Goal: Task Accomplishment & Management: Manage account settings

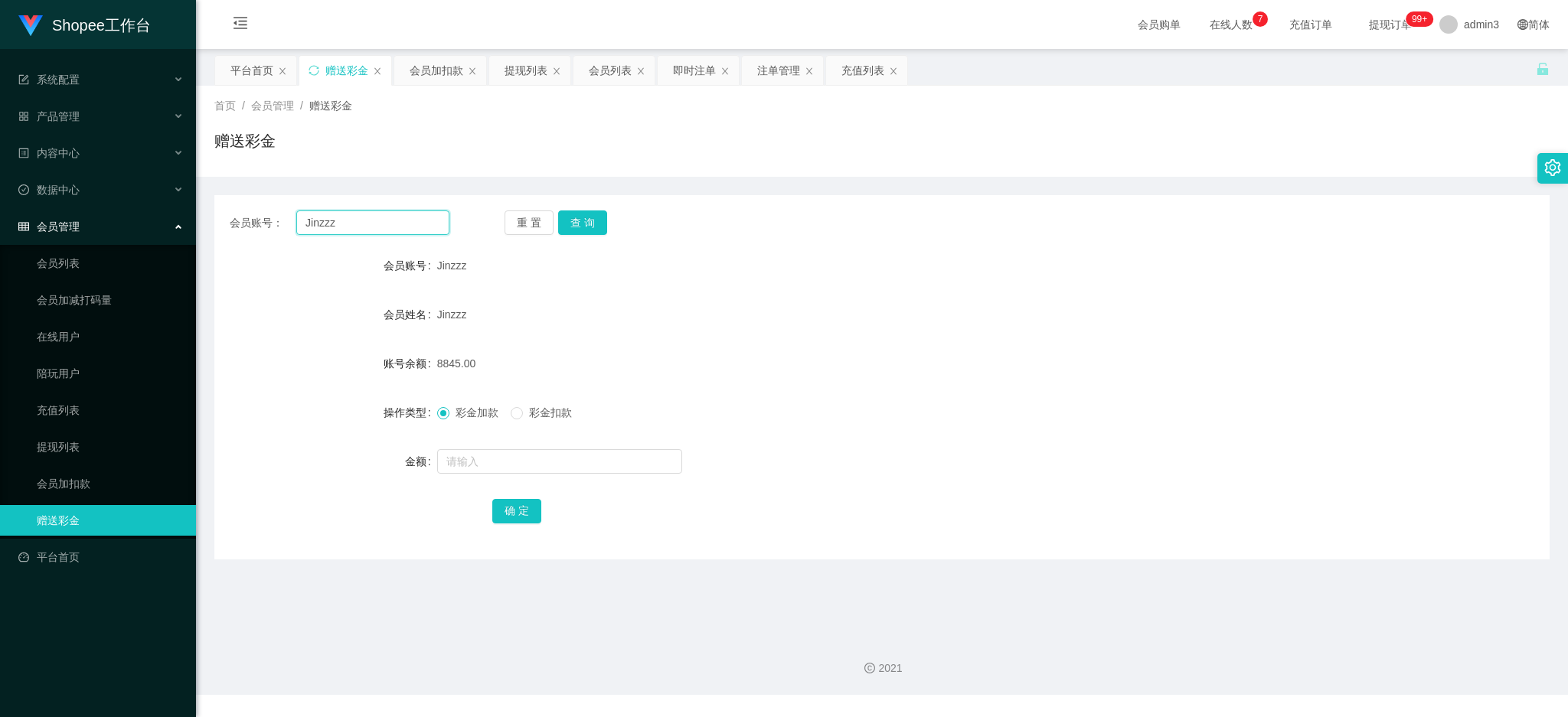
click at [399, 226] on input "Jinzzz" at bounding box center [373, 222] width 153 height 24
drag, startPoint x: 399, startPoint y: 226, endPoint x: 478, endPoint y: 237, distance: 79.8
click at [399, 226] on input "Jinzzz" at bounding box center [373, 222] width 153 height 24
paste input "Irene564"
type input "Irene564"
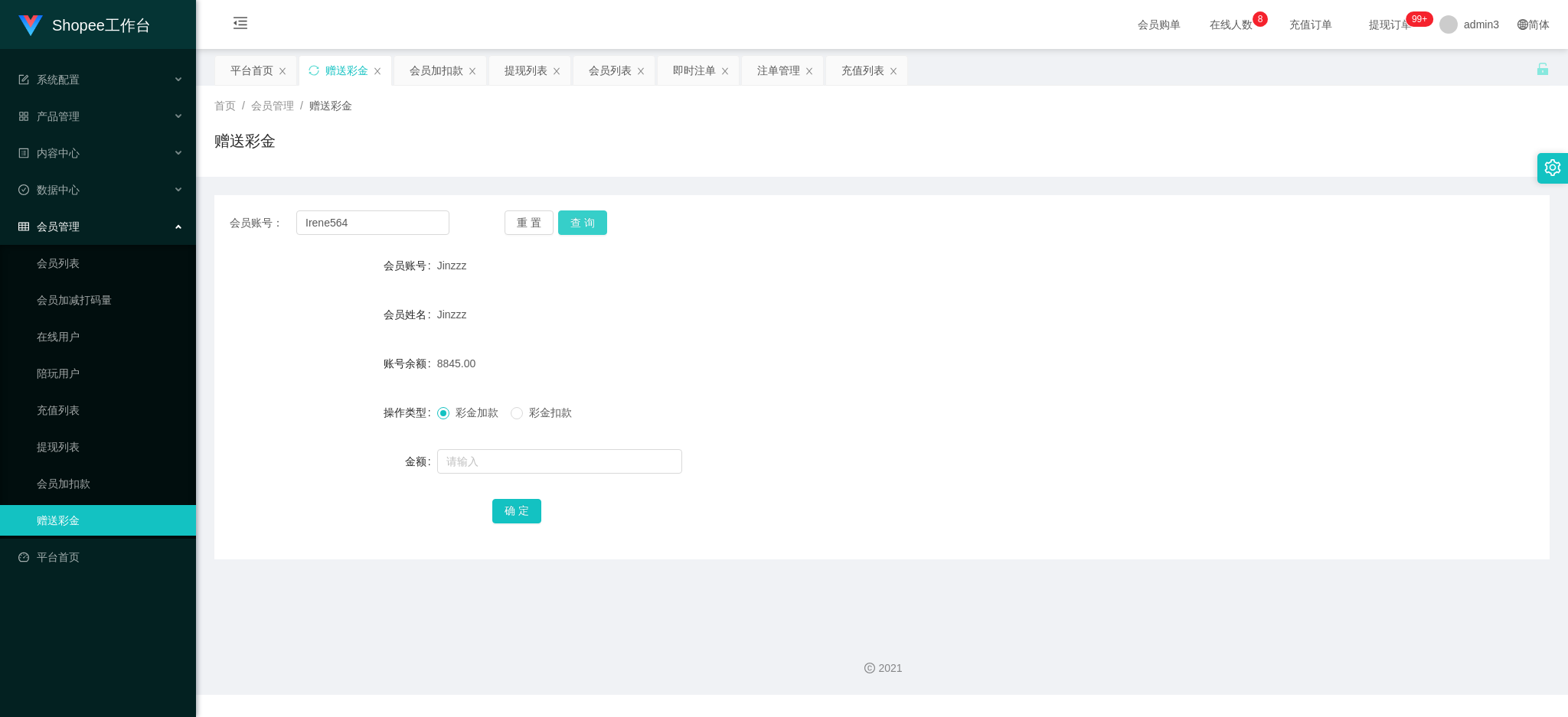
drag, startPoint x: 577, startPoint y: 225, endPoint x: 576, endPoint y: 240, distance: 15.0
click at [577, 225] on button "查 询" at bounding box center [582, 222] width 49 height 24
click at [491, 461] on input "text" at bounding box center [560, 461] width 245 height 24
type input "500"
click at [508, 526] on div "会员账号： Irene564 重 置 查 询 会员账号 Irene564 会员姓名 [PERSON_NAME] 账号余额 0.00 操作类型 彩金加款 彩金扣…" at bounding box center [882, 378] width 1335 height 364
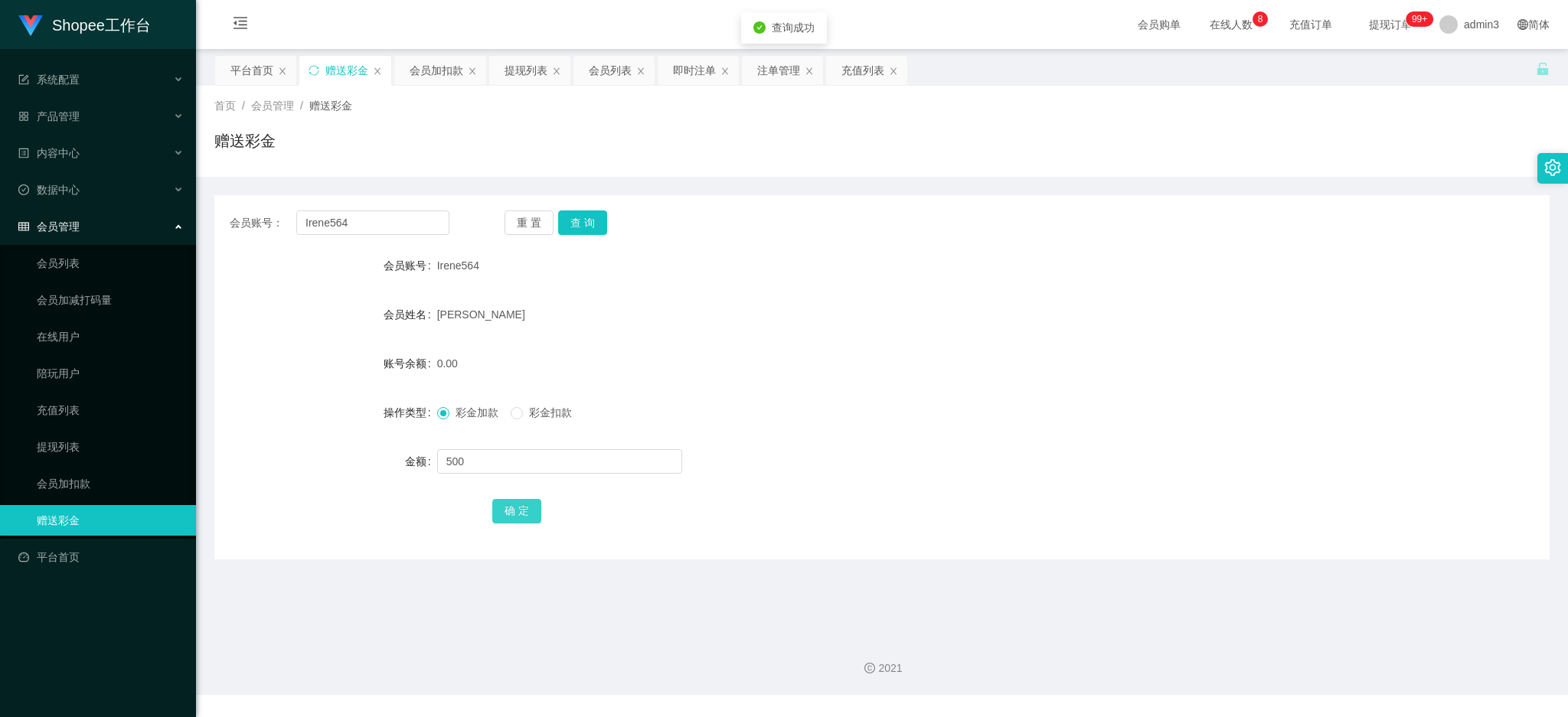
drag, startPoint x: 518, startPoint y: 510, endPoint x: 476, endPoint y: 503, distance: 42.6
click at [519, 508] on button "确 定" at bounding box center [517, 511] width 49 height 24
click at [408, 230] on input "Irene564" at bounding box center [373, 222] width 153 height 24
click at [405, 229] on input "Irene564" at bounding box center [373, 222] width 153 height 24
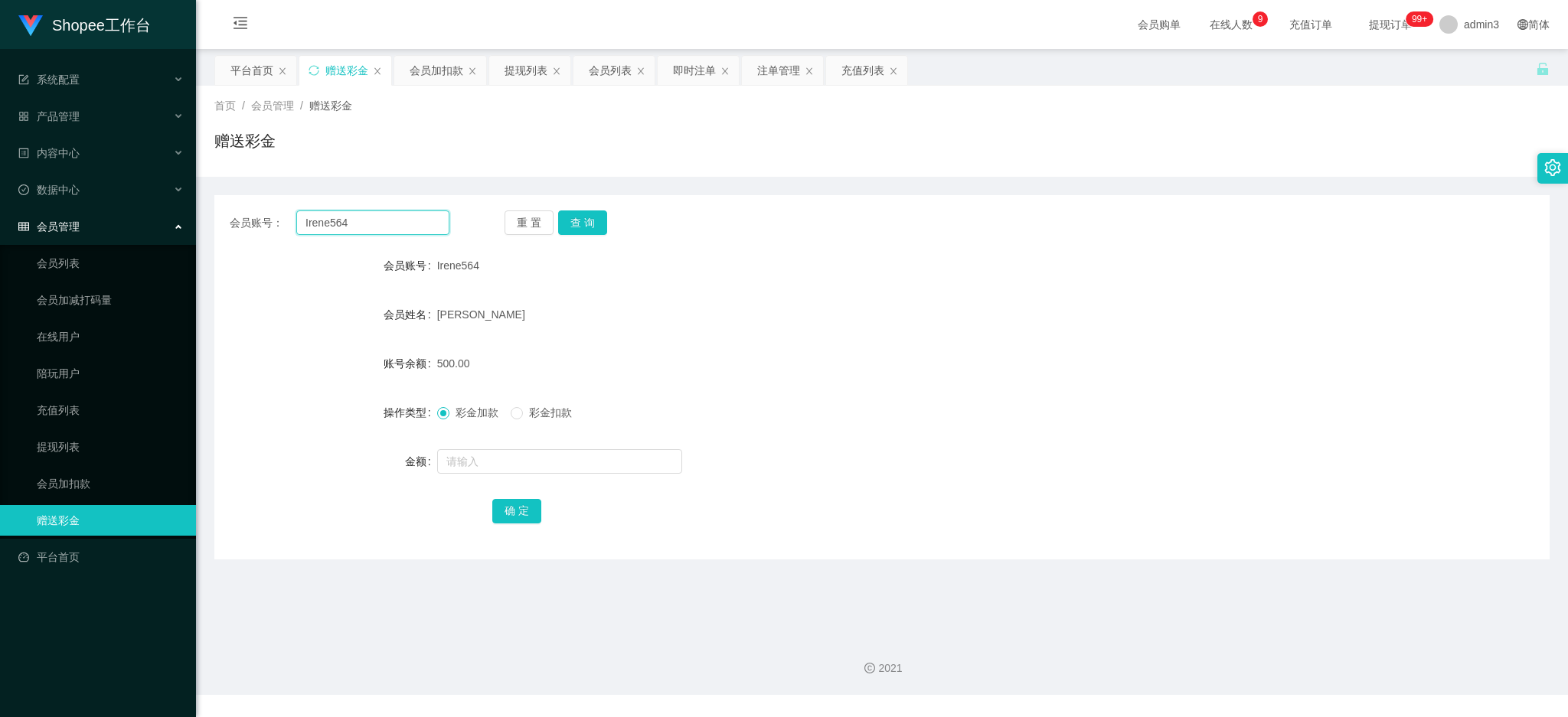
paste input "Ming11"
type input "Ming11"
click at [576, 225] on button "查 询" at bounding box center [582, 222] width 49 height 24
click at [552, 466] on input "text" at bounding box center [560, 461] width 245 height 24
type input "65"
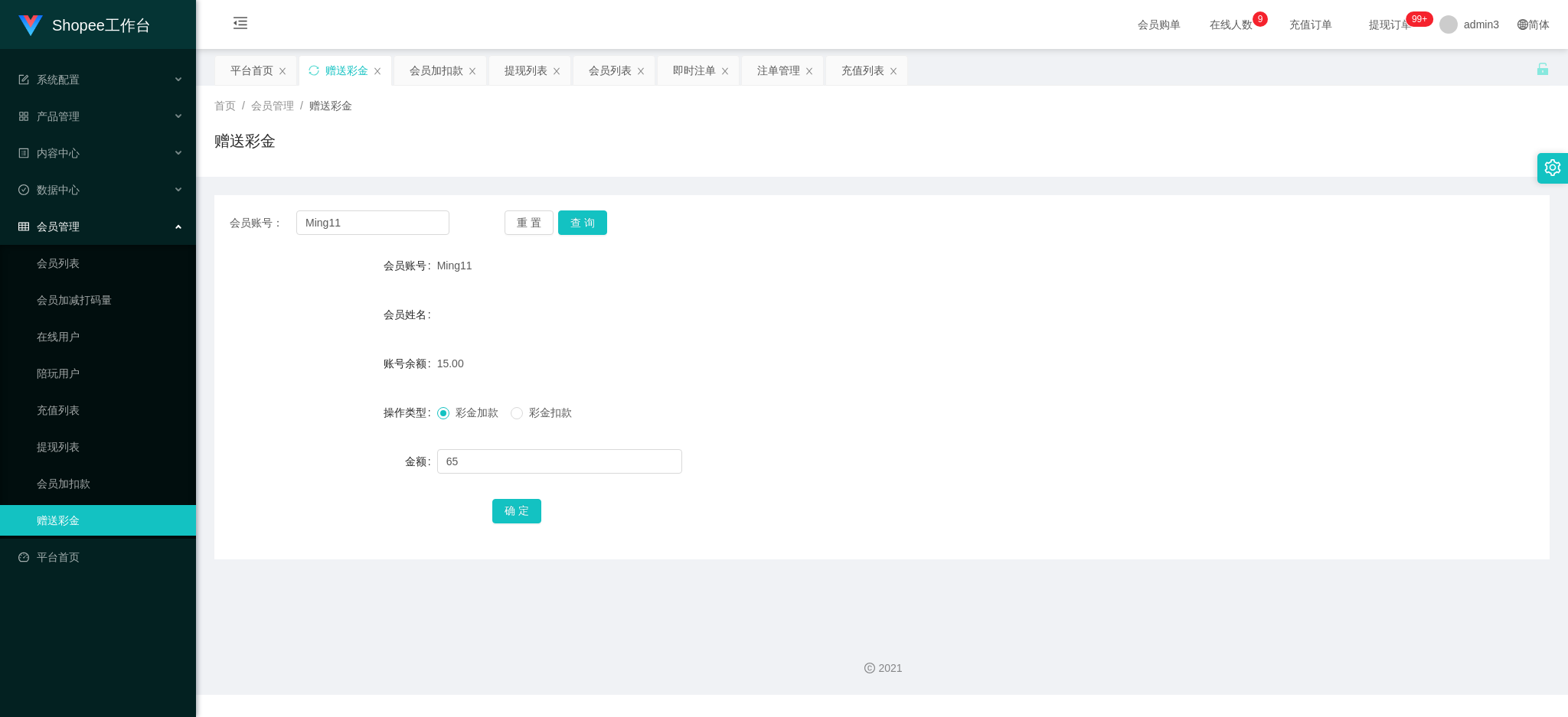
click at [540, 504] on div "确 定" at bounding box center [882, 510] width 779 height 31
click at [524, 506] on button "确 定" at bounding box center [517, 511] width 49 height 24
drag, startPoint x: 520, startPoint y: 64, endPoint x: 502, endPoint y: 91, distance: 32.4
click at [520, 64] on div "提现列表" at bounding box center [527, 70] width 43 height 29
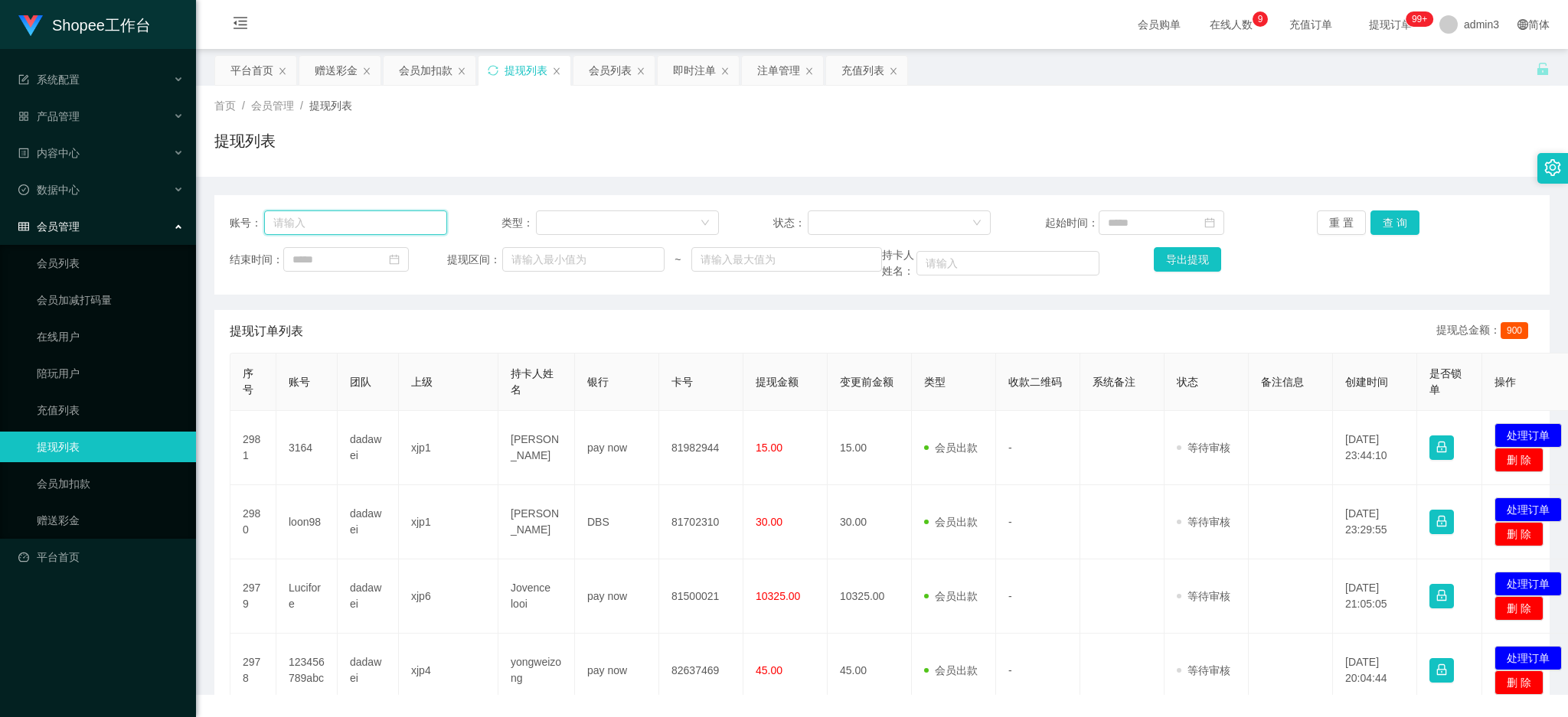
click at [387, 220] on input "text" at bounding box center [356, 222] width 183 height 24
paste input "Reinalim123"
type input "Reinalim123"
click at [1387, 230] on button "查 询" at bounding box center [1394, 222] width 49 height 24
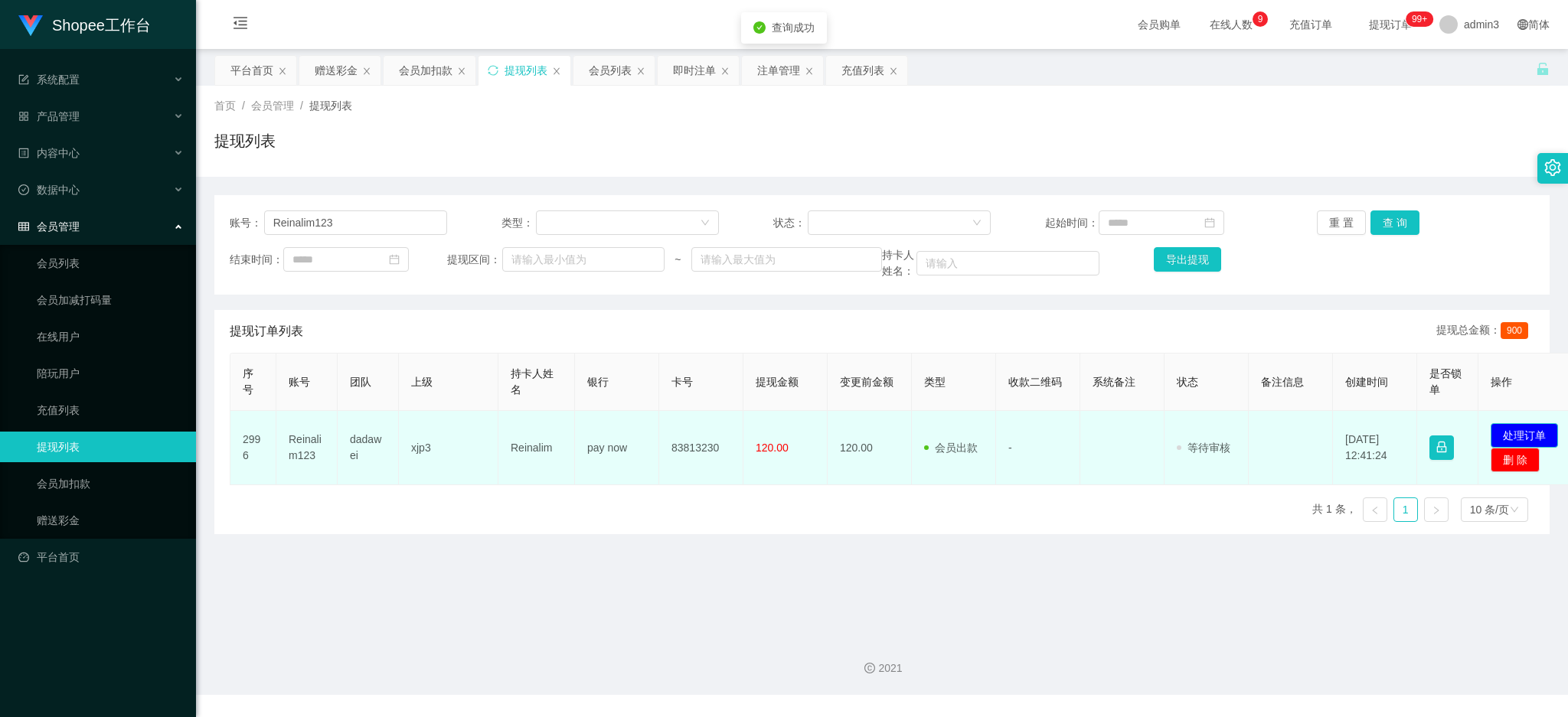
click at [1516, 429] on button "处理订单" at bounding box center [1524, 435] width 67 height 24
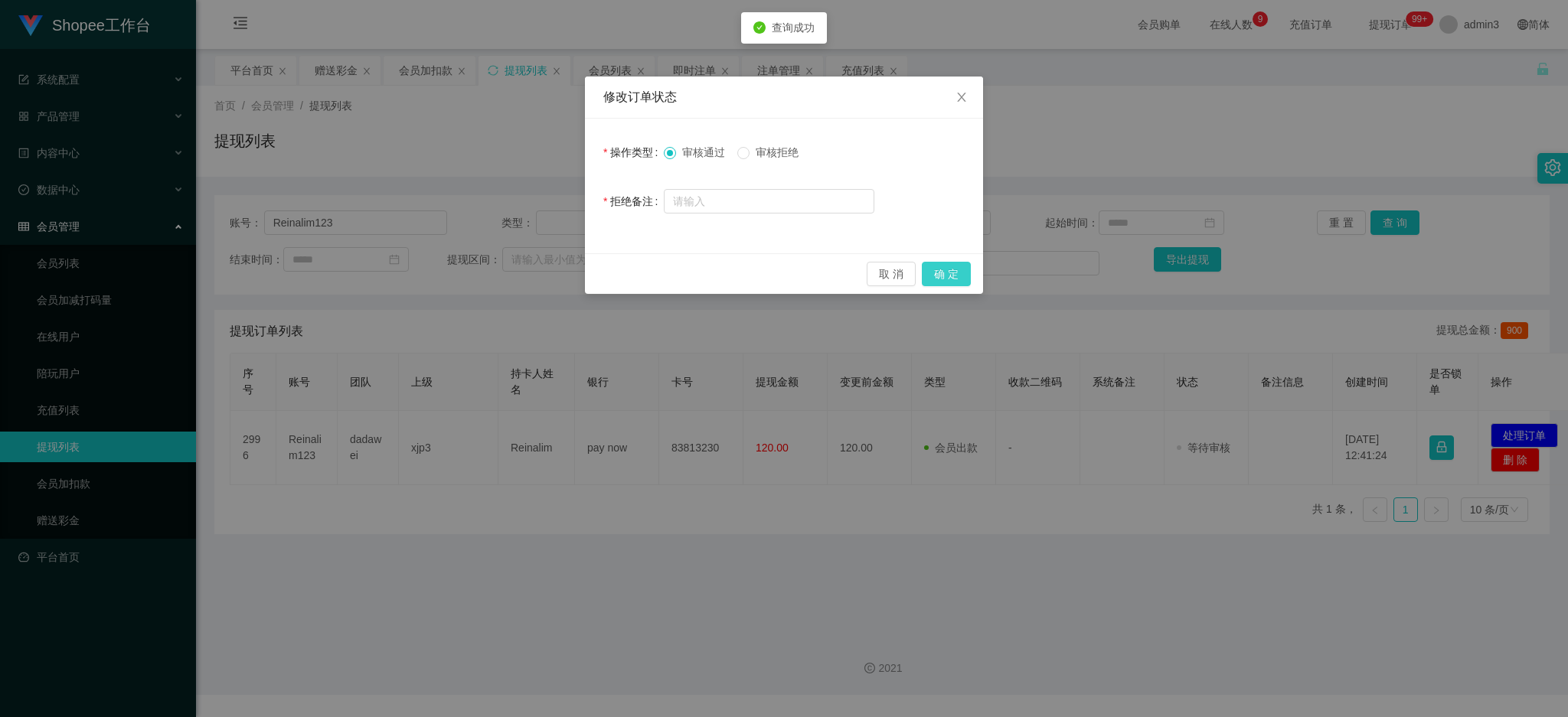
click at [941, 274] on button "确 定" at bounding box center [946, 274] width 49 height 24
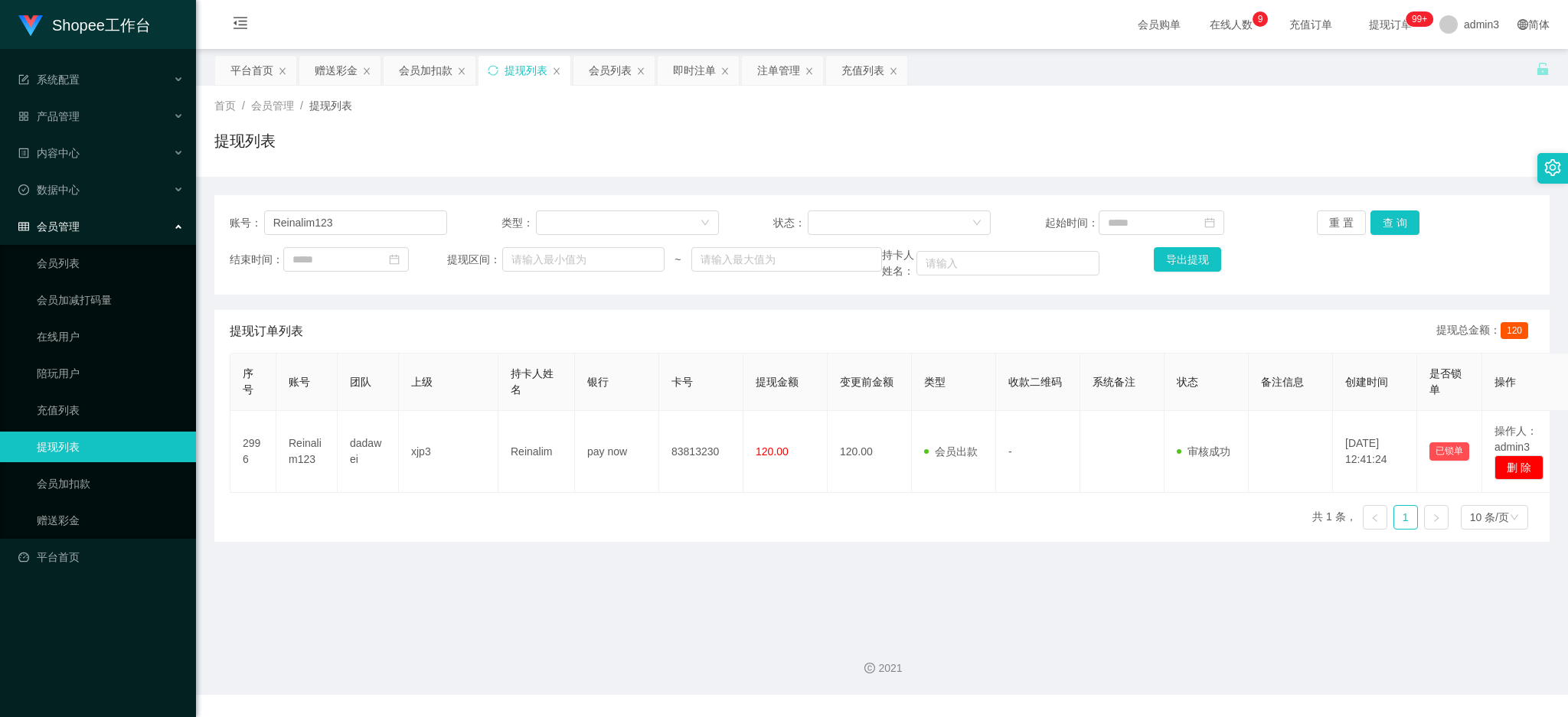
click at [726, 530] on div "序号 账号 团队 上级 持卡人姓名 银行 卡号 提现金额 变更前金额 类型 收款二维码 系统备注 状态 备注信息 创建时间 是否锁单 操作 2996 Rein…" at bounding box center [882, 447] width 1304 height 189
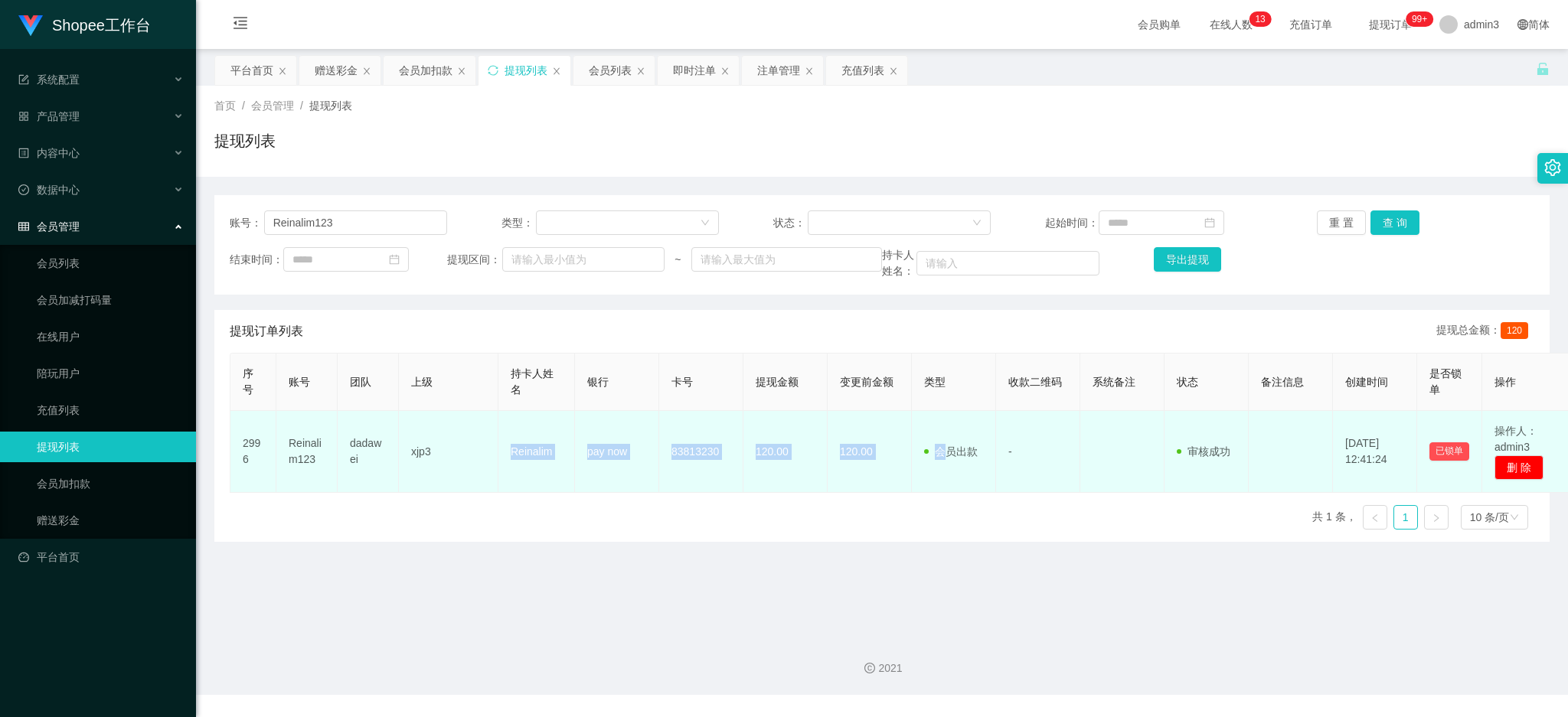
drag, startPoint x: 510, startPoint y: 455, endPoint x: 949, endPoint y: 455, distance: 439.0
click at [949, 455] on tr "2996 Reinalim123 dadawei xjp3 Reinalim pay now 83813230 120.00 120.00 会员出款 人工取款…" at bounding box center [902, 452] width 1343 height 82
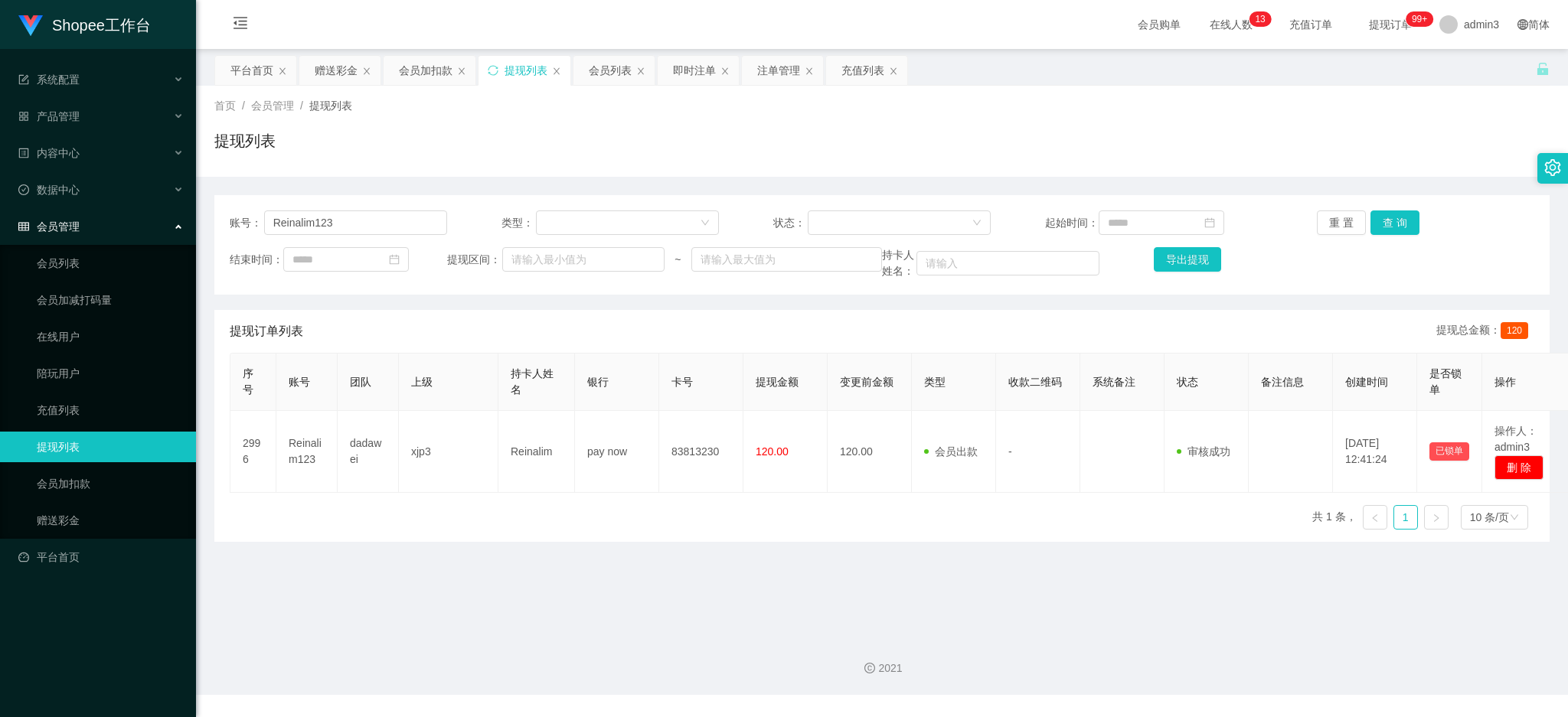
click at [841, 556] on main "关闭左侧 关闭右侧 关闭其它 刷新页面 平台首页 赠送彩金 会员加扣款 提现列表 会员列表 即时注单 注单管理 充值列表 首页 / 会员管理 / 提现列表 /…" at bounding box center [882, 336] width 1372 height 575
click at [1397, 216] on button "查 询" at bounding box center [1394, 222] width 49 height 24
click at [658, 606] on main "关闭左侧 关闭右侧 关闭其它 刷新页面 平台首页 赠送彩金 会员加扣款 提现列表 会员列表 即时注单 注单管理 充值列表 首页 / 会员管理 / 提现列表 /…" at bounding box center [882, 336] width 1372 height 575
click at [1373, 219] on button "查 询" at bounding box center [1394, 222] width 49 height 24
click at [324, 77] on div "赠送彩金" at bounding box center [336, 70] width 43 height 29
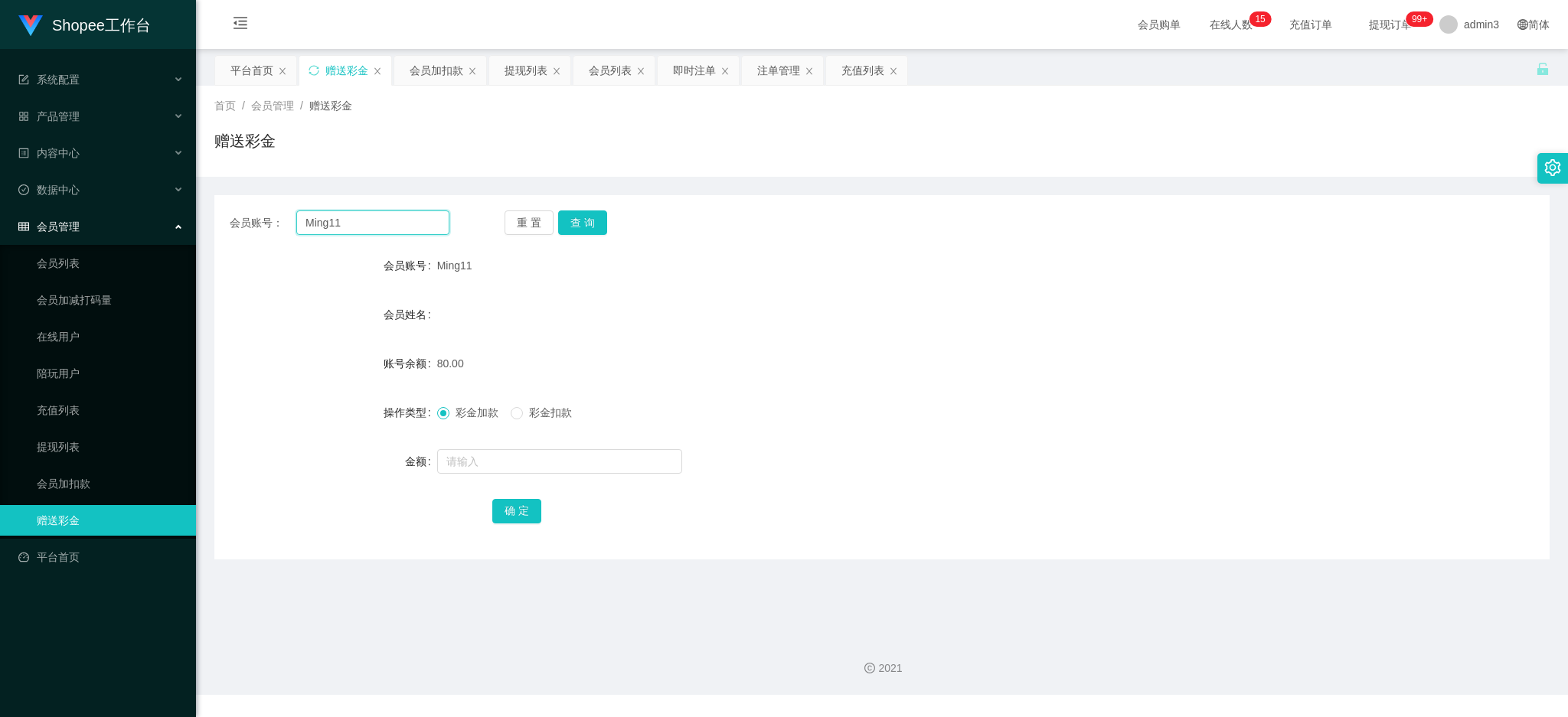
click at [347, 220] on input "Ming11" at bounding box center [373, 222] width 153 height 24
paste input "Taysiokkeng"
type input "Taysiokkeng"
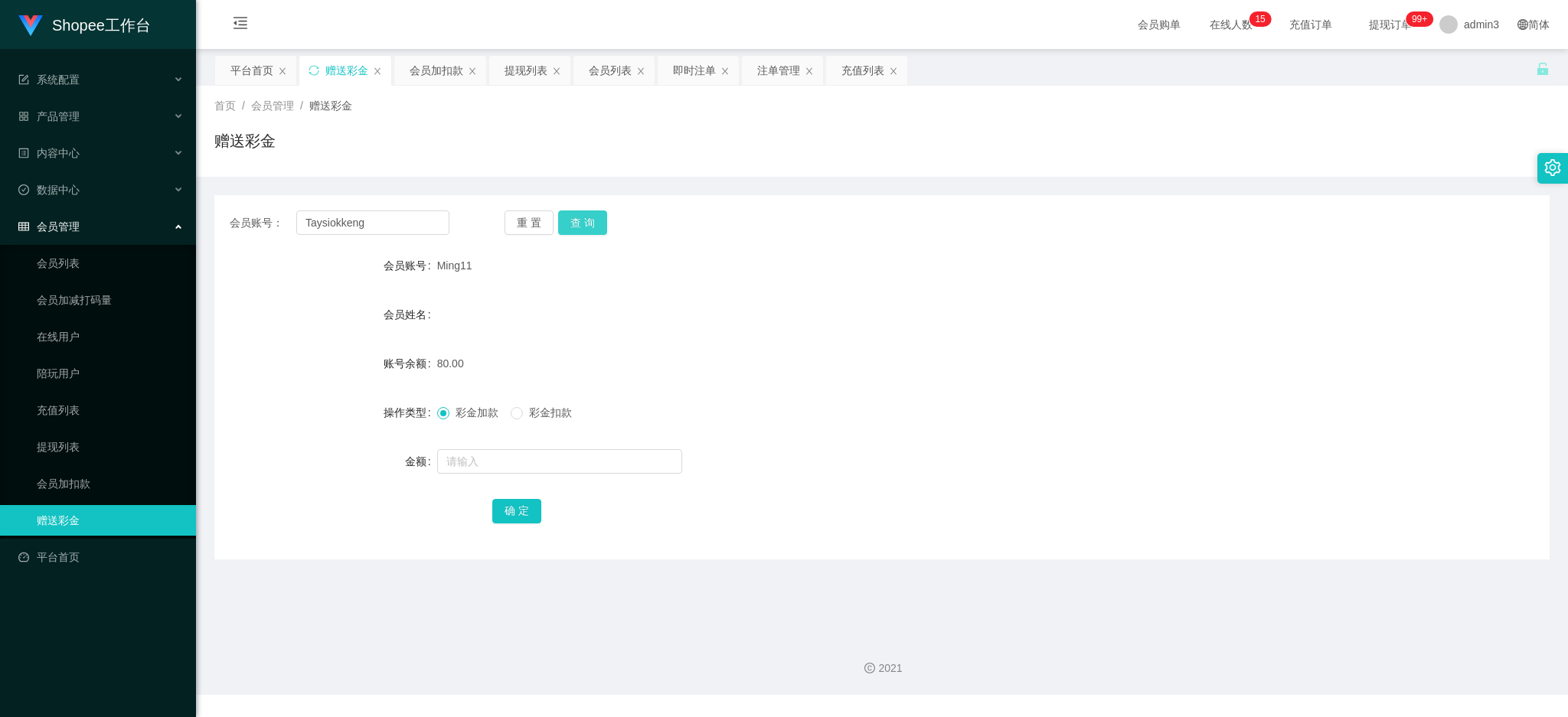
click at [591, 215] on button "查 询" at bounding box center [582, 222] width 49 height 24
click at [511, 447] on div at bounding box center [827, 462] width 779 height 31
click at [509, 451] on input "text" at bounding box center [560, 461] width 245 height 24
type input "100"
click at [512, 520] on button "确 定" at bounding box center [517, 511] width 49 height 24
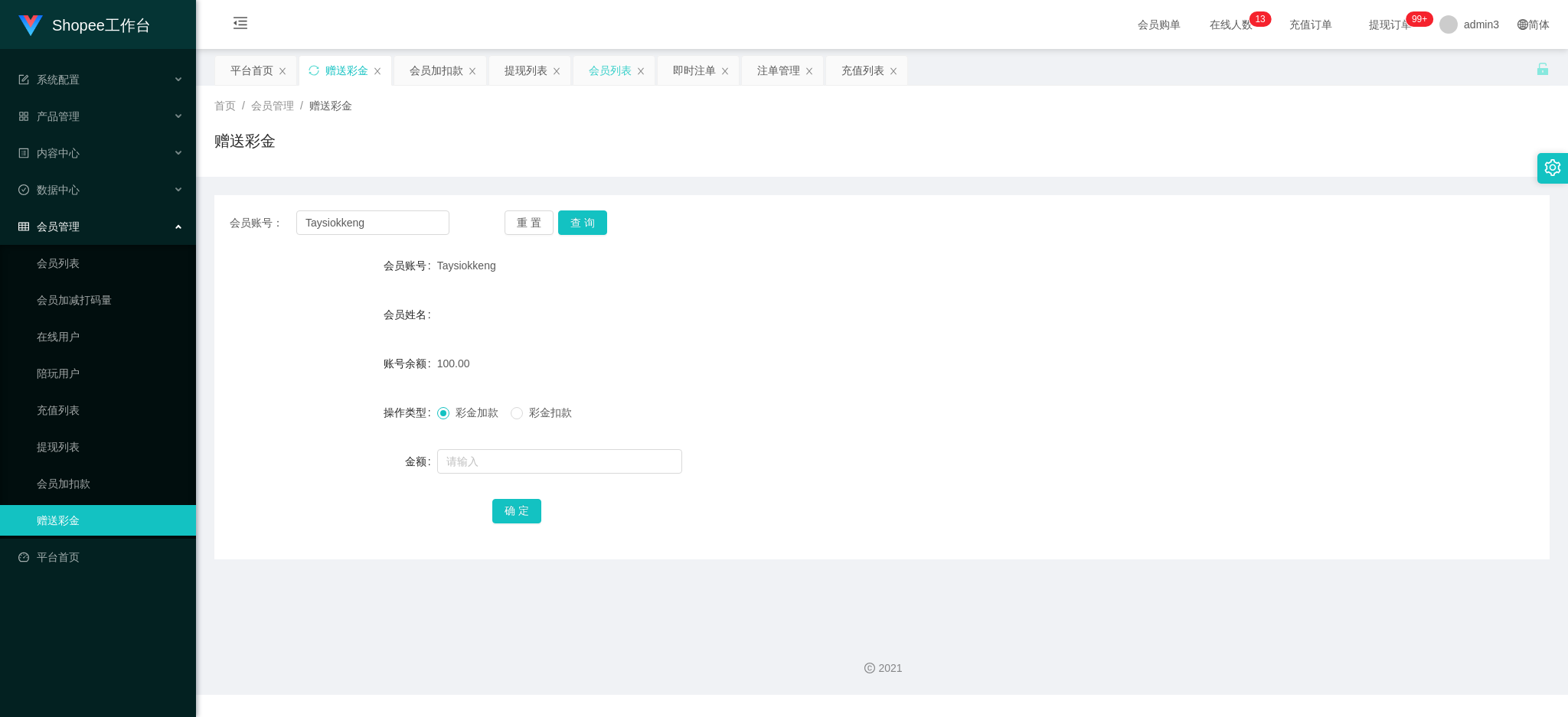
click at [615, 78] on div "会员列表" at bounding box center [611, 70] width 43 height 29
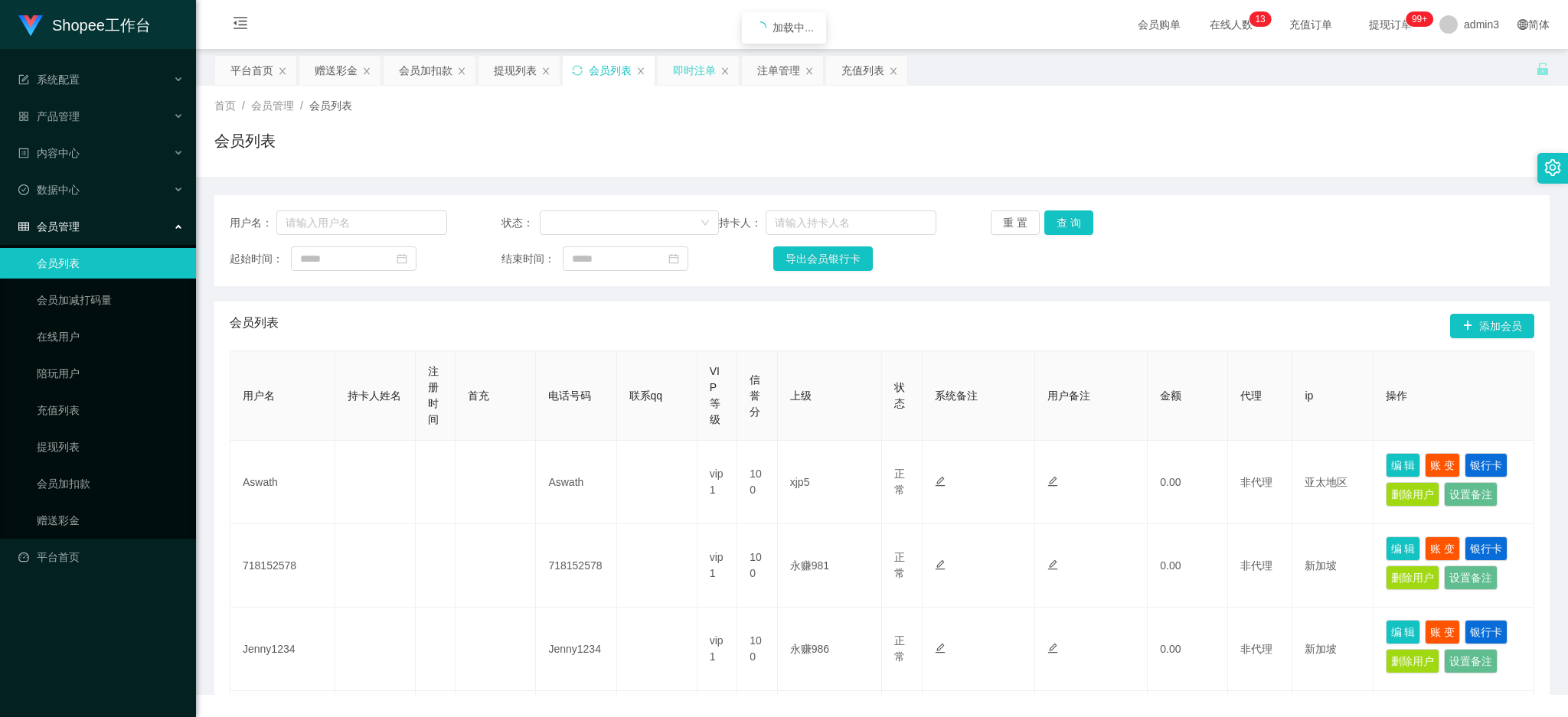
click at [701, 82] on div "即时注单" at bounding box center [695, 70] width 43 height 29
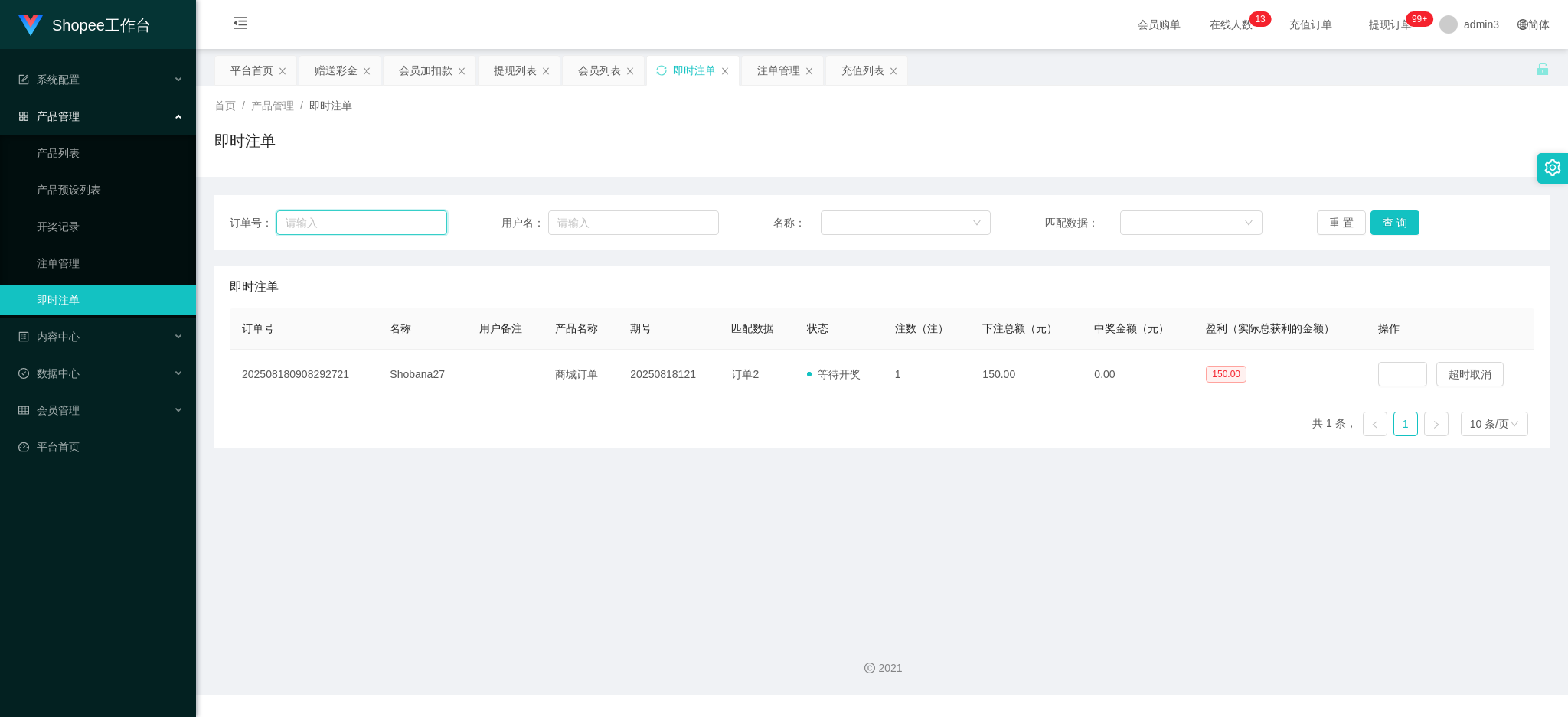
click at [354, 226] on input "text" at bounding box center [361, 222] width 171 height 24
paste input "5668"
type input "5668"
click at [1397, 215] on button "查 询" at bounding box center [1394, 222] width 49 height 24
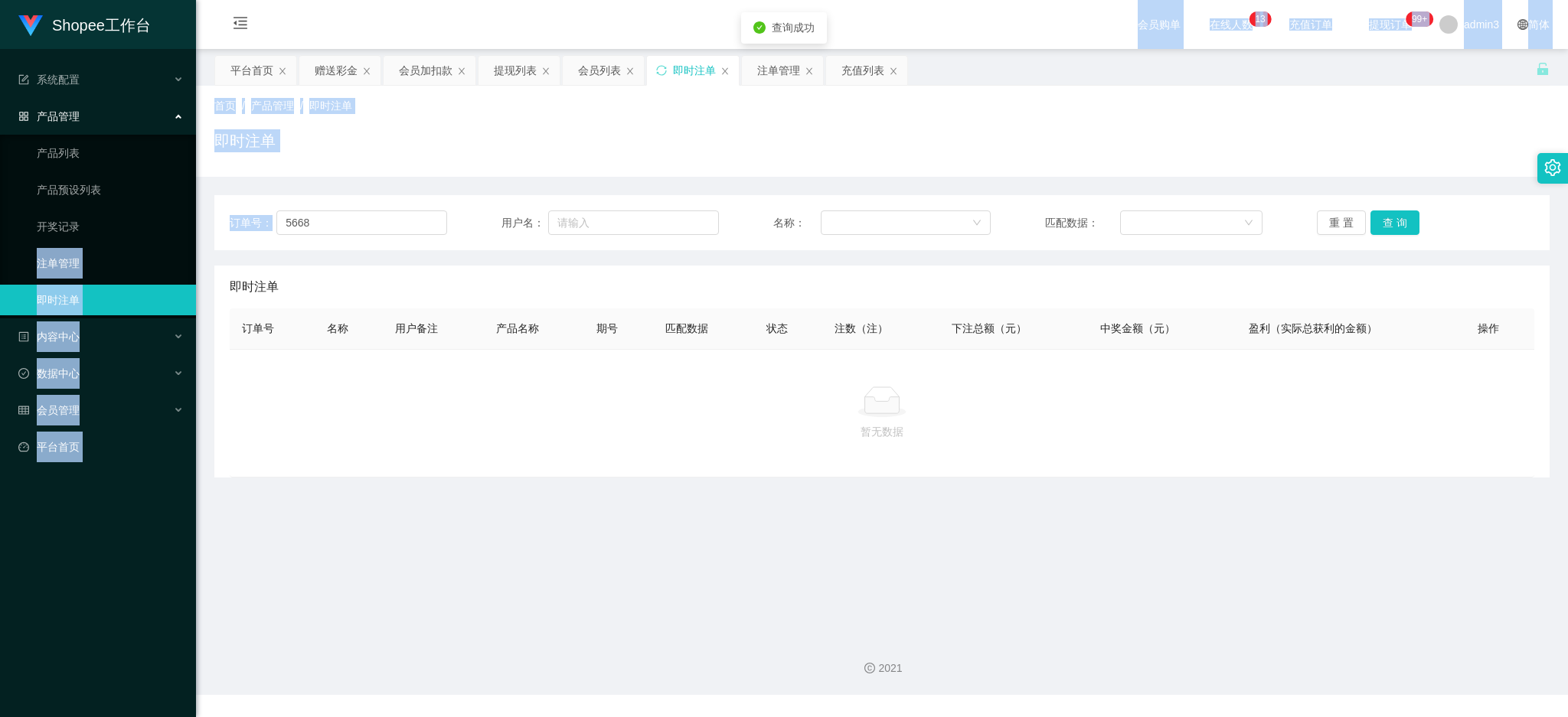
drag, startPoint x: 356, startPoint y: 209, endPoint x: 531, endPoint y: 201, distance: 175.2
click at [112, 208] on section "Shopee工作台 系统配置 产品管理 产品列表 产品预设列表 开奖记录 注单管理 即时注单 内容中心 数据中心 会员管理 会员列表 会员加减打码量 在线用户…" at bounding box center [784, 348] width 1568 height 695
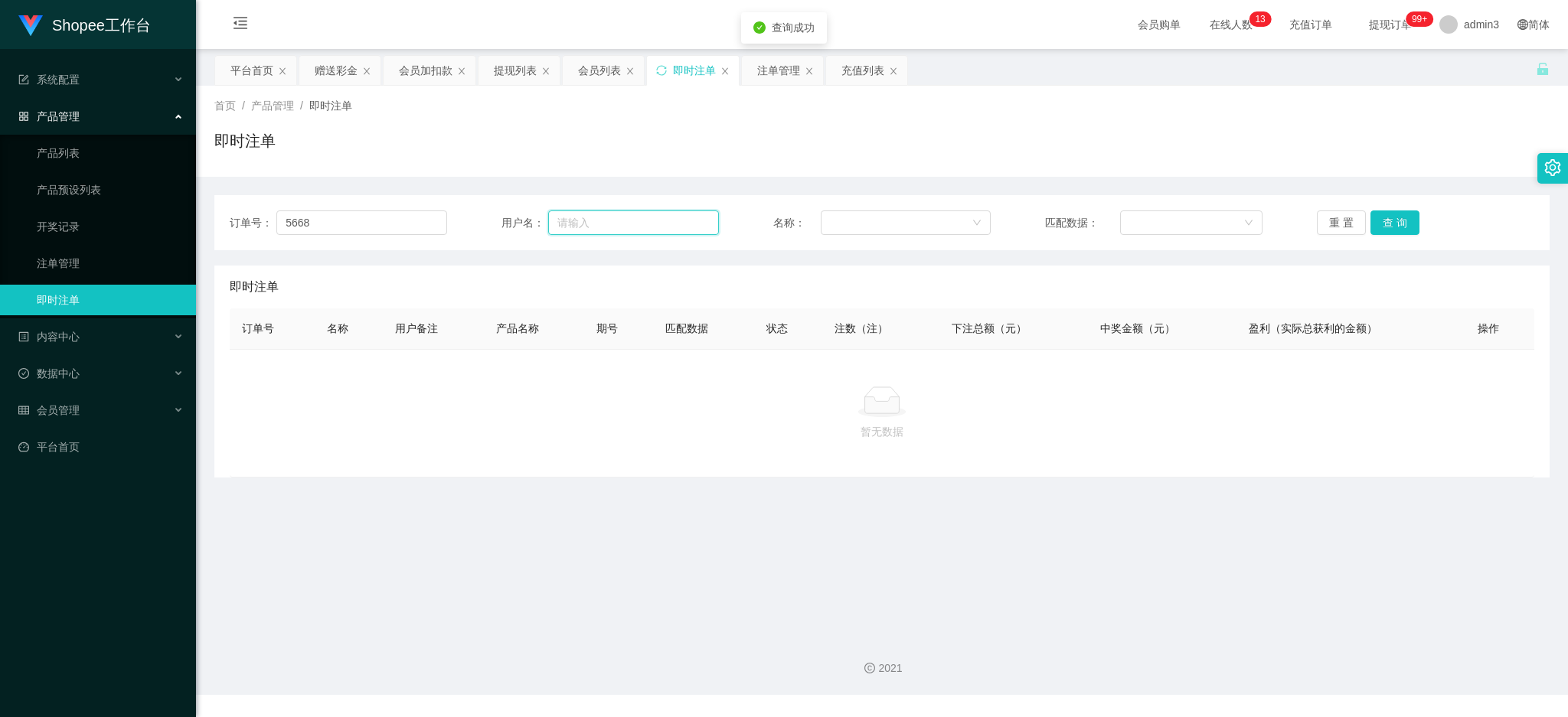
click at [655, 229] on input "text" at bounding box center [633, 222] width 171 height 24
paste input "5668"
type input "5668"
click at [388, 225] on input "5668" at bounding box center [361, 222] width 171 height 24
click at [388, 224] on input "5668" at bounding box center [361, 222] width 171 height 24
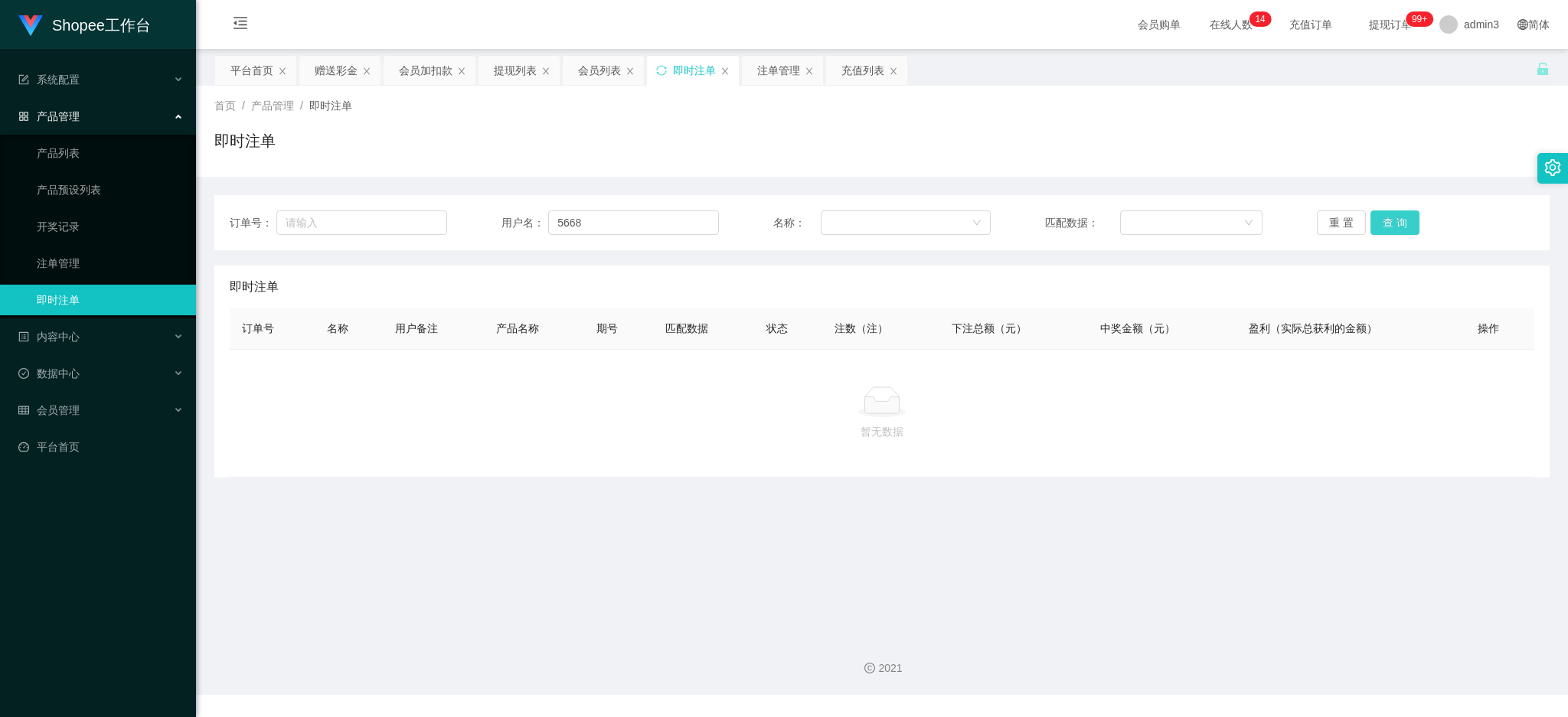
click at [1379, 233] on button "查 询" at bounding box center [1394, 222] width 49 height 24
click at [1383, 226] on button "查 询" at bounding box center [1394, 222] width 49 height 24
click at [590, 220] on input "5668" at bounding box center [633, 222] width 171 height 24
drag, startPoint x: 726, startPoint y: 471, endPoint x: 732, endPoint y: 444, distance: 27.7
click at [730, 470] on div "暂无数据" at bounding box center [882, 413] width 1304 height 129
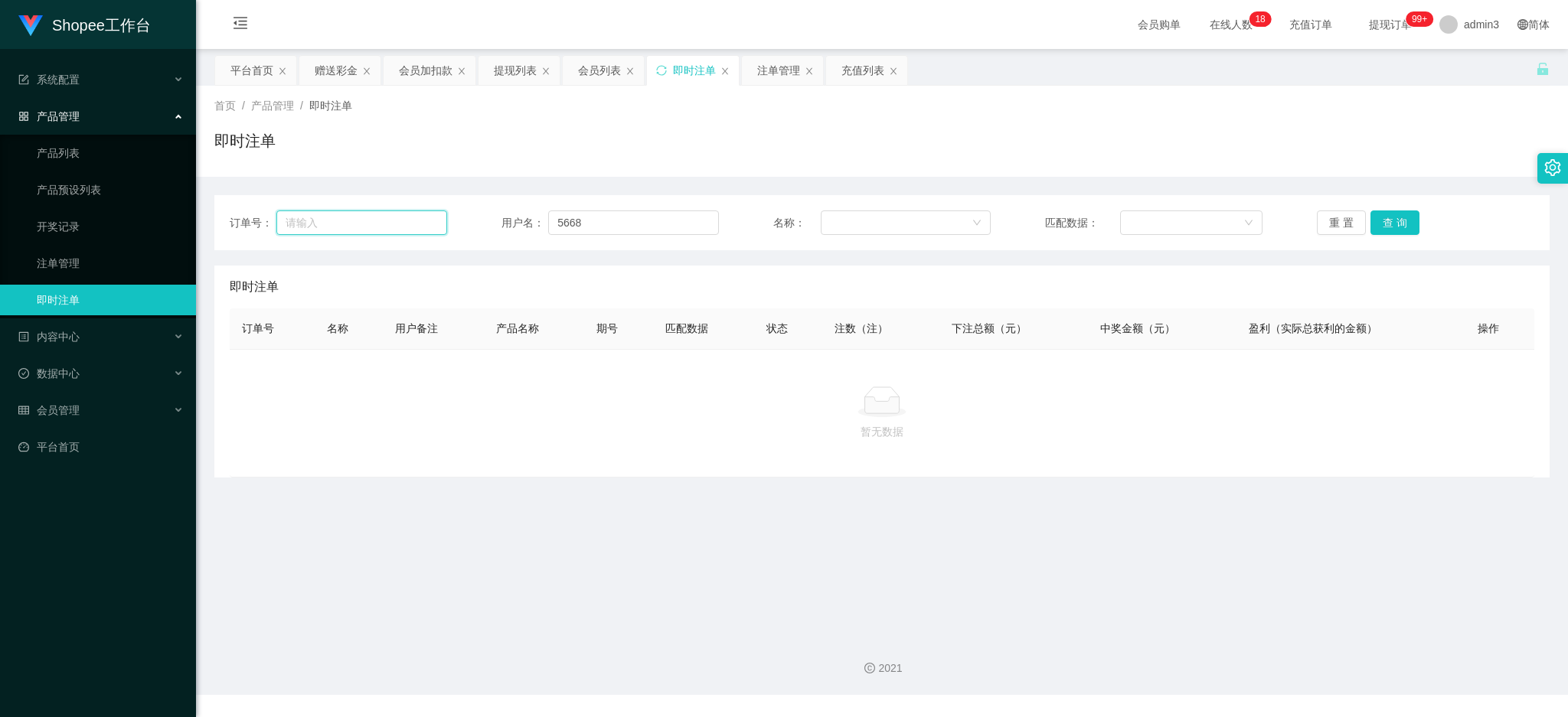
click at [357, 222] on input "text" at bounding box center [361, 222] width 171 height 24
paste input "5668"
type input "5668"
drag, startPoint x: 613, startPoint y: 226, endPoint x: 1109, endPoint y: 226, distance: 496.0
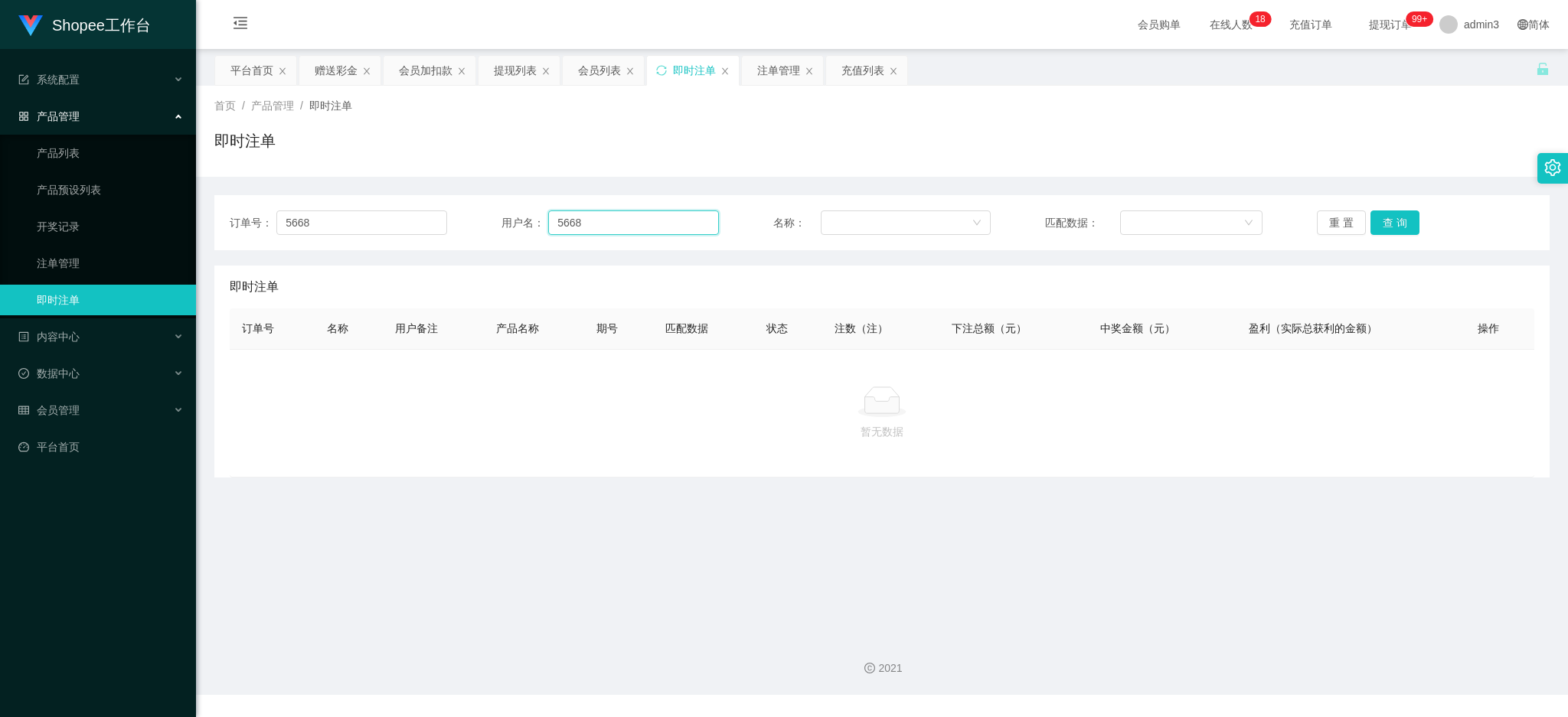
click at [394, 200] on div "订单号： 5668 用户名： 5668 名称： 匹配数据： 重 置 查 询" at bounding box center [882, 223] width 1335 height 55
click at [1392, 233] on button "查 询" at bounding box center [1394, 222] width 49 height 24
click at [592, 227] on input "text" at bounding box center [633, 222] width 171 height 24
paste input "5668"
type input "5668"
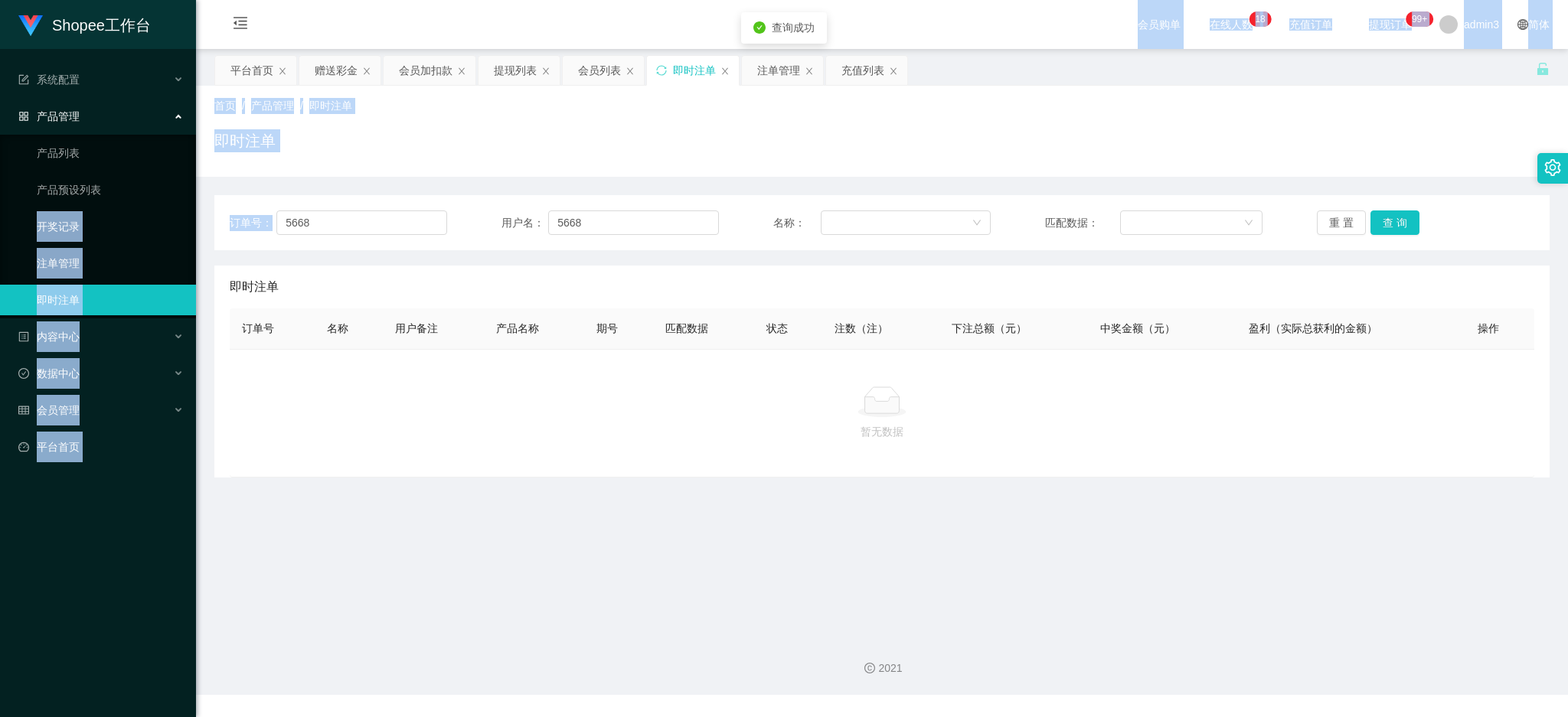
drag, startPoint x: 327, startPoint y: 205, endPoint x: 109, endPoint y: 206, distance: 218.0
click at [111, 206] on section "Shopee工作台 系统配置 产品管理 产品列表 产品预设列表 开奖记录 注单管理 即时注单 内容中心 数据中心 会员管理 会员列表 会员加减打码量 在线用户…" at bounding box center [784, 348] width 1568 height 695
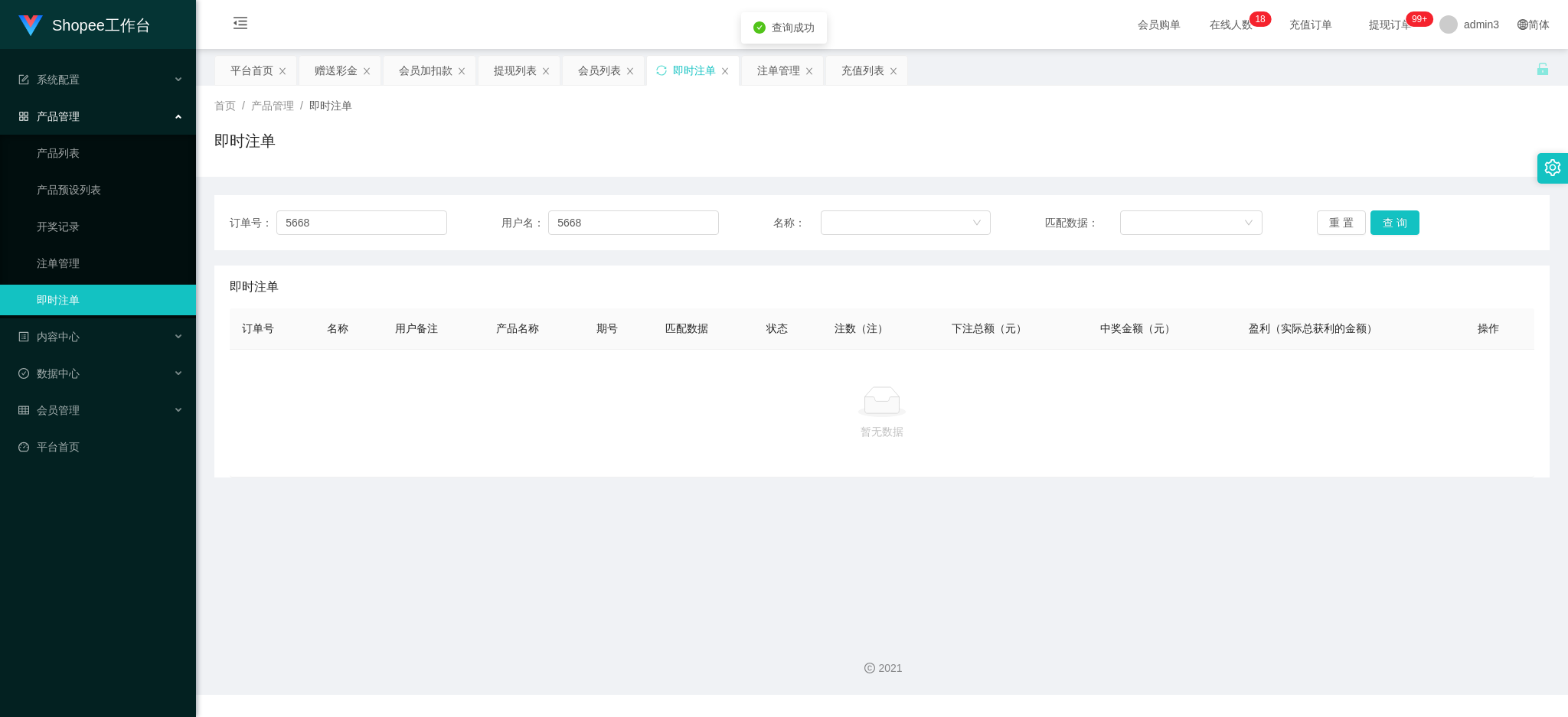
click at [531, 226] on span "用户名：" at bounding box center [525, 223] width 47 height 16
drag, startPoint x: 214, startPoint y: 217, endPoint x: 168, endPoint y: 216, distance: 46.0
click at [150, 216] on section "Shopee工作台 系统配置 产品管理 产品列表 产品预设列表 开奖记录 注单管理 即时注单 内容中心 数据中心 会员管理 会员列表 会员加减打码量 在线用户…" at bounding box center [784, 348] width 1568 height 695
click at [1370, 219] on button "查 询" at bounding box center [1394, 222] width 49 height 24
click at [319, 67] on div "赠送彩金" at bounding box center [336, 70] width 43 height 29
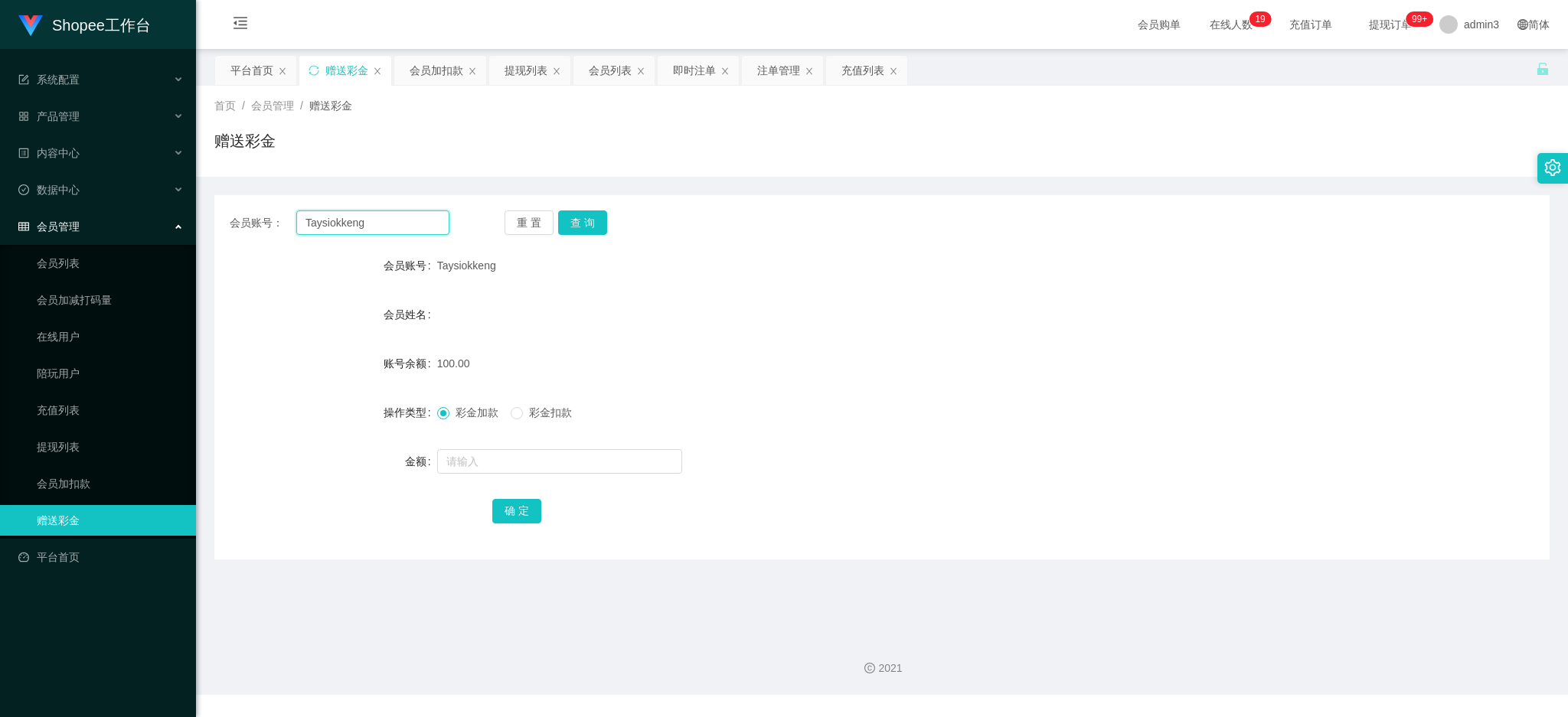
click at [317, 234] on input "Taysiokkeng" at bounding box center [373, 222] width 153 height 24
paste input "5668"
type input "5668"
click at [584, 235] on button "查 询" at bounding box center [582, 222] width 49 height 24
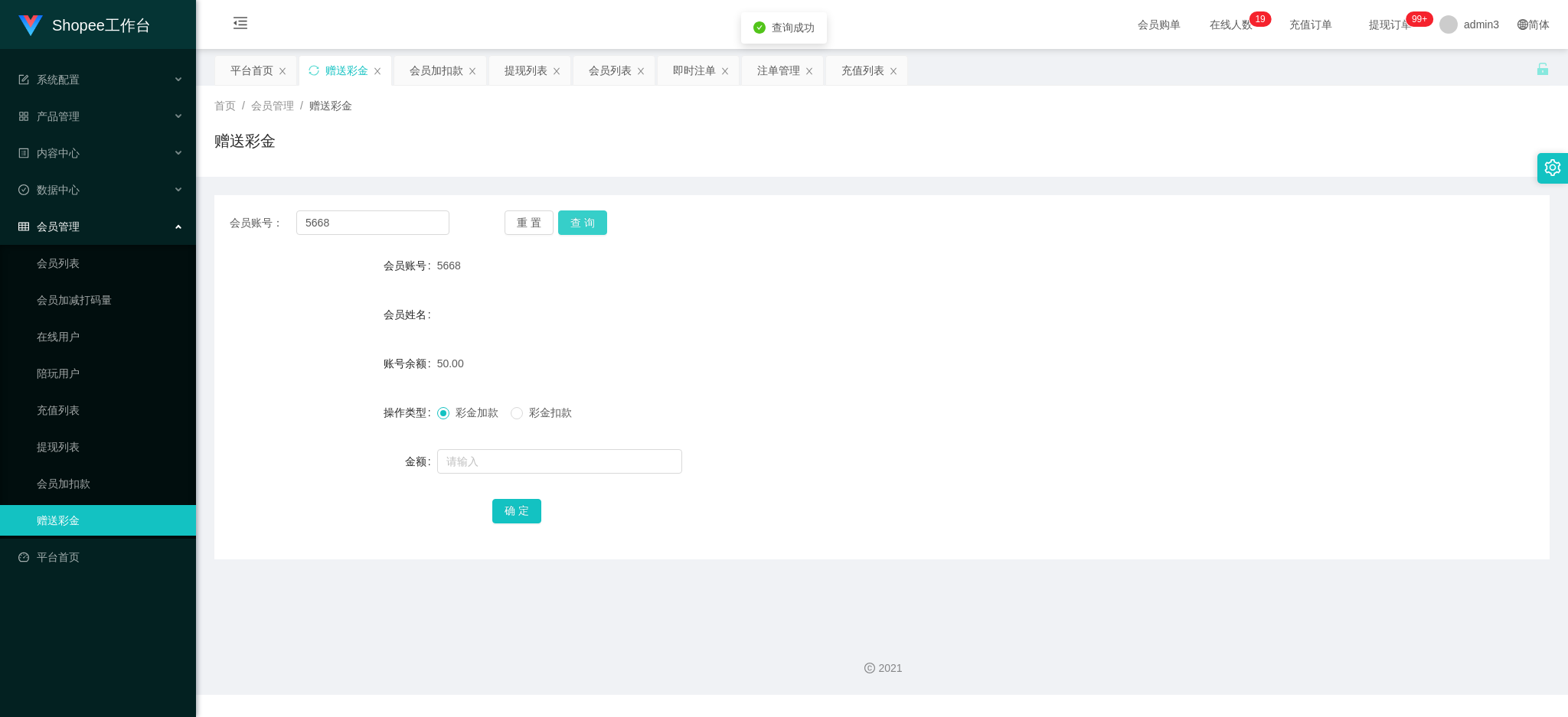
click at [590, 224] on button "查 询" at bounding box center [582, 222] width 49 height 24
click at [668, 77] on div "即时注单" at bounding box center [699, 70] width 82 height 29
click at [680, 79] on div "即时注单" at bounding box center [695, 70] width 43 height 29
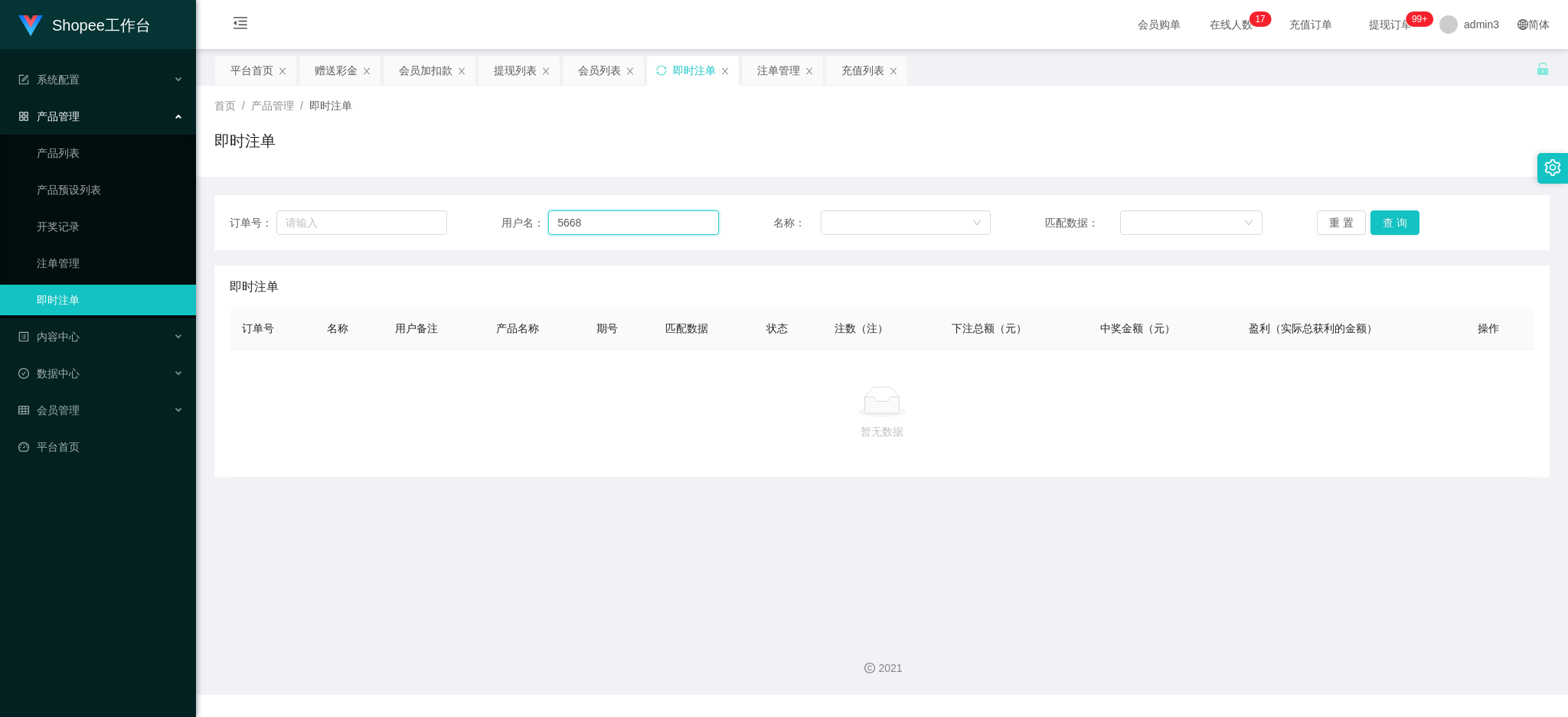
click at [588, 225] on input "5668" at bounding box center [633, 222] width 171 height 24
drag, startPoint x: 1390, startPoint y: 218, endPoint x: 1390, endPoint y: 234, distance: 16.0
click at [1390, 218] on button "查 询" at bounding box center [1394, 222] width 49 height 24
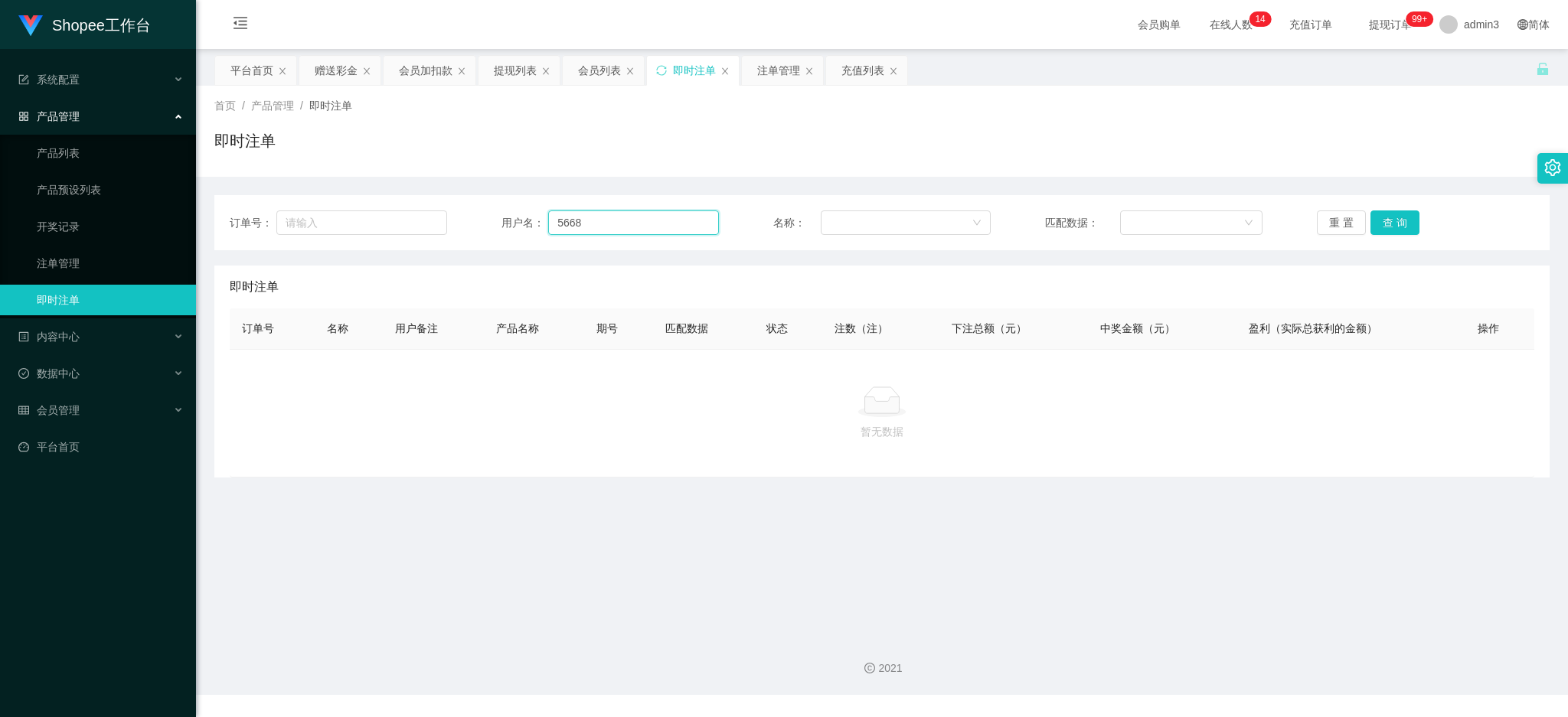
click at [586, 220] on input "5668" at bounding box center [633, 222] width 171 height 24
paste input "jiemjli"
type input "jiemjli"
click at [1408, 220] on button "查 询" at bounding box center [1394, 222] width 49 height 24
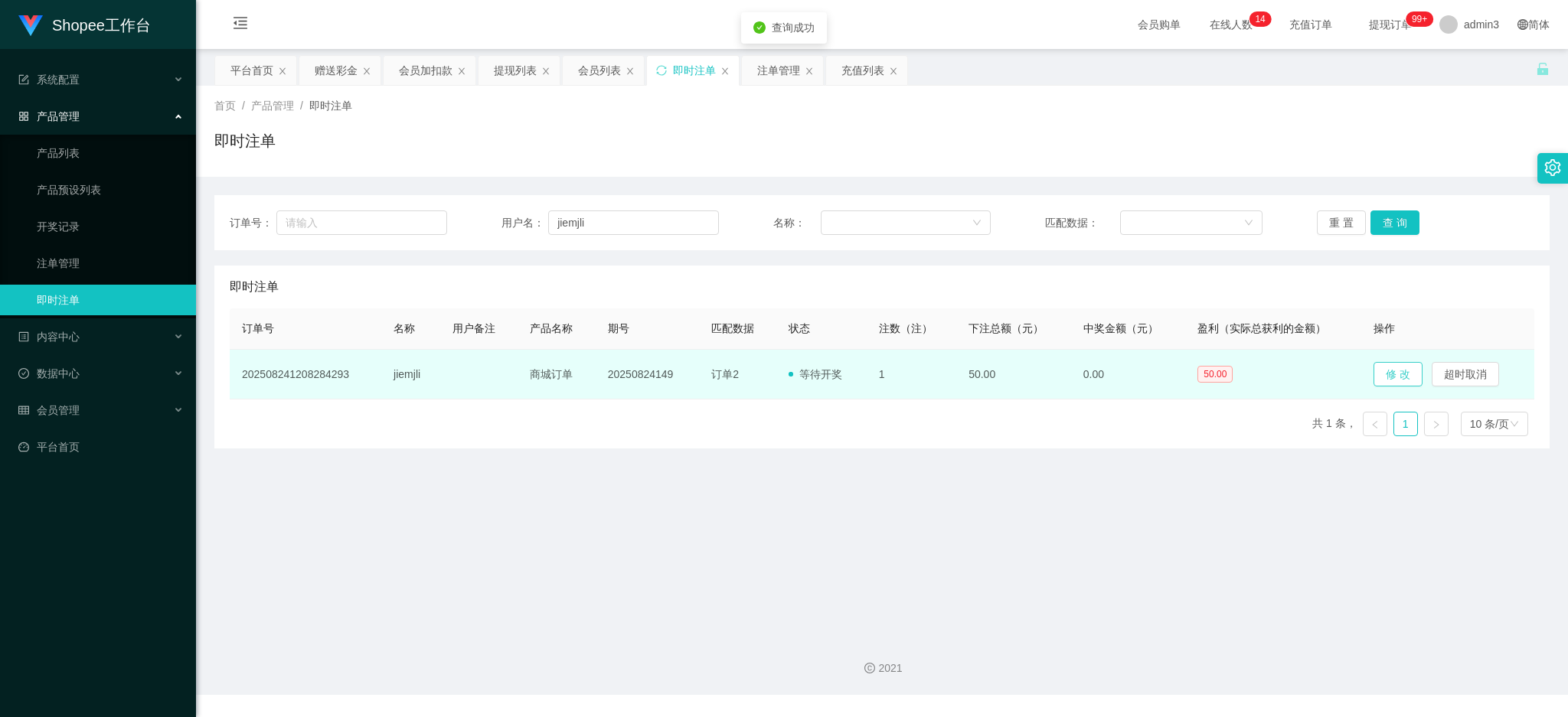
click at [1392, 374] on button "修 改" at bounding box center [1397, 373] width 49 height 24
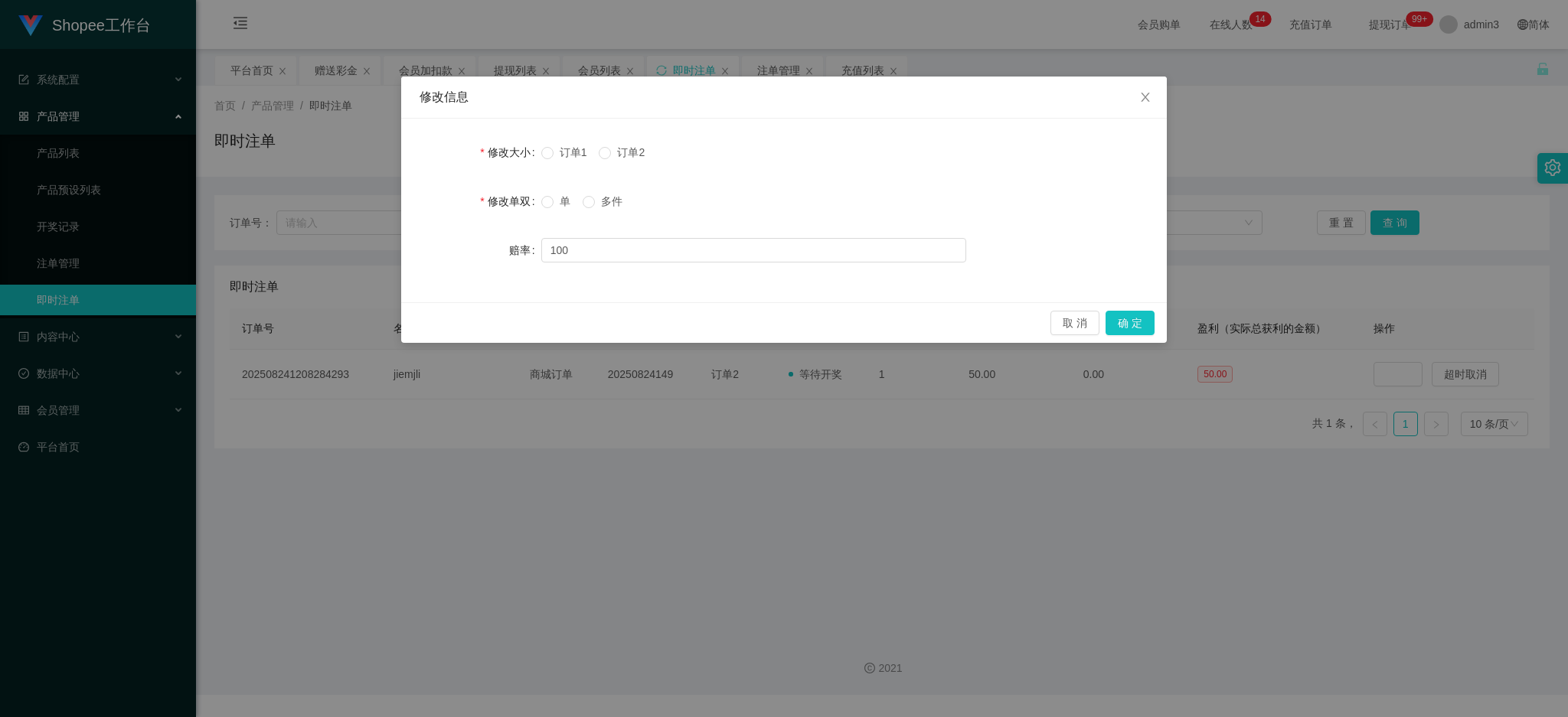
click at [553, 157] on span "订单1" at bounding box center [573, 152] width 40 height 12
click at [1124, 331] on button "确 定" at bounding box center [1130, 323] width 49 height 24
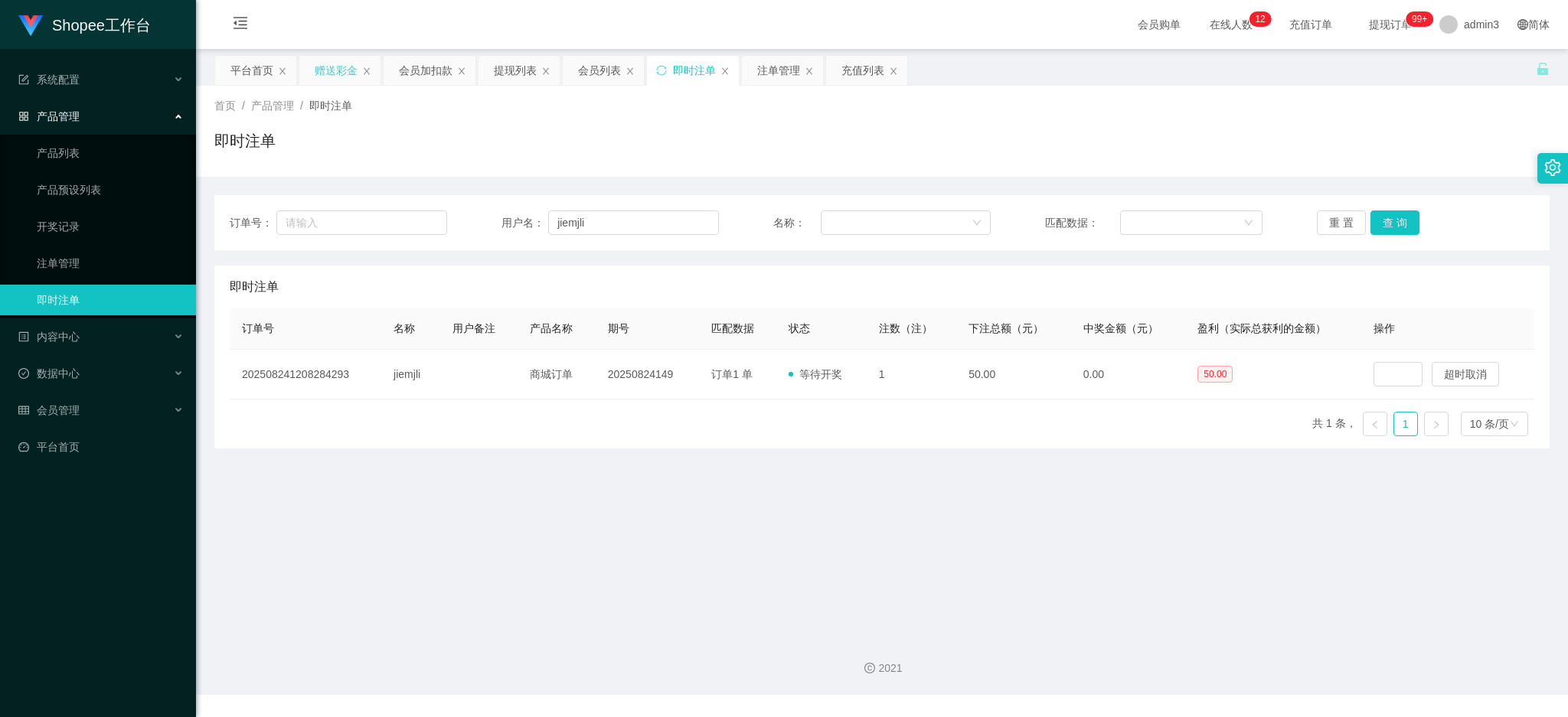
click at [347, 67] on div "赠送彩金" at bounding box center [336, 70] width 43 height 29
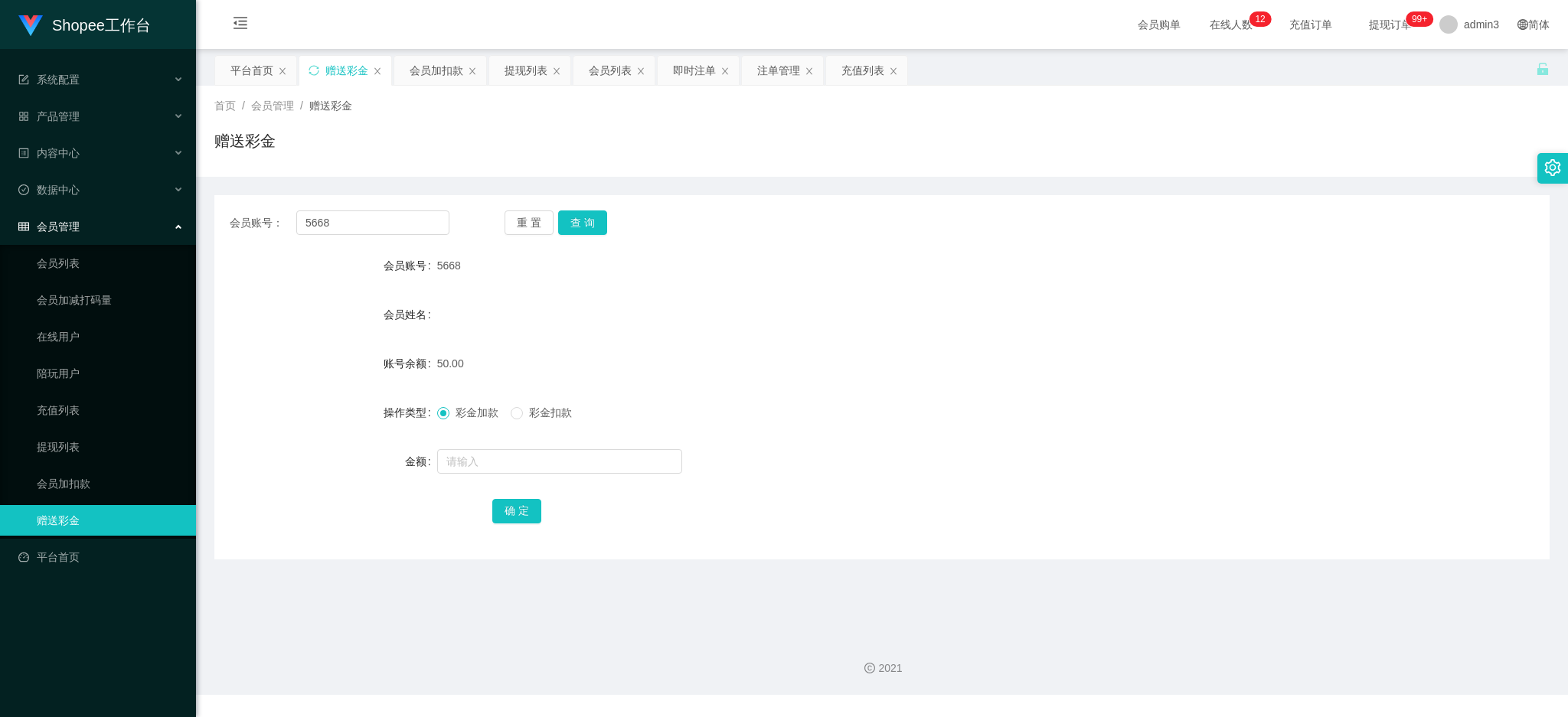
click at [349, 207] on div "会员账号： 5668 重 置 查 询 会员账号 5668 会员姓名 账号余额 50.00 操作类型 彩金加款 彩金扣款 金额 确 定" at bounding box center [882, 378] width 1335 height 364
click at [359, 224] on input "5668" at bounding box center [373, 222] width 153 height 24
paste input "[PERSON_NAME]"
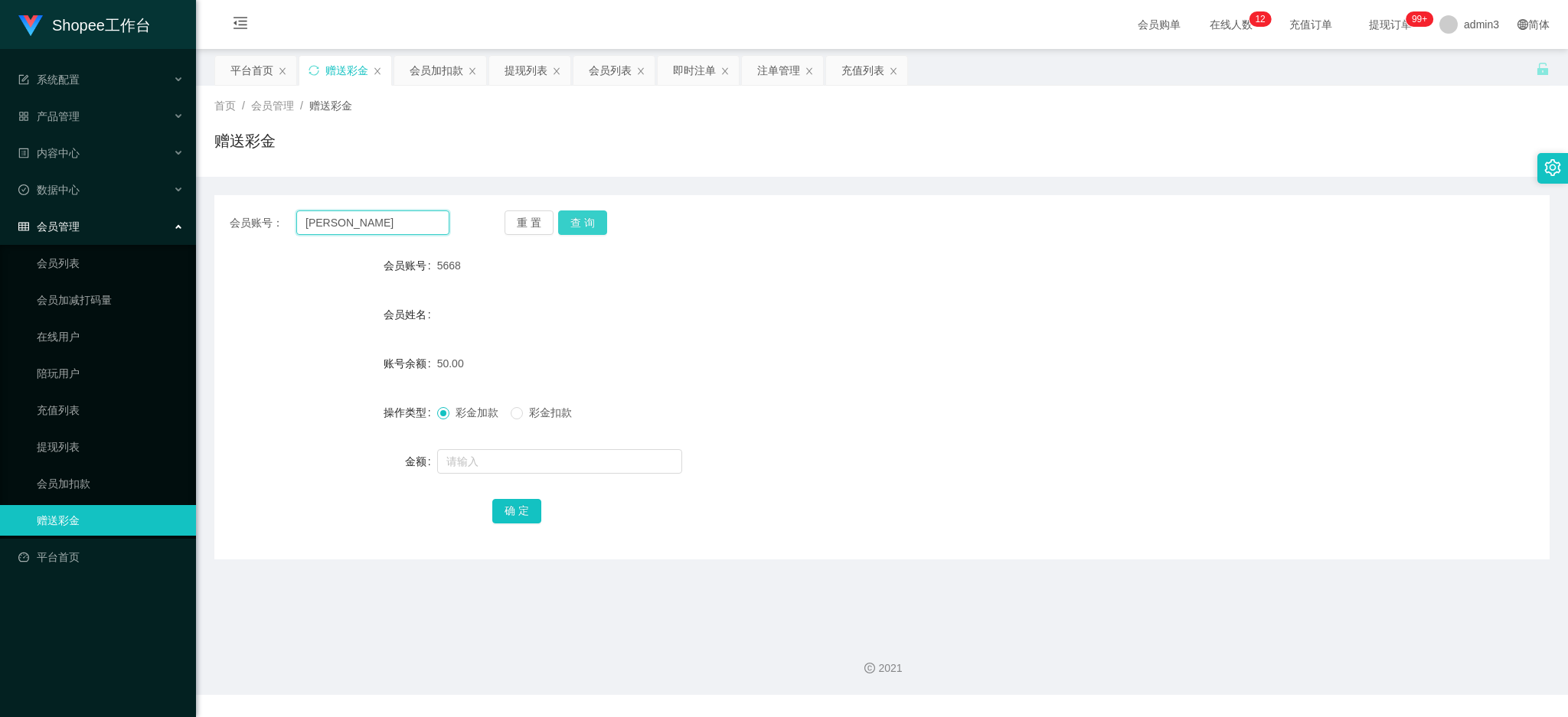
type input "[PERSON_NAME]"
click at [581, 222] on button "查 询" at bounding box center [582, 222] width 49 height 24
click at [524, 453] on input "1" at bounding box center [560, 461] width 245 height 24
drag, startPoint x: 463, startPoint y: 457, endPoint x: 399, endPoint y: 462, distance: 64.2
click at [377, 460] on div "金额 110" at bounding box center [882, 462] width 1335 height 31
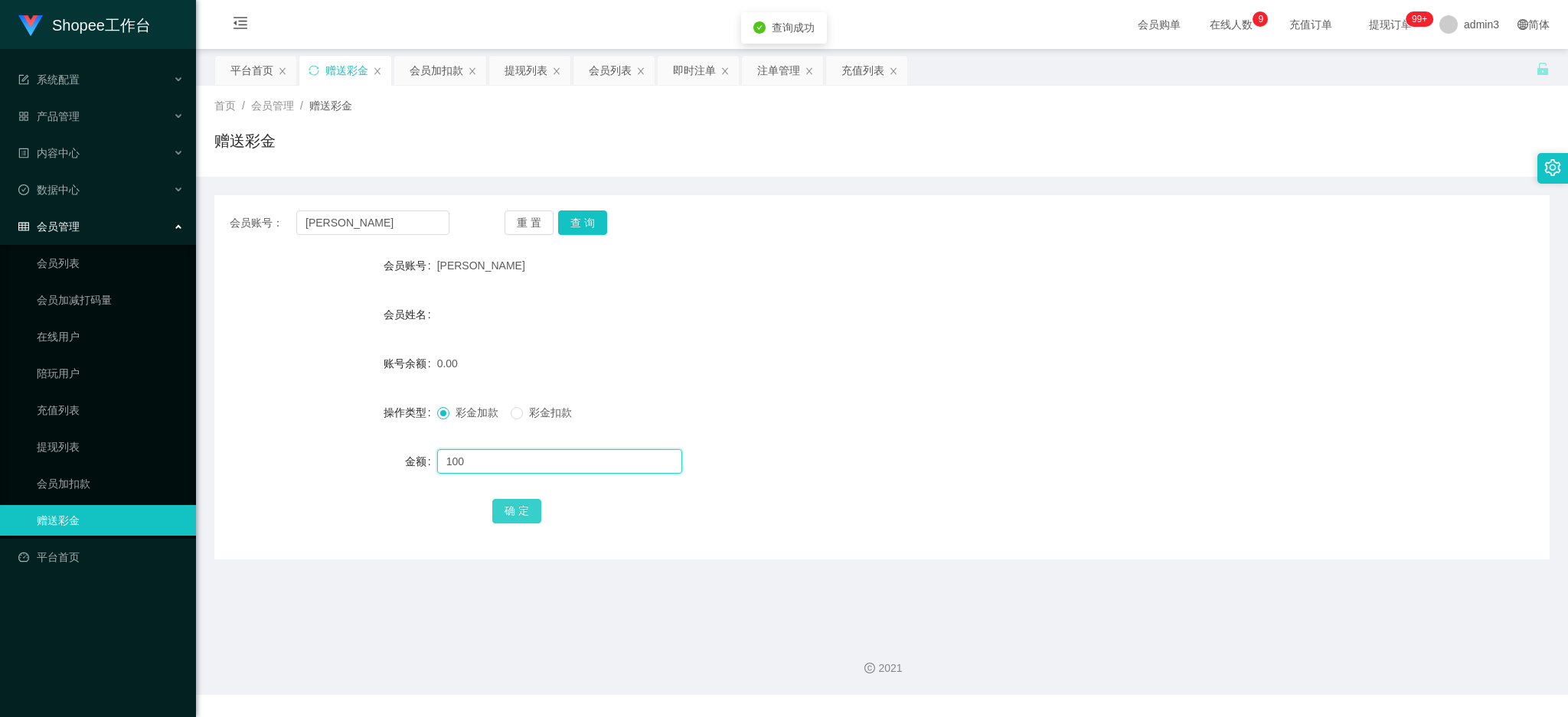
type input "100"
click at [492, 503] on button "确 定" at bounding box center [517, 511] width 49 height 24
click at [686, 77] on div "即时注单" at bounding box center [695, 70] width 43 height 29
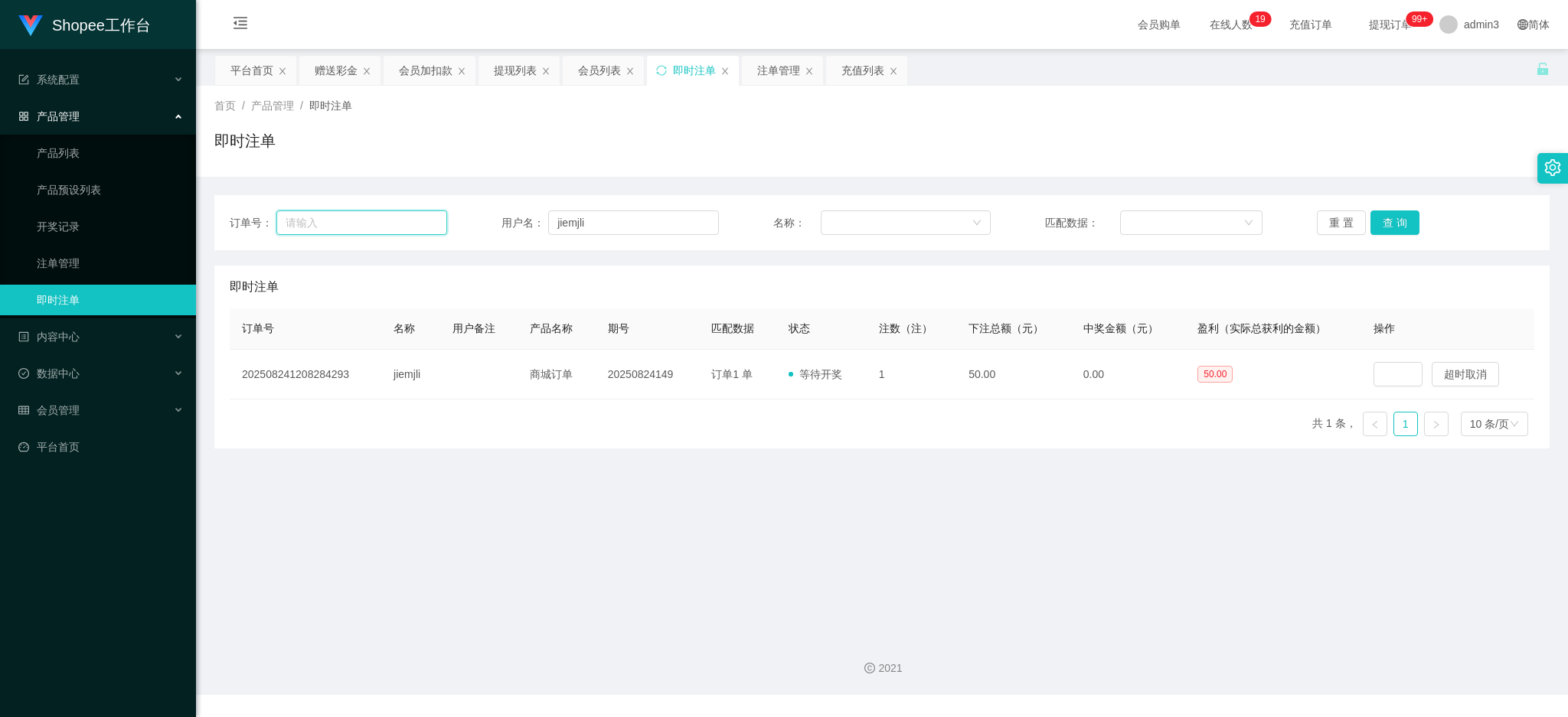
click at [375, 225] on input "text" at bounding box center [361, 222] width 171 height 24
click at [633, 214] on input "jiemjli" at bounding box center [633, 222] width 171 height 24
click at [1370, 215] on button "查 询" at bounding box center [1394, 222] width 49 height 24
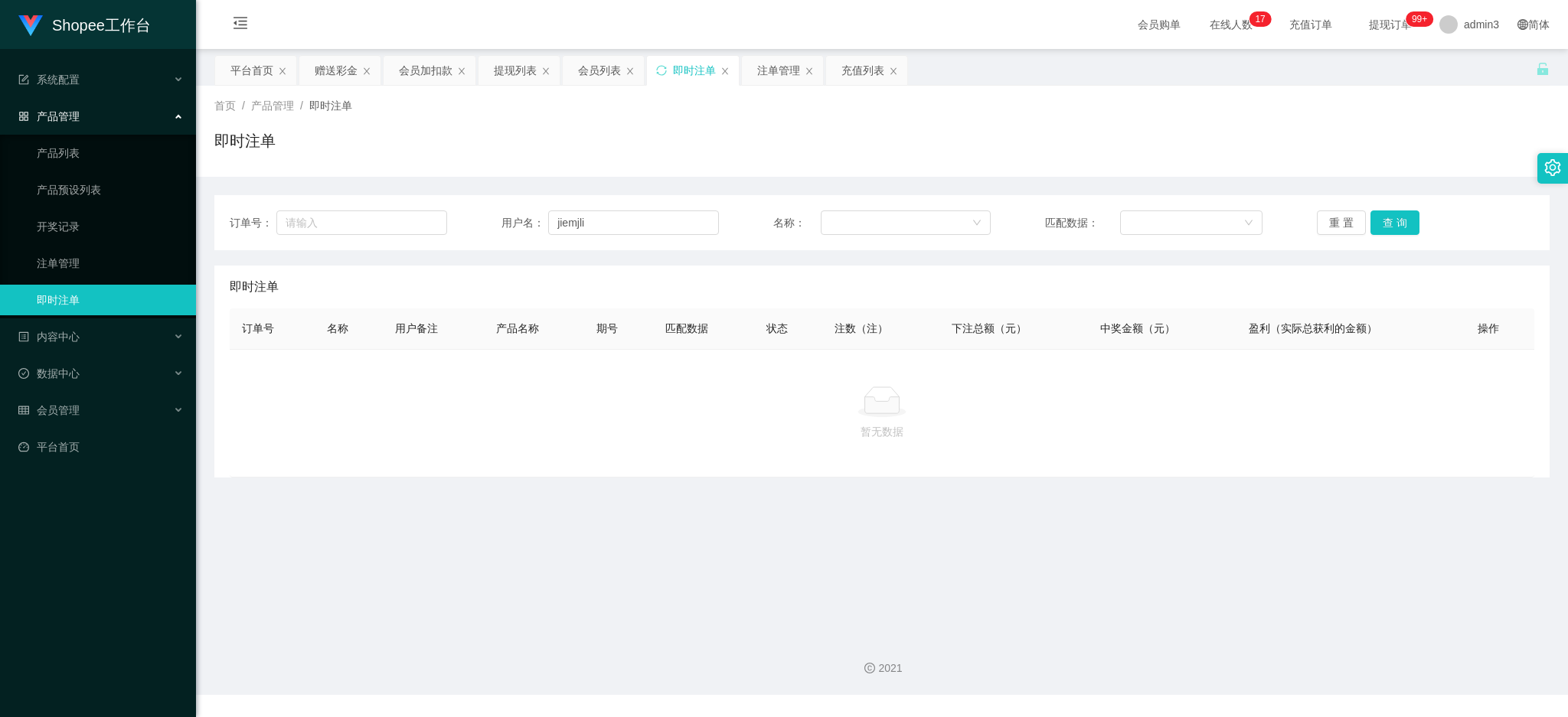
click at [606, 568] on main "关闭左侧 关闭右侧 关闭其它 刷新页面 平台首页 赠送彩金 会员加扣款 提现列表 会员列表 即时注单 注单管理 充值列表 首页 / 产品管理 / 即时注单 /…" at bounding box center [882, 336] width 1372 height 575
click at [501, 65] on div "提现列表" at bounding box center [516, 70] width 43 height 29
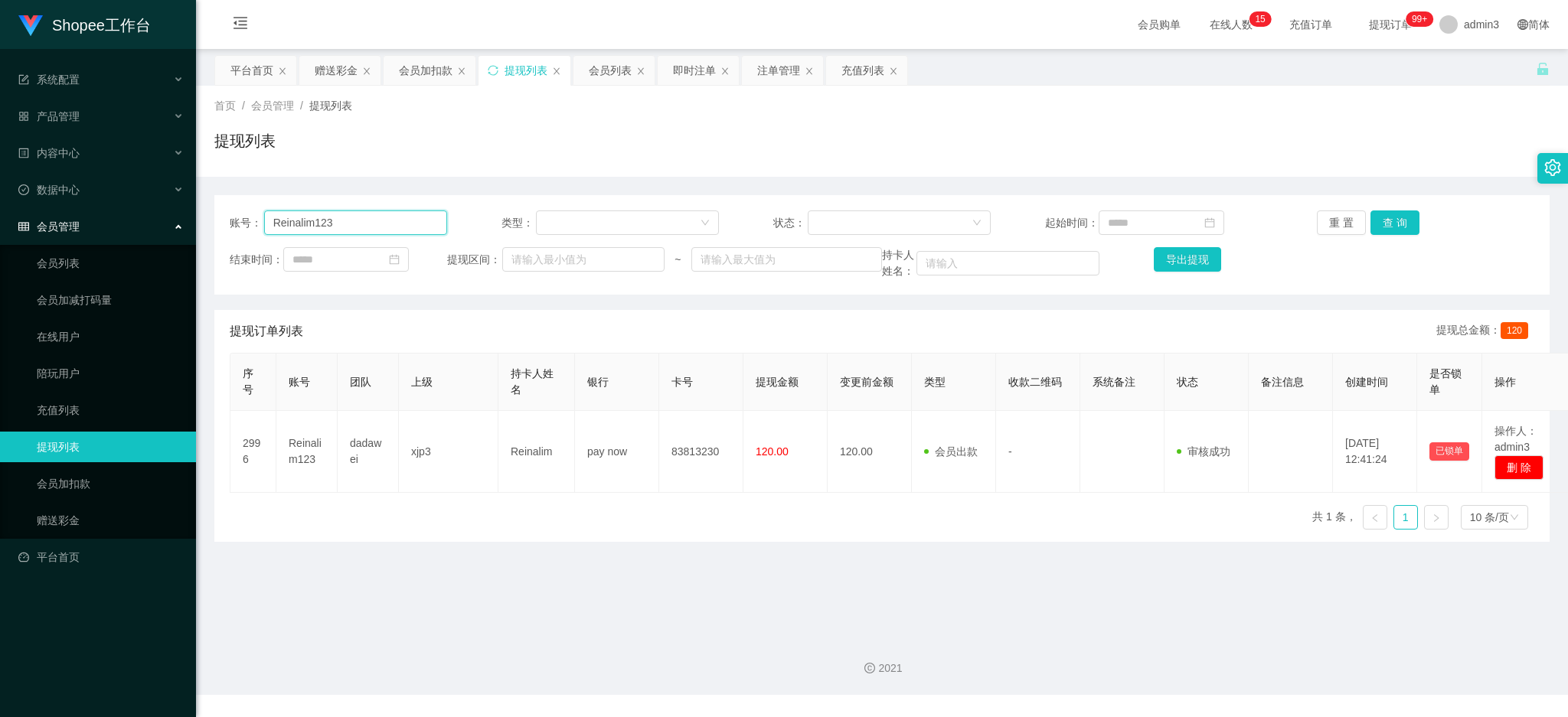
click at [332, 218] on input "Reinalim123" at bounding box center [356, 222] width 183 height 24
paste input "sindy"
type input "sindy"
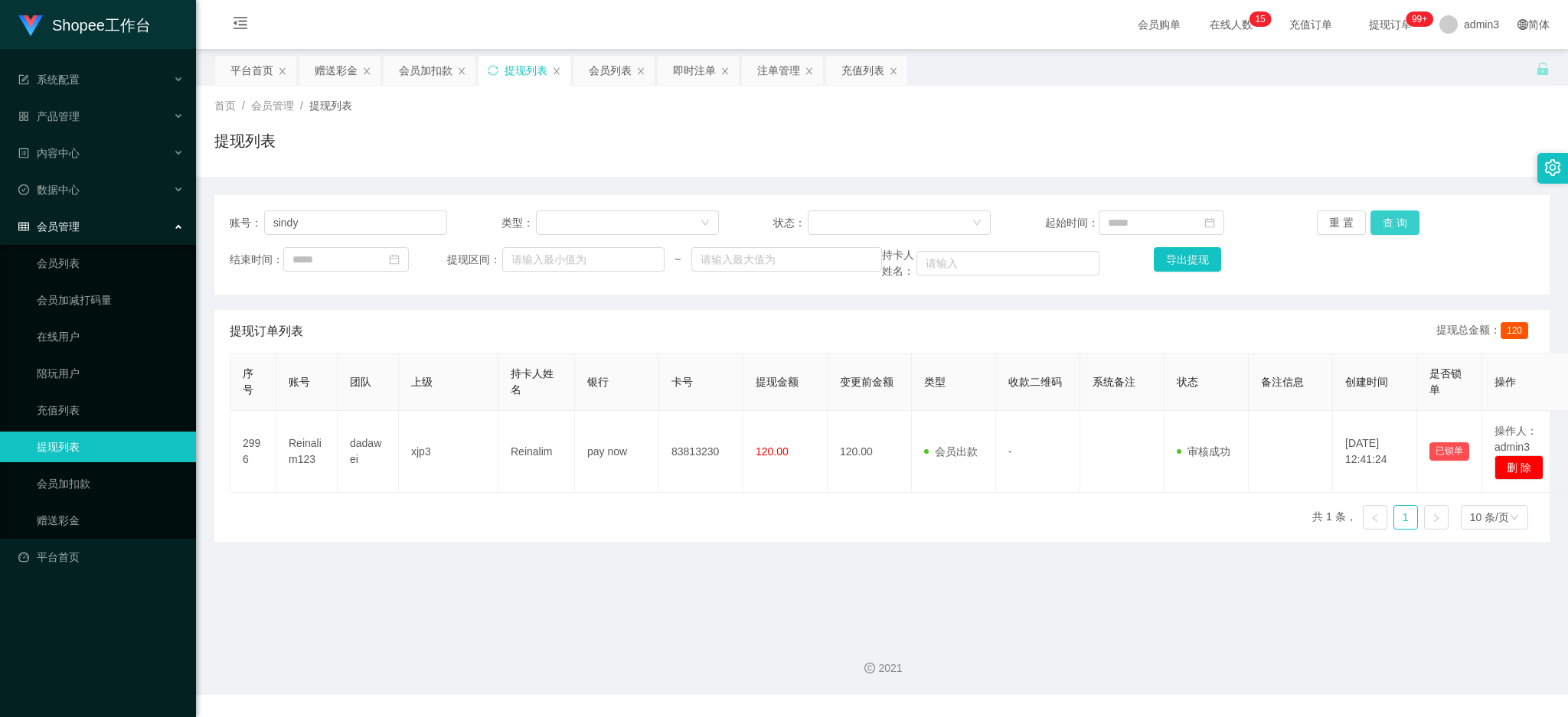
click at [1387, 226] on button "查 询" at bounding box center [1394, 222] width 49 height 24
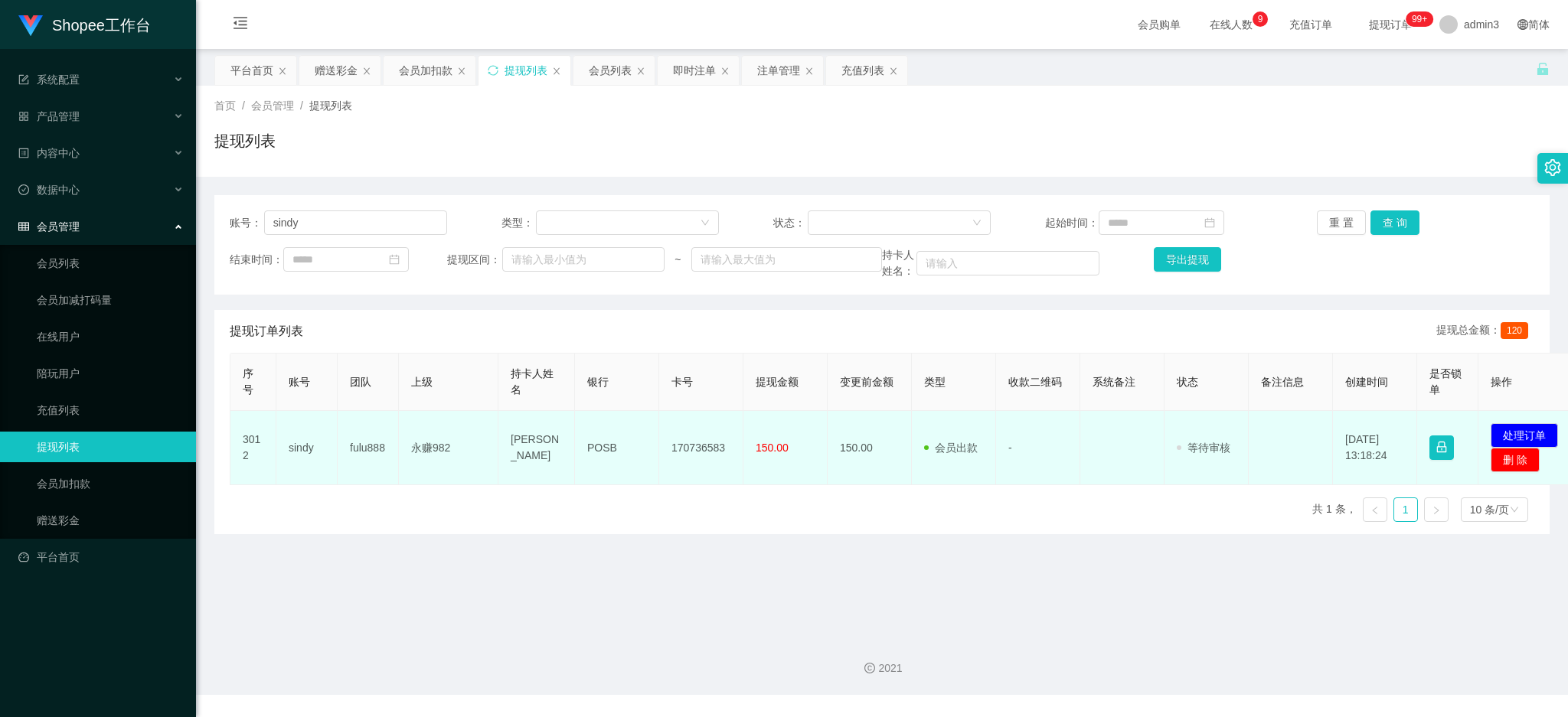
click at [545, 466] on td "[PERSON_NAME]" at bounding box center [537, 448] width 77 height 74
drag, startPoint x: 507, startPoint y: 447, endPoint x: 803, endPoint y: 449, distance: 296.0
click at [803, 449] on tr "3012 sindy fulu888 永赚982 [PERSON_NAME] POSB 170736583 150.00 150.00 会员出款 人工取款 -…" at bounding box center [905, 448] width 1350 height 74
copy tr "[PERSON_NAME] POSB 170736583 150.00"
drag, startPoint x: 1521, startPoint y: 436, endPoint x: 1482, endPoint y: 437, distance: 39.0
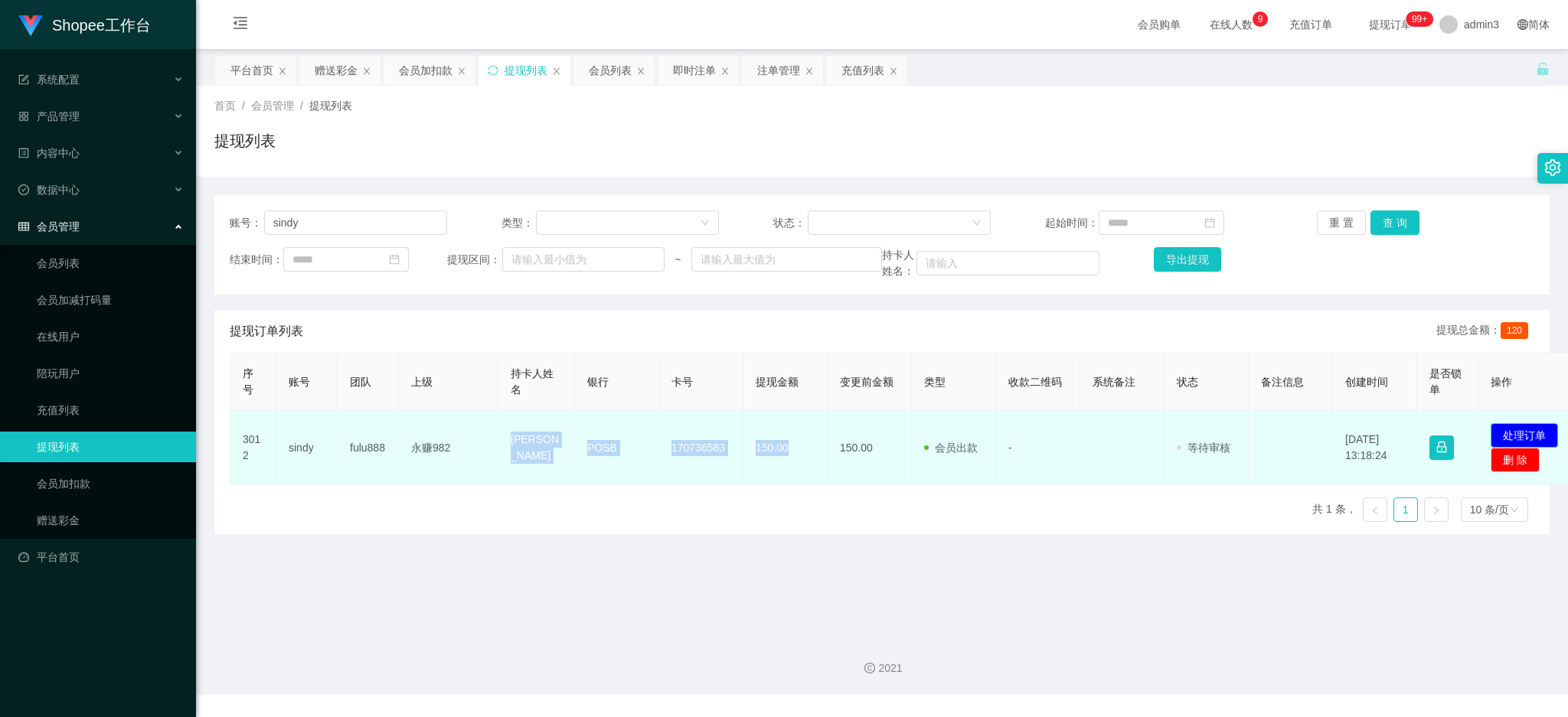
click at [1521, 438] on button "处理订单" at bounding box center [1524, 435] width 67 height 24
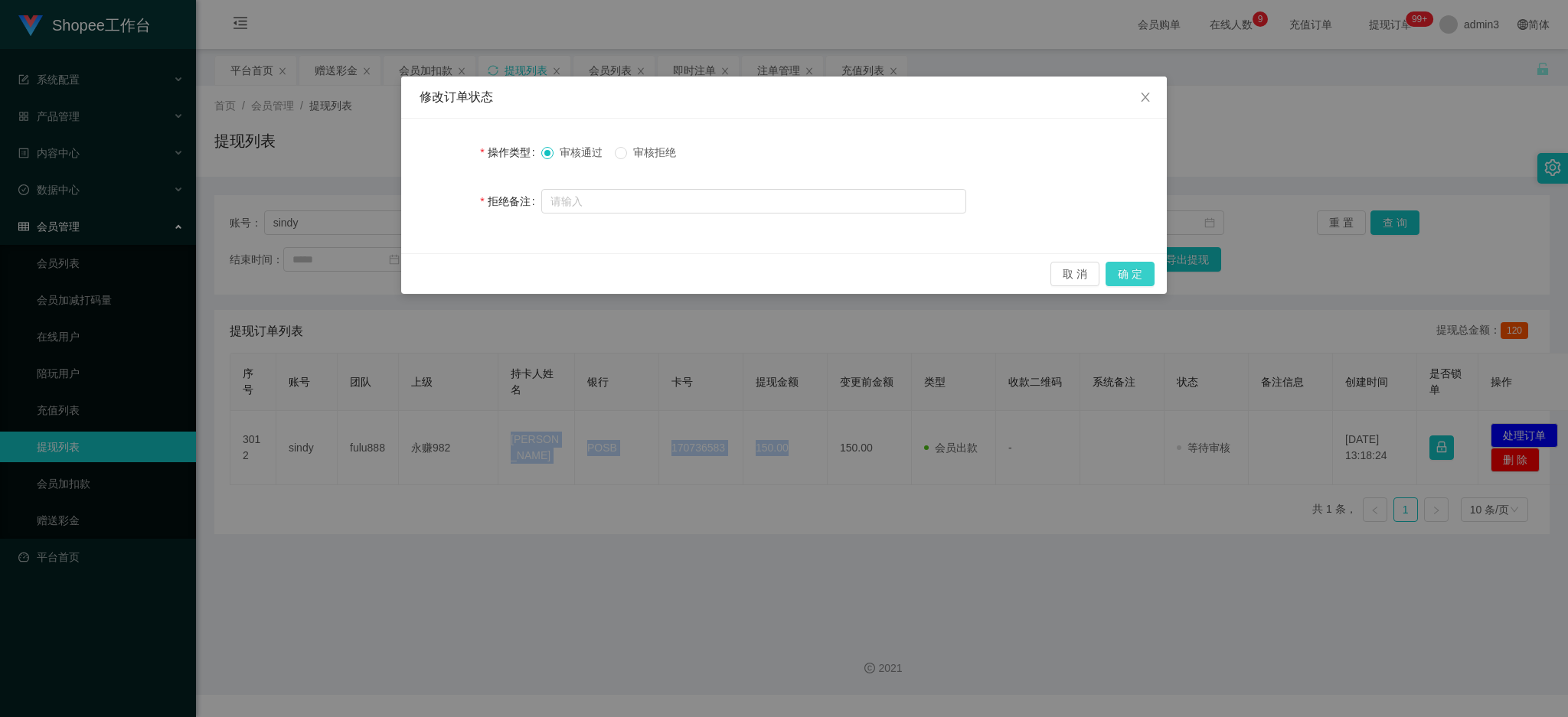
click at [1140, 274] on button "确 定" at bounding box center [1130, 274] width 49 height 24
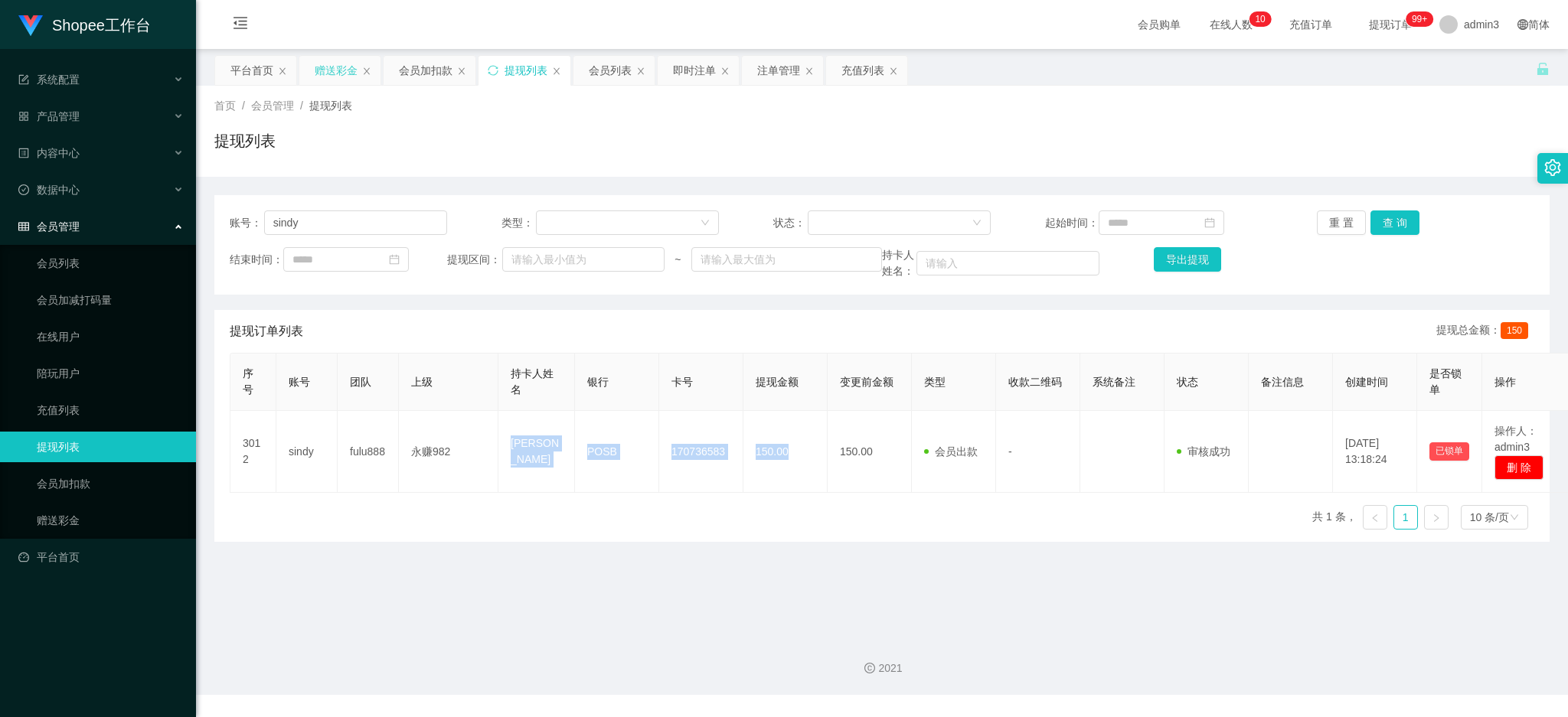
click at [320, 71] on div "赠送彩金" at bounding box center [336, 70] width 43 height 29
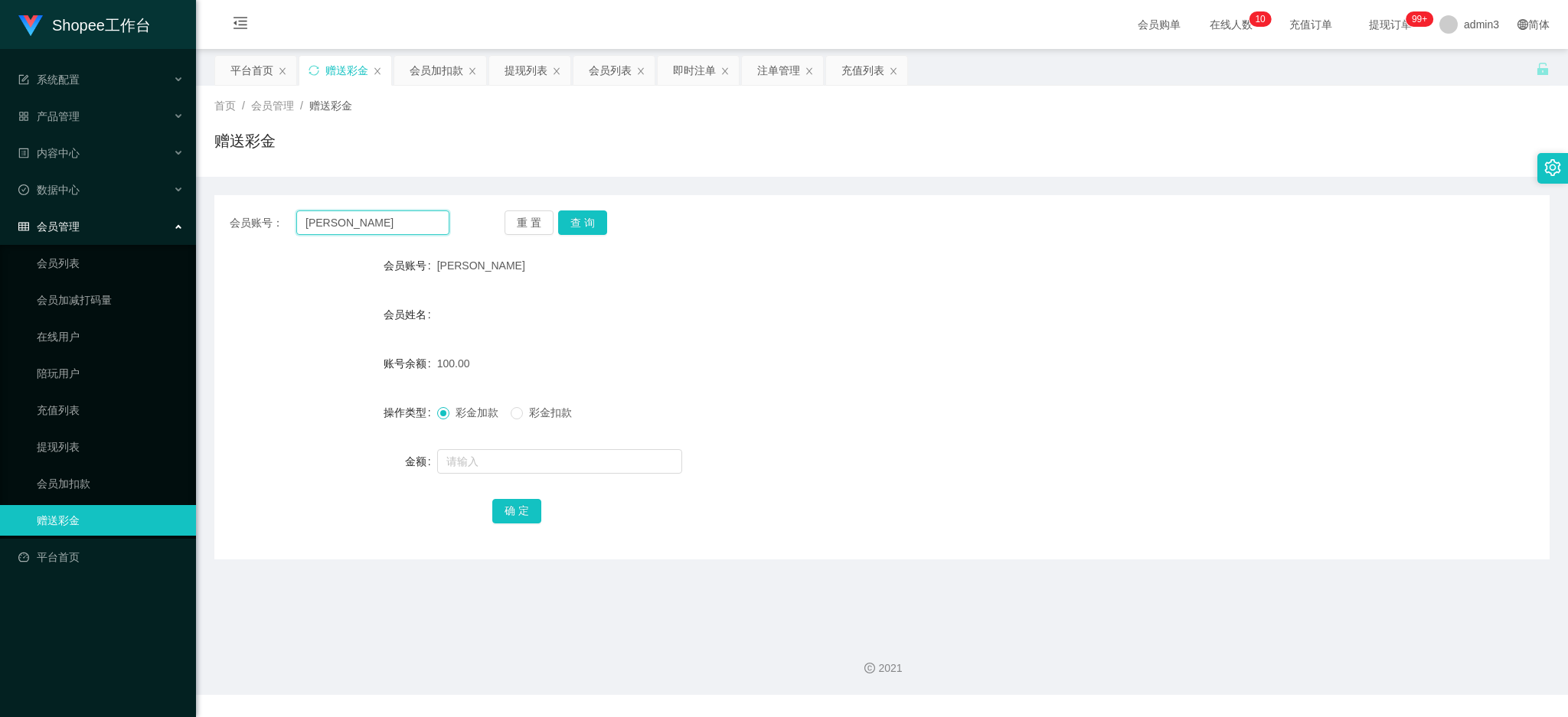
click at [355, 220] on input "[PERSON_NAME]" at bounding box center [373, 222] width 153 height 24
drag, startPoint x: 355, startPoint y: 220, endPoint x: 381, endPoint y: 216, distance: 26.3
click at [360, 218] on input "[PERSON_NAME]" at bounding box center [373, 222] width 153 height 24
paste input "718152578"
type input "718152578"
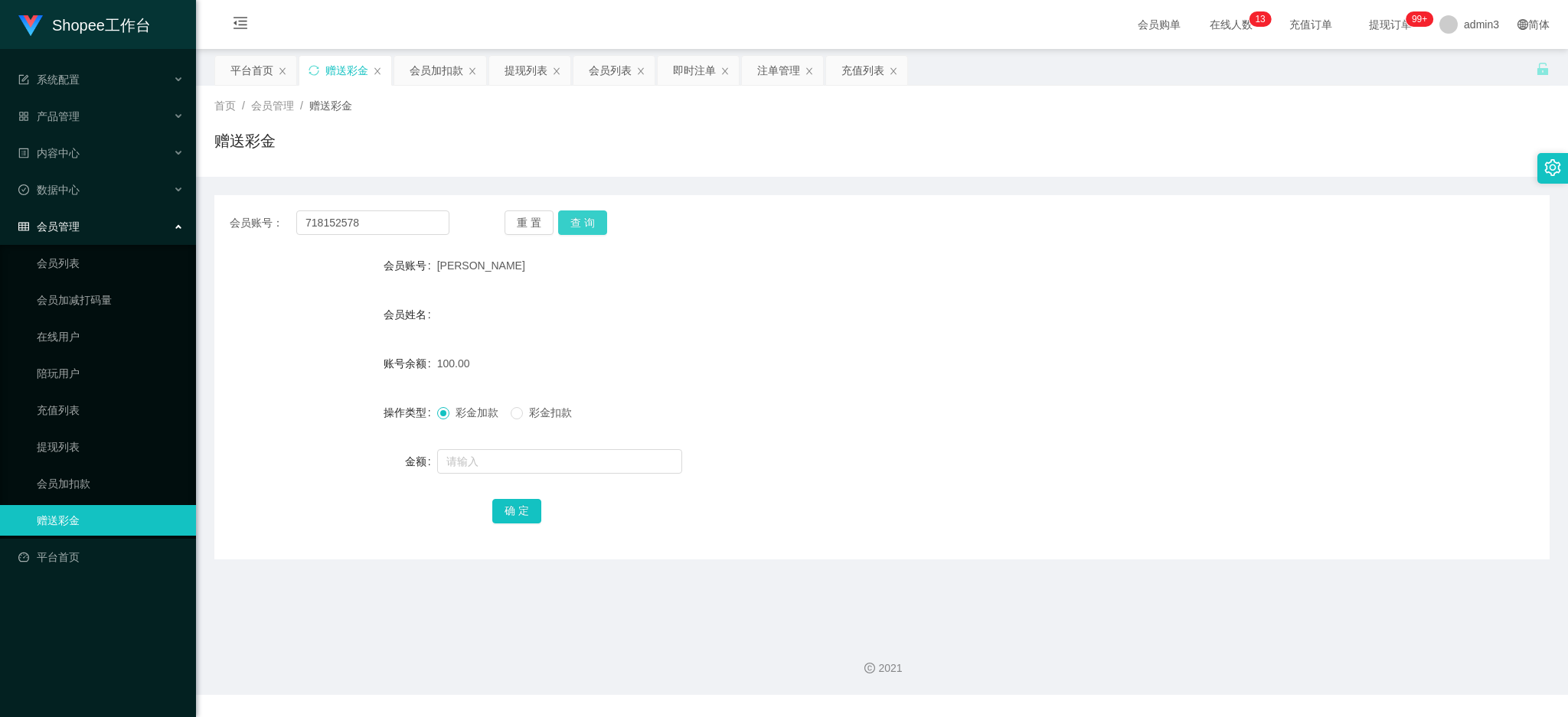
click at [588, 219] on button "查 询" at bounding box center [582, 222] width 49 height 24
click at [514, 468] on input "text" at bounding box center [560, 461] width 245 height 24
type input "100"
click at [511, 499] on button "确 定" at bounding box center [517, 511] width 49 height 24
drag, startPoint x: 510, startPoint y: 64, endPoint x: 527, endPoint y: 111, distance: 50.0
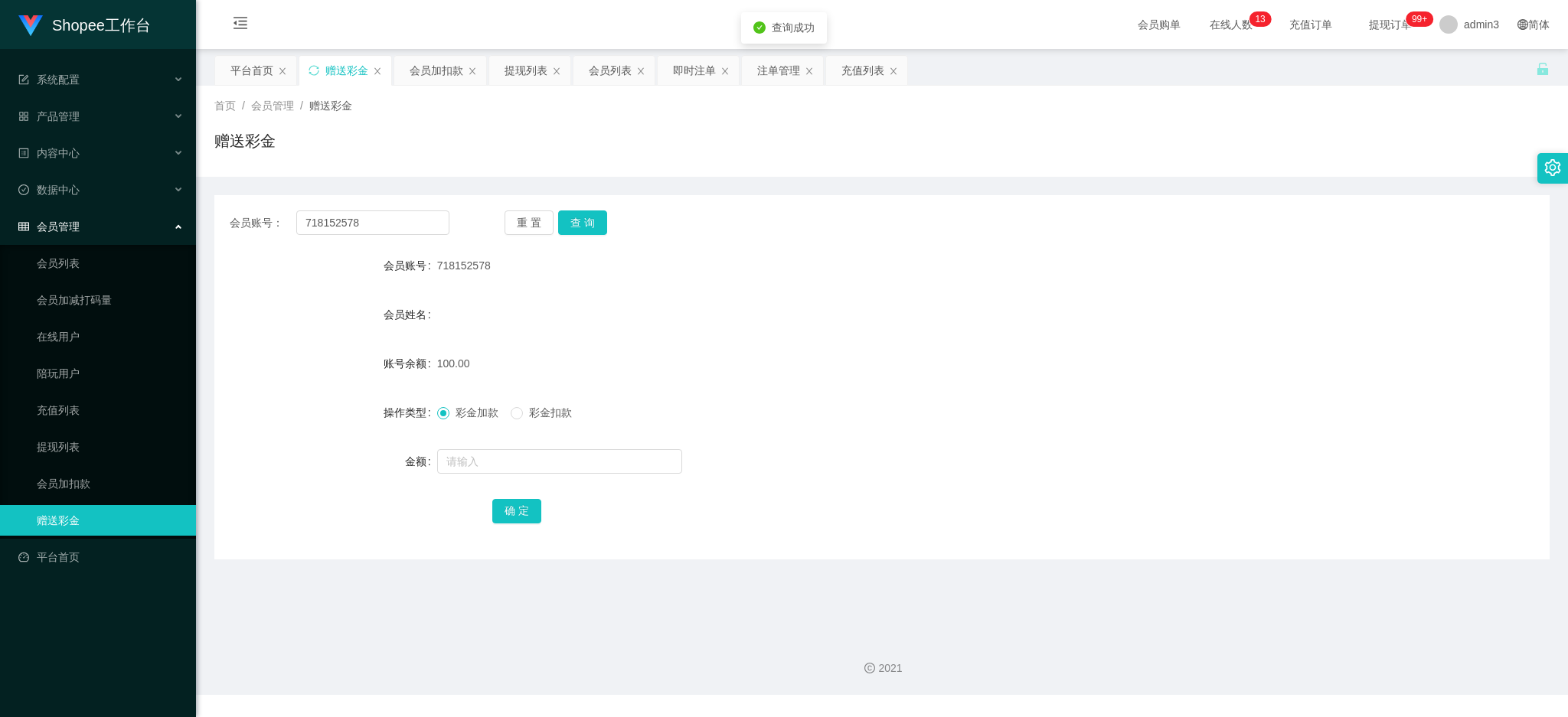
click at [511, 62] on div "提现列表" at bounding box center [527, 70] width 43 height 29
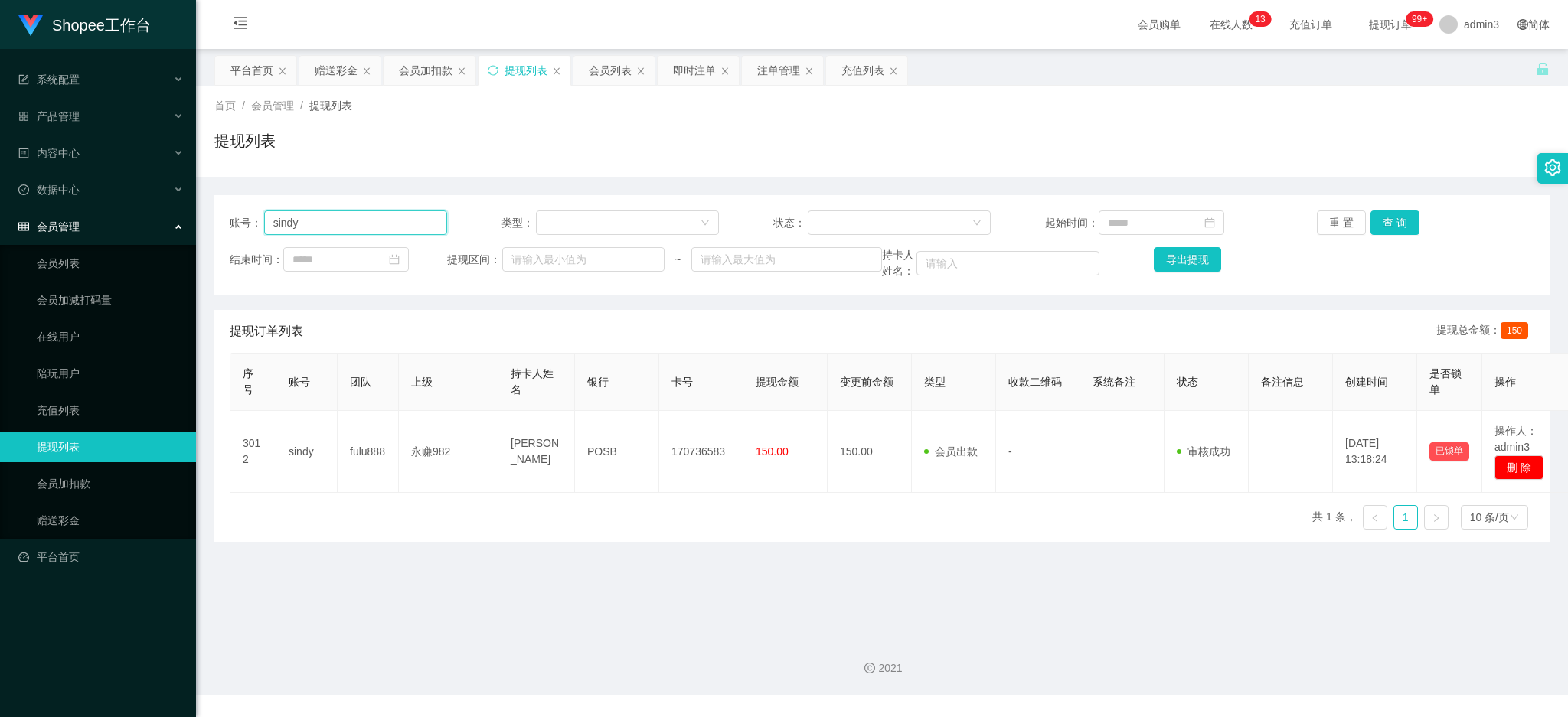
click at [344, 231] on input "sindy" at bounding box center [356, 222] width 183 height 24
paste input "gshjjkkl"
click at [1388, 215] on button "查 询" at bounding box center [1394, 222] width 49 height 24
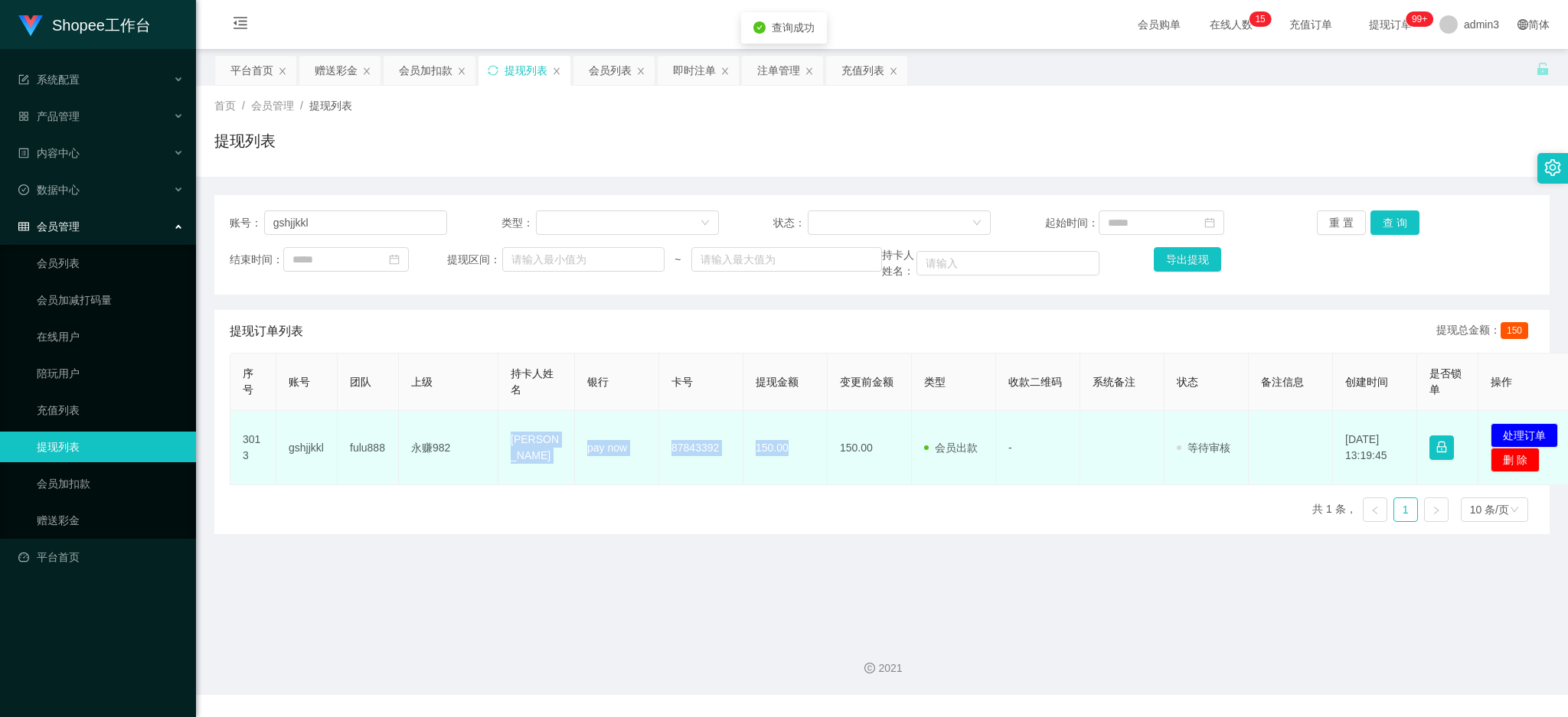
drag, startPoint x: 496, startPoint y: 433, endPoint x: 793, endPoint y: 457, distance: 298.0
click at [793, 457] on tr "3013 gshjjkkl fulu888 永赚982 gong songhua pay now 87843392 150.00 150.00 会员出款 人工…" at bounding box center [905, 448] width 1350 height 74
copy tr "永赚982 gong songhua pay now 87843392 150.00"
click at [1521, 426] on button "处理订单" at bounding box center [1524, 435] width 67 height 24
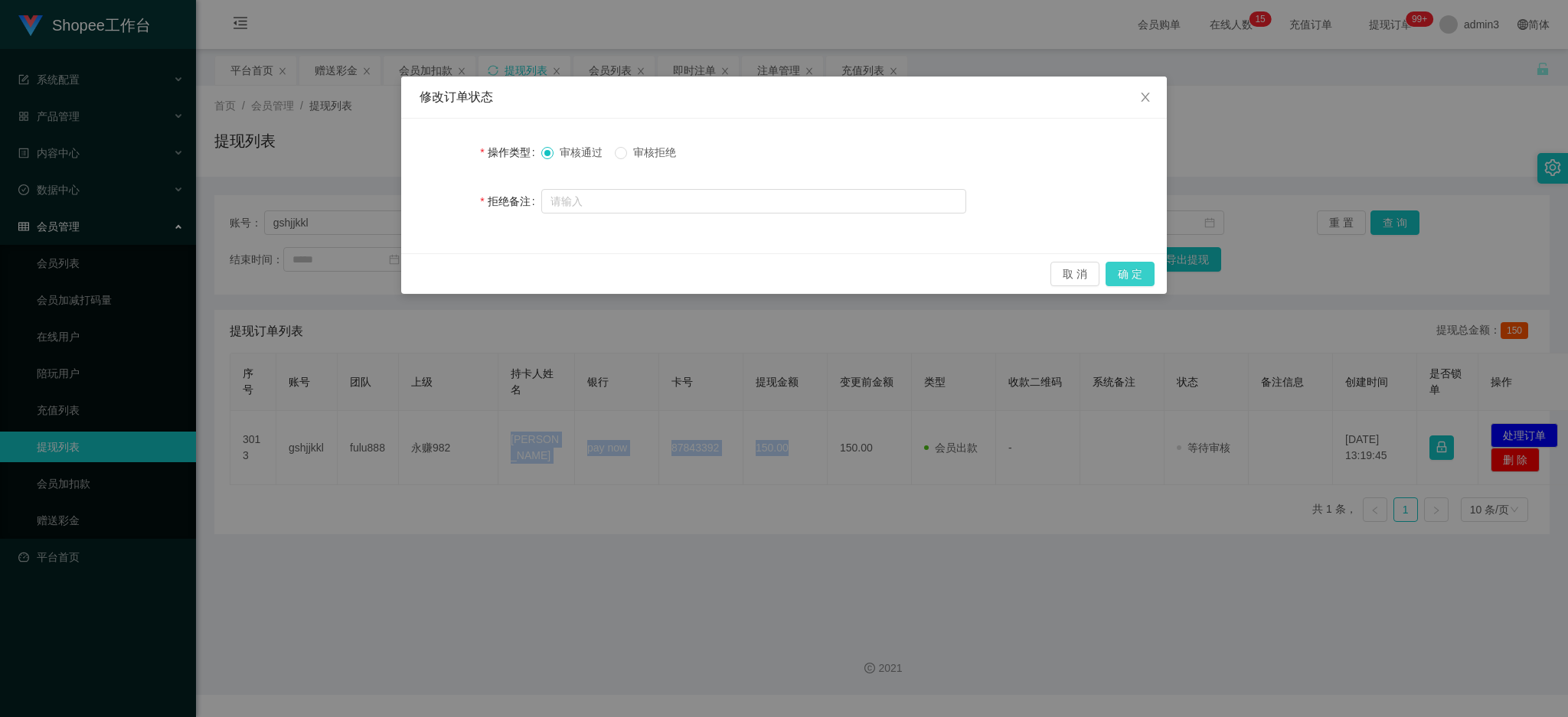
click at [1144, 275] on button "确 定" at bounding box center [1130, 274] width 49 height 24
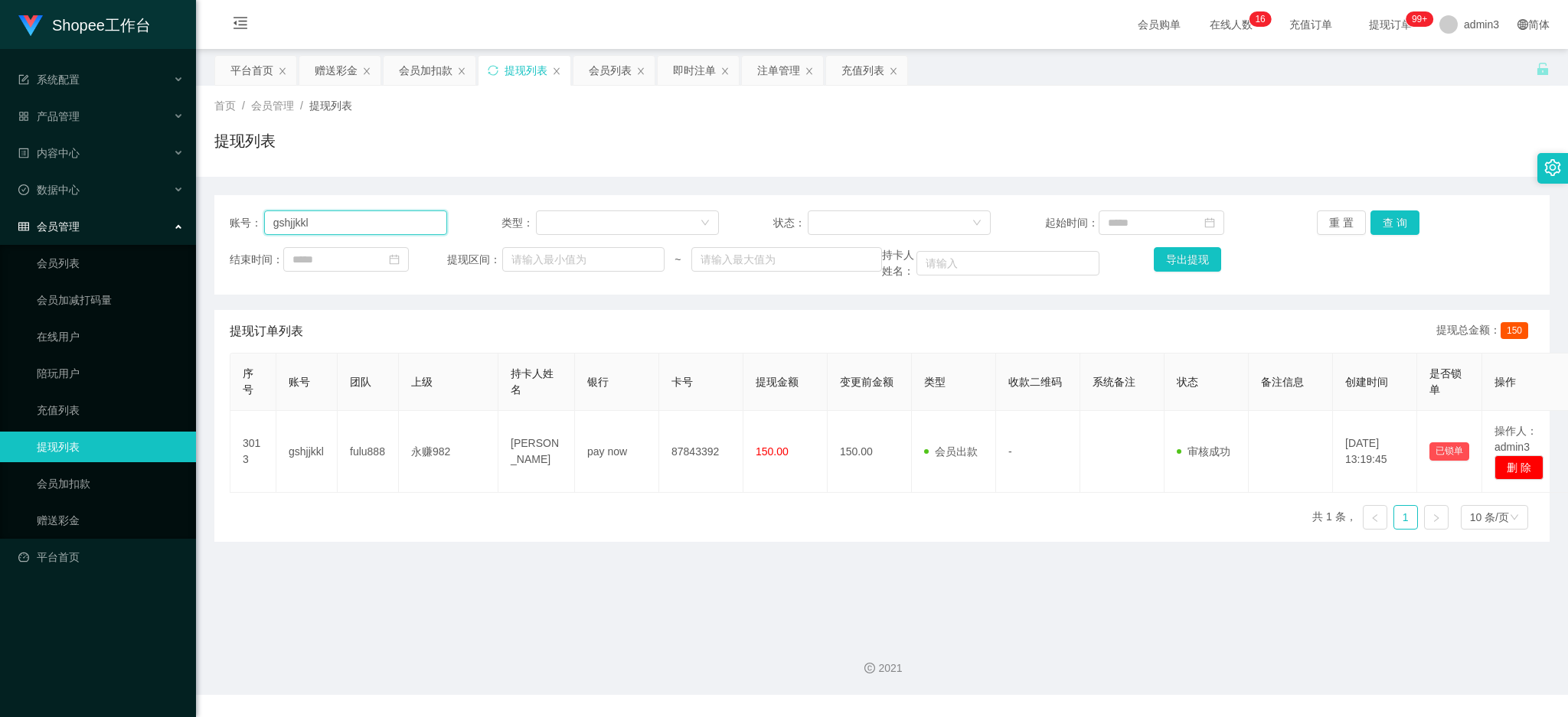
click at [368, 216] on input "gshjjkkl" at bounding box center [356, 222] width 183 height 24
paste input "lingjunhua1994"
click at [1386, 210] on button "查 询" at bounding box center [1394, 222] width 49 height 24
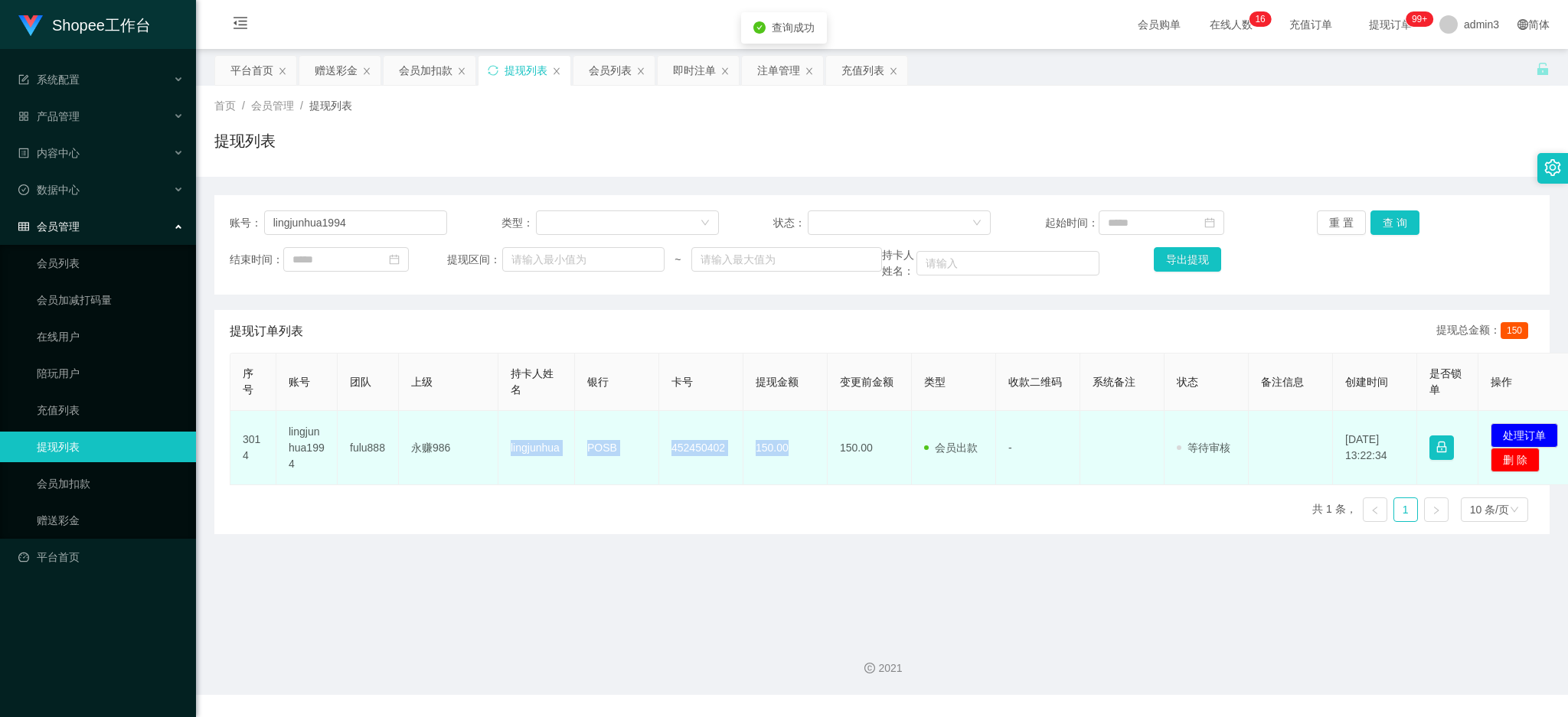
drag, startPoint x: 507, startPoint y: 444, endPoint x: 789, endPoint y: 457, distance: 282.3
click at [789, 457] on tr "3014 lingjunhua1994 fulu888 永赚986 lingjunhua POSB 452450402 150.00 150.00 会员出款 …" at bounding box center [905, 448] width 1350 height 74
copy tr "永赚986 lingjunhua POSB 452450402 150.00"
click at [1526, 424] on button "处理订单" at bounding box center [1524, 435] width 67 height 24
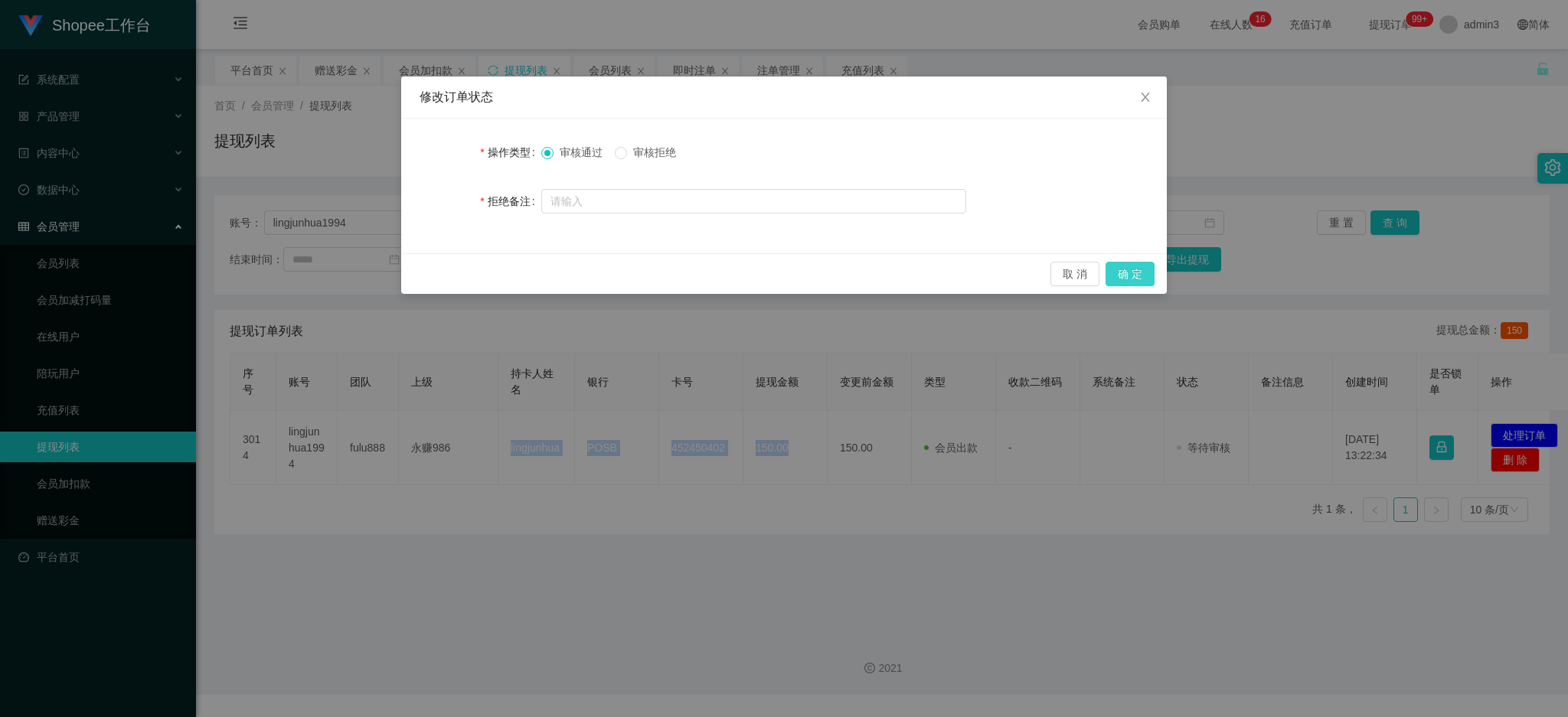
click at [1128, 266] on button "确 定" at bounding box center [1130, 274] width 49 height 24
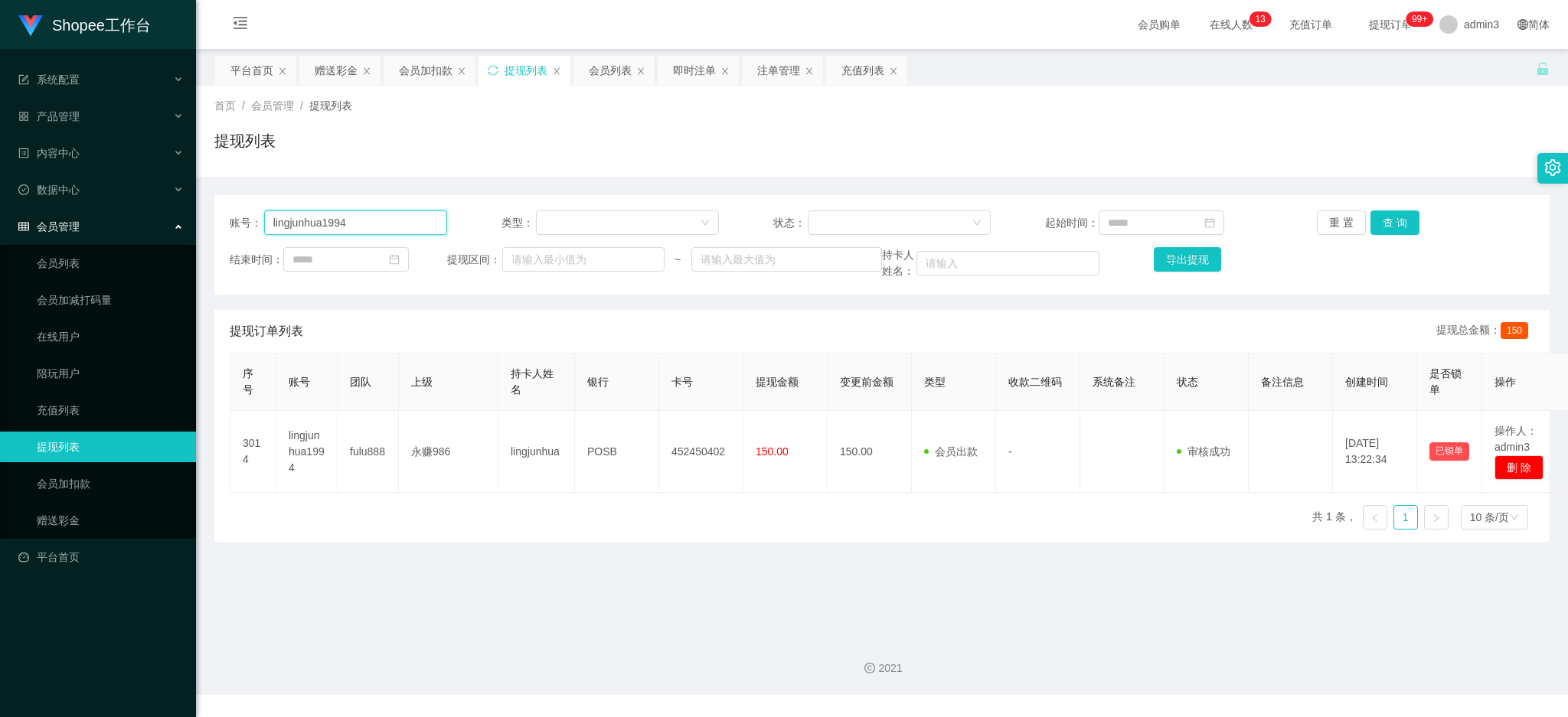
click at [334, 232] on input "lingjunhua1994" at bounding box center [356, 222] width 183 height 24
paste input "5668"
type input "5668"
click at [1384, 231] on button "查 询" at bounding box center [1394, 222] width 49 height 24
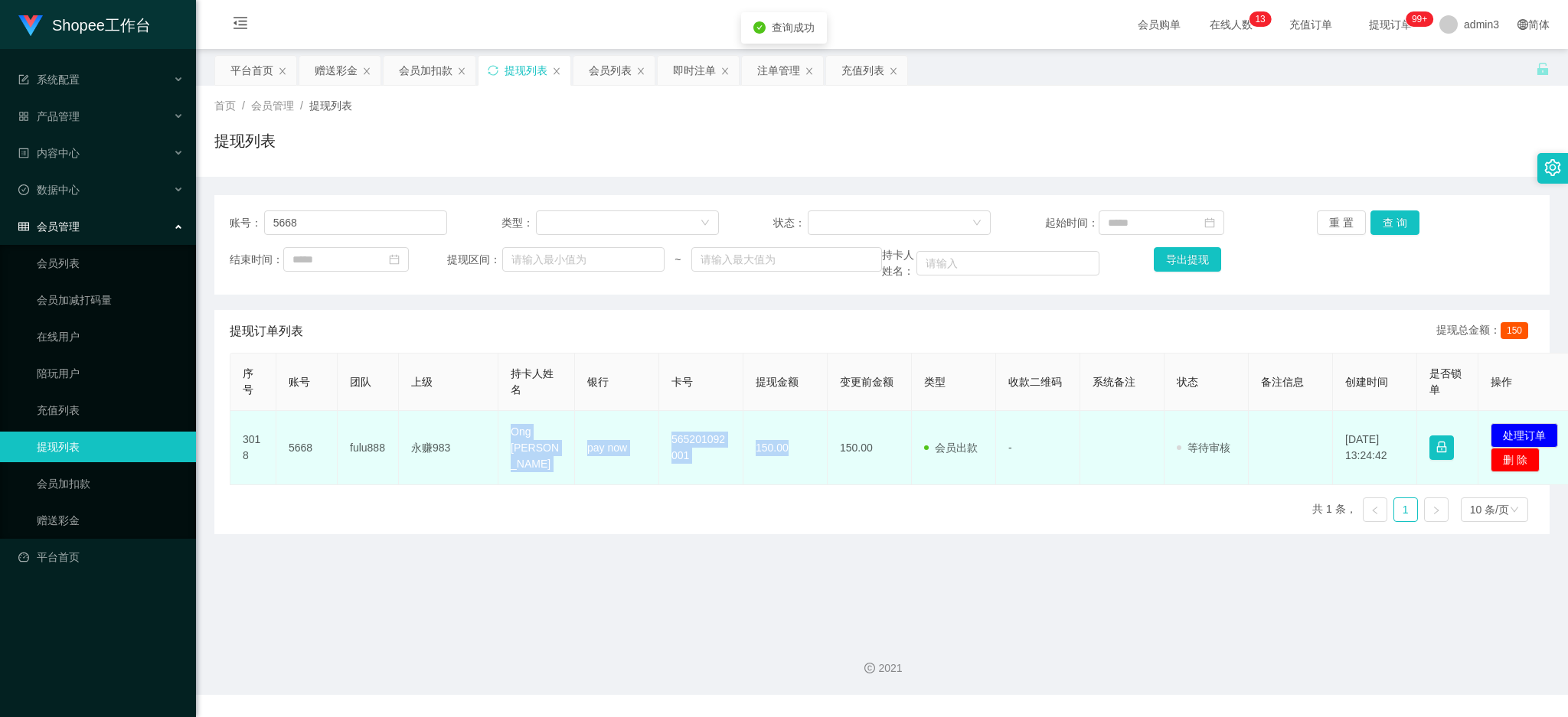
drag, startPoint x: 514, startPoint y: 452, endPoint x: 814, endPoint y: 452, distance: 300.0
click at [814, 452] on tr "3018 5668 fulu888 永赚983 Ong [PERSON_NAME] pay now 565201092001 150.00 150.00 会员…" at bounding box center [905, 448] width 1350 height 74
copy tr "Ong [PERSON_NAME] pay now 565201092001 150.00"
click at [1515, 445] on button "处理订单" at bounding box center [1524, 435] width 67 height 24
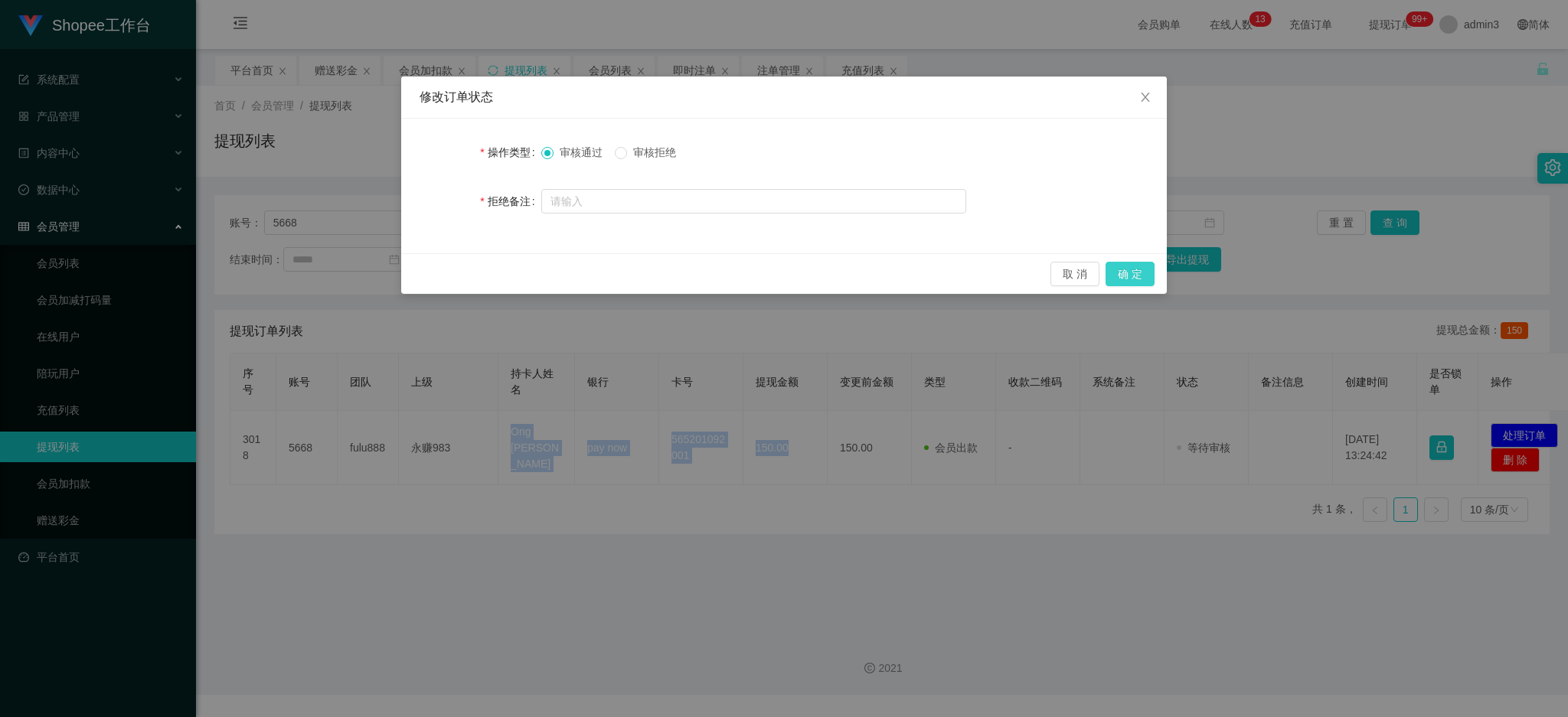
click at [1140, 268] on button "确 定" at bounding box center [1130, 274] width 49 height 24
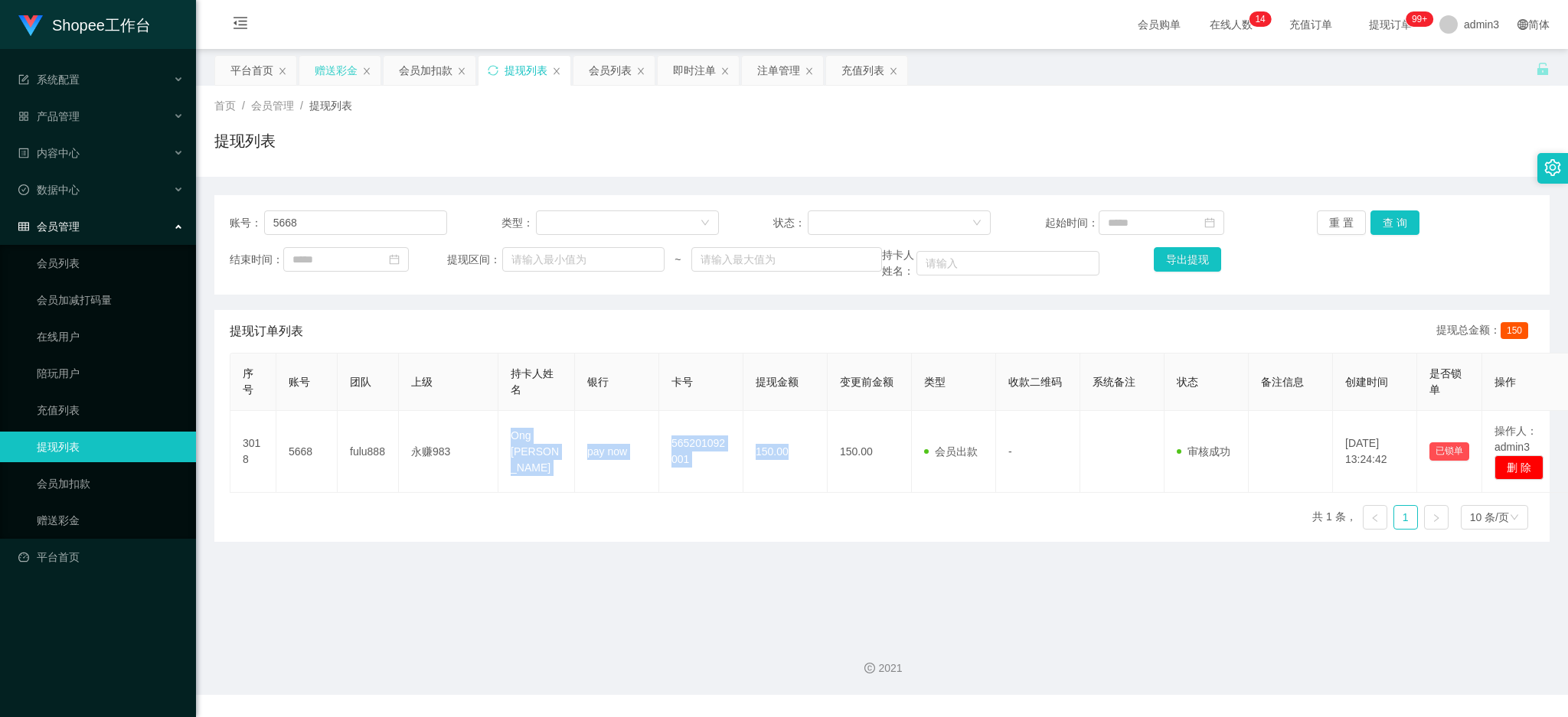
click at [326, 73] on div "赠送彩金" at bounding box center [336, 70] width 43 height 29
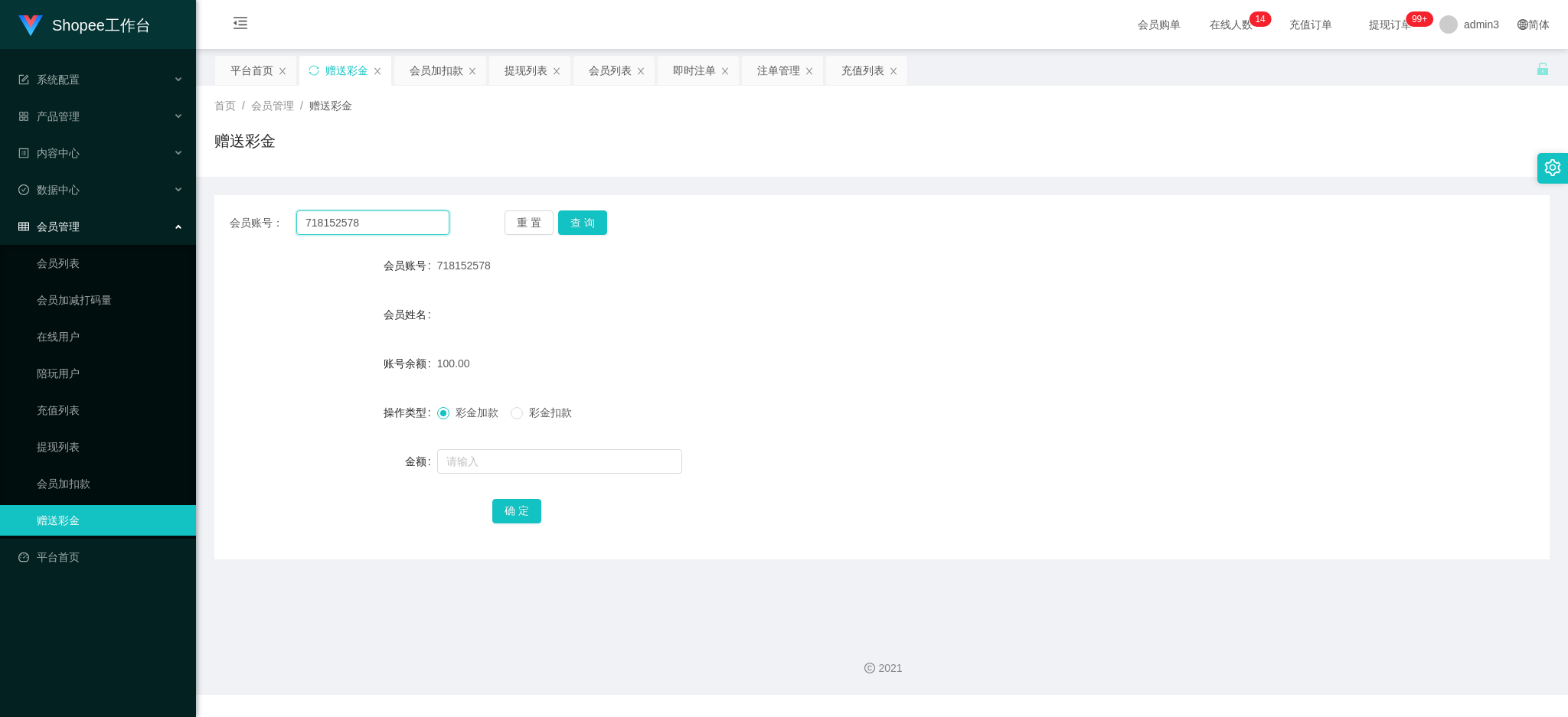
click at [376, 228] on input "718152578" at bounding box center [373, 222] width 153 height 24
paste input "ANNIE1216"
type input "ANNIE1216"
click at [590, 215] on button "查 询" at bounding box center [582, 222] width 49 height 24
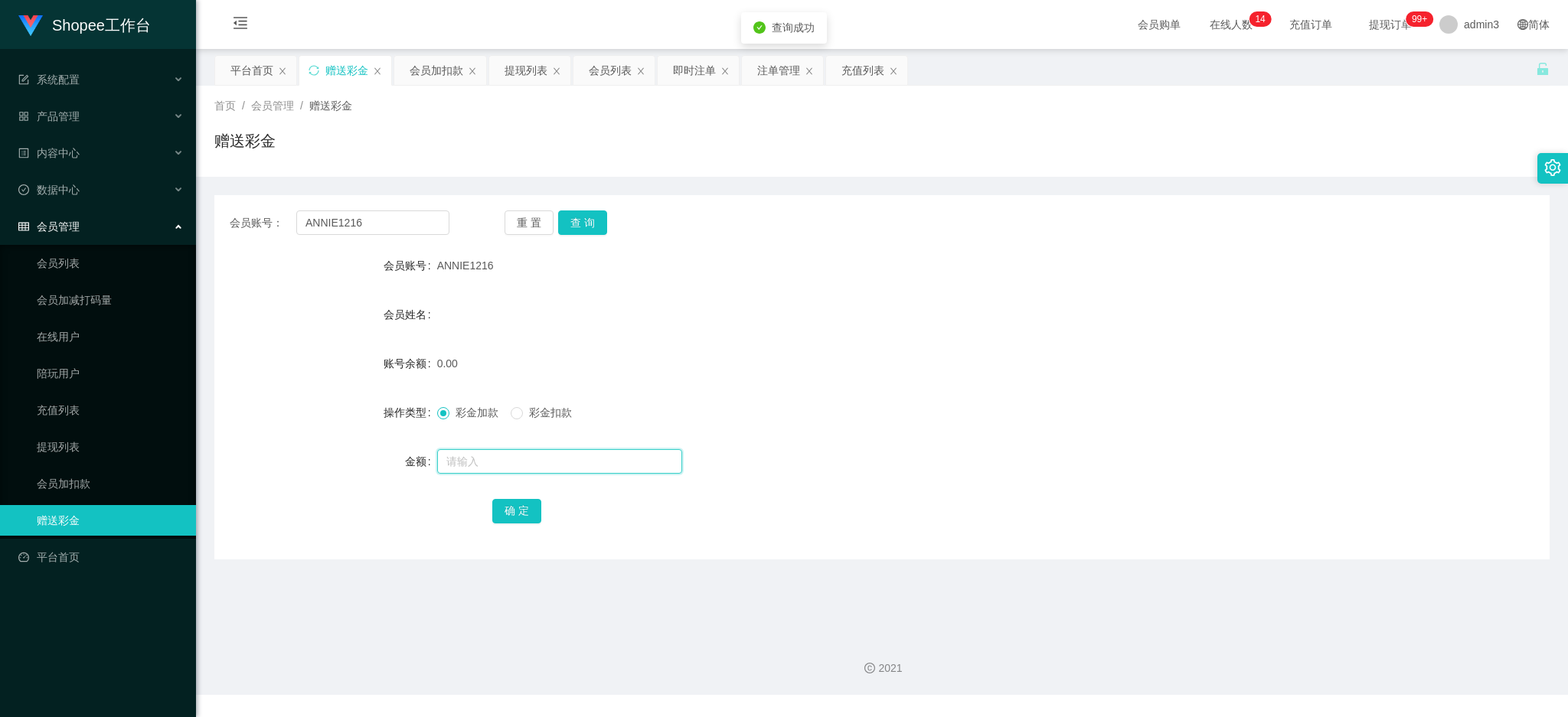
click at [455, 463] on input "text" at bounding box center [560, 461] width 245 height 24
type input "100"
click at [501, 499] on button "确 定" at bounding box center [517, 511] width 49 height 24
click at [357, 226] on input "ANNIE1216" at bounding box center [373, 222] width 153 height 24
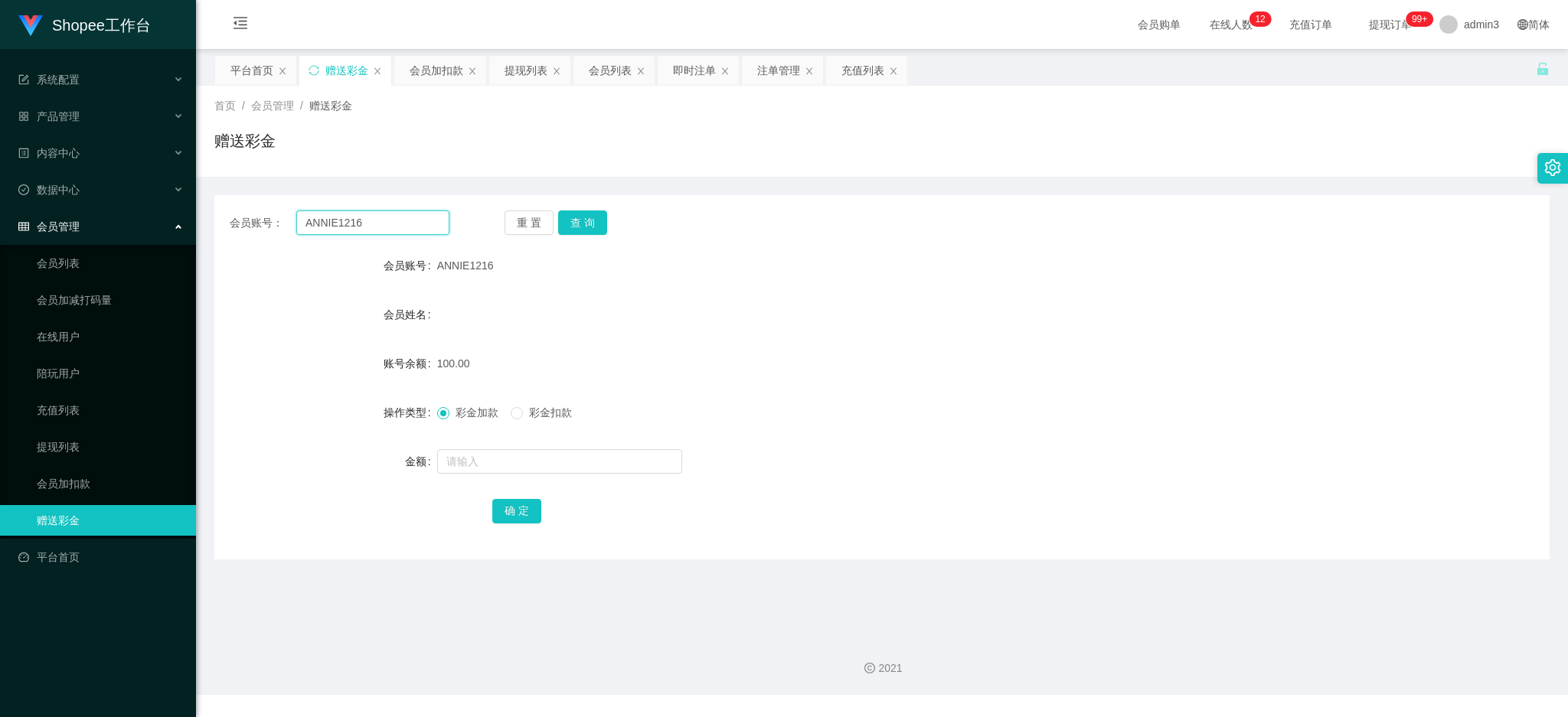
paste input "Xiiaohao168168"
type input "Xiiaohao168168"
click at [578, 231] on button "查 询" at bounding box center [582, 222] width 49 height 24
click at [482, 466] on input "text" at bounding box center [560, 461] width 245 height 24
type input "15"
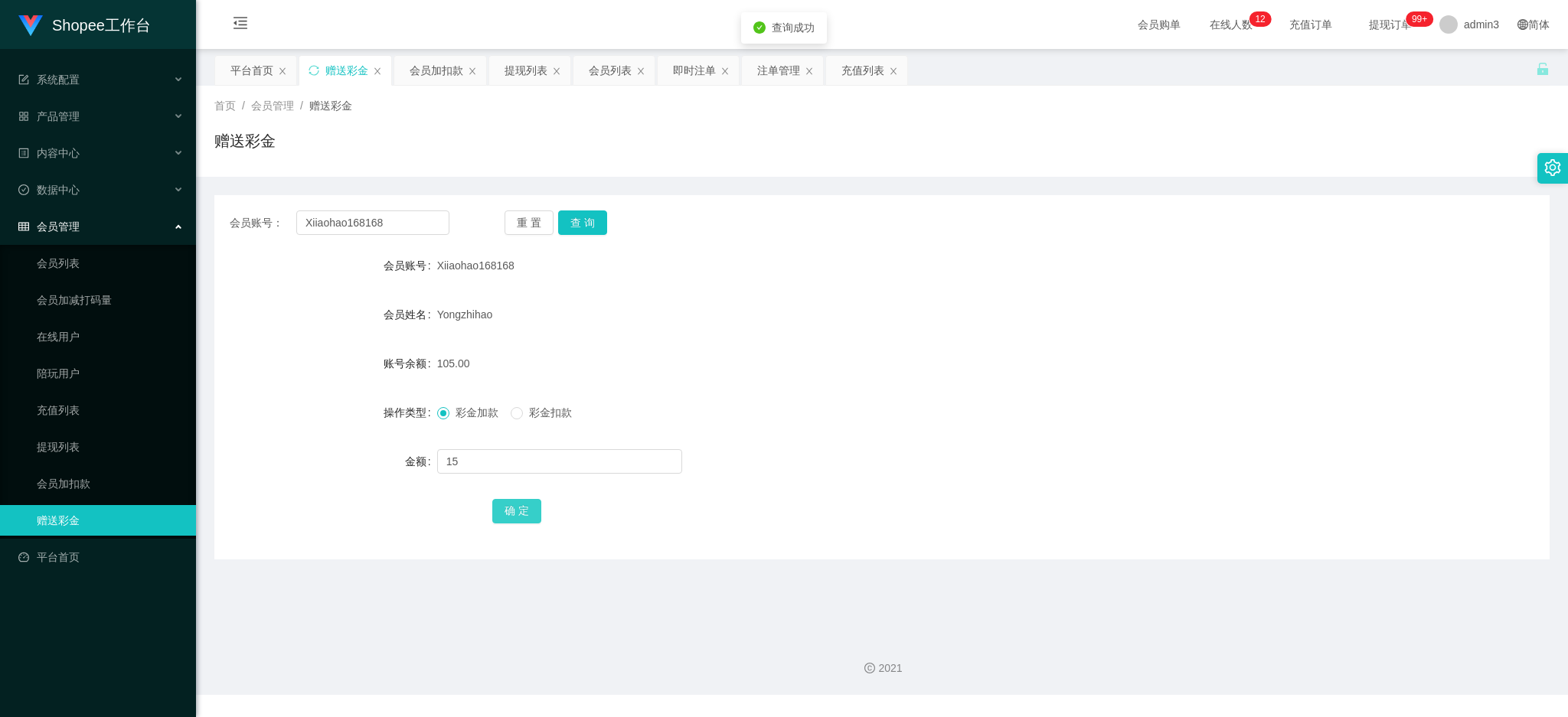
click at [513, 508] on button "确 定" at bounding box center [517, 511] width 49 height 24
click at [516, 71] on div "提现列表" at bounding box center [527, 70] width 43 height 29
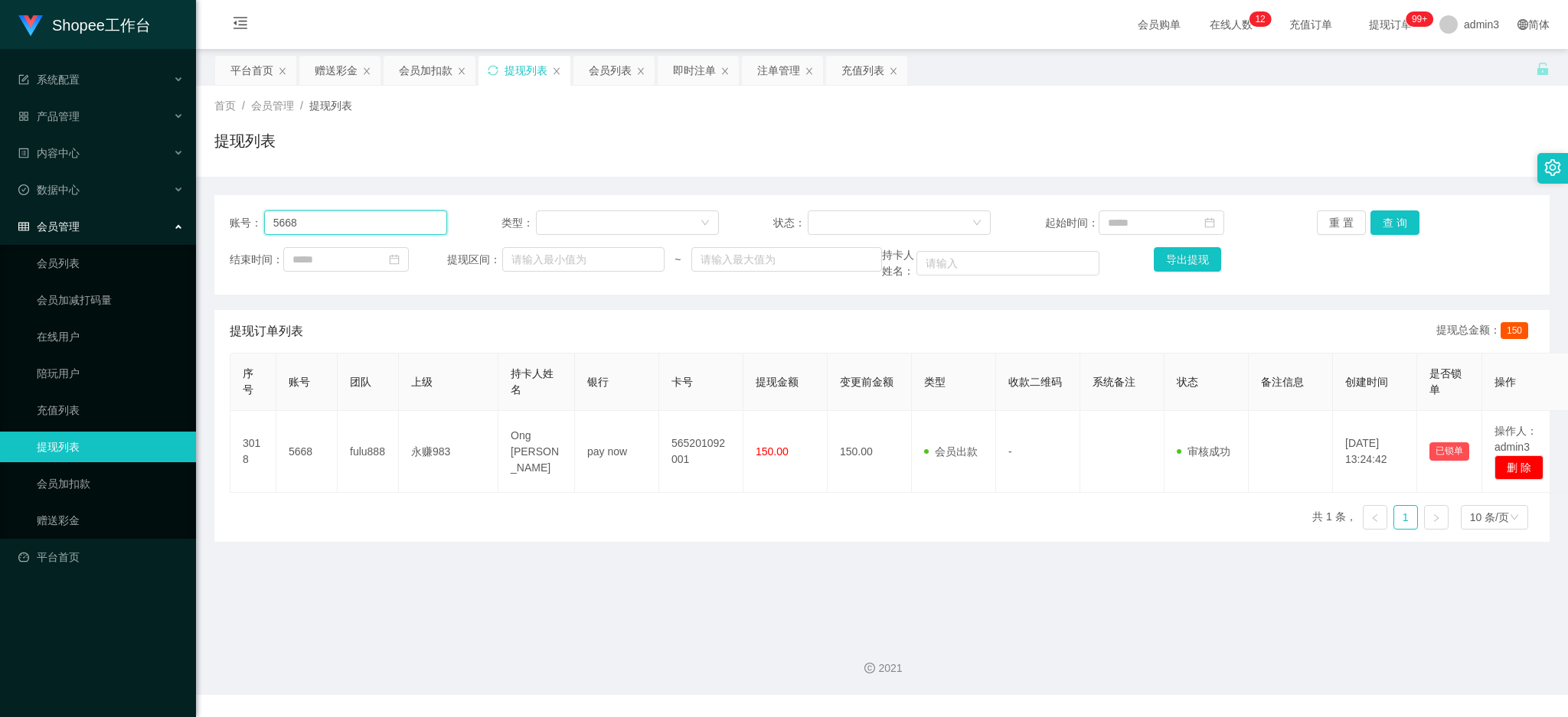
click at [320, 225] on input "5668" at bounding box center [356, 222] width 183 height 24
paste input "Jenny1234"
type input "Jenny1234"
click at [1387, 215] on button "查 询" at bounding box center [1394, 222] width 49 height 24
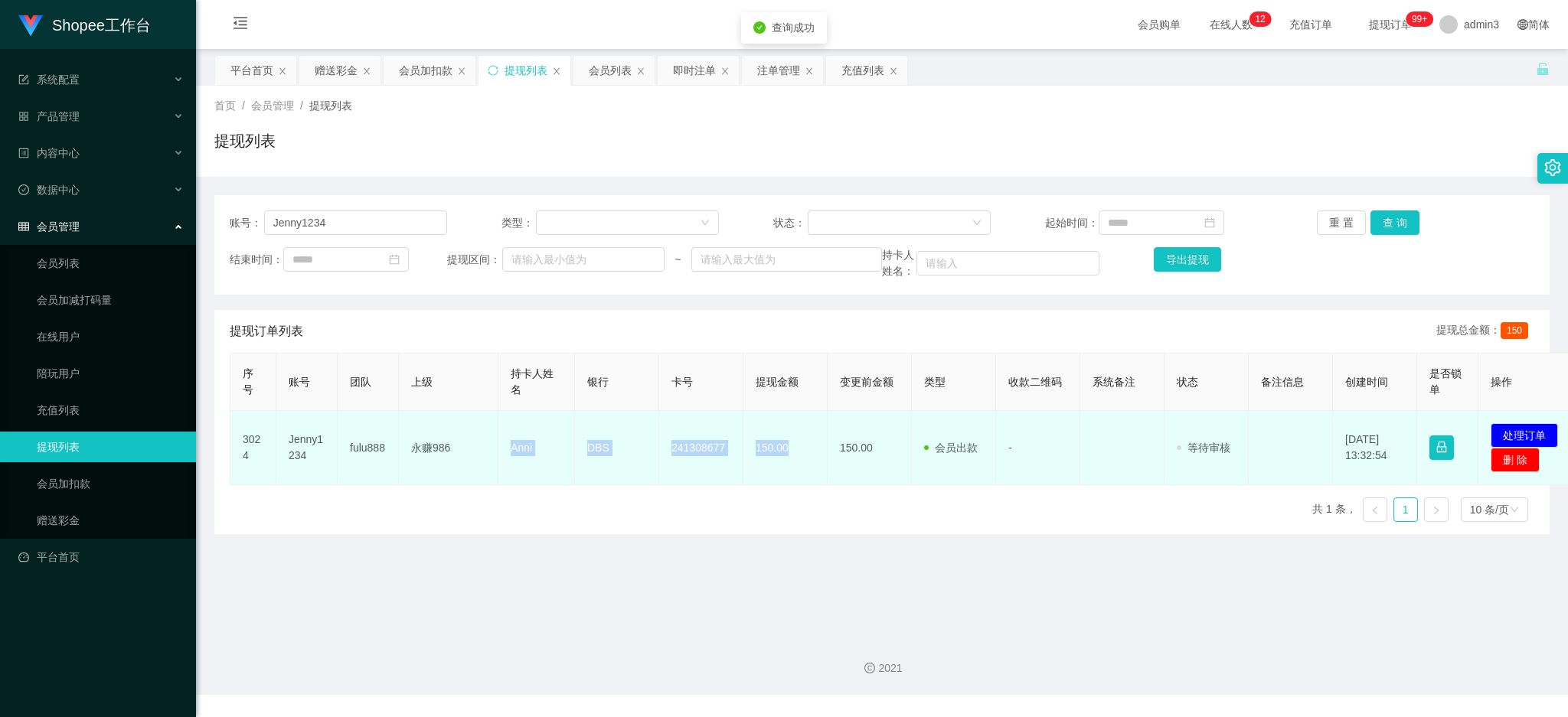
drag, startPoint x: 505, startPoint y: 442, endPoint x: 800, endPoint y: 462, distance: 295.7
click at [800, 462] on tr "3024 Jenny1234 fulu888 永赚986 Anni DBS 241308677 150.00 150.00 会员出款 人工取款 - 审核驳回 …" at bounding box center [905, 448] width 1350 height 74
copy tr "Anni DBS 241308677 150.00"
click at [1516, 428] on button "处理订单" at bounding box center [1524, 435] width 67 height 24
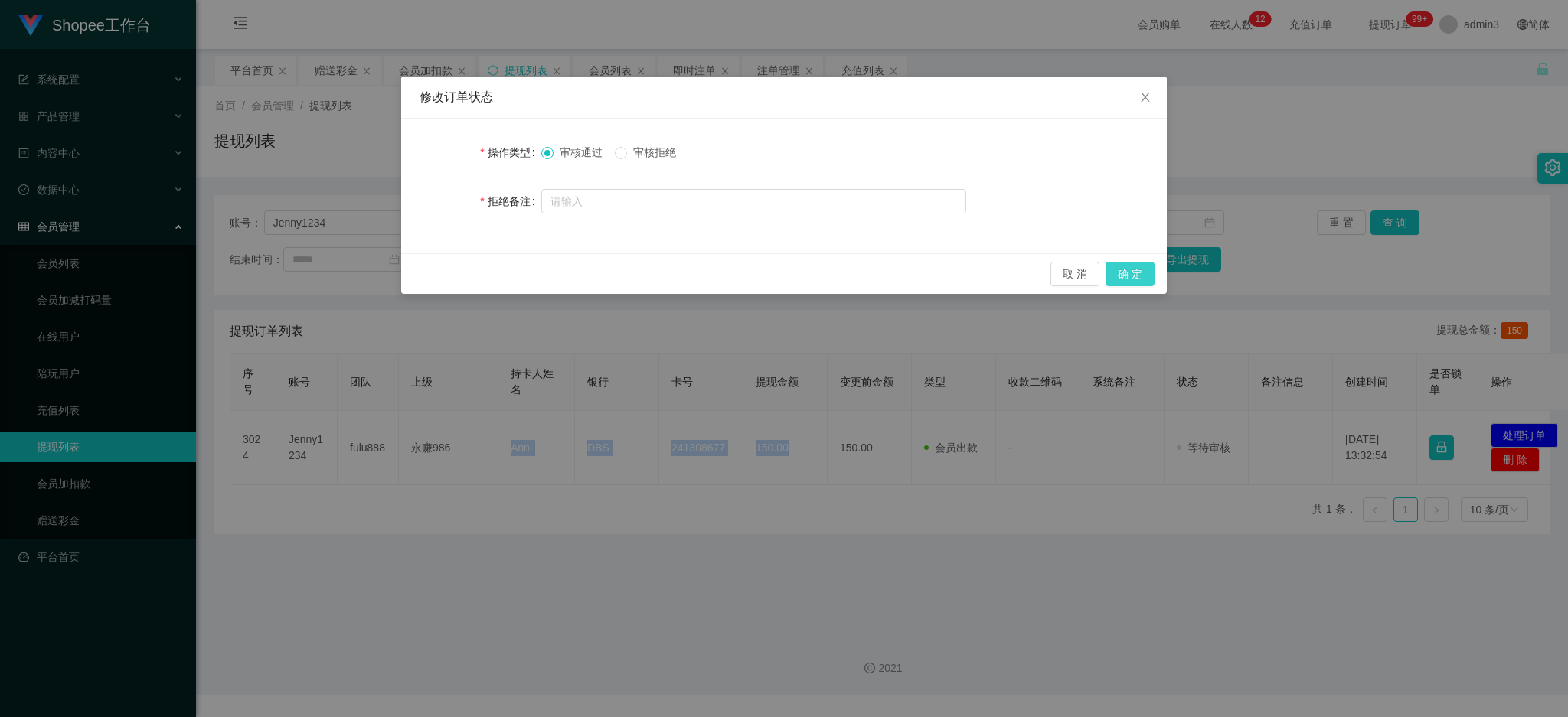
click at [1130, 283] on button "确 定" at bounding box center [1130, 274] width 49 height 24
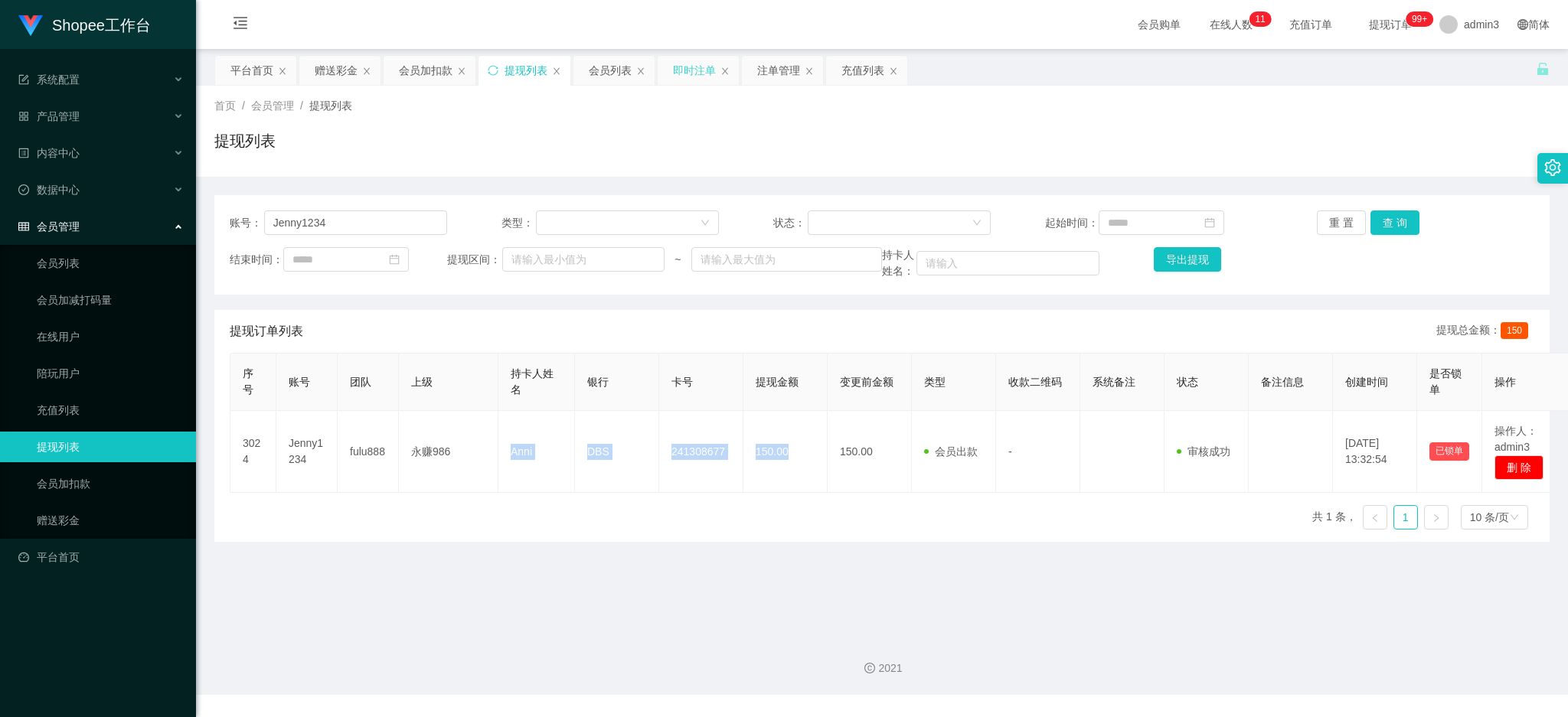
drag, startPoint x: 682, startPoint y: 74, endPoint x: 686, endPoint y: 108, distance: 34.2
click at [682, 73] on div "即时注单" at bounding box center [695, 70] width 43 height 29
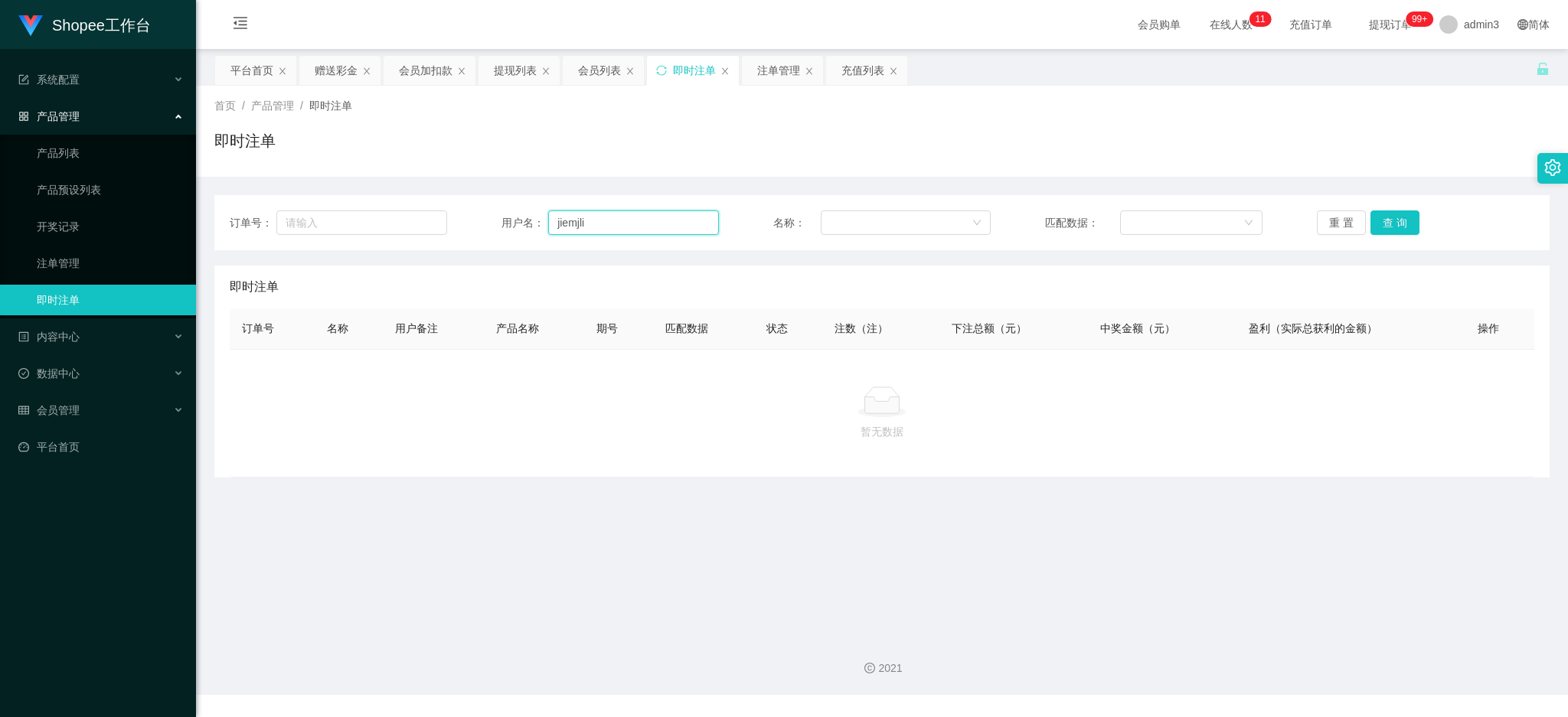
click at [605, 216] on input "jiemjli" at bounding box center [633, 222] width 171 height 24
paste input "Vivian119889"
type input "Vivian119889"
click at [1377, 227] on button "查 询" at bounding box center [1394, 222] width 49 height 24
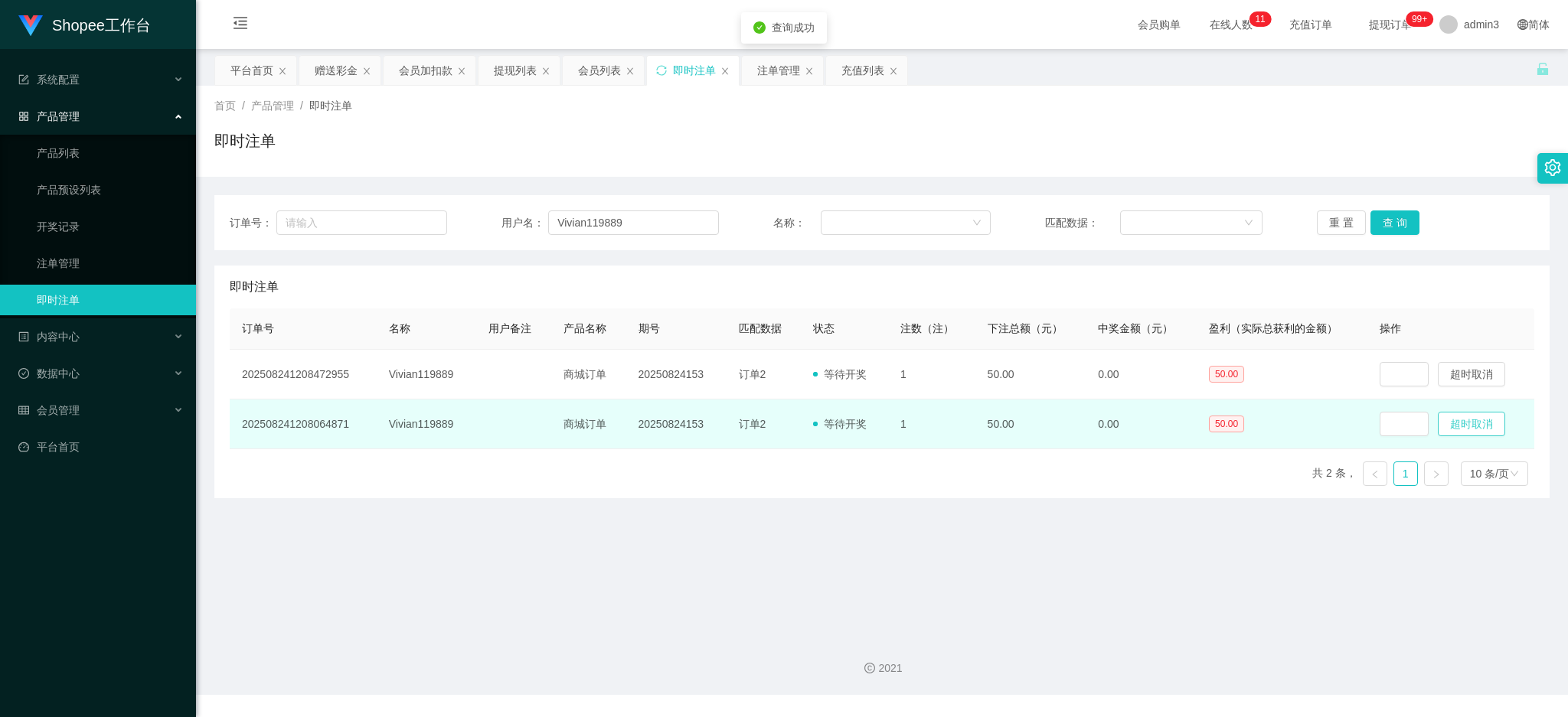
click at [1467, 425] on button "超时取消" at bounding box center [1471, 423] width 67 height 24
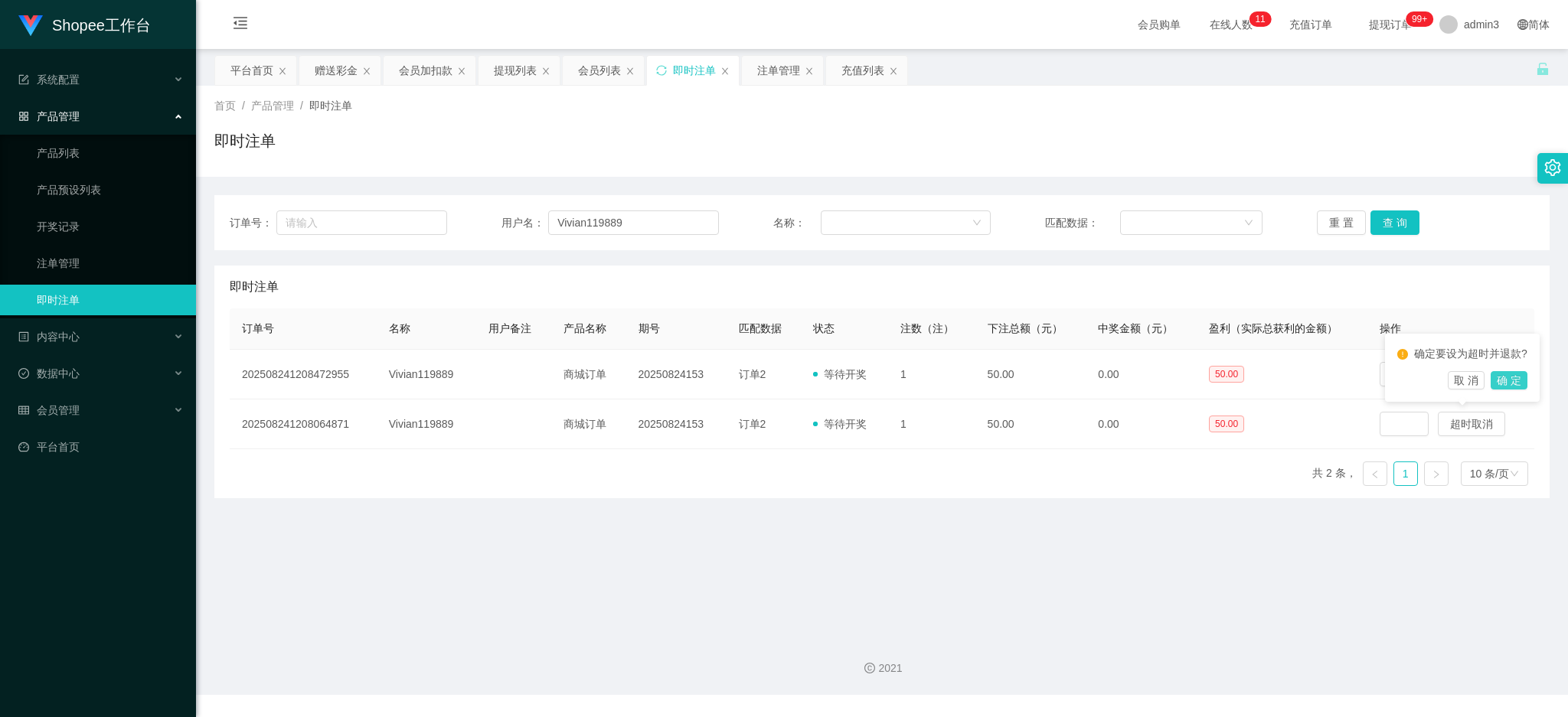
click at [1511, 387] on button "确 定" at bounding box center [1509, 380] width 37 height 18
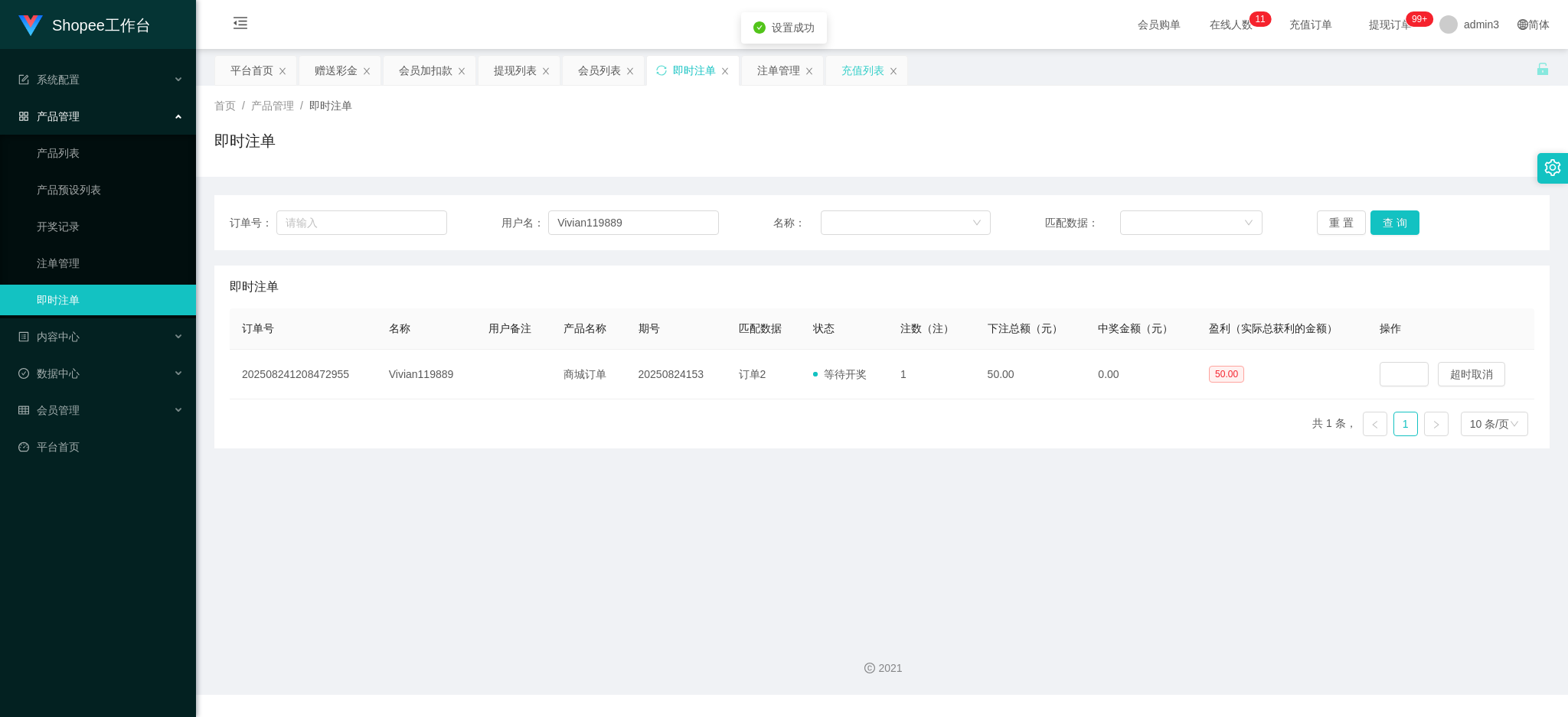
click at [850, 72] on div "充值列表" at bounding box center [863, 70] width 43 height 29
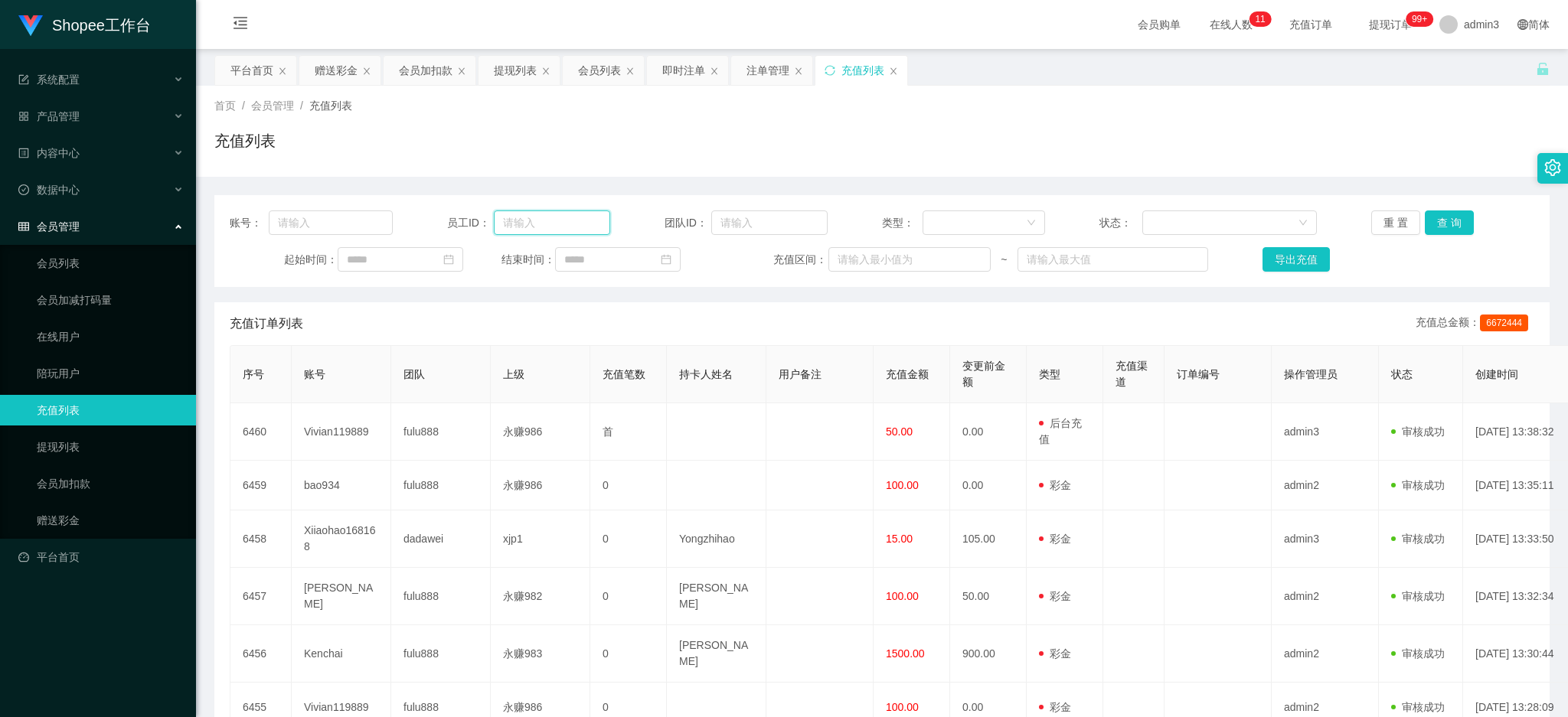
click at [542, 224] on input "text" at bounding box center [552, 222] width 116 height 24
click at [327, 212] on input "text" at bounding box center [330, 222] width 124 height 24
paste input "Vivian119889"
type input "Vivian119889"
click at [1444, 216] on button "查 询" at bounding box center [1449, 222] width 49 height 24
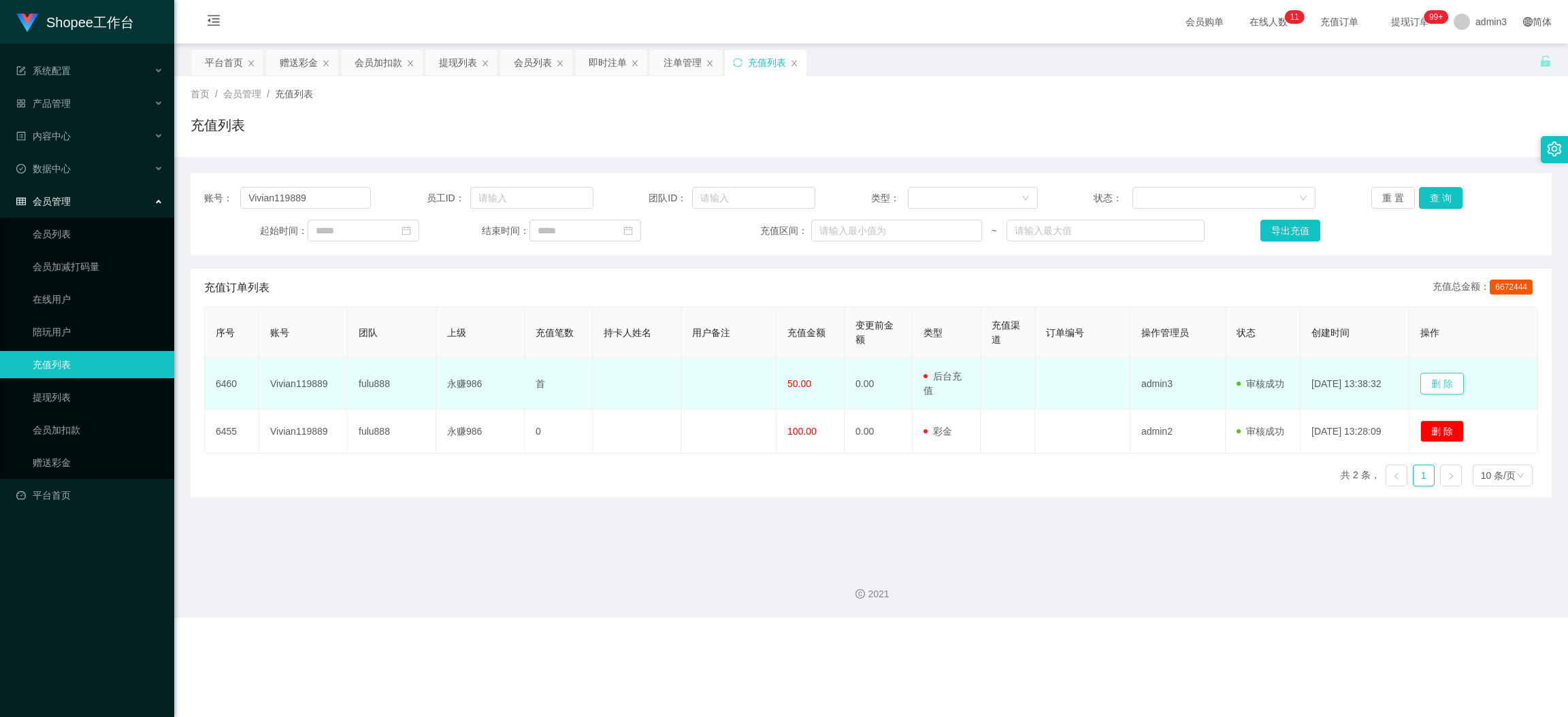
click at [1393, 381] on button "删 除" at bounding box center [1442, 383] width 44 height 21
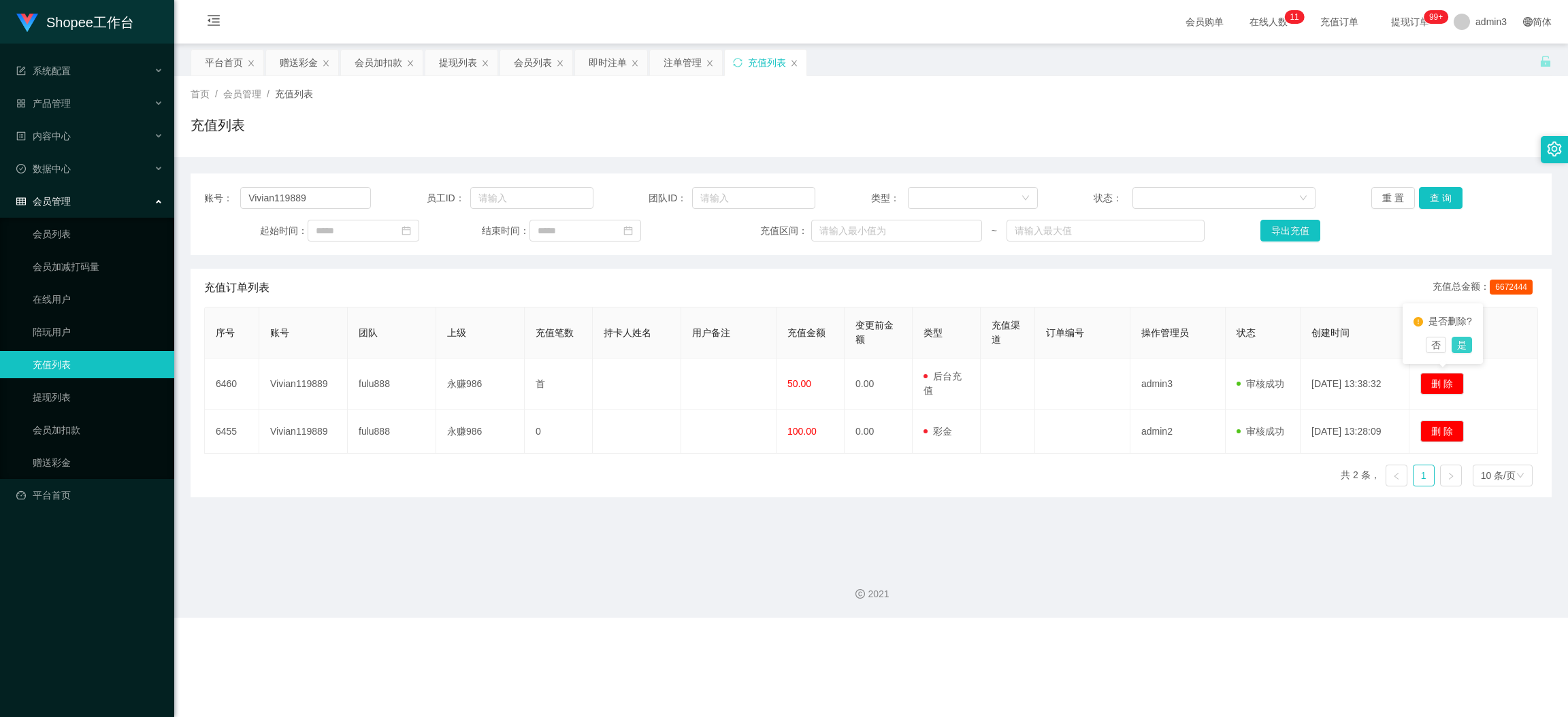
click at [1393, 338] on button "是" at bounding box center [1462, 345] width 21 height 16
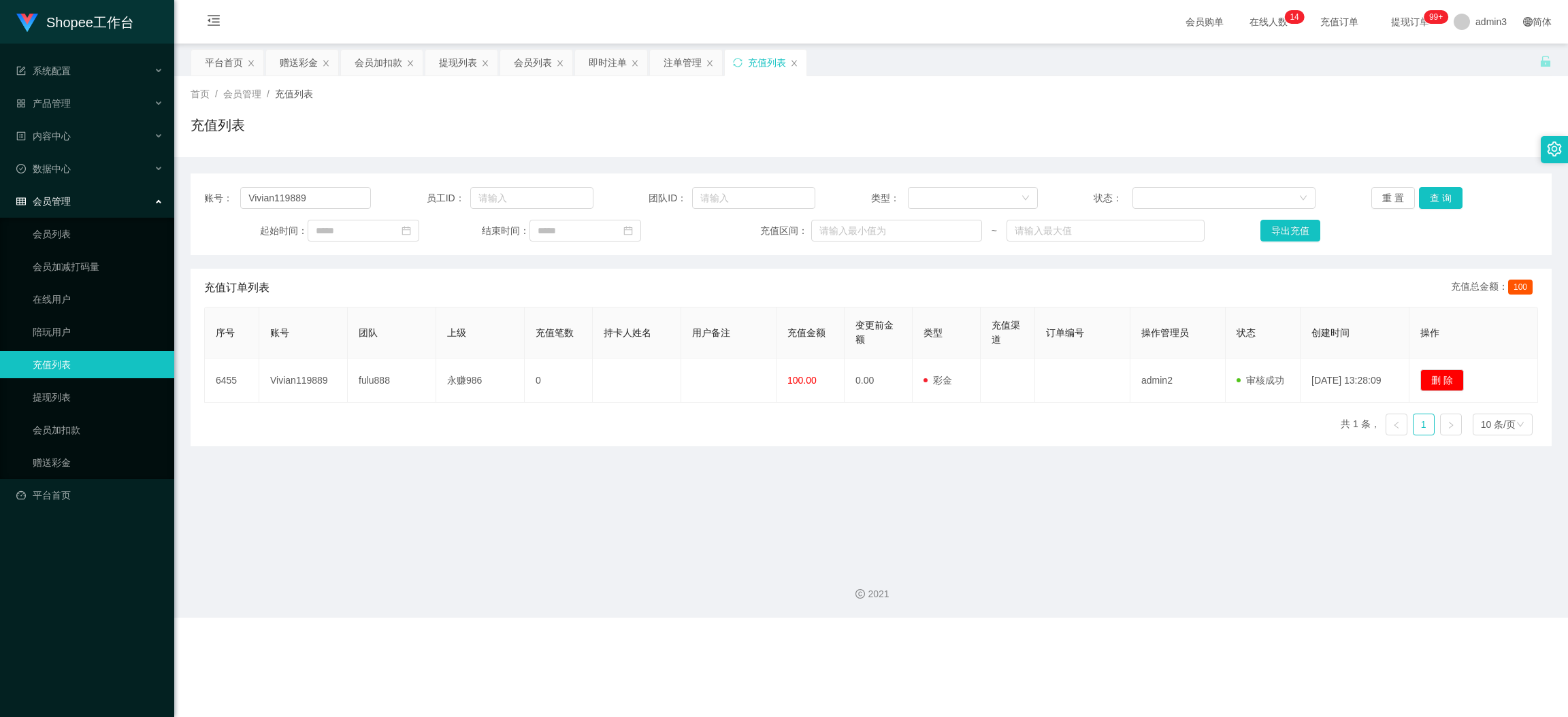
click at [663, 549] on main "关闭左侧 关闭右侧 关闭其它 刷新页面 平台首页 赠送彩金 会员加扣款 提现列表 会员列表 即时注单 注单管理 充值列表 首页 / 会员管理 / 充值列表 /…" at bounding box center [871, 299] width 1394 height 511
drag, startPoint x: 452, startPoint y: 60, endPoint x: 456, endPoint y: 71, distance: 11.7
click at [452, 60] on div "提现列表" at bounding box center [459, 62] width 38 height 26
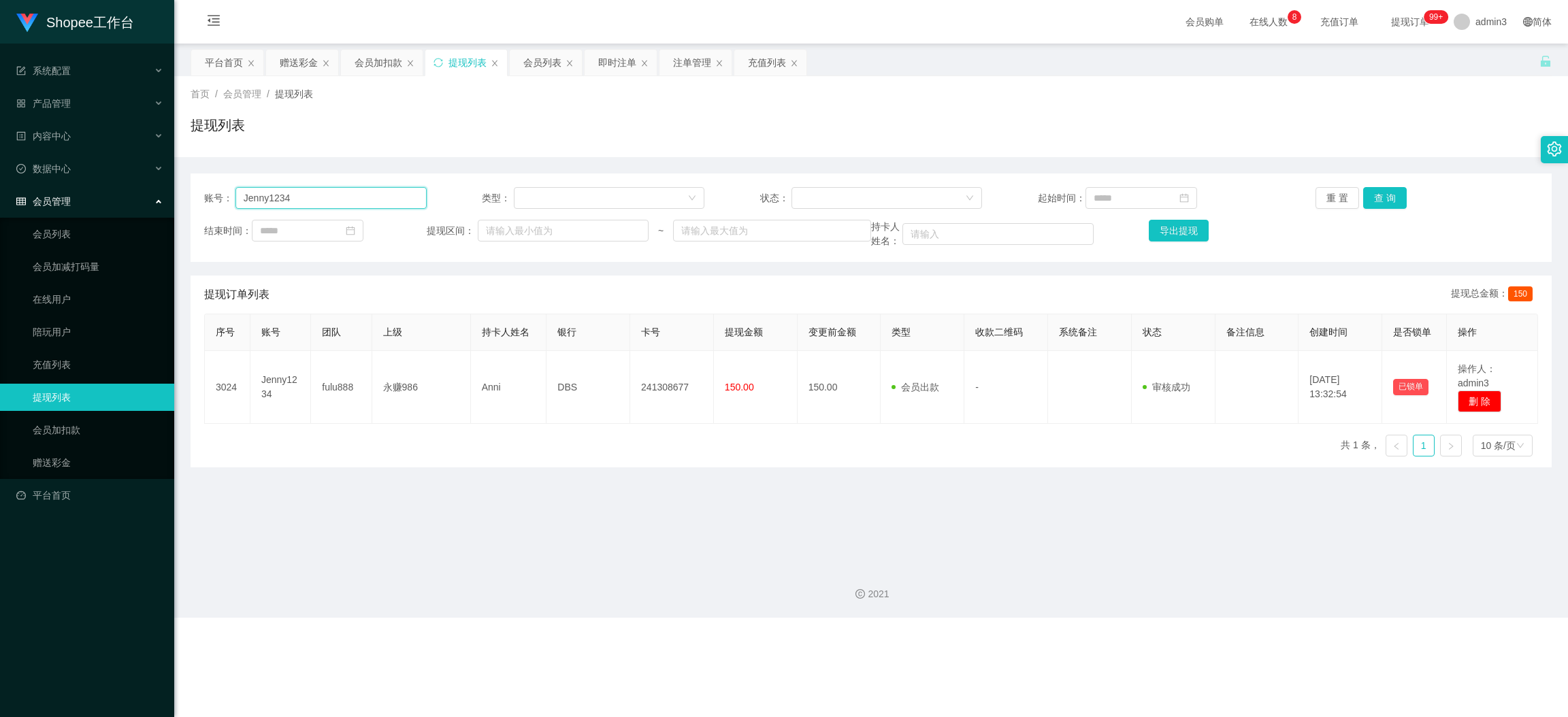
click at [368, 197] on input "Jenny1234" at bounding box center [331, 197] width 192 height 21
paste input "candy605"
type input "candy605"
click at [1383, 207] on button "查 询" at bounding box center [1385, 197] width 44 height 21
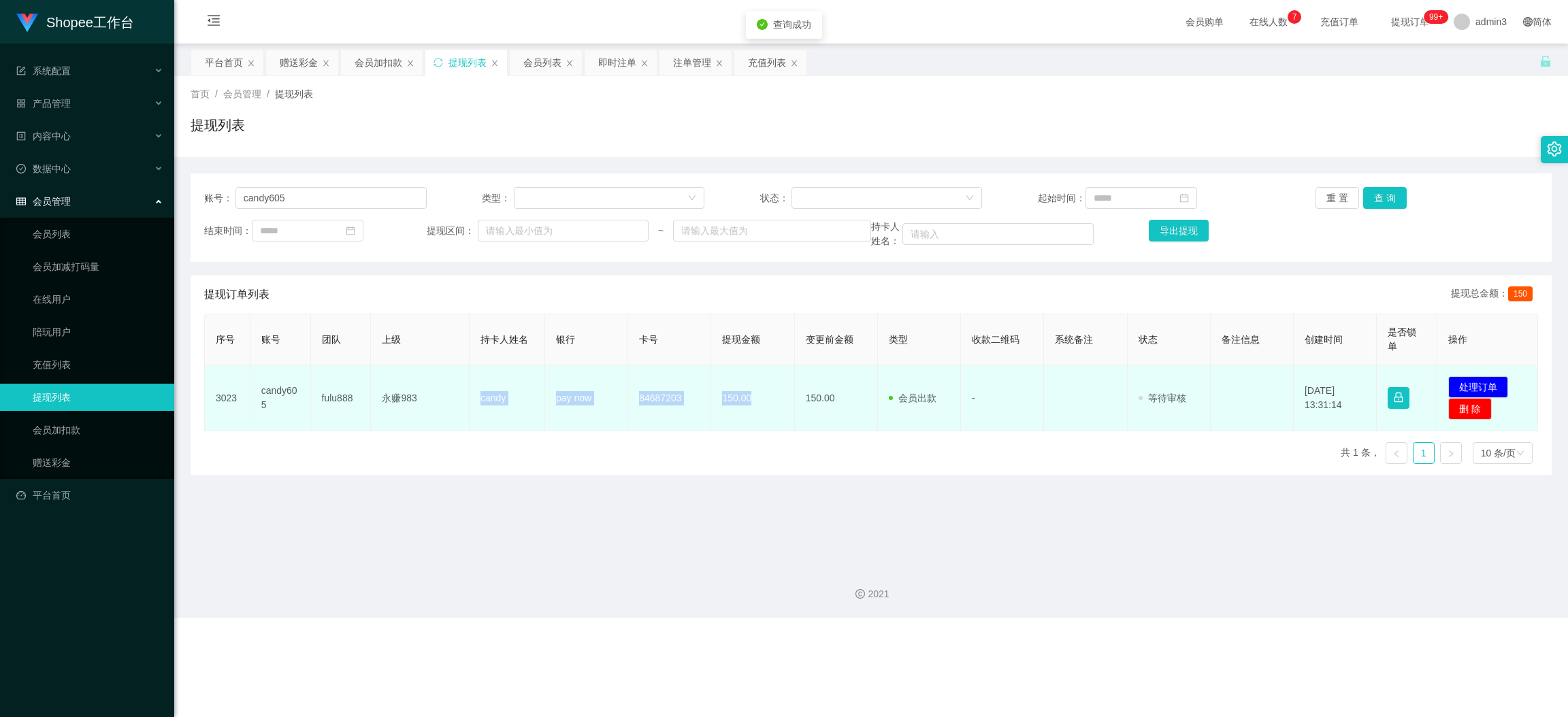
drag, startPoint x: 476, startPoint y: 401, endPoint x: 771, endPoint y: 410, distance: 295.1
click at [771, 410] on tr "3023 candy605 fulu888 永赚983 candy pay now 84687203 150.00 150.00 会员出款 人工取款 - 审核…" at bounding box center [871, 398] width 1334 height 66
copy tr "candy pay now 84687203 150.00"
click at [1393, 386] on button "处理订单" at bounding box center [1478, 387] width 60 height 21
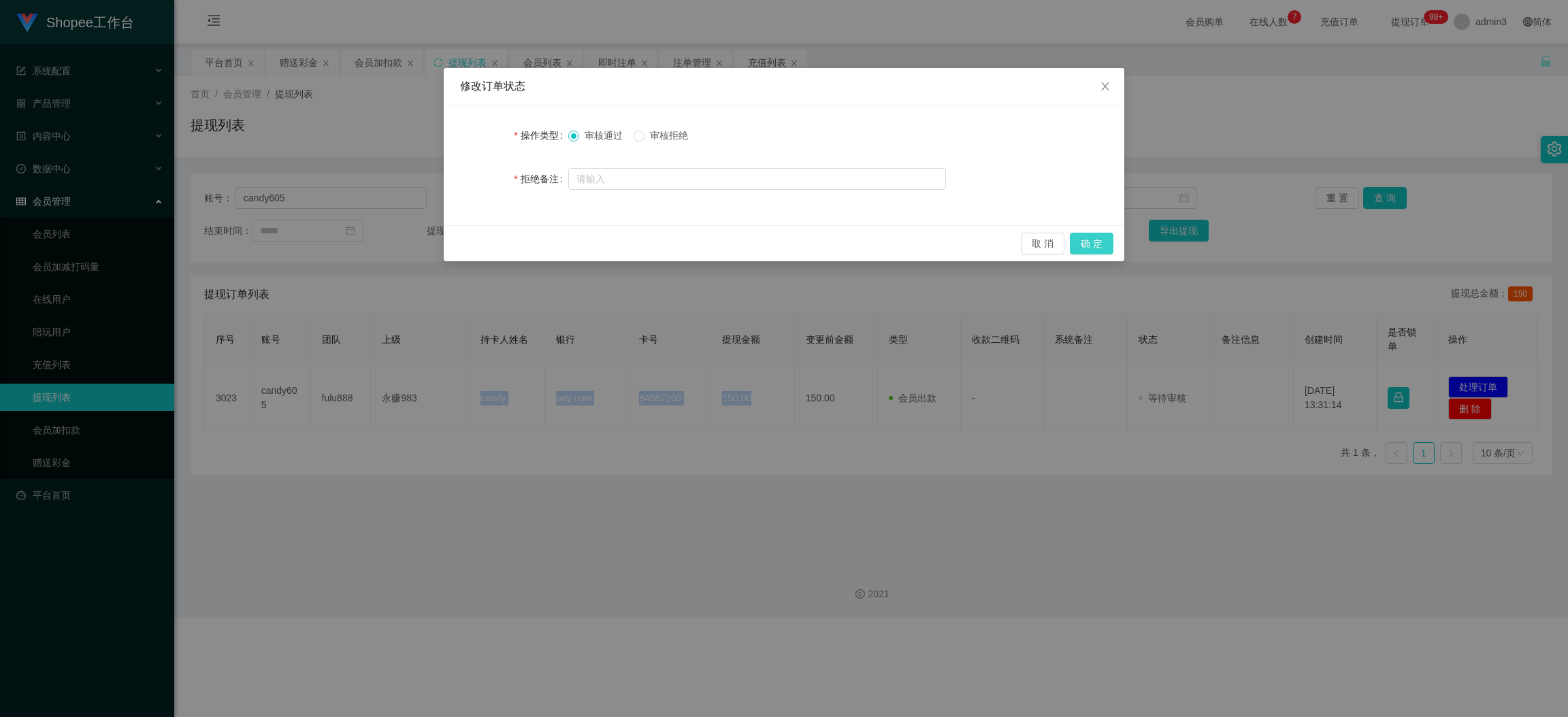
click at [1081, 240] on button "确 定" at bounding box center [1092, 243] width 44 height 21
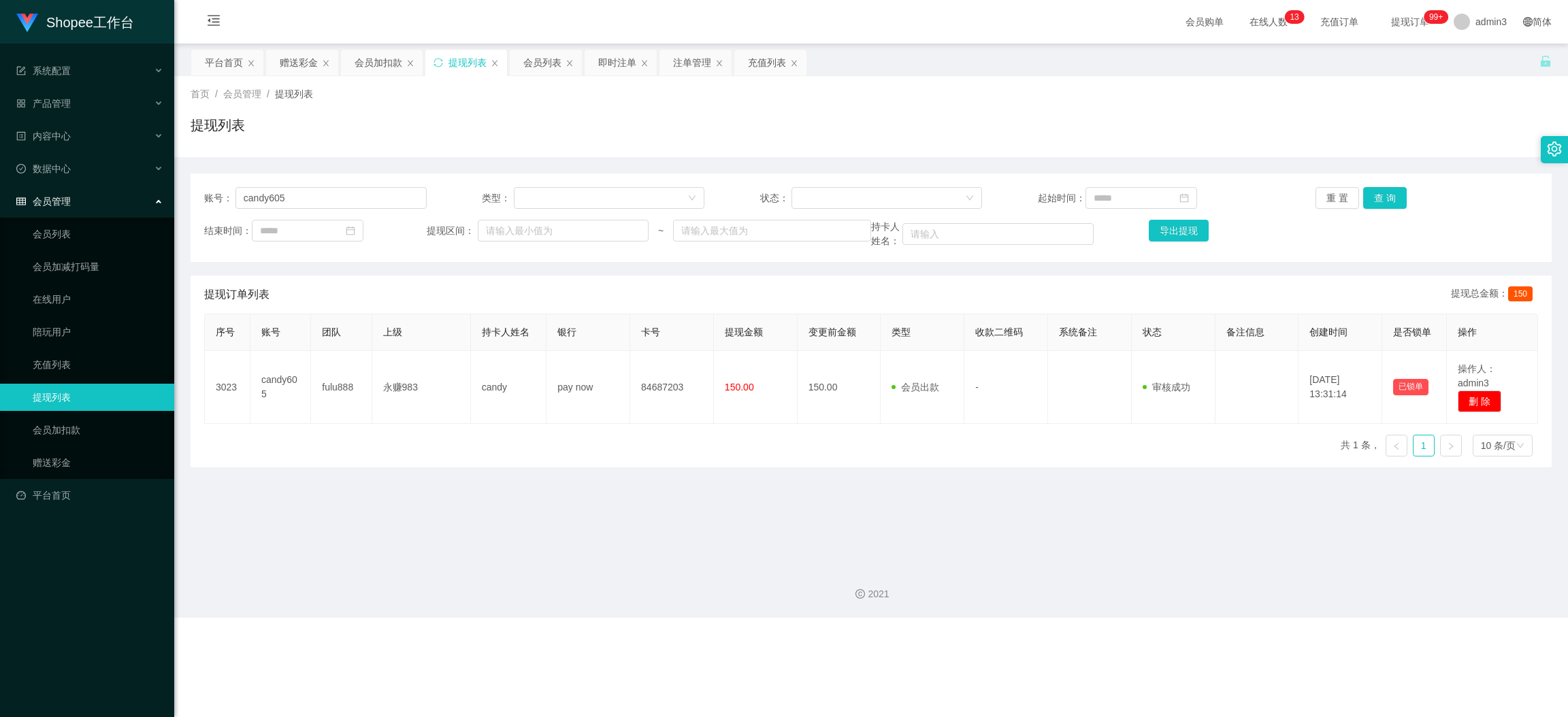
drag, startPoint x: 613, startPoint y: 492, endPoint x: 611, endPoint y: 472, distance: 20.1
click at [612, 492] on main "关闭左侧 关闭右侧 关闭其它 刷新页面 平台首页 赠送彩金 会员加扣款 提现列表 会员列表 即时注单 注单管理 充值列表 首页 / 会员管理 / 提现列表 /…" at bounding box center [871, 299] width 1394 height 511
click at [364, 58] on div "会员加扣款" at bounding box center [378, 62] width 47 height 26
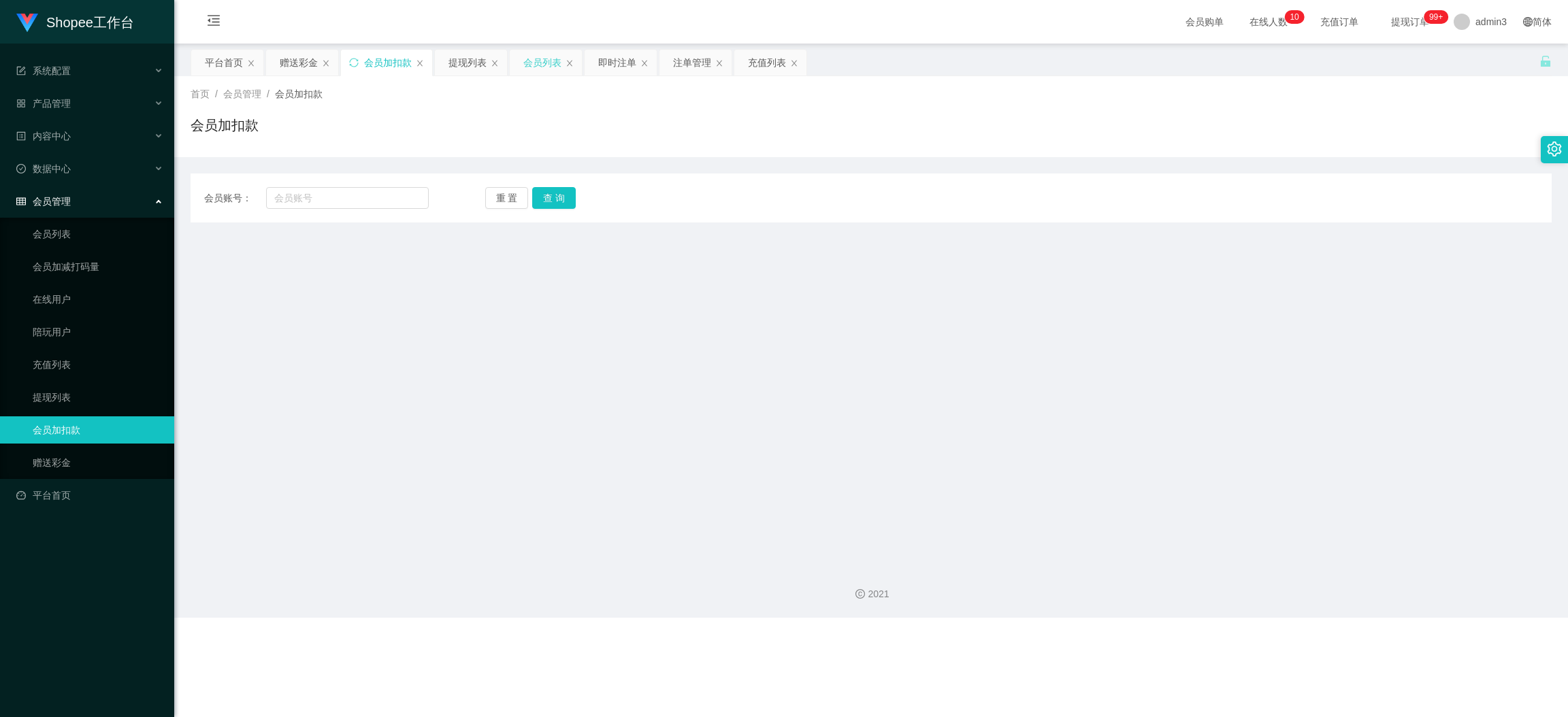
click at [552, 61] on div "会员列表" at bounding box center [543, 62] width 38 height 26
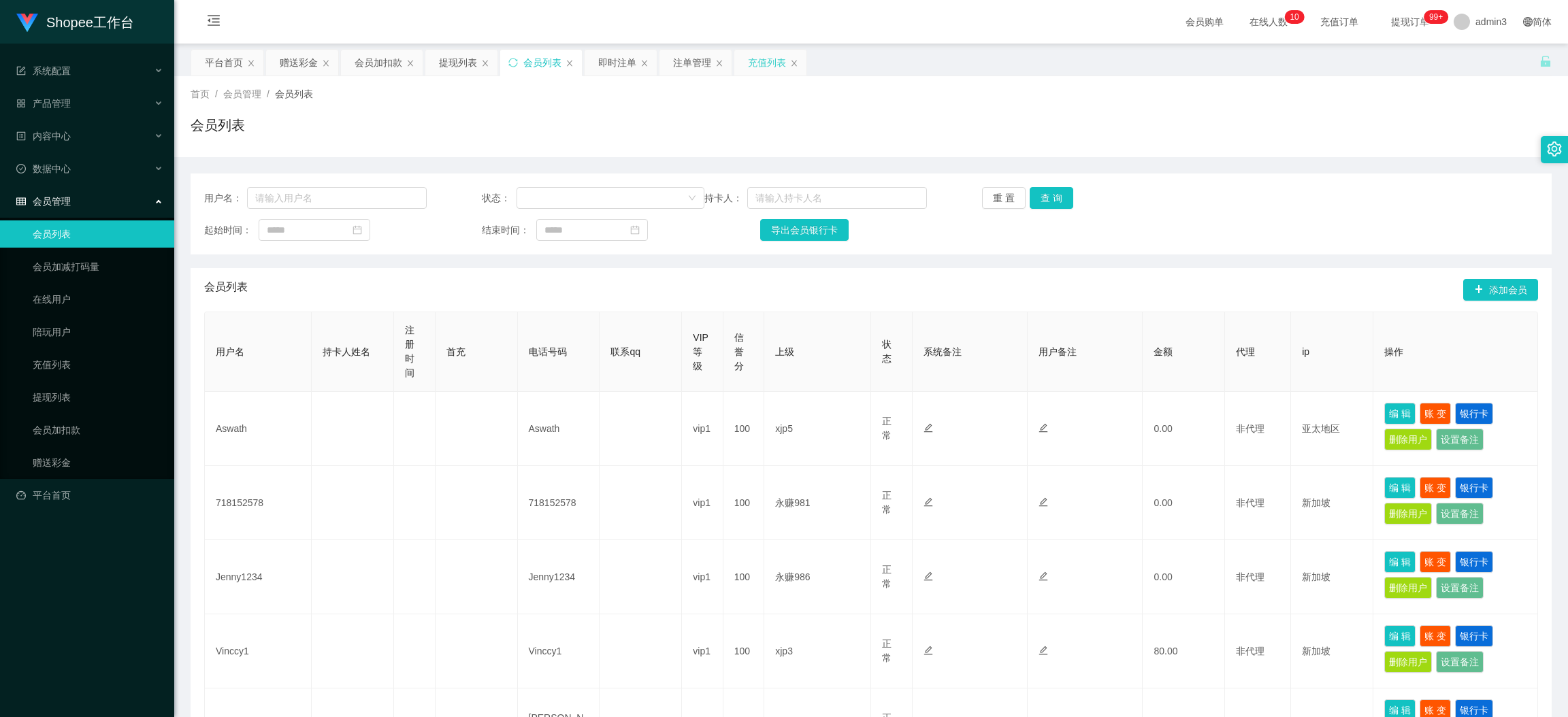
click at [757, 60] on div "充值列表" at bounding box center [767, 62] width 38 height 26
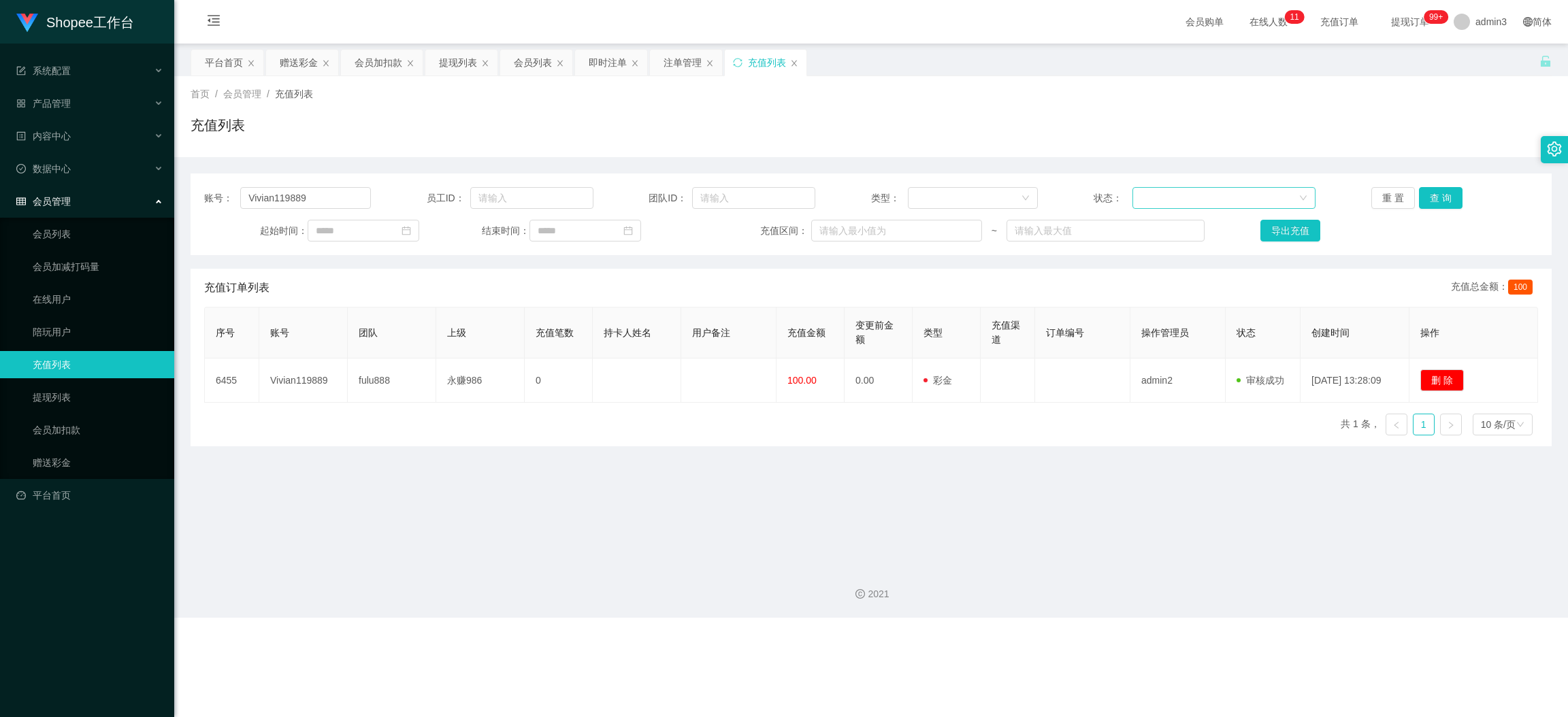
click at [1143, 197] on div at bounding box center [1220, 198] width 158 height 21
click at [942, 203] on div at bounding box center [969, 198] width 105 height 21
click at [938, 226] on li "后台充值" at bounding box center [967, 224] width 129 height 21
click at [1393, 202] on button "查 询" at bounding box center [1441, 197] width 44 height 21
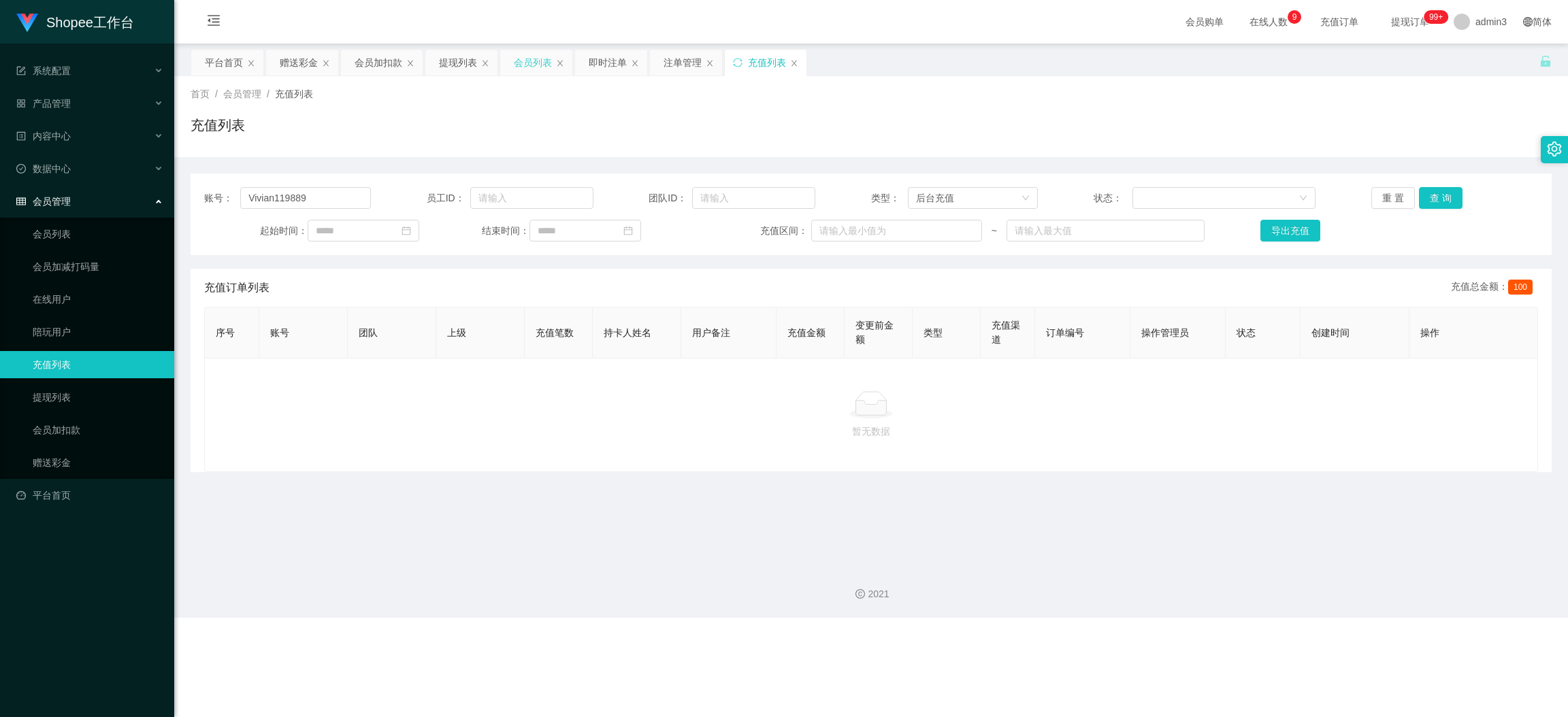
click at [533, 65] on div "会员列表" at bounding box center [533, 62] width 38 height 26
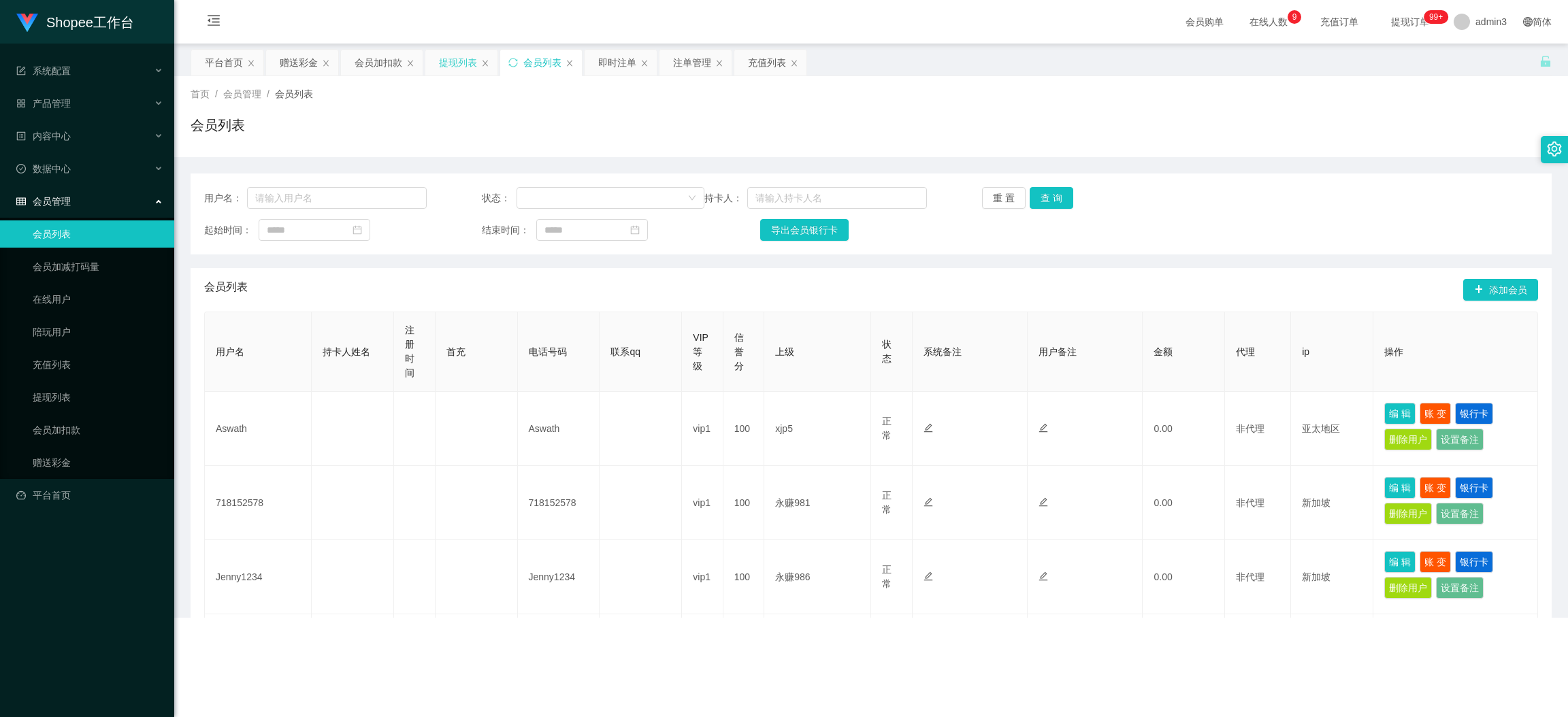
click at [473, 69] on div "提现列表" at bounding box center [459, 62] width 38 height 26
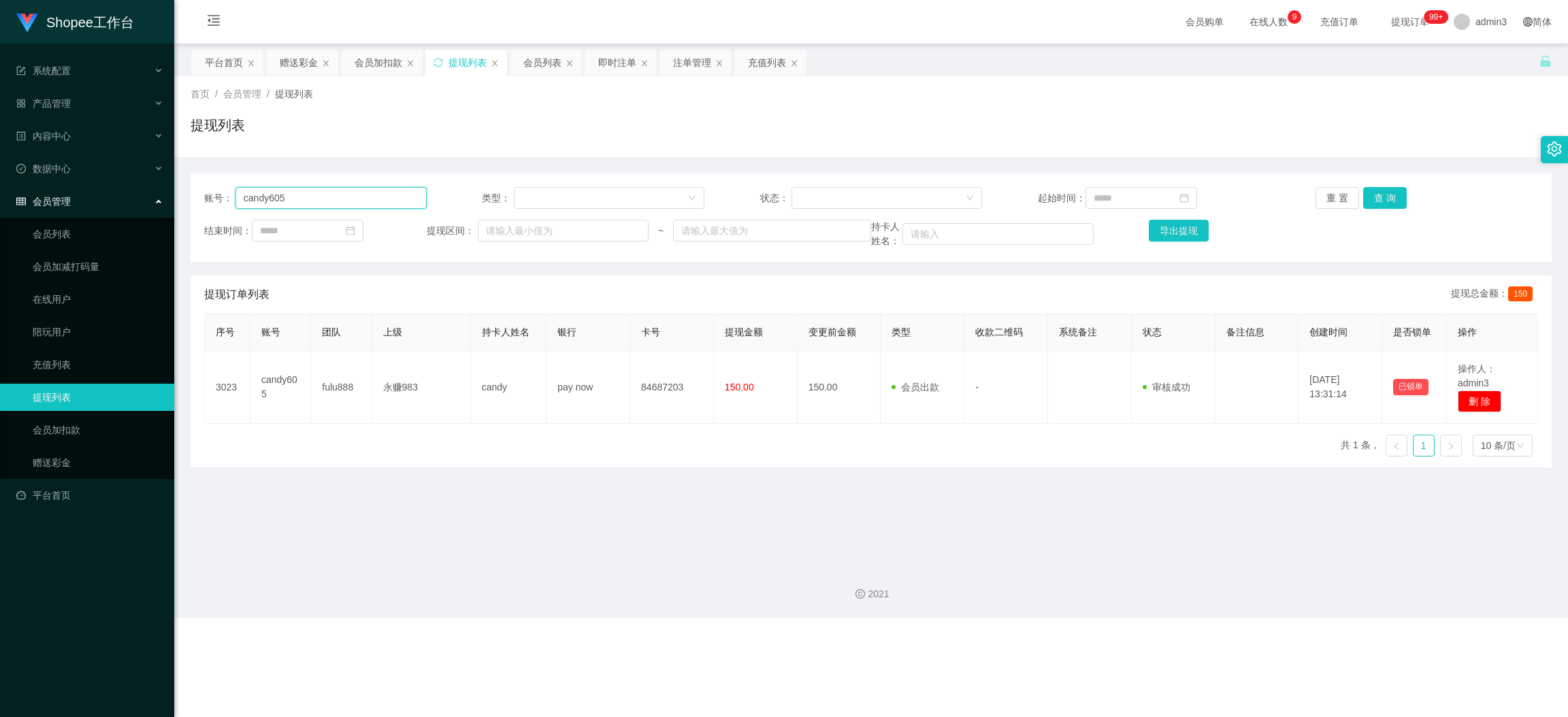
click at [255, 203] on input "candy605" at bounding box center [331, 197] width 192 height 21
paste input "718152578"
type input "718152578"
click at [1383, 203] on button "查 询" at bounding box center [1385, 197] width 44 height 21
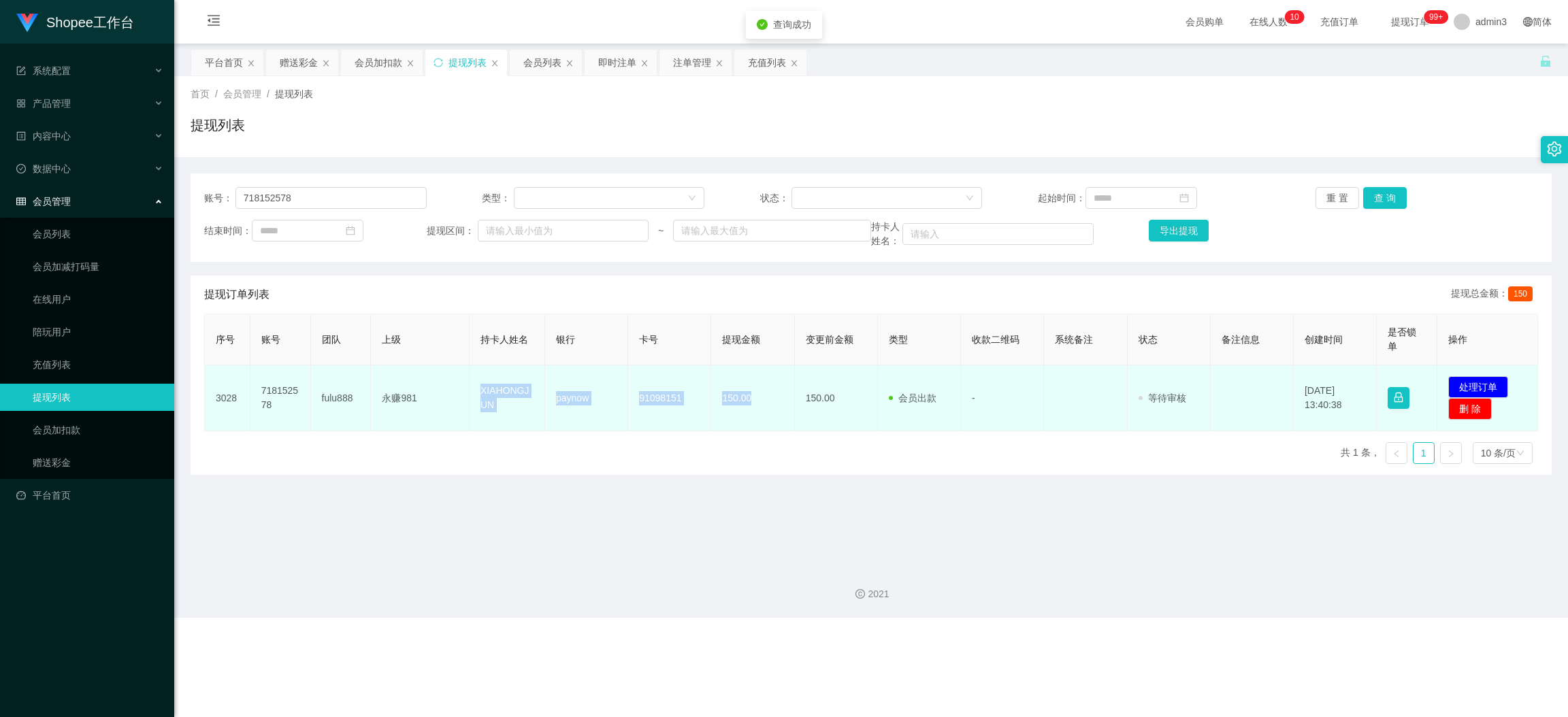
copy tr "永赚981 XIAHONGJUN paynow 91098151 150.00"
drag, startPoint x: 466, startPoint y: 389, endPoint x: 757, endPoint y: 404, distance: 291.4
click at [757, 404] on tr "3028 718152578 fulu888 永赚981 XIAHONGJUN paynow 91098151 150.00 150.00 会员出款 人工取款…" at bounding box center [871, 398] width 1334 height 66
click at [1393, 385] on button "处理订单" at bounding box center [1478, 387] width 60 height 21
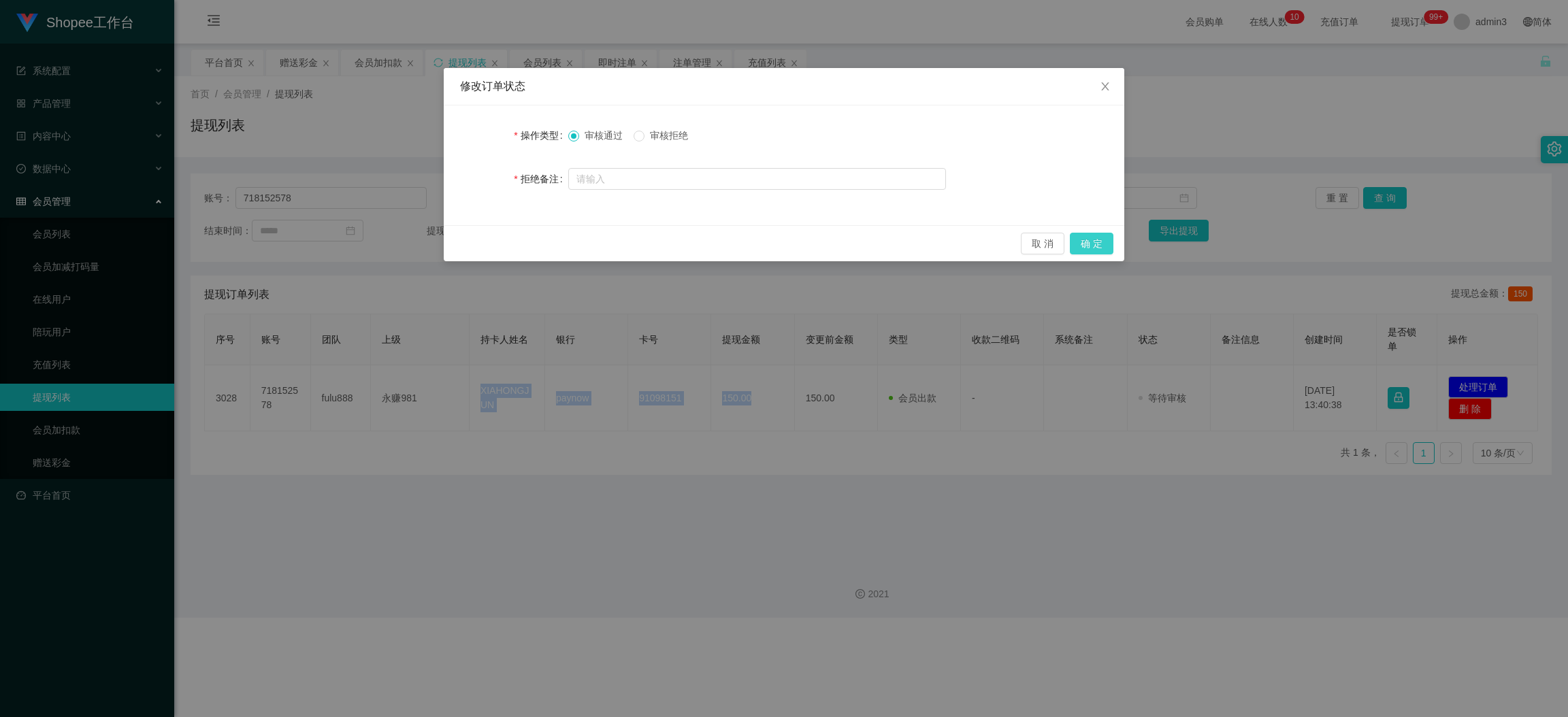
click at [1098, 242] on button "确 定" at bounding box center [1092, 243] width 44 height 21
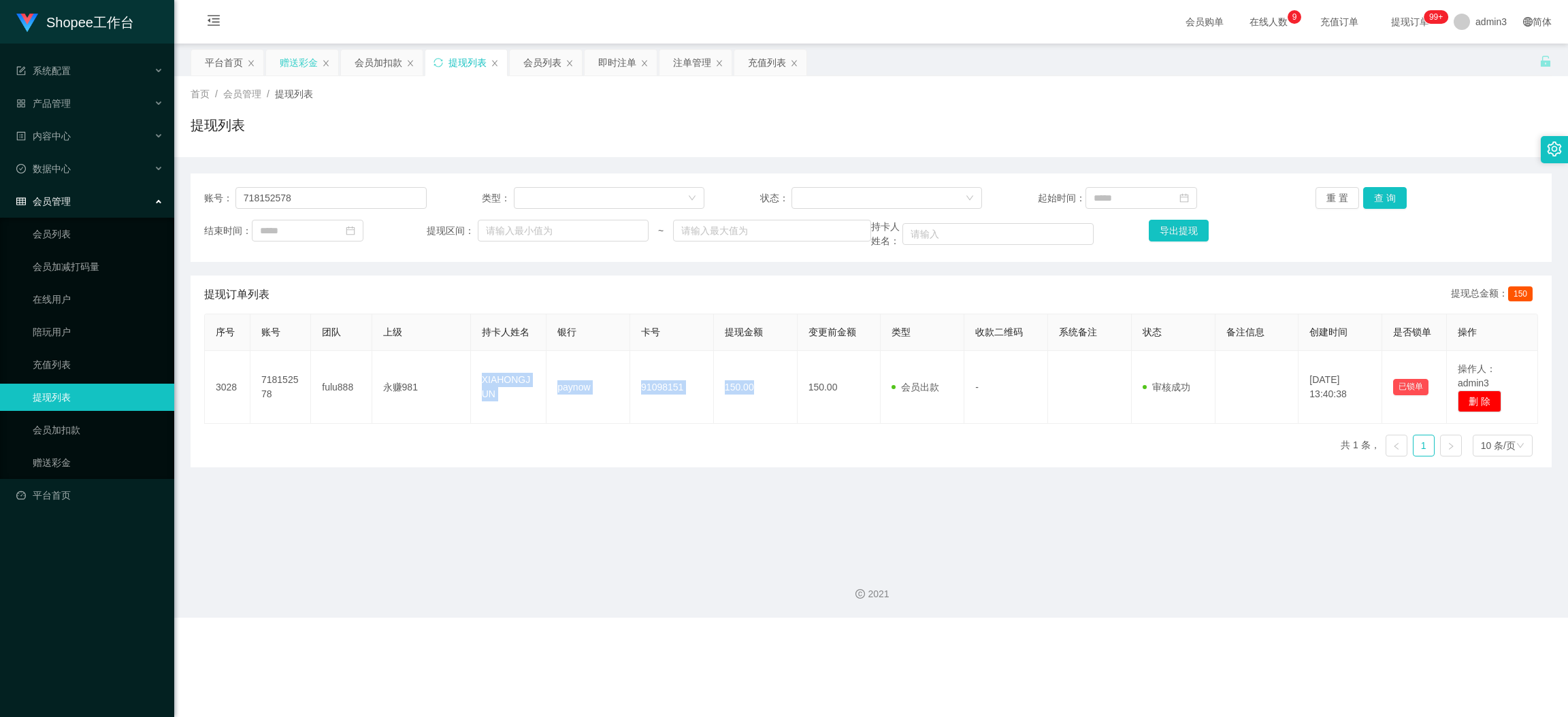
click at [284, 61] on div "赠送彩金" at bounding box center [299, 62] width 38 height 26
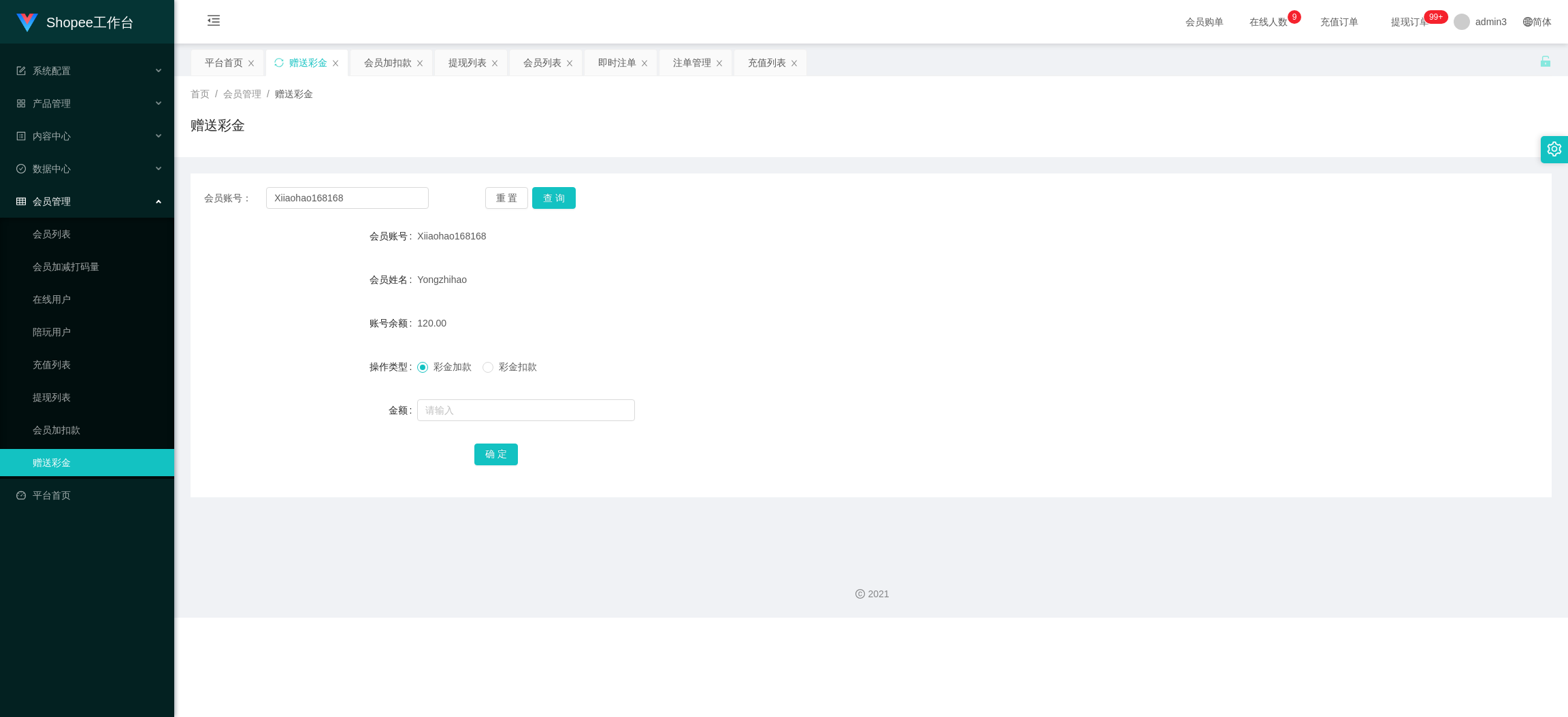
click at [370, 183] on div "会员账号： Xiiaohao168168 重 置 查 询 会员账号 Xiiaohao168168 会员姓名 [PERSON_NAME] 账号余额 120.00…" at bounding box center [871, 336] width 1362 height 324
click at [366, 203] on input "Xiiaohao168168" at bounding box center [348, 197] width 163 height 21
click at [367, 203] on input "Xiiaohao168168" at bounding box center [348, 197] width 163 height 21
paste input "Sapri"
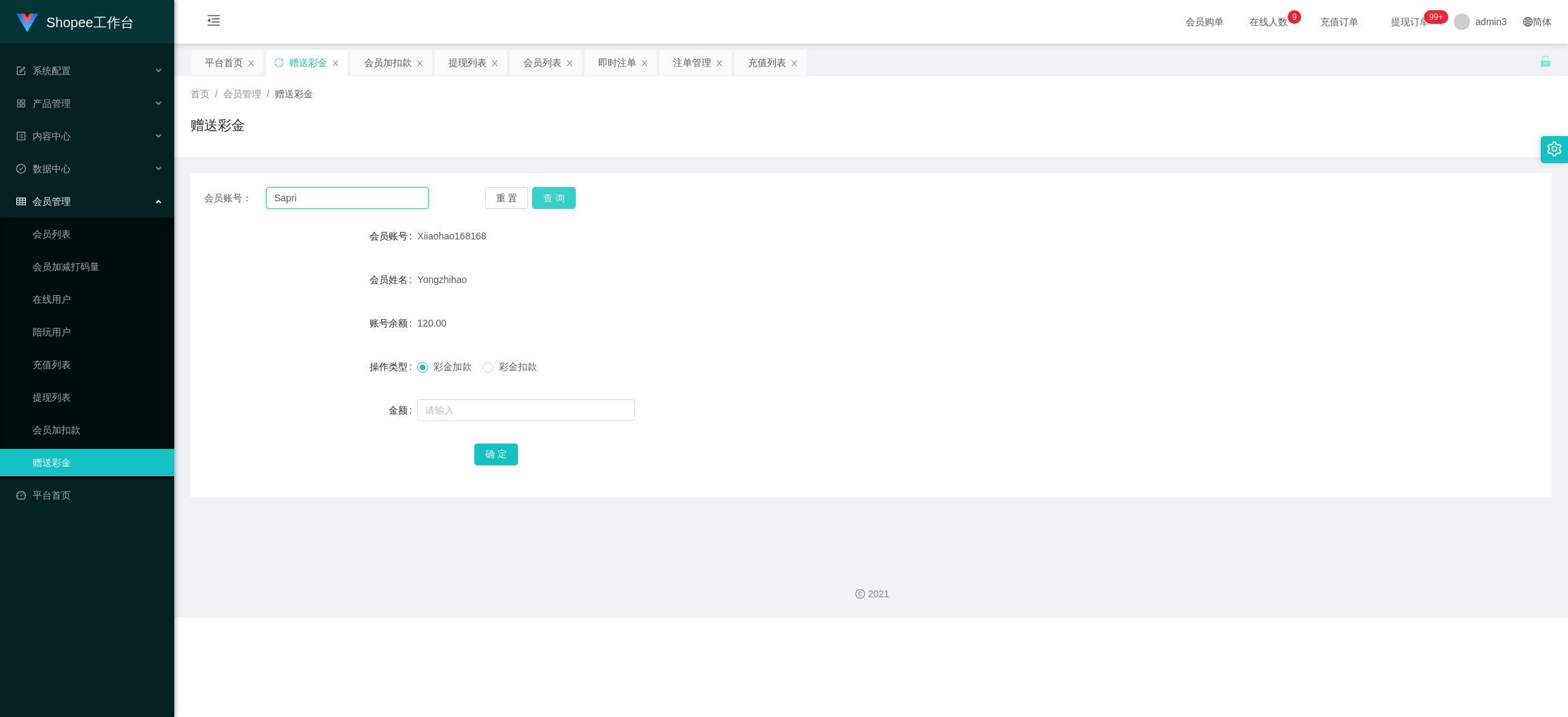
type input "Sapri"
click at [560, 205] on button "查 询" at bounding box center [554, 197] width 44 height 21
click at [487, 418] on input "text" at bounding box center [526, 410] width 218 height 21
type input "50"
click at [495, 373] on label "彩金扣款" at bounding box center [513, 367] width 60 height 14
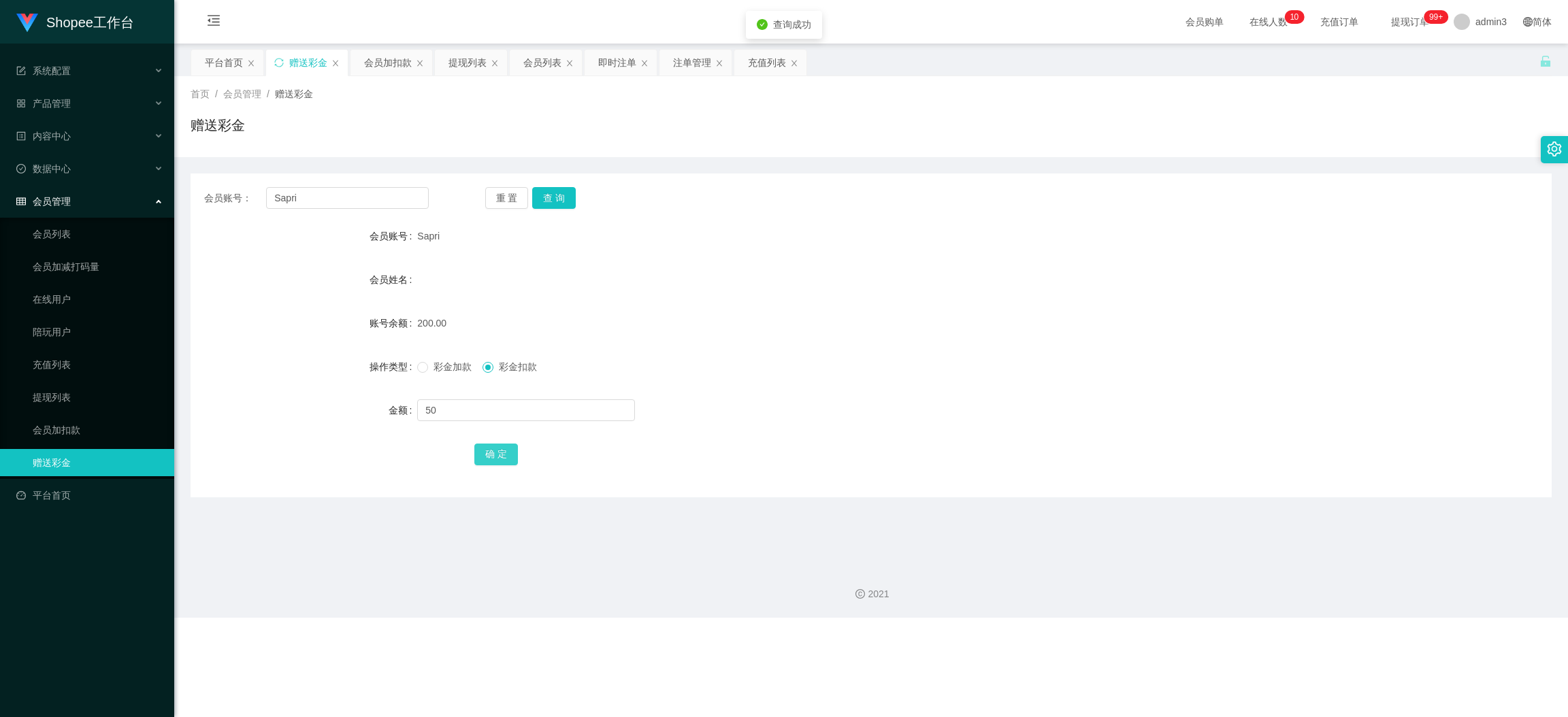
click at [496, 449] on button "确 定" at bounding box center [496, 454] width 44 height 21
click at [414, 362] on label "操作类型" at bounding box center [393, 367] width 47 height 11
click at [451, 58] on div "提现列表" at bounding box center [468, 62] width 38 height 26
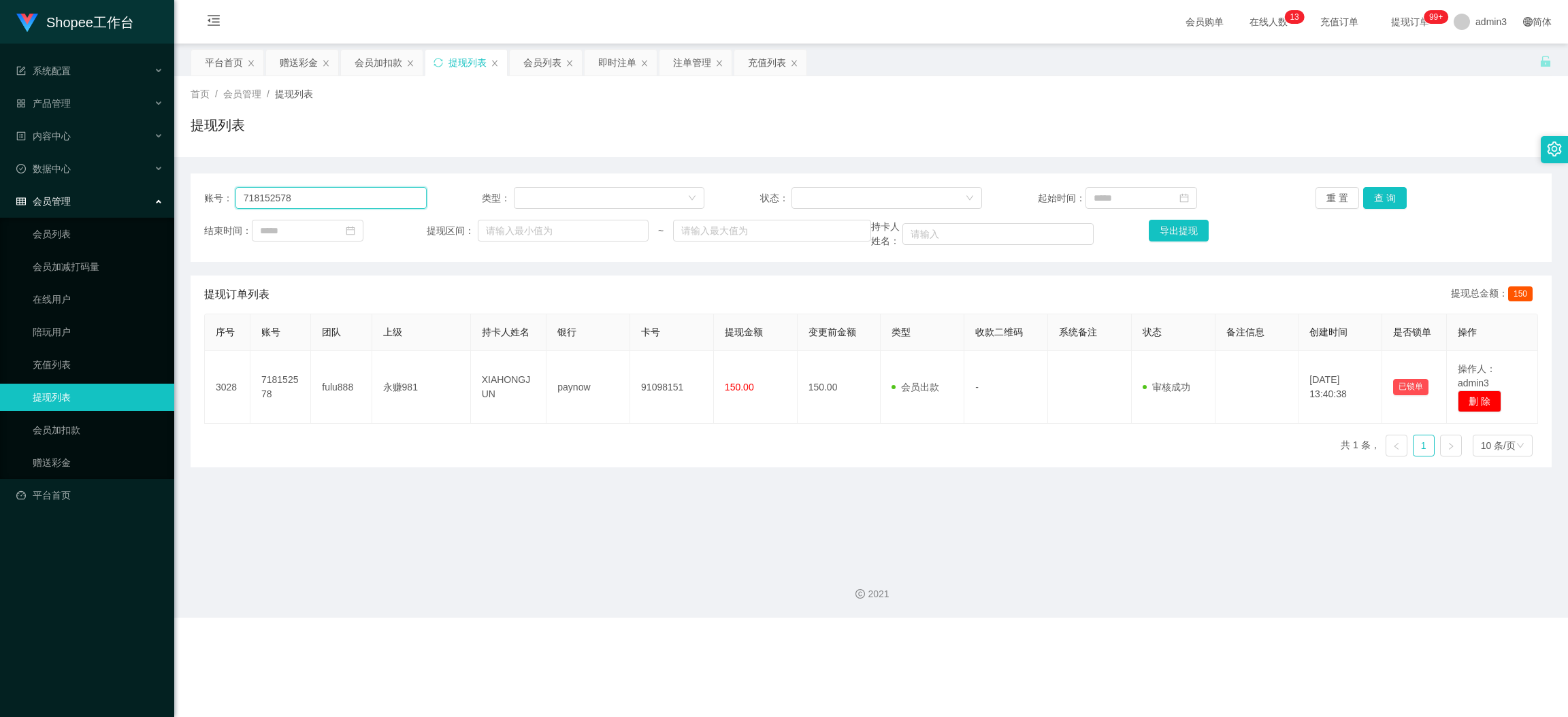
click at [288, 201] on input "718152578" at bounding box center [331, 197] width 192 height 21
paste input "Sapri"
click at [1371, 195] on button "查 询" at bounding box center [1385, 197] width 44 height 21
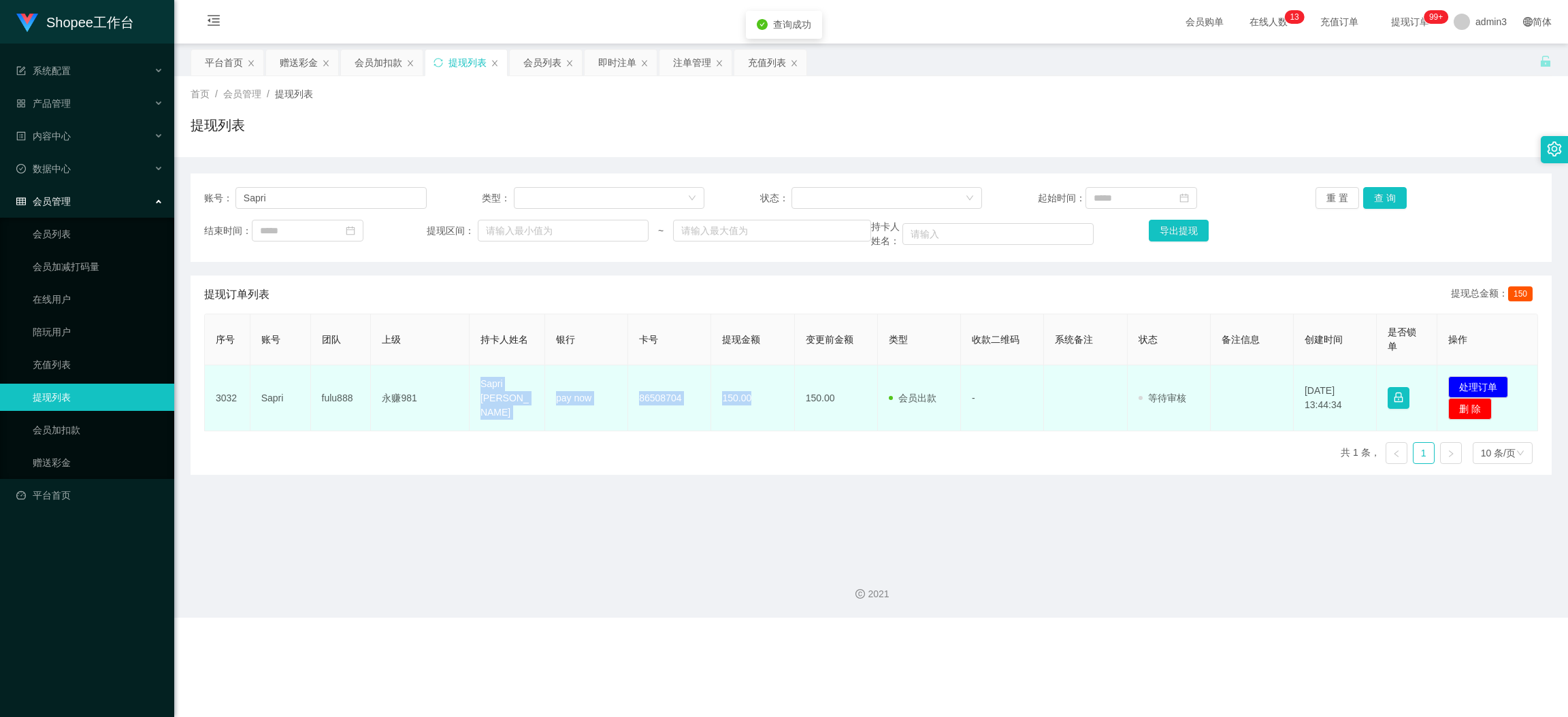
copy tr "[PERSON_NAME] pay now 86508704 150.00"
drag, startPoint x: 476, startPoint y: 387, endPoint x: 747, endPoint y: 418, distance: 272.8
click at [747, 418] on tr "3032 Sapri fulu888 永赚981 Sapri [PERSON_NAME] pay now 86508704 150.00 150.00 会员出…" at bounding box center [871, 398] width 1334 height 66
click at [1393, 385] on button "处理订单" at bounding box center [1478, 387] width 60 height 21
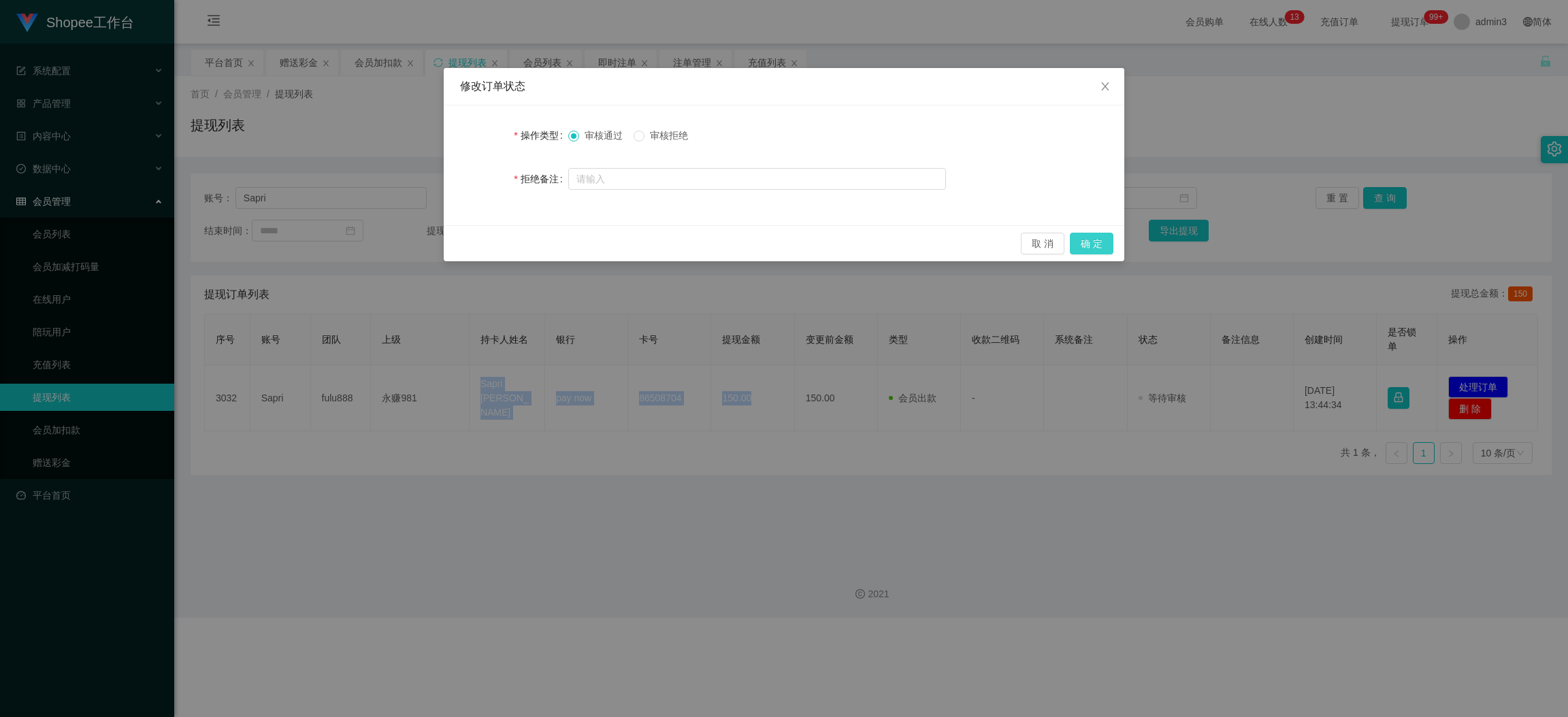
click at [1089, 247] on button "确 定" at bounding box center [1092, 243] width 44 height 21
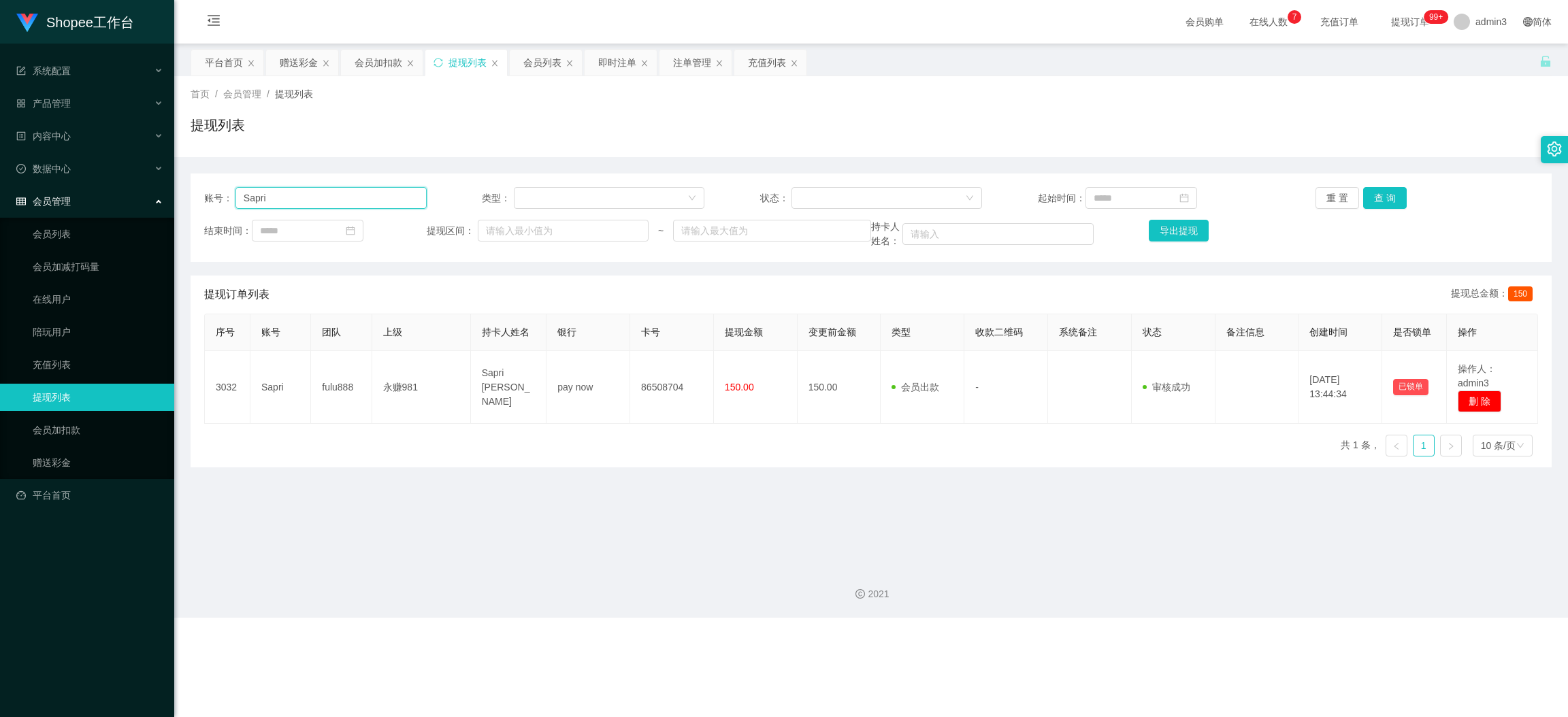
click at [331, 196] on input "Sapri" at bounding box center [331, 197] width 192 height 21
paste input "Vivian119889"
type input "Vivian119889"
click at [1376, 190] on button "查 询" at bounding box center [1385, 197] width 44 height 21
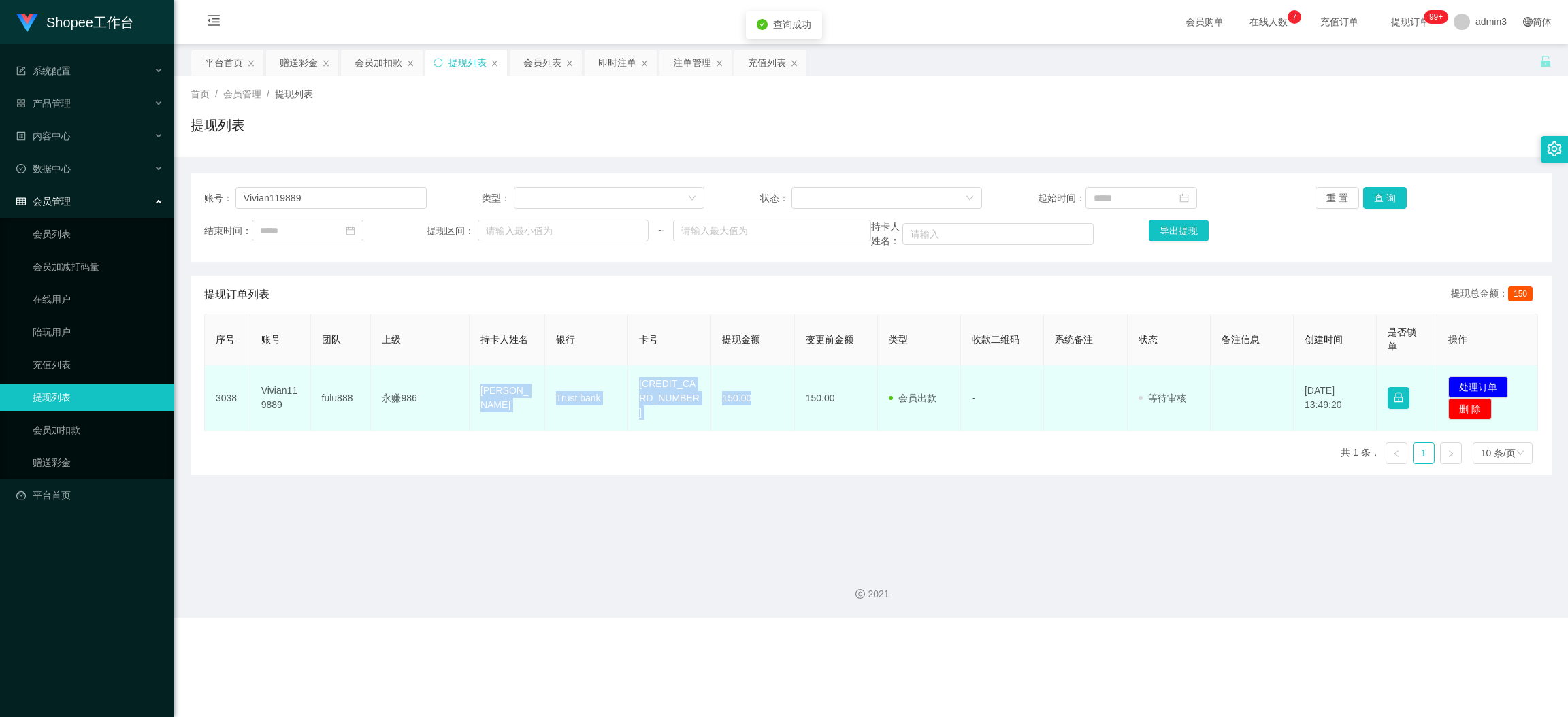
drag, startPoint x: 479, startPoint y: 395, endPoint x: 753, endPoint y: 407, distance: 274.3
click at [753, 407] on tr "3038 Vivian119889 fulu888 永赚986 [PERSON_NAME] Trust bank 4179710128314367 150.0…" at bounding box center [871, 398] width 1334 height 66
copy tr "[PERSON_NAME] Trust bank 4179710128314367 150.00"
click at [1393, 390] on button "处理订单" at bounding box center [1478, 387] width 60 height 21
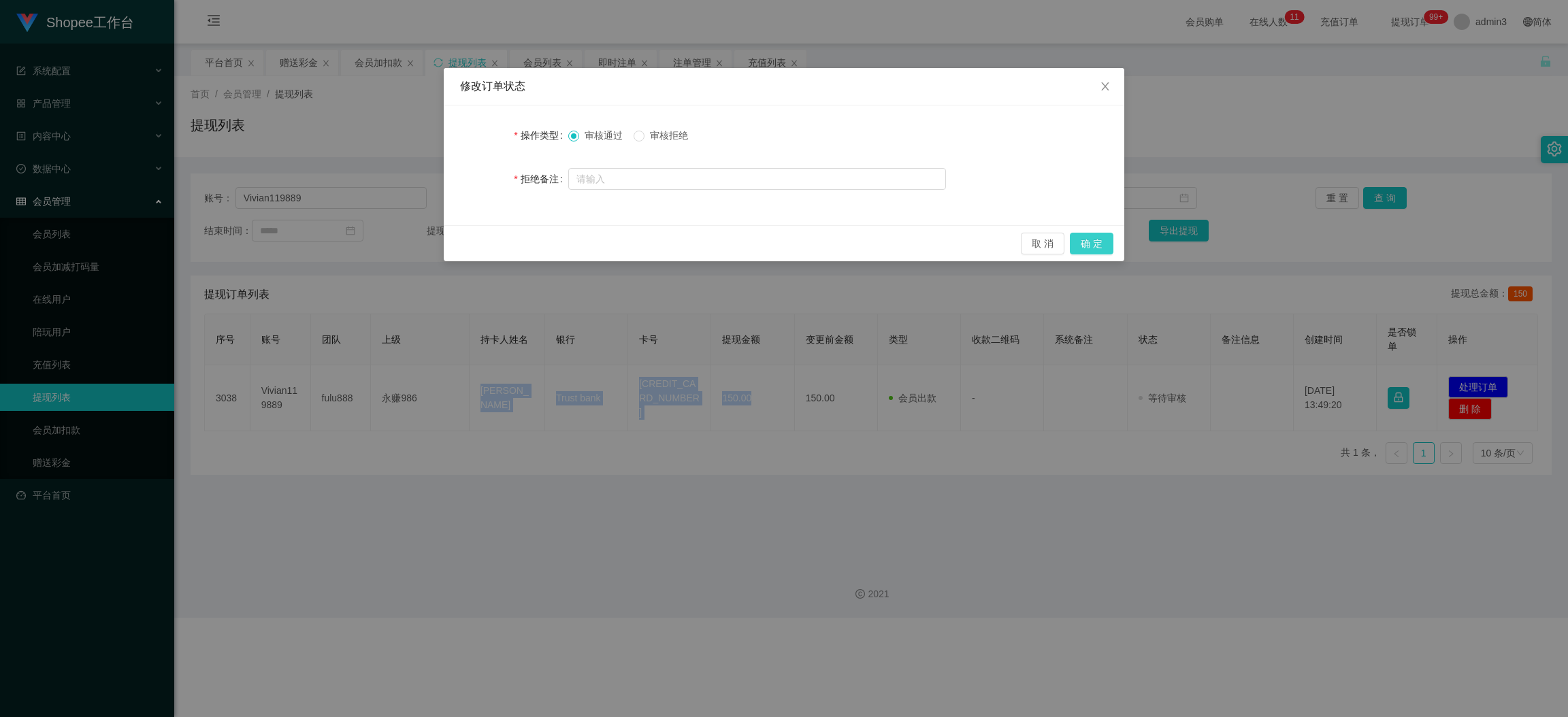
click at [1081, 246] on button "确 定" at bounding box center [1092, 243] width 44 height 21
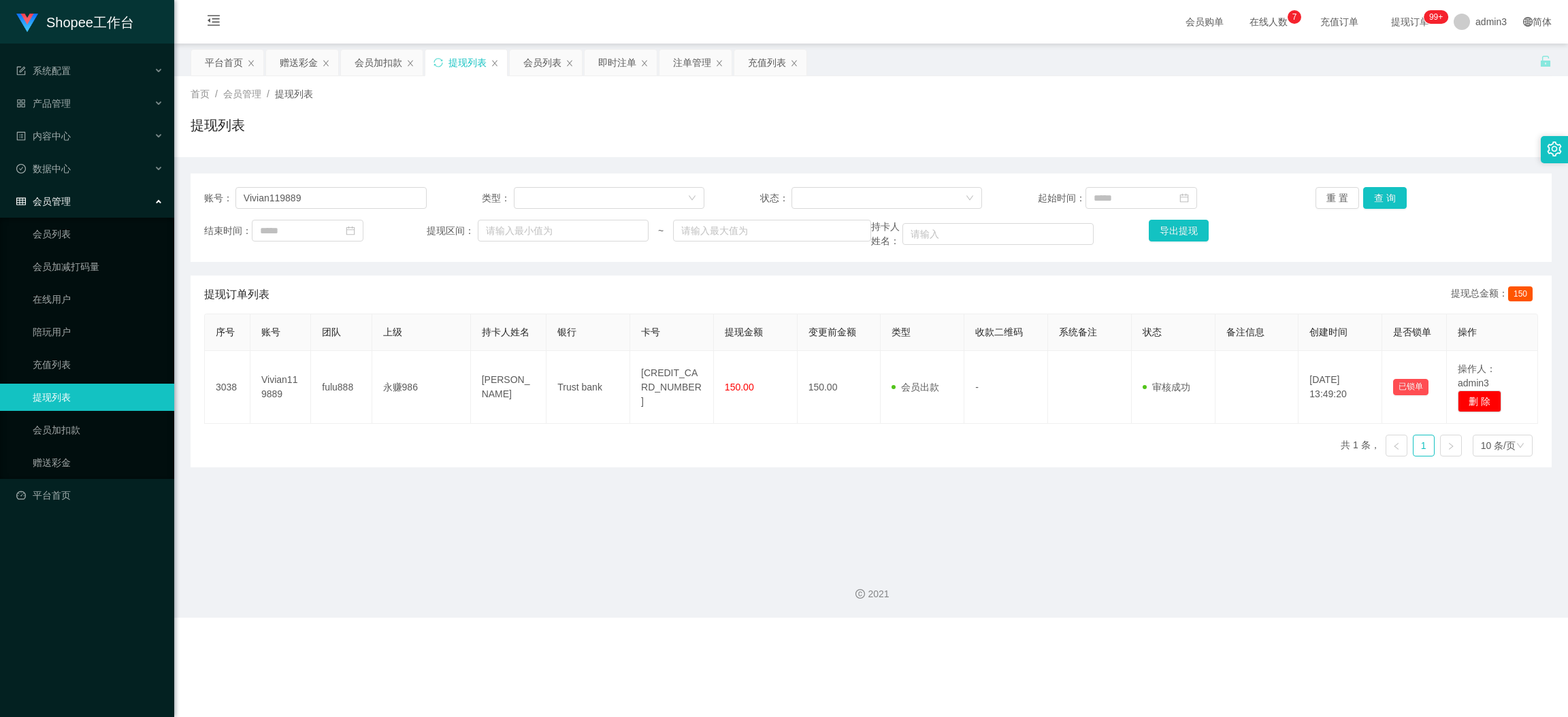
drag, startPoint x: 699, startPoint y: 563, endPoint x: 733, endPoint y: 522, distance: 53.3
click at [699, 563] on div "2021" at bounding box center [871, 586] width 1394 height 64
click at [697, 61] on div "注单管理" at bounding box center [692, 62] width 38 height 26
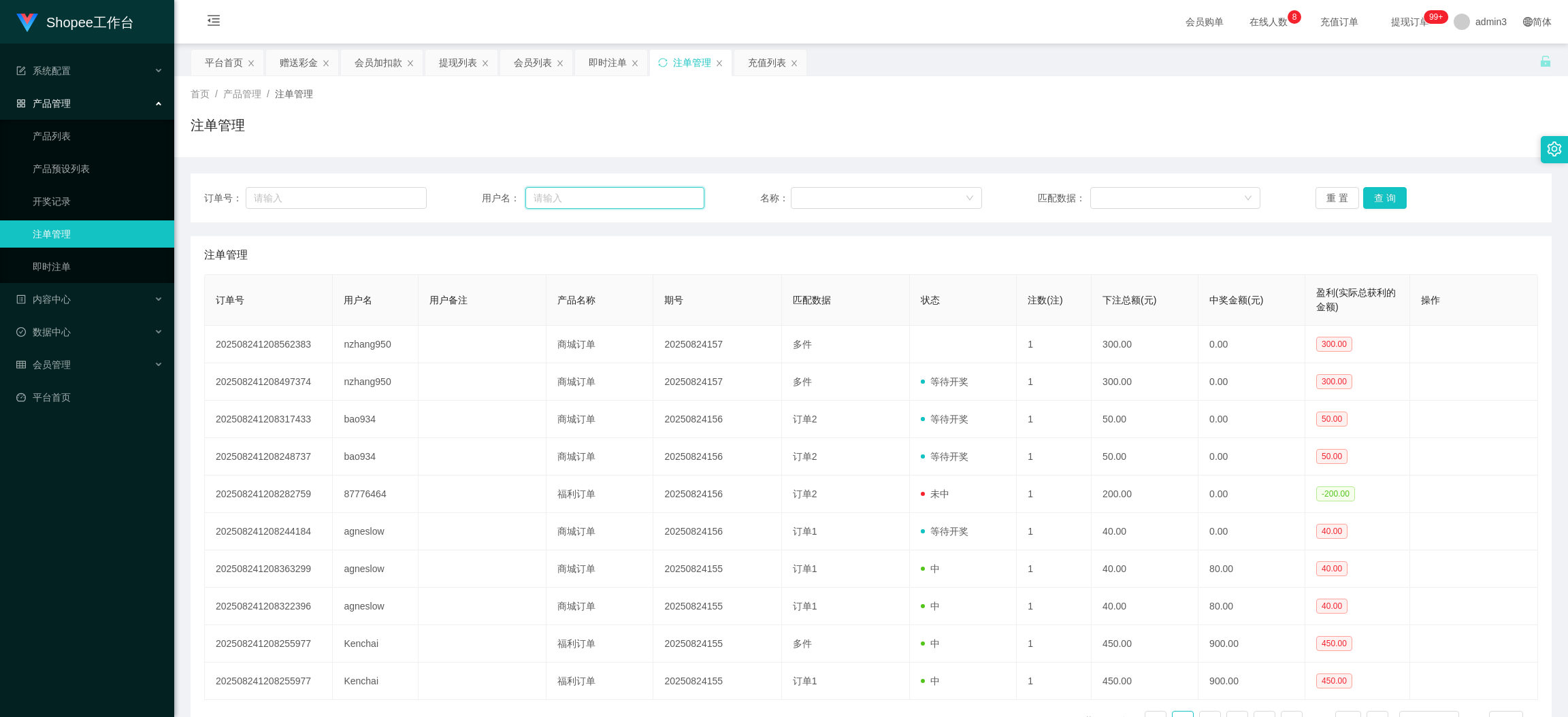
click at [568, 197] on input "text" at bounding box center [615, 197] width 179 height 21
paste input "bao934"
type input "bao934"
click at [69, 199] on link "开奖记录" at bounding box center [98, 201] width 131 height 27
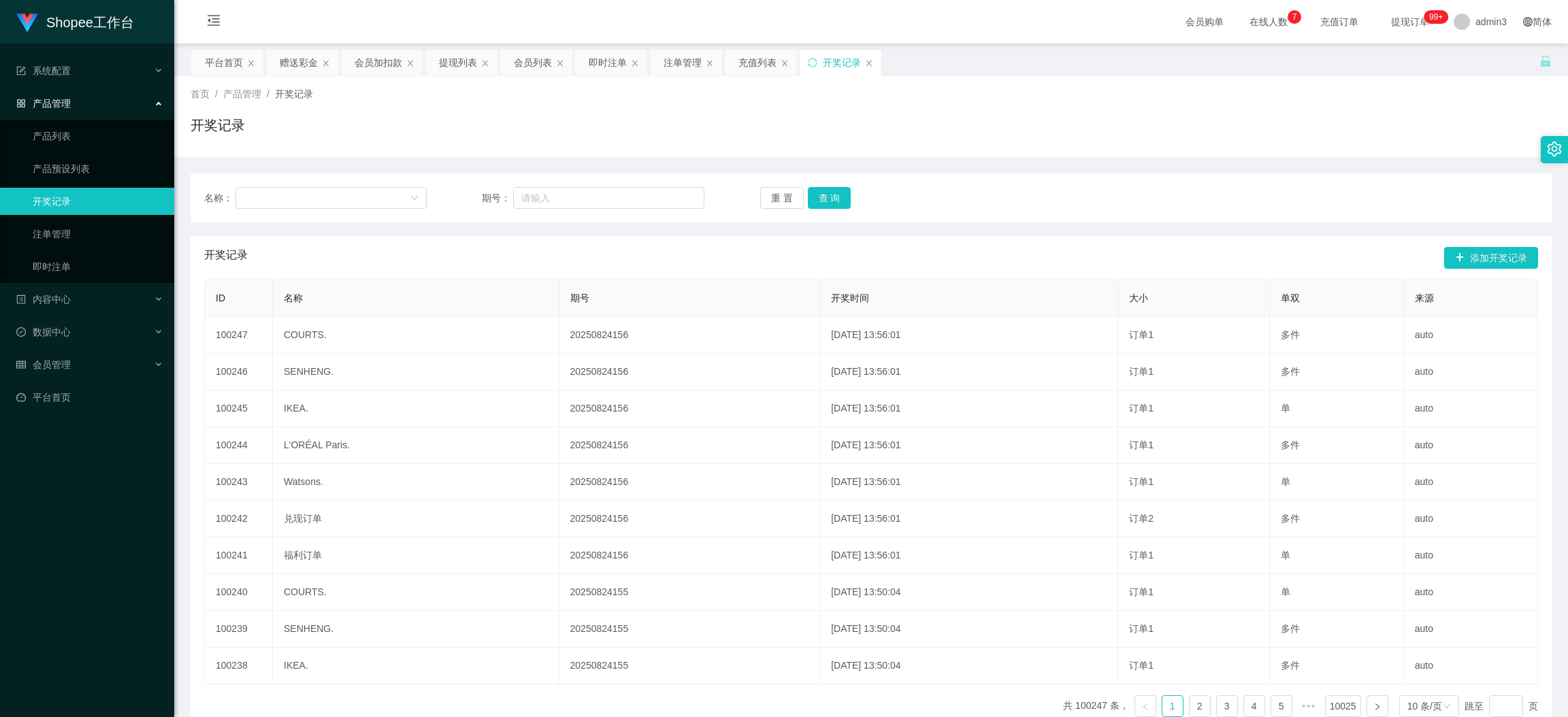
click at [299, 182] on div "名称： 期号： 重 置 查 询" at bounding box center [871, 198] width 1362 height 49
click at [304, 192] on div at bounding box center [326, 198] width 166 height 21
click at [541, 200] on input "text" at bounding box center [609, 197] width 192 height 21
paste input "bao934"
type input "bao934"
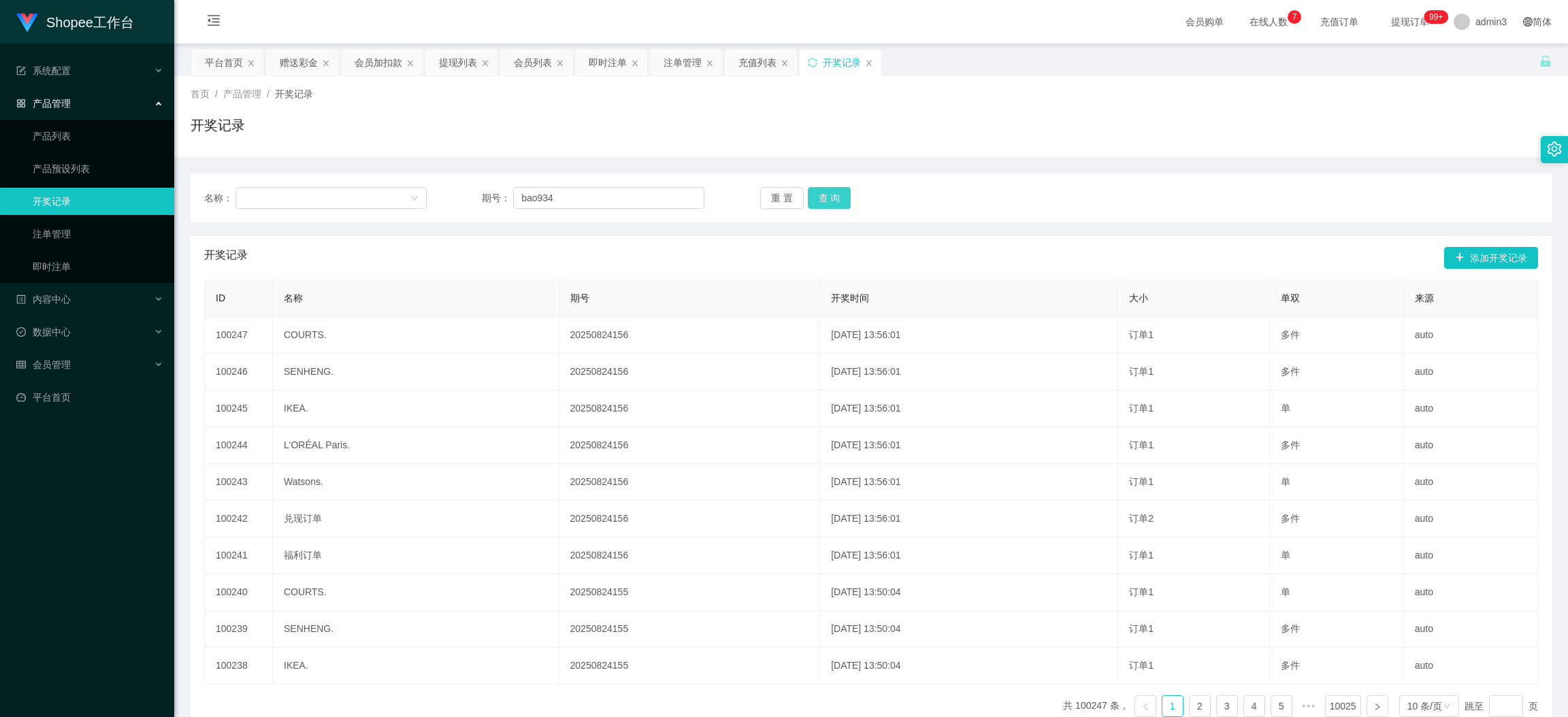
click at [831, 203] on button "查 询" at bounding box center [829, 197] width 44 height 21
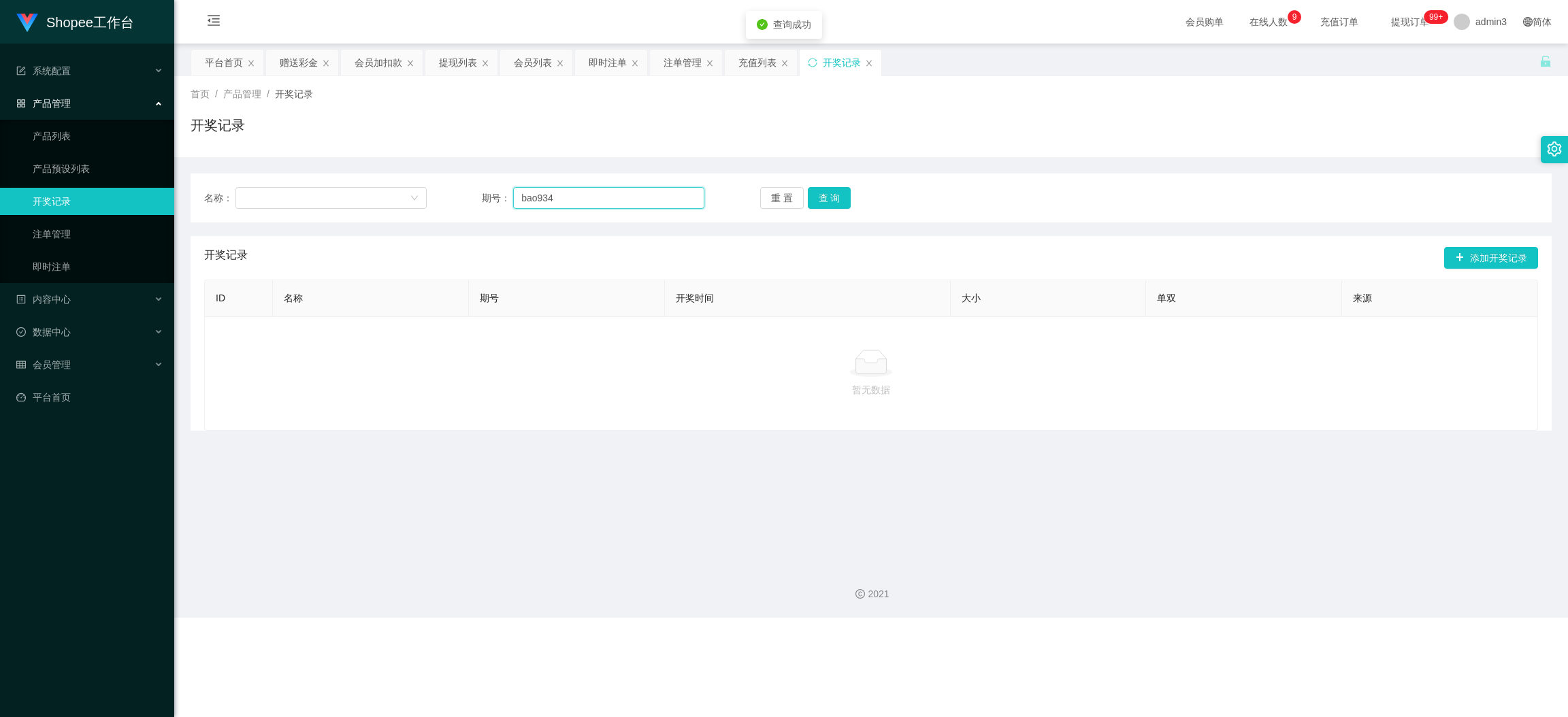
drag, startPoint x: 611, startPoint y: 197, endPoint x: 481, endPoint y: 179, distance: 131.2
click at [397, 169] on div "名称： 期号： bao934 重 置 查 询 开奖记录 添加开奖记录 ID 名称 期号 开奖时间 大小 单双 来源 暂无数据" at bounding box center [871, 294] width 1362 height 273
click at [675, 57] on div "注单管理" at bounding box center [683, 62] width 38 height 26
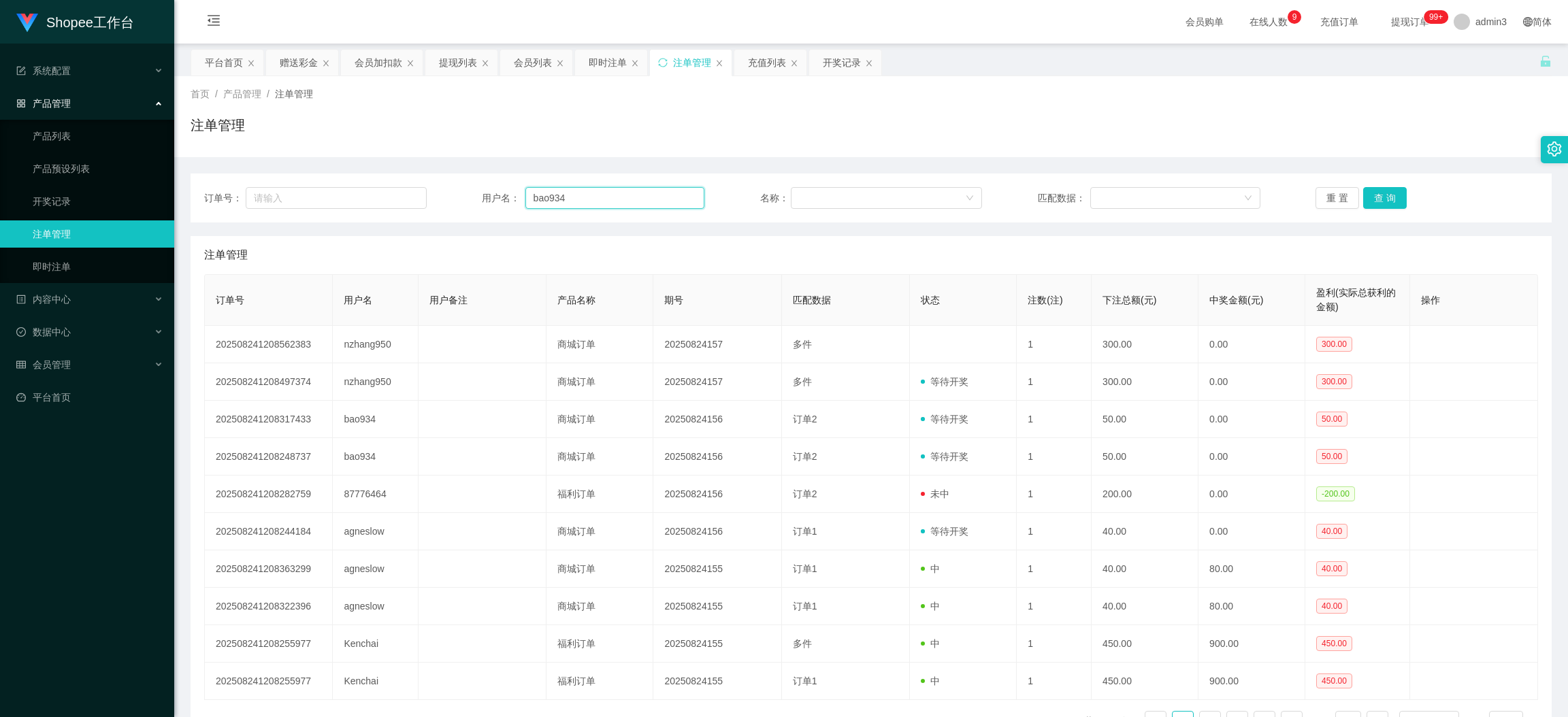
click at [599, 200] on input "bao934" at bounding box center [615, 197] width 179 height 21
click at [1387, 197] on button "查 询" at bounding box center [1385, 197] width 44 height 21
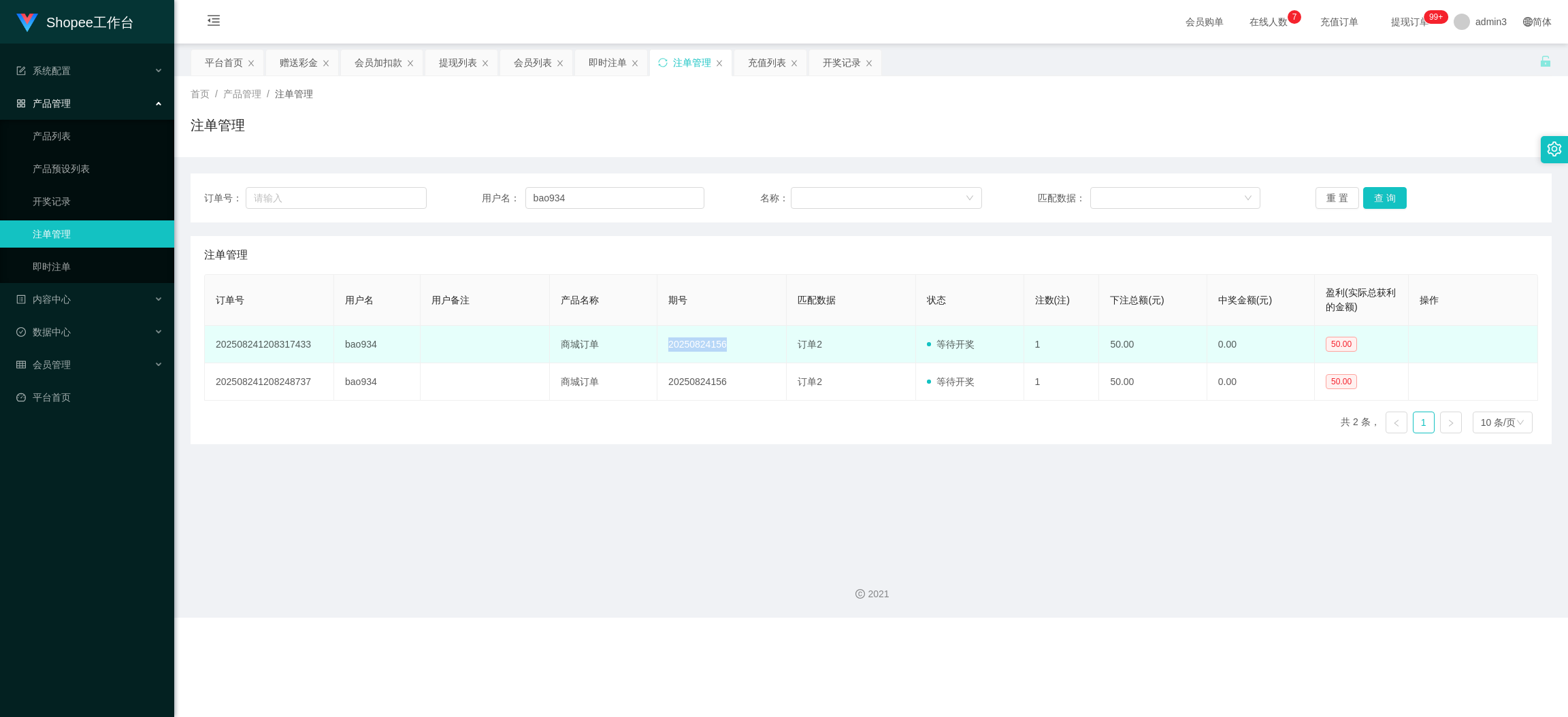
drag, startPoint x: 663, startPoint y: 338, endPoint x: 730, endPoint y: 344, distance: 67.3
click at [730, 344] on td "20250824156" at bounding box center [722, 344] width 129 height 38
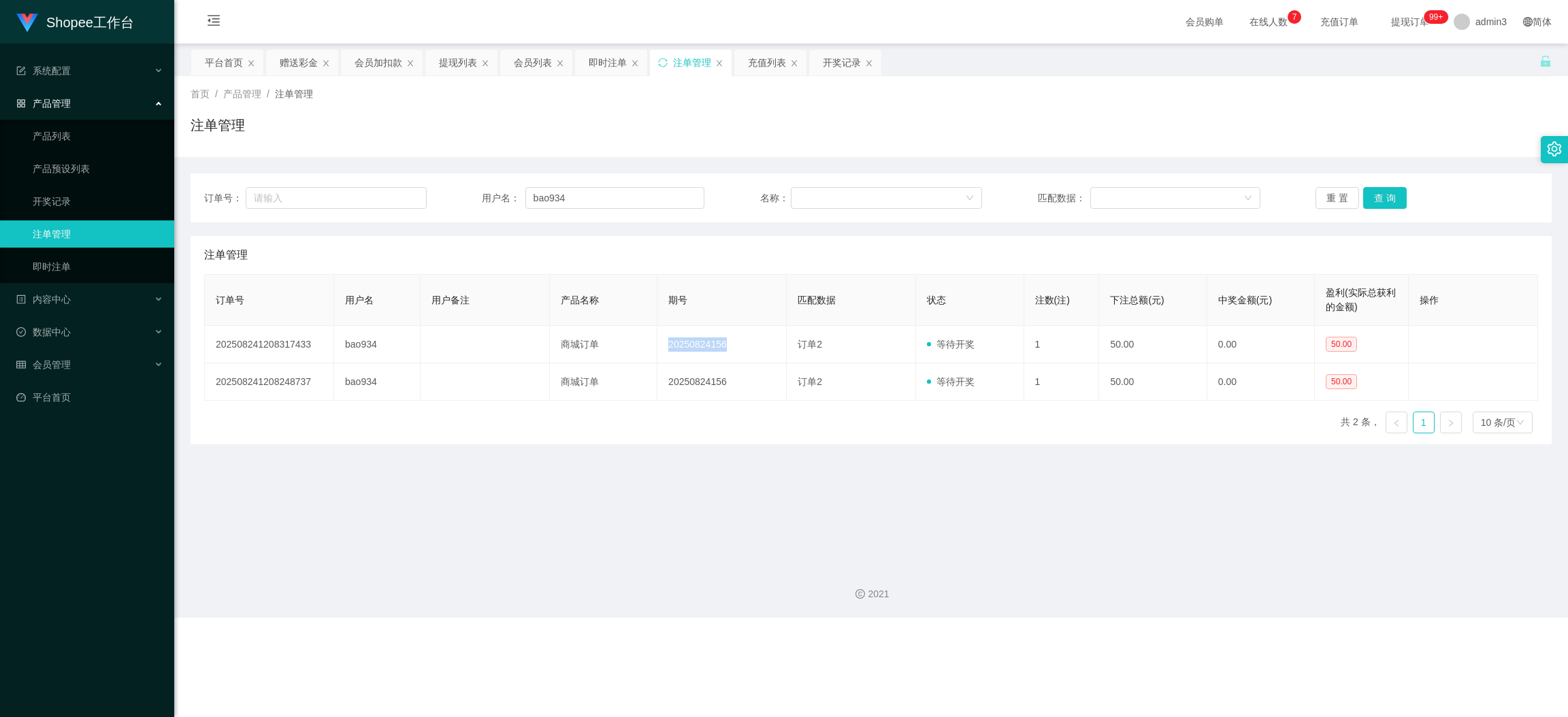
copy td "20250824156"
click at [842, 61] on div "开奖记录" at bounding box center [842, 62] width 38 height 26
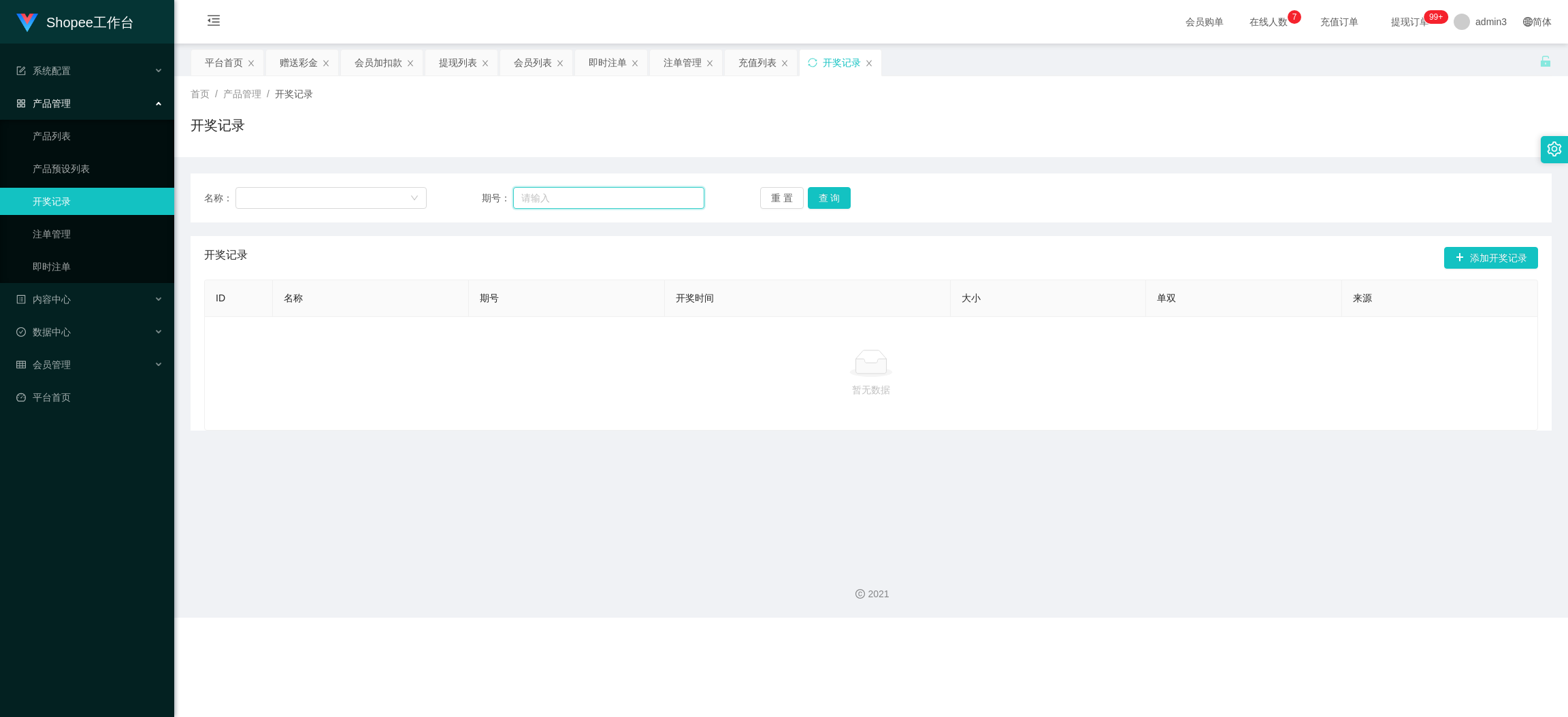
click at [579, 207] on input "text" at bounding box center [609, 197] width 192 height 21
paste input "20250824156"
type input "20250824156"
click at [818, 191] on button "查 询" at bounding box center [829, 197] width 44 height 21
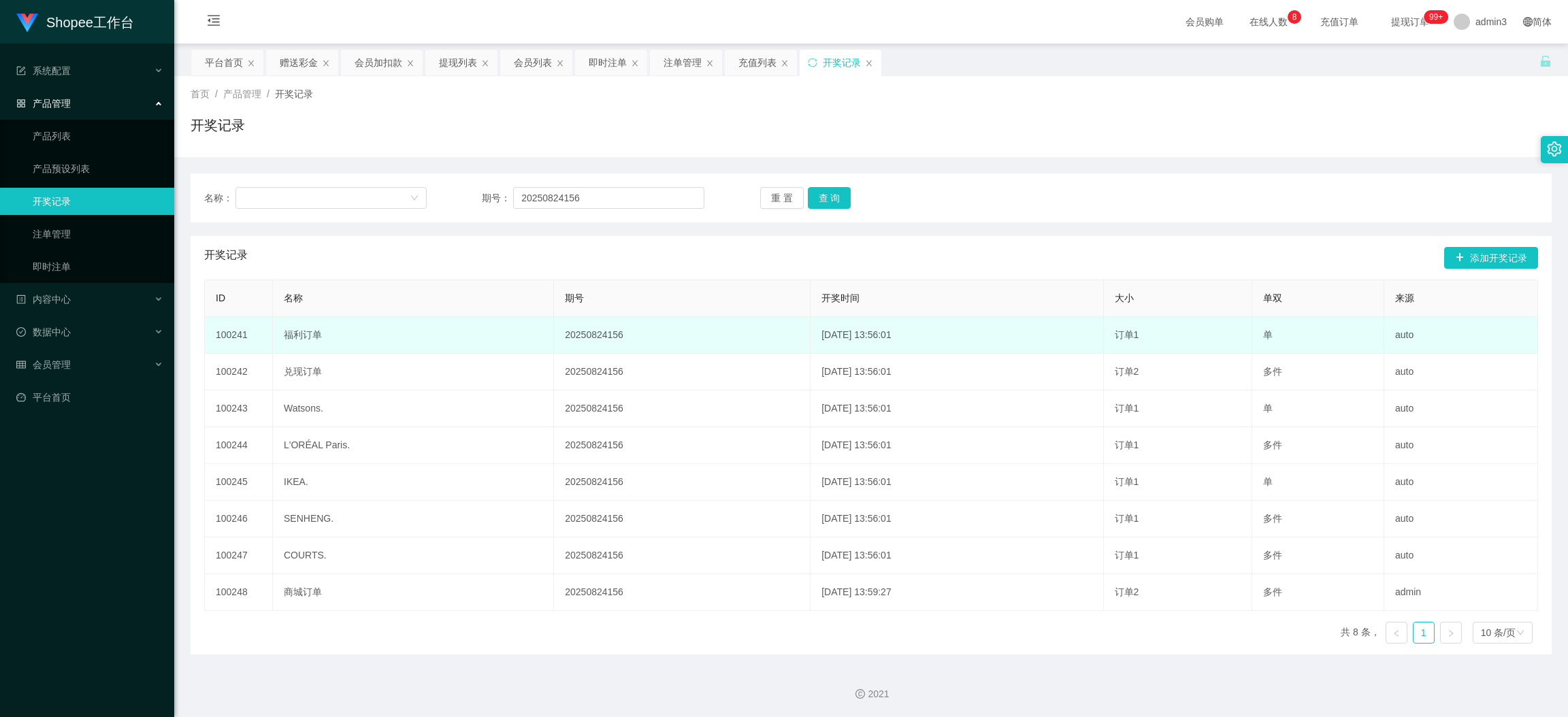
click at [1393, 334] on td "auto" at bounding box center [1461, 336] width 154 height 37
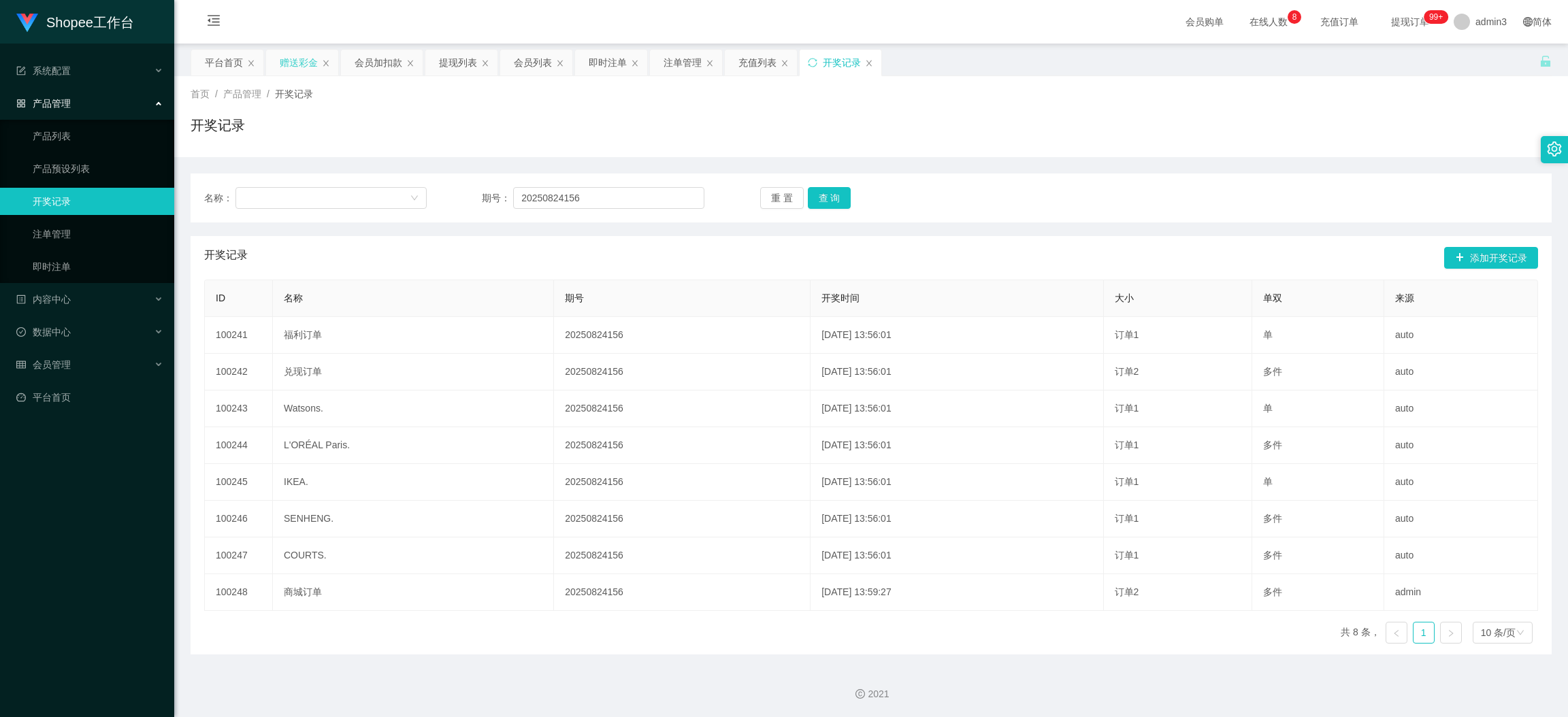
click at [284, 52] on div "赠送彩金" at bounding box center [299, 62] width 38 height 26
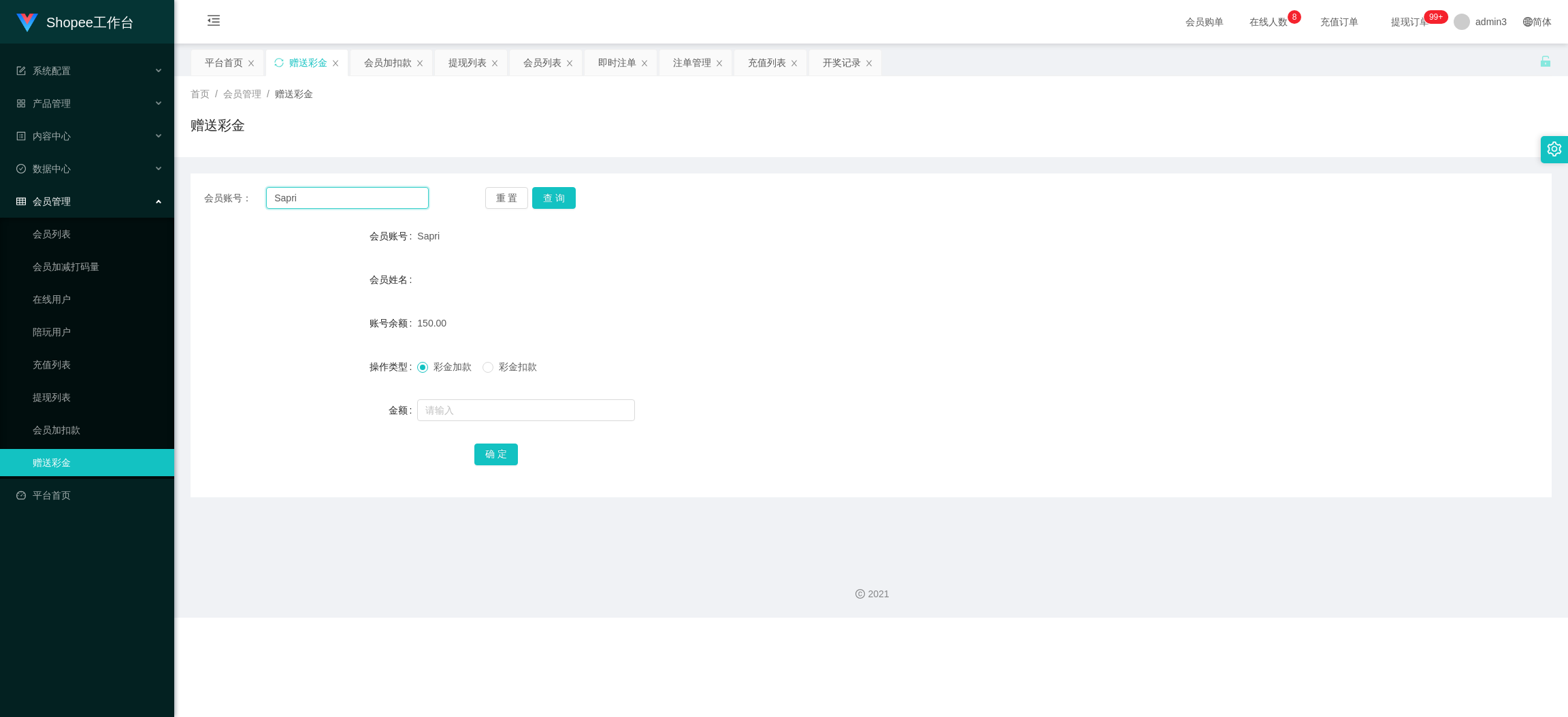
click at [285, 196] on input "Sapri" at bounding box center [348, 197] width 163 height 21
paste input "bao934"
type input "bao934"
click at [568, 192] on button "查 询" at bounding box center [554, 197] width 44 height 21
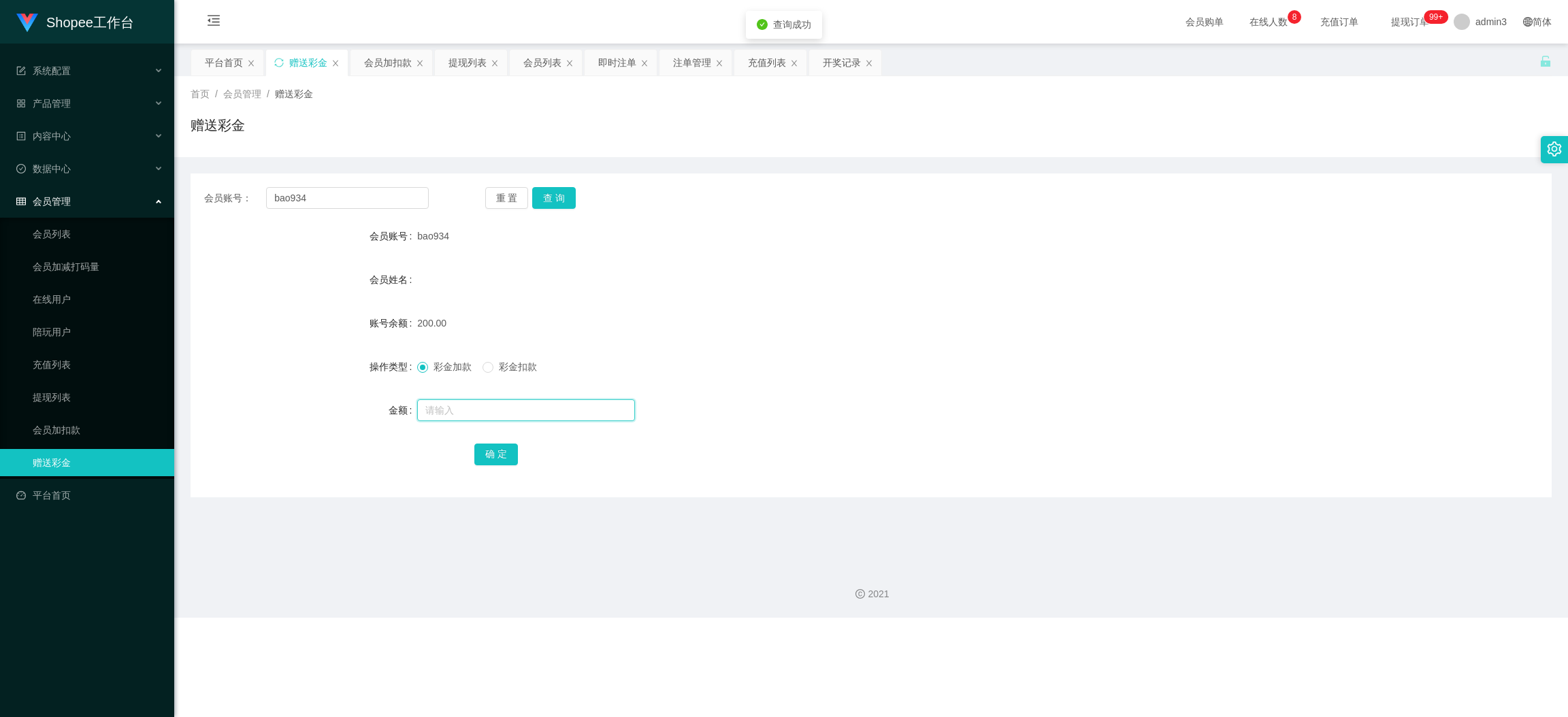
click at [493, 414] on input "text" at bounding box center [526, 410] width 218 height 21
type input "50"
click at [498, 453] on button "确 定" at bounding box center [496, 454] width 44 height 21
click at [840, 60] on div "开奖记录" at bounding box center [842, 62] width 38 height 26
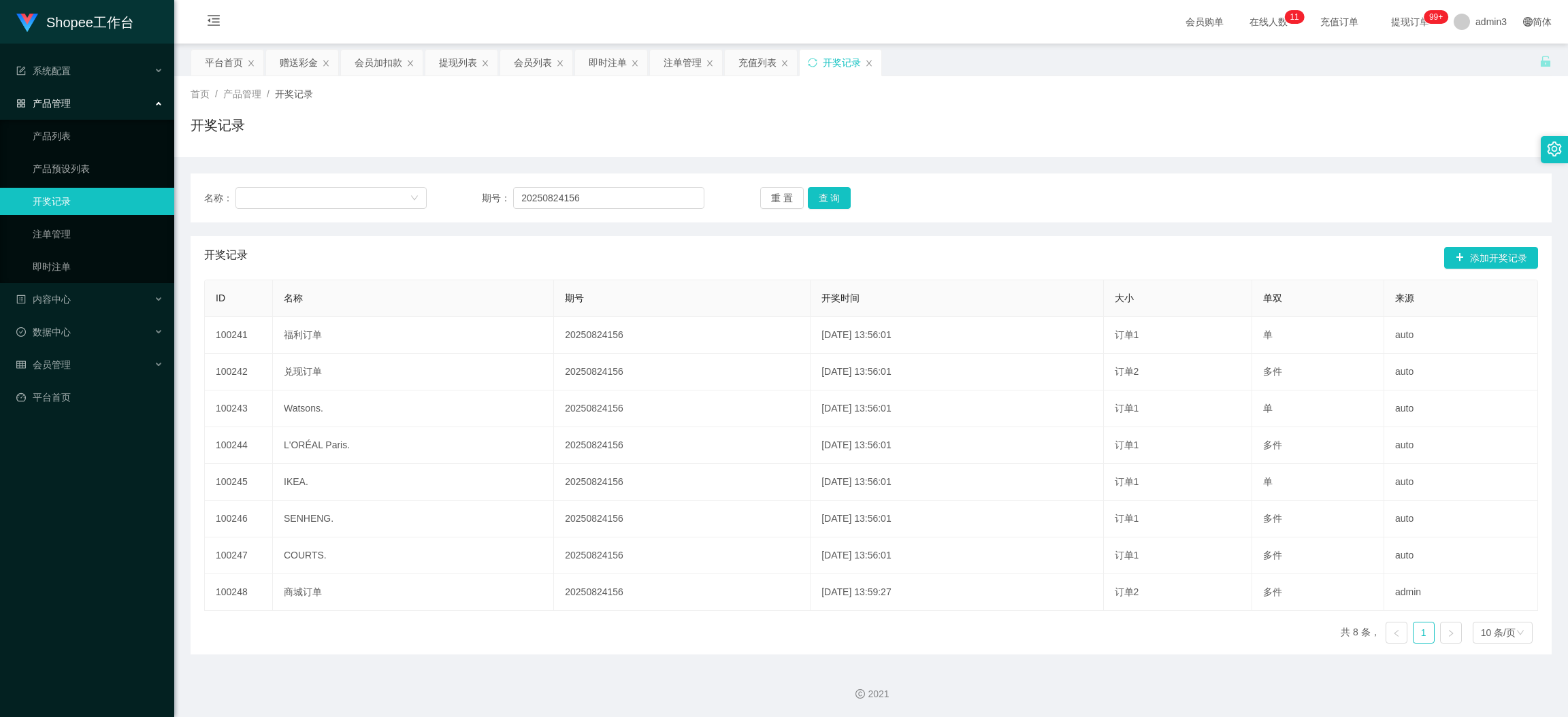
click at [663, 636] on div "ID 名称 期号 开奖时间 大小 单双 来源 100241 福利订单 20250824156 [DATE] 13:56:01 订单1 单 auto 10024…" at bounding box center [871, 466] width 1334 height 375
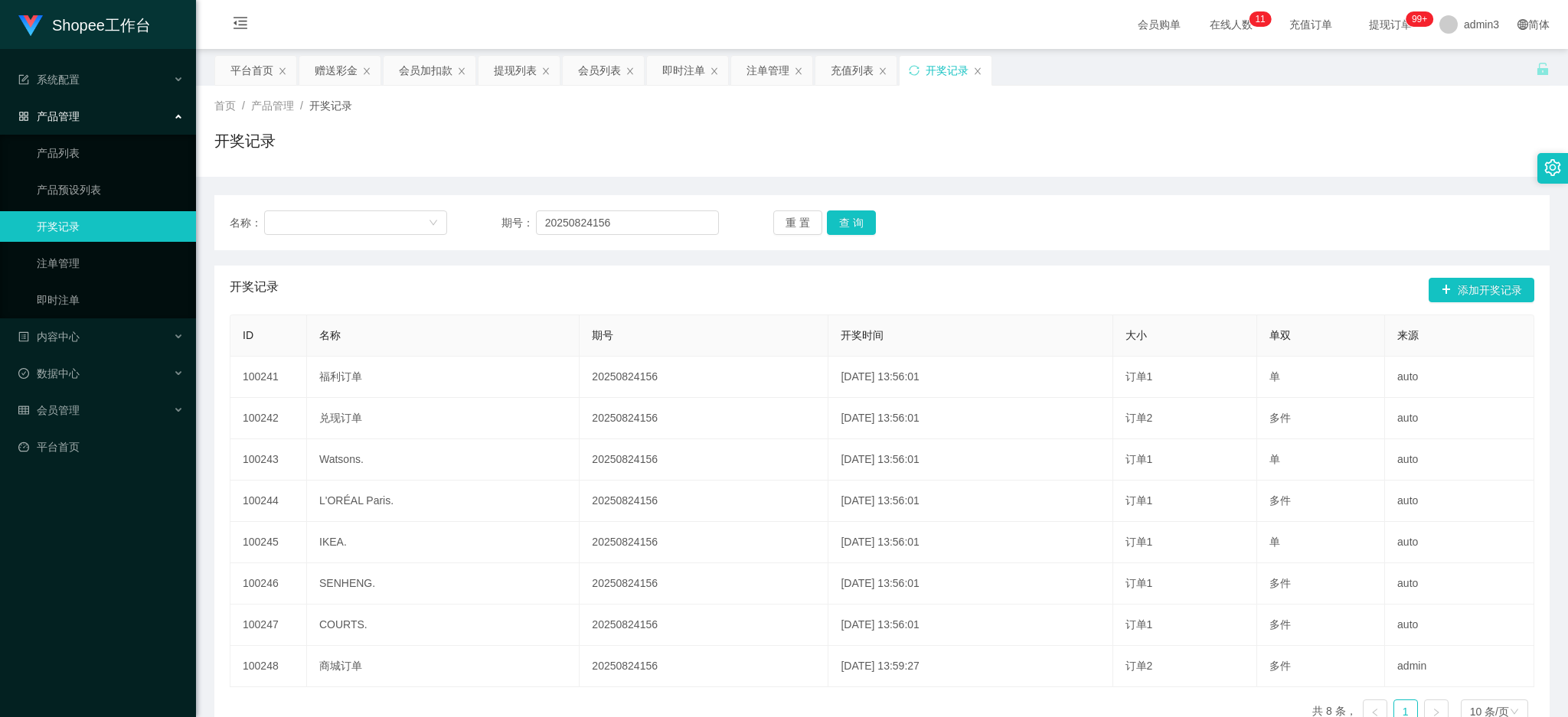
click at [966, 705] on div "ID 名称 期号 开奖时间 大小 单双 来源 100241 福利订单 20250824156 [DATE] 13:56:01 订单1 单 auto 10024…" at bounding box center [882, 525] width 1304 height 422
click at [774, 79] on div "注单管理" at bounding box center [768, 70] width 43 height 29
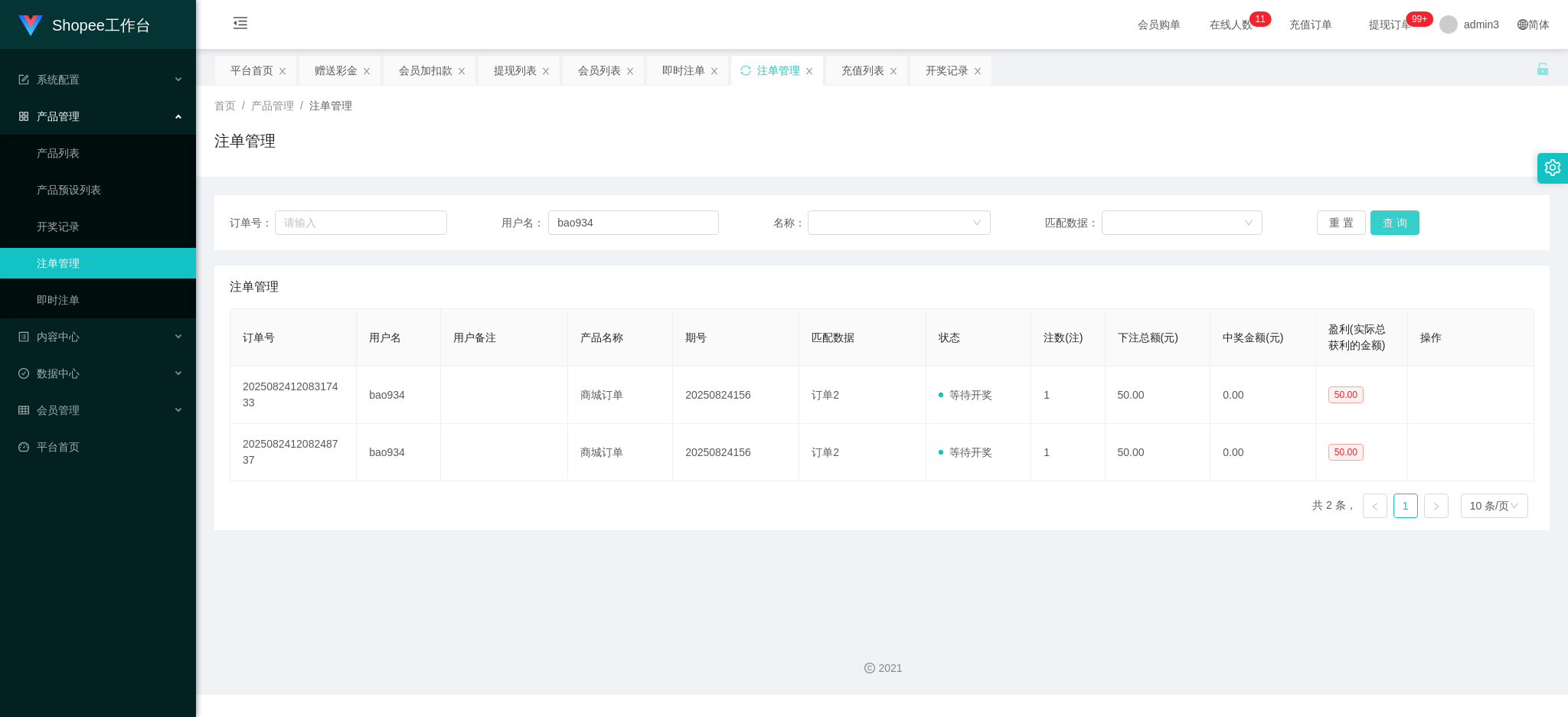
click at [1393, 217] on button "查 询" at bounding box center [1394, 222] width 49 height 24
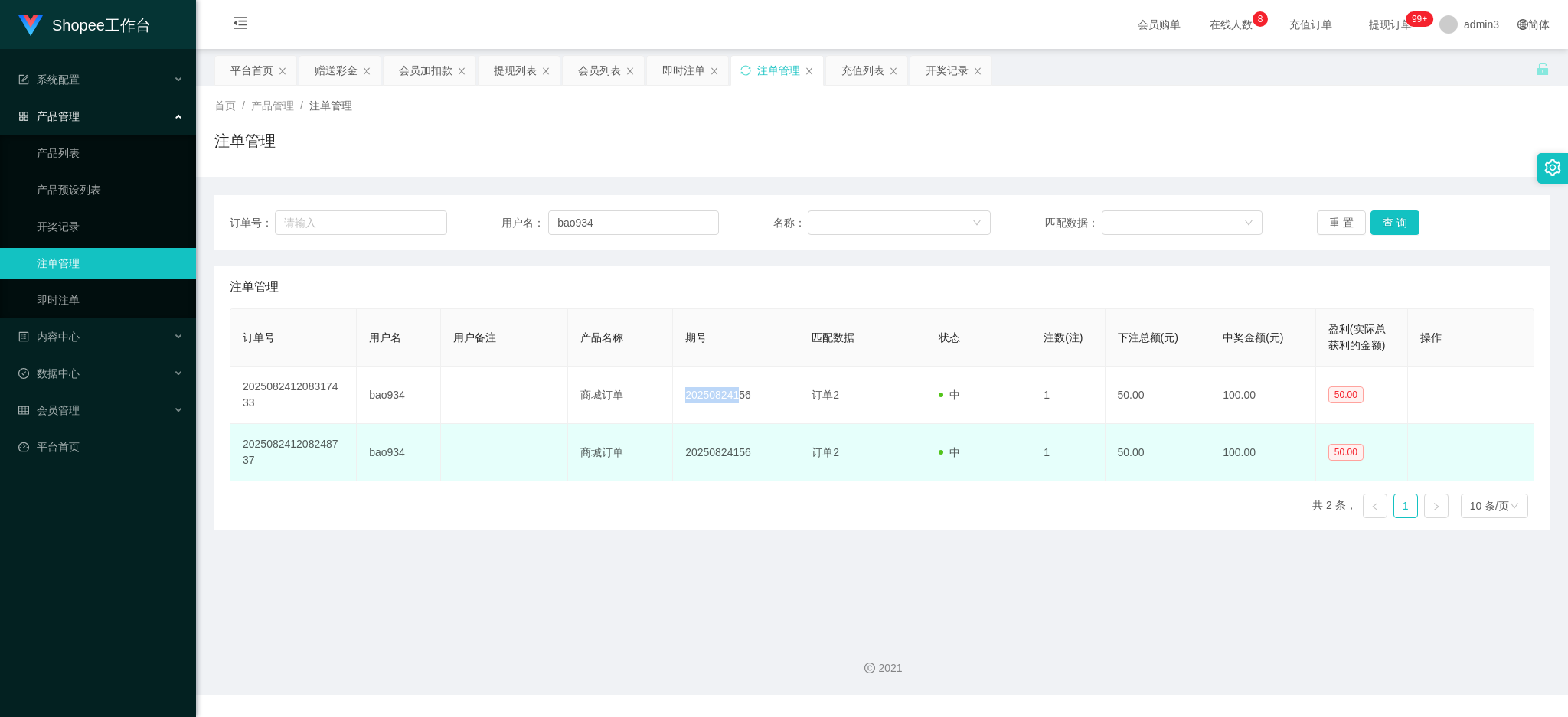
drag, startPoint x: 677, startPoint y: 398, endPoint x: 709, endPoint y: 452, distance: 62.8
click at [732, 397] on td "20250824156" at bounding box center [736, 395] width 126 height 57
drag, startPoint x: 702, startPoint y: 475, endPoint x: 647, endPoint y: 482, distance: 55.4
click at [701, 475] on td "20250824156" at bounding box center [736, 452] width 126 height 57
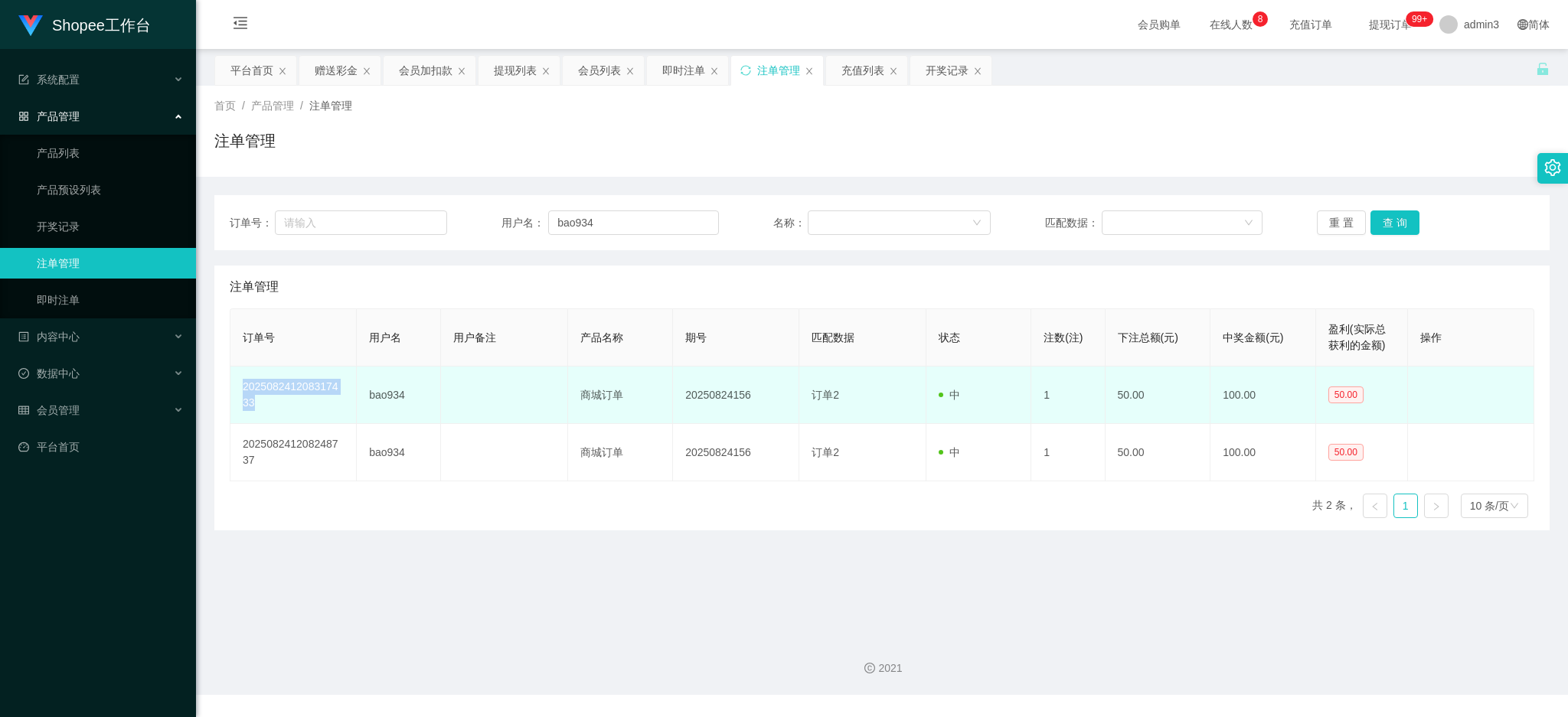
drag, startPoint x: 255, startPoint y: 406, endPoint x: 242, endPoint y: 383, distance: 26.4
click at [242, 383] on td "202508241208317433" at bounding box center [294, 395] width 126 height 57
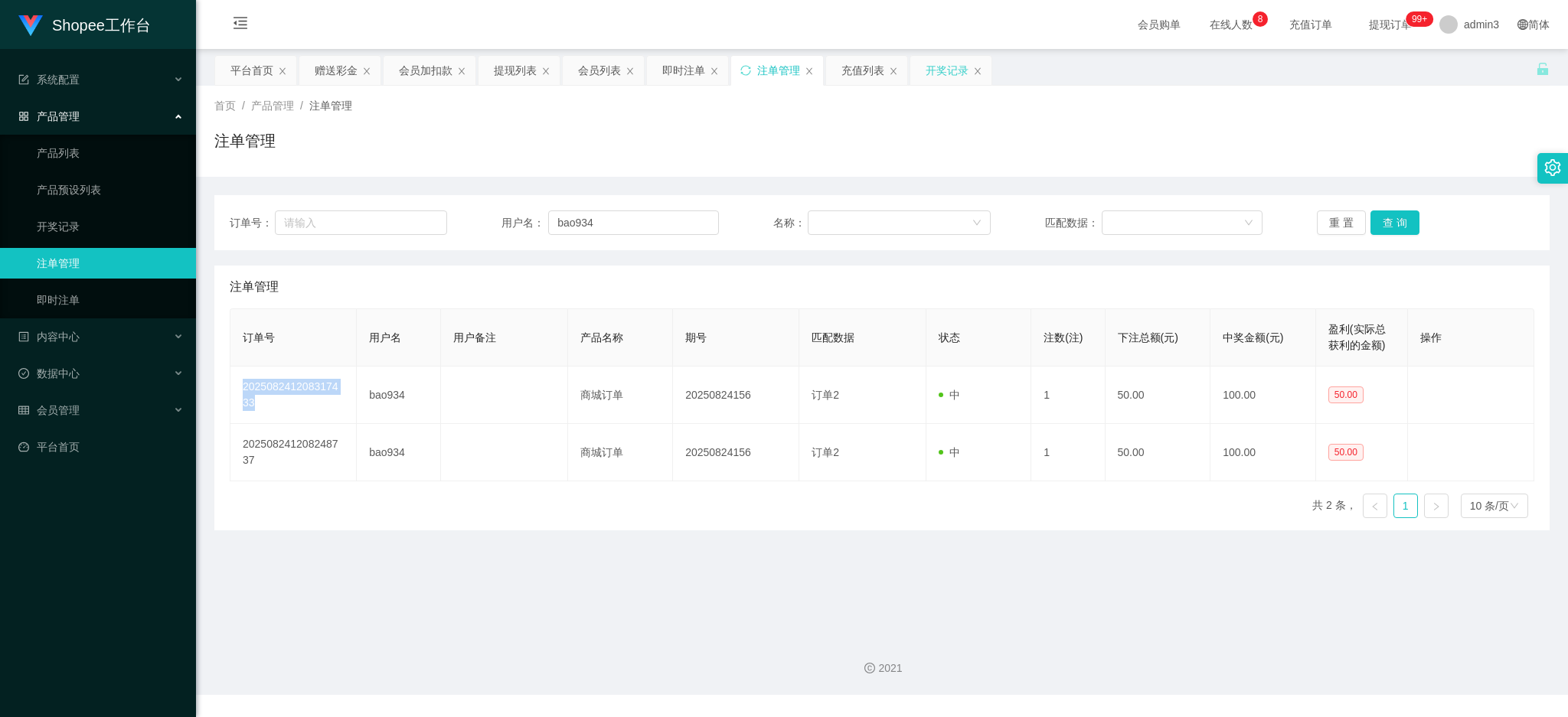
drag, startPoint x: 947, startPoint y: 72, endPoint x: 752, endPoint y: 177, distance: 221.5
click at [947, 72] on div "开奖记录" at bounding box center [947, 70] width 43 height 29
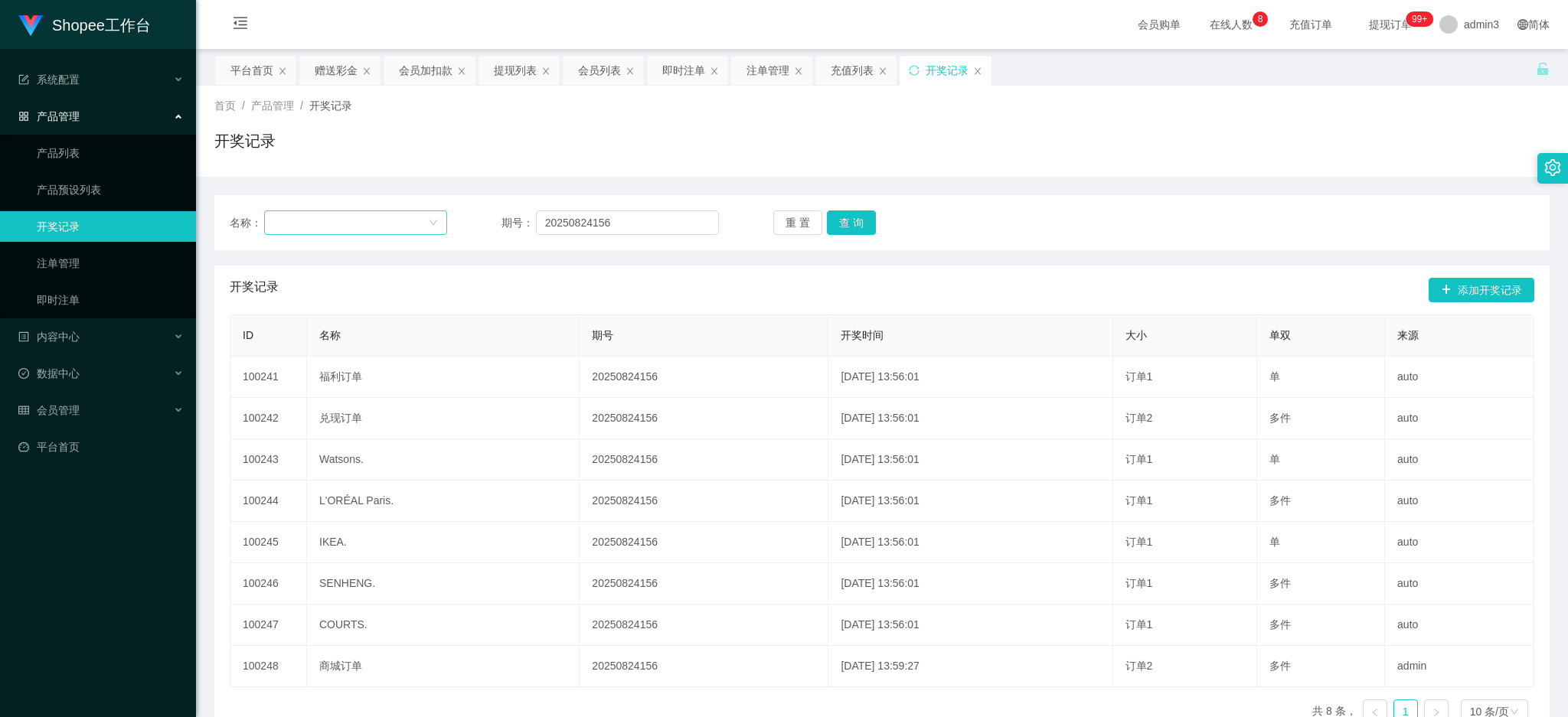
click at [334, 228] on div at bounding box center [351, 223] width 155 height 23
click at [588, 228] on input "20250824156" at bounding box center [627, 222] width 183 height 24
click at [593, 218] on input "20250824156" at bounding box center [627, 222] width 183 height 24
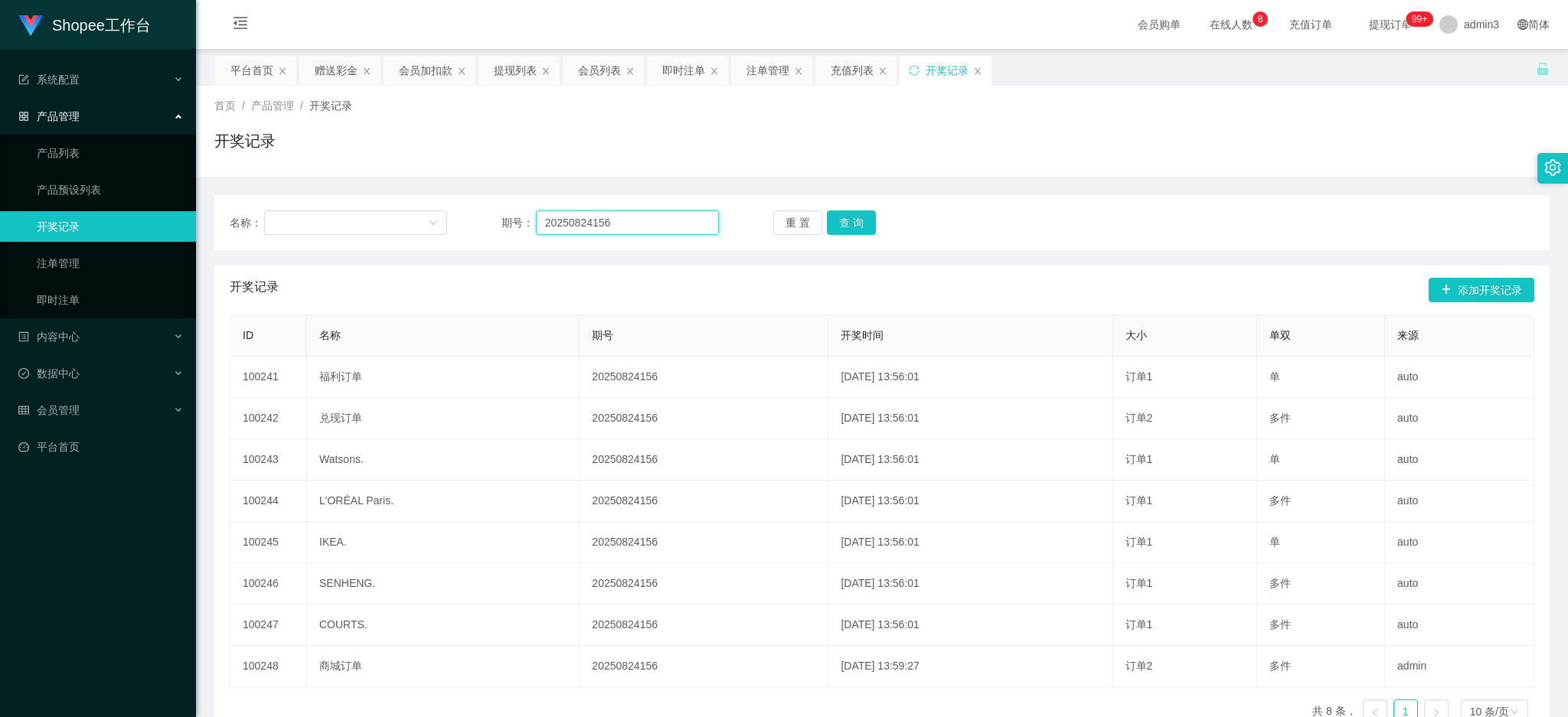
paste input "208317433"
type input "202508241208317433"
click at [831, 219] on button "查 询" at bounding box center [851, 222] width 49 height 24
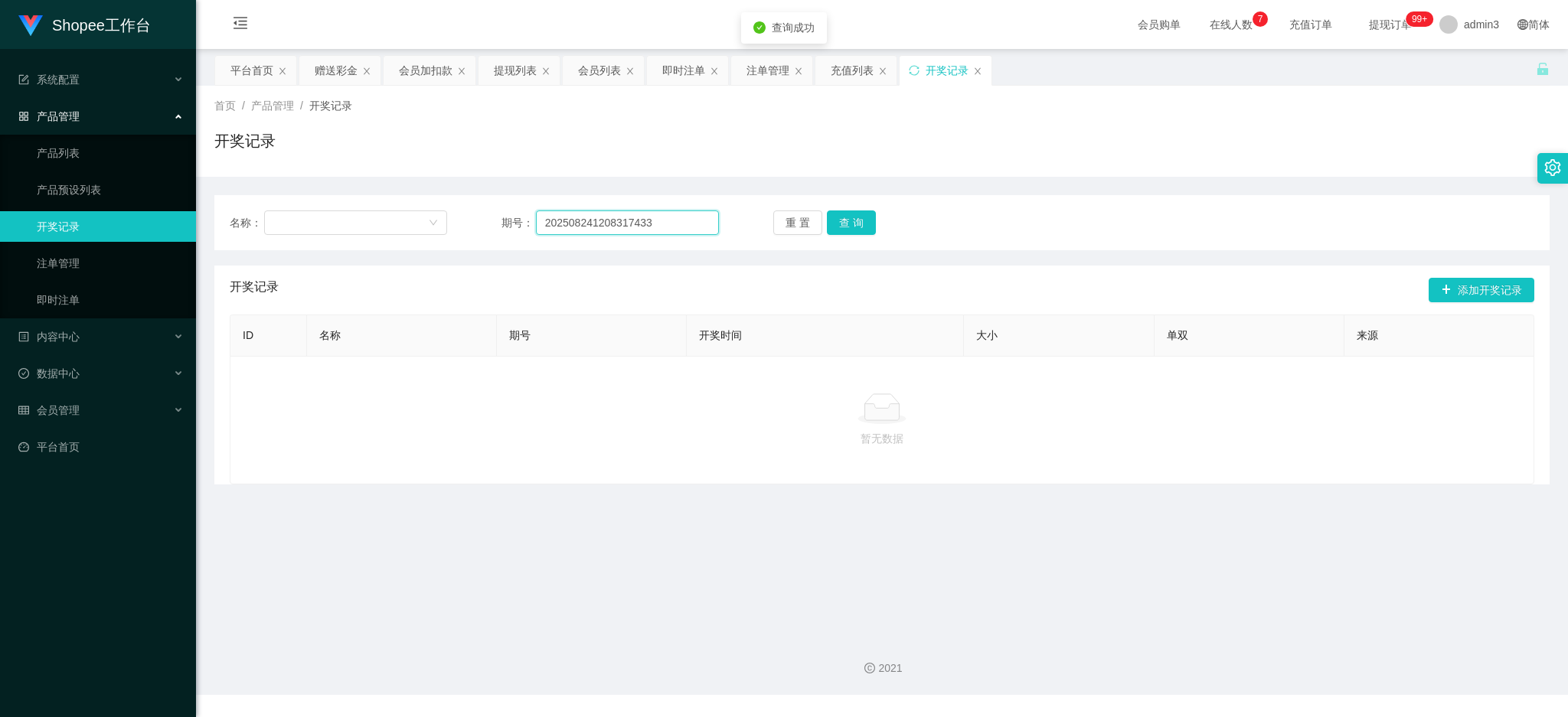
click at [643, 229] on input "202508241208317433" at bounding box center [627, 222] width 183 height 24
click at [675, 74] on div "即时注单" at bounding box center [684, 70] width 43 height 29
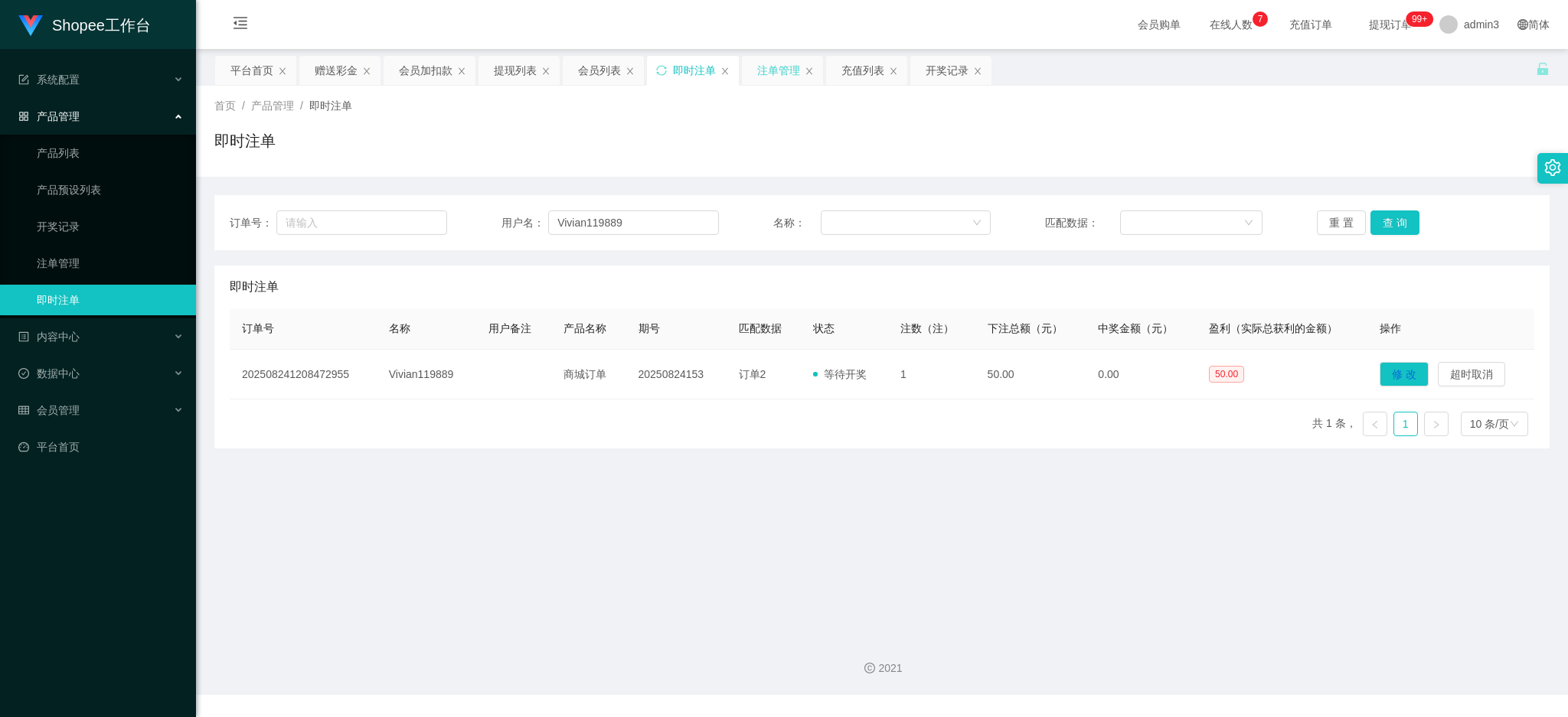
click at [772, 72] on div "注单管理" at bounding box center [779, 70] width 43 height 29
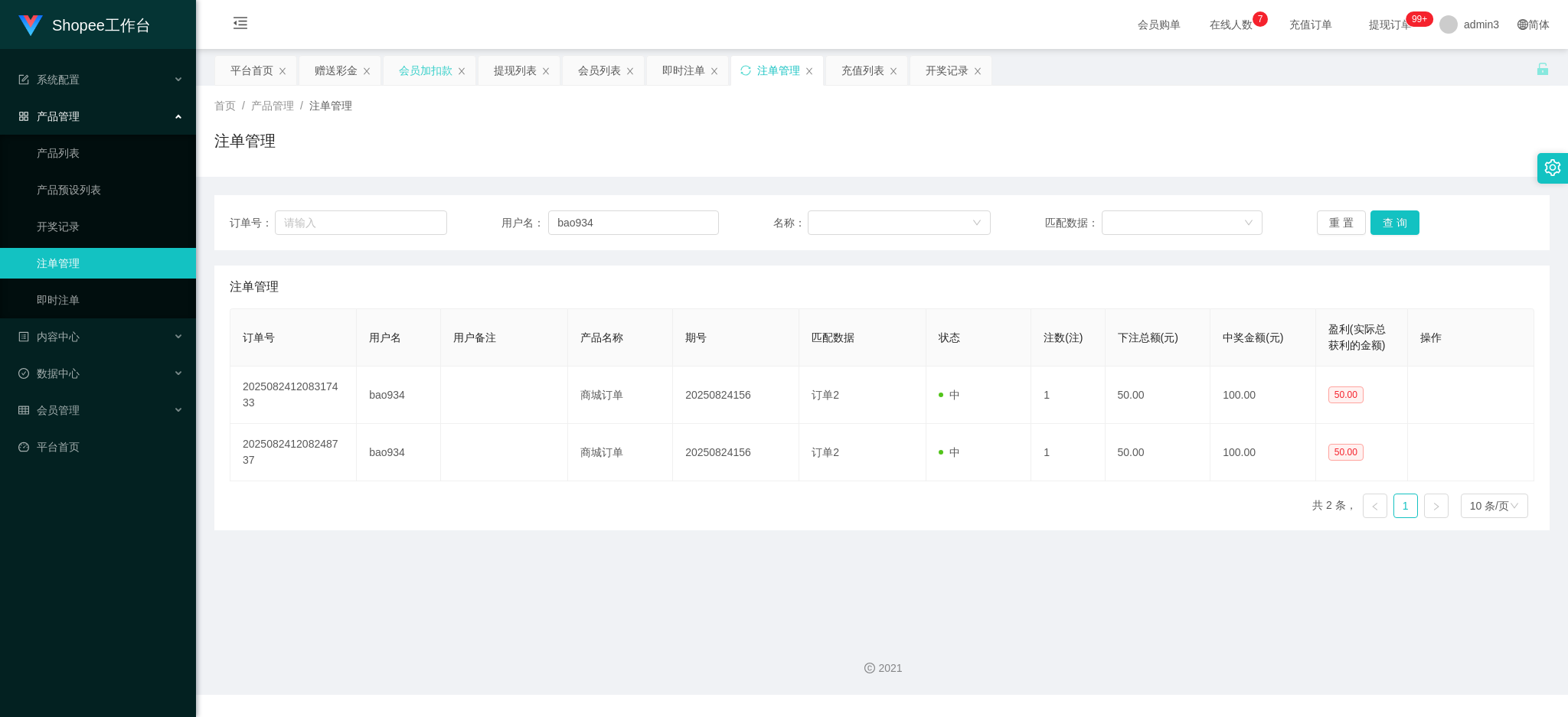
click at [420, 77] on div "会员加扣款" at bounding box center [425, 70] width 53 height 29
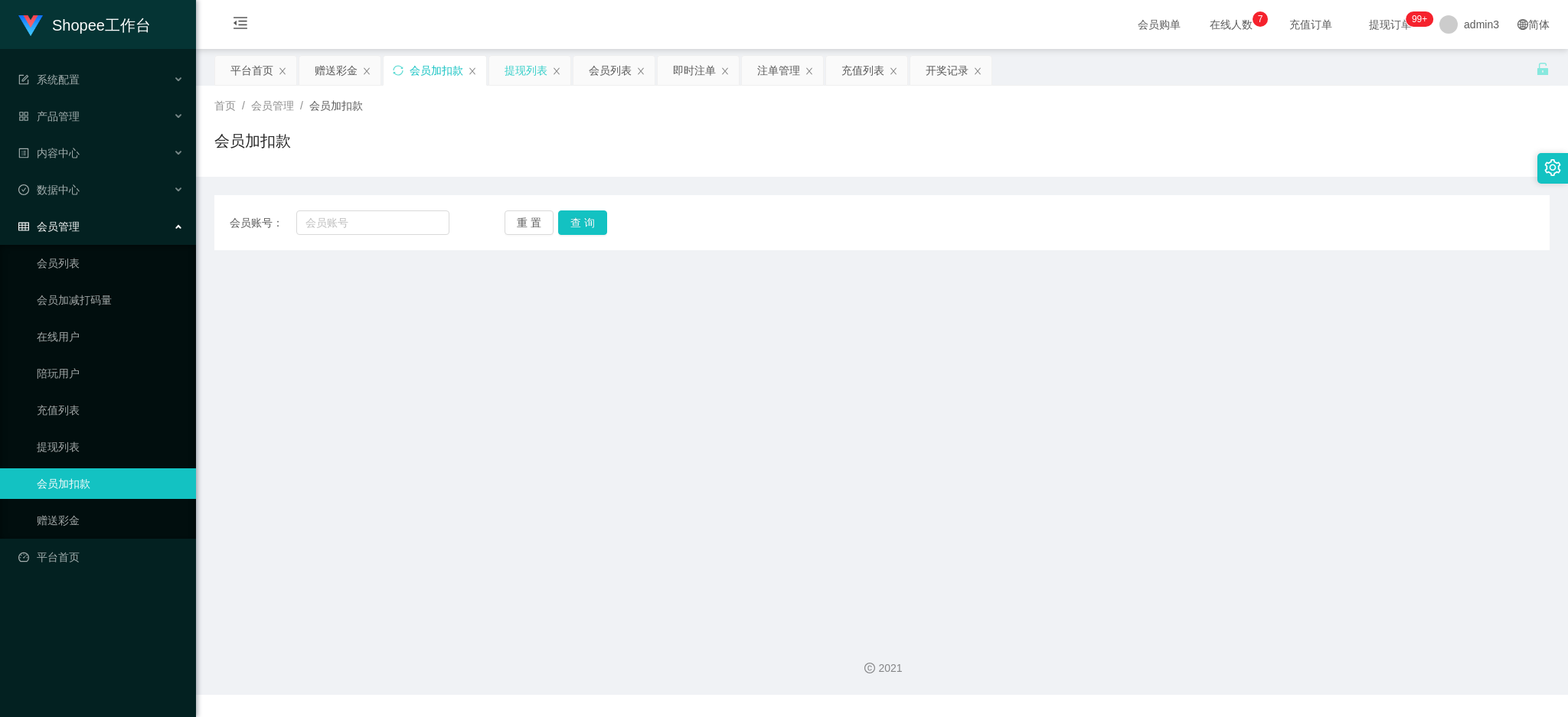
click at [517, 62] on div "提现列表" at bounding box center [527, 70] width 43 height 29
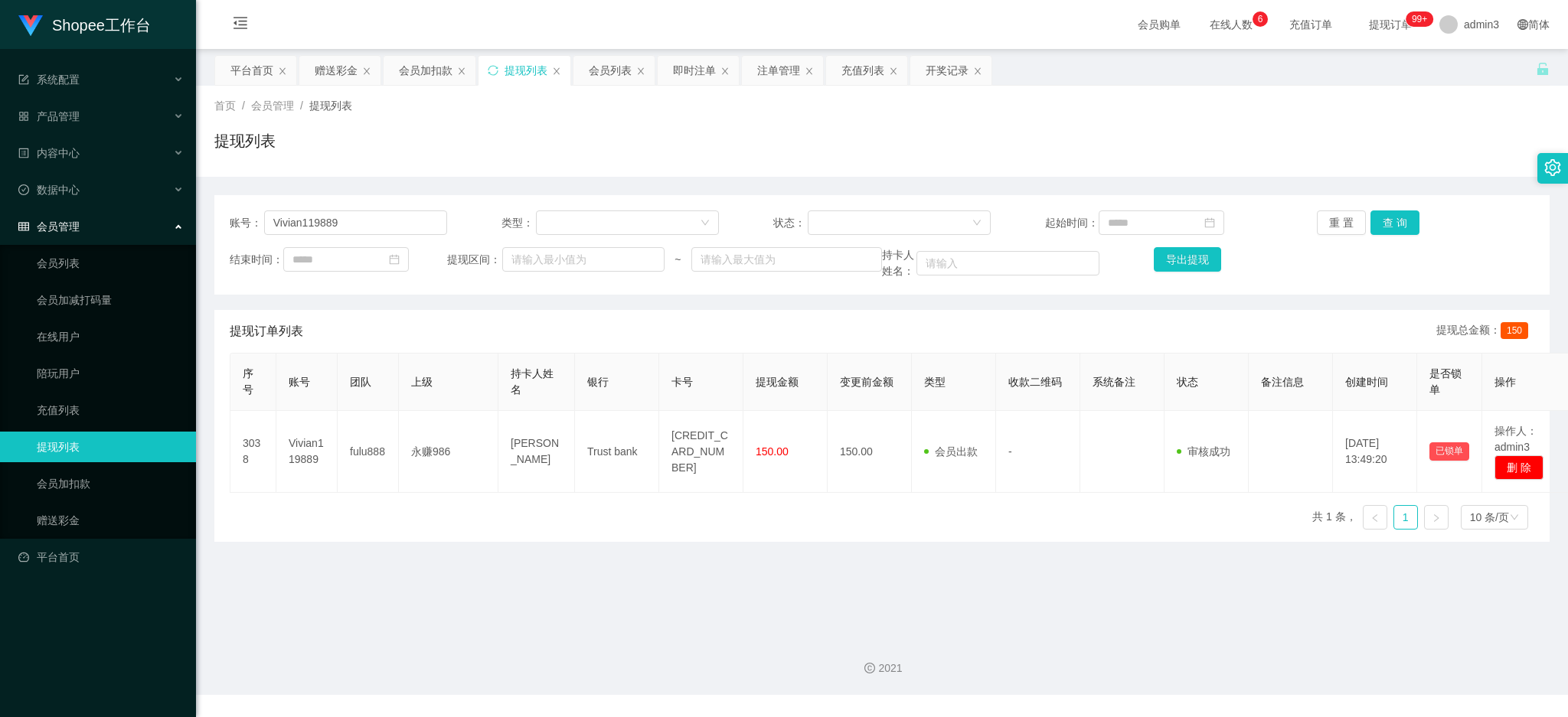
click at [754, 118] on div "首页 / 会员管理 / 提现列表 / 提现列表" at bounding box center [882, 131] width 1335 height 67
click at [950, 69] on div "开奖记录" at bounding box center [947, 70] width 43 height 29
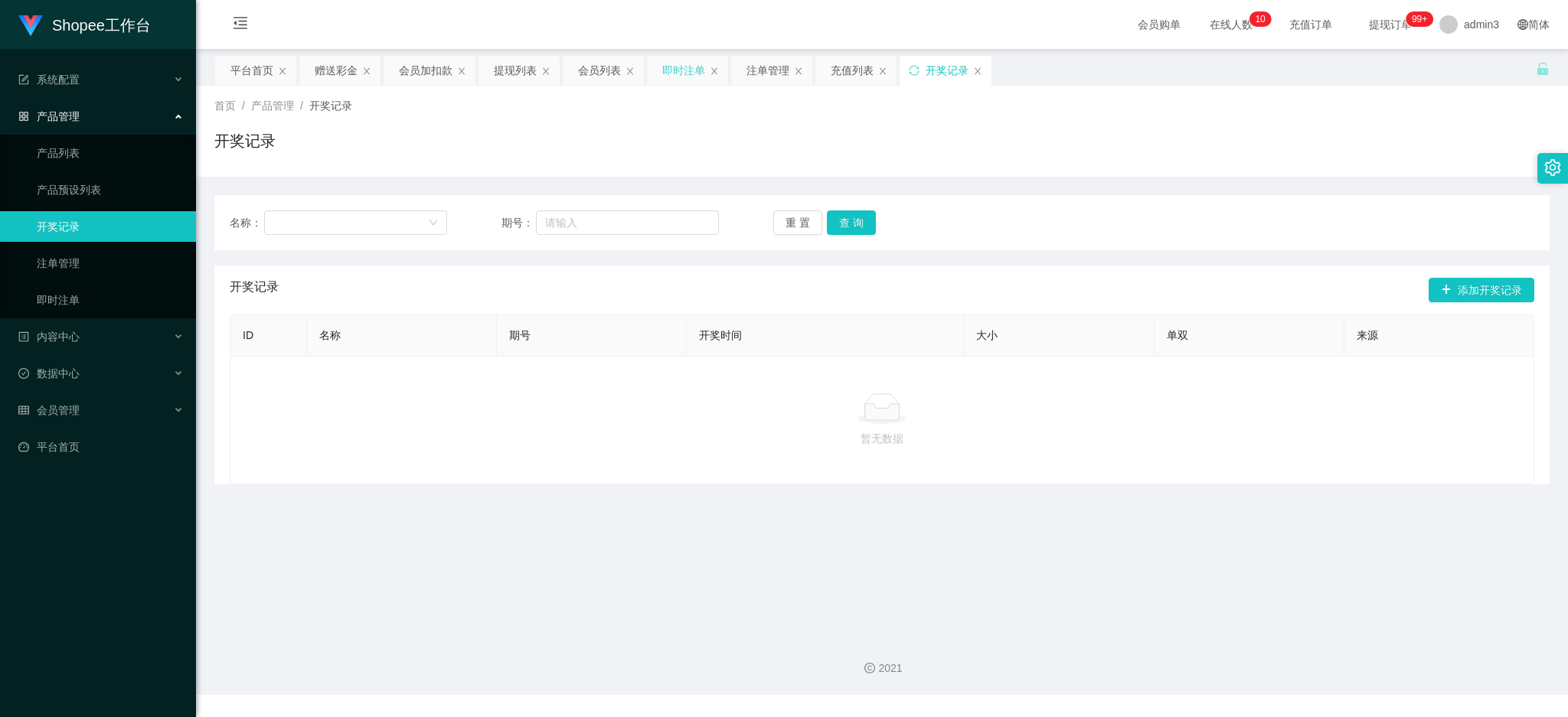
click at [668, 70] on div "即时注单" at bounding box center [684, 70] width 43 height 29
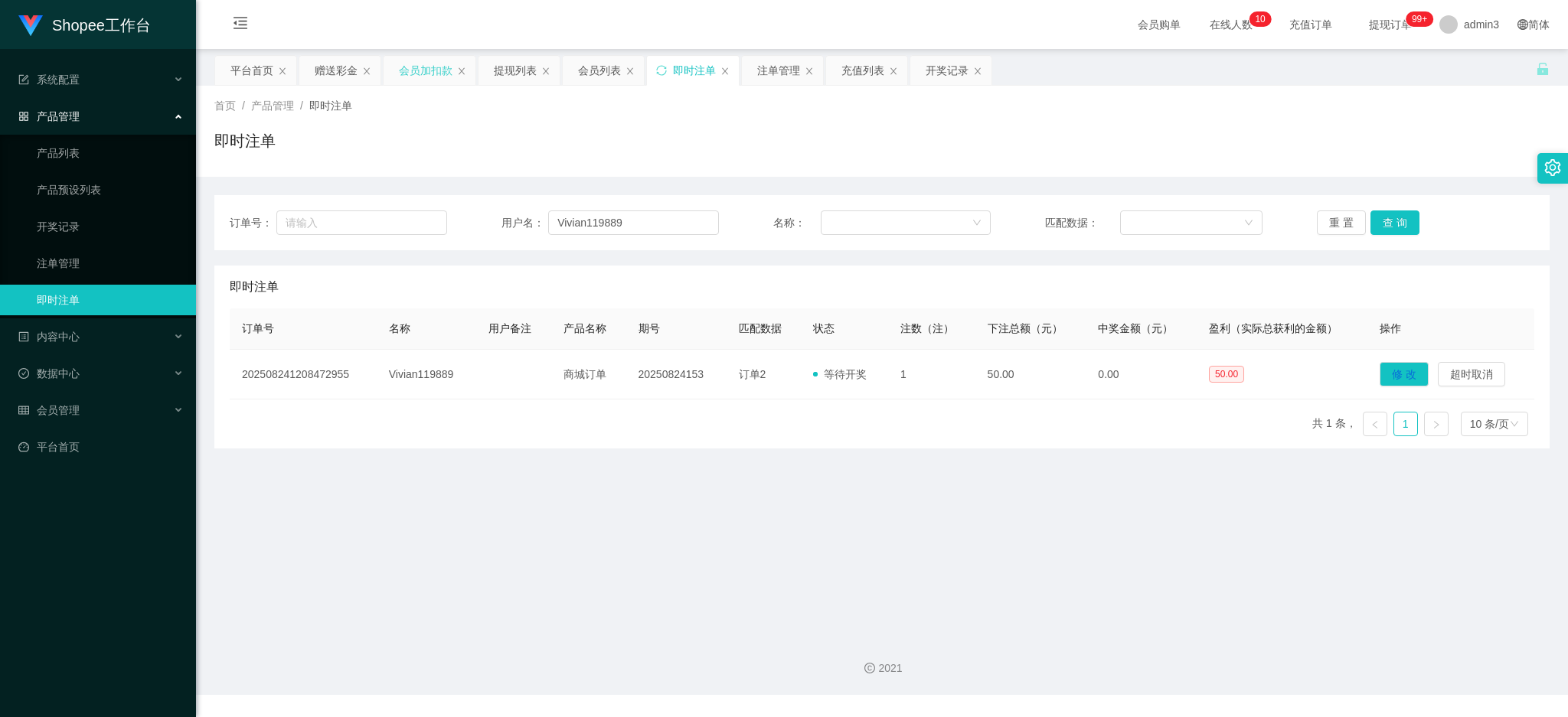
click at [429, 62] on div "会员加扣款" at bounding box center [425, 70] width 53 height 29
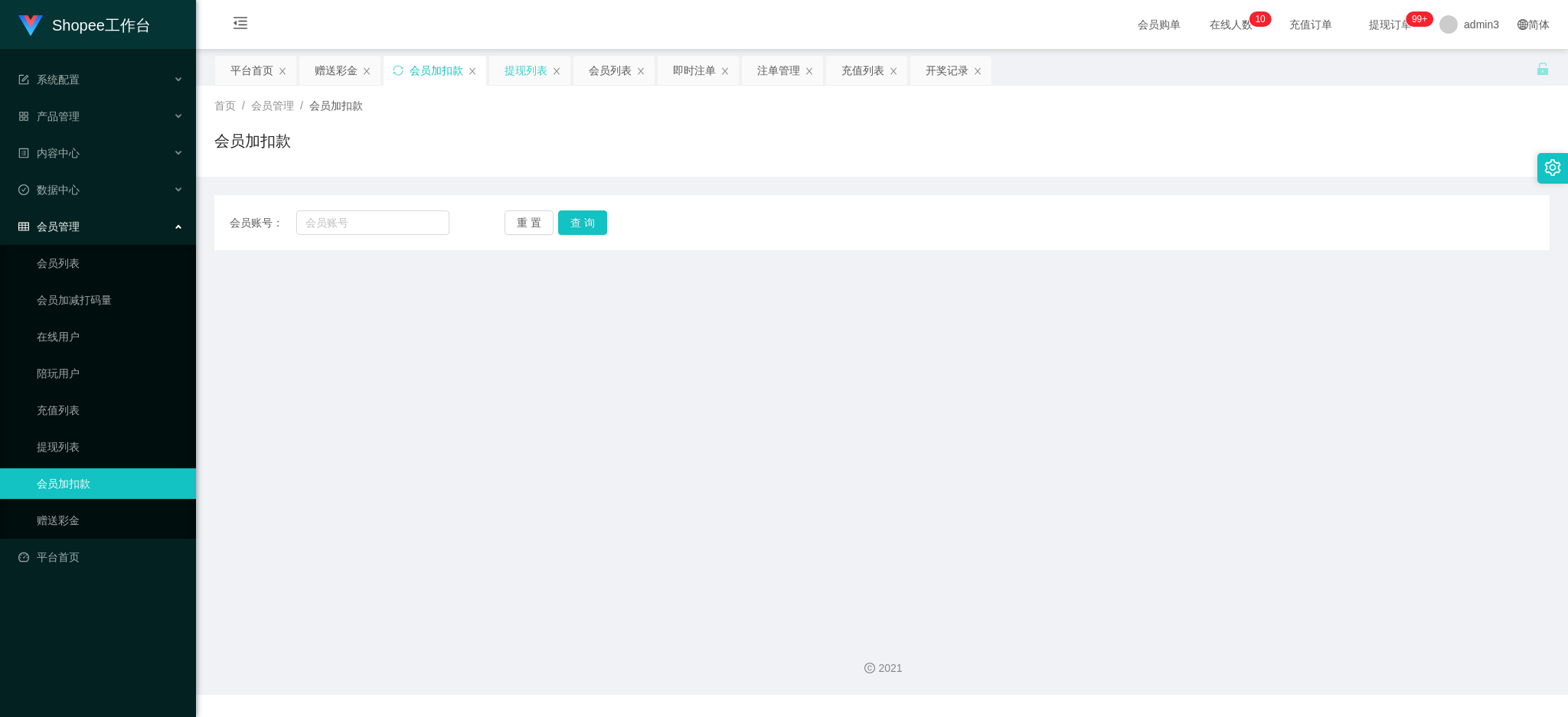
click at [524, 83] on div "提现列表" at bounding box center [527, 70] width 43 height 29
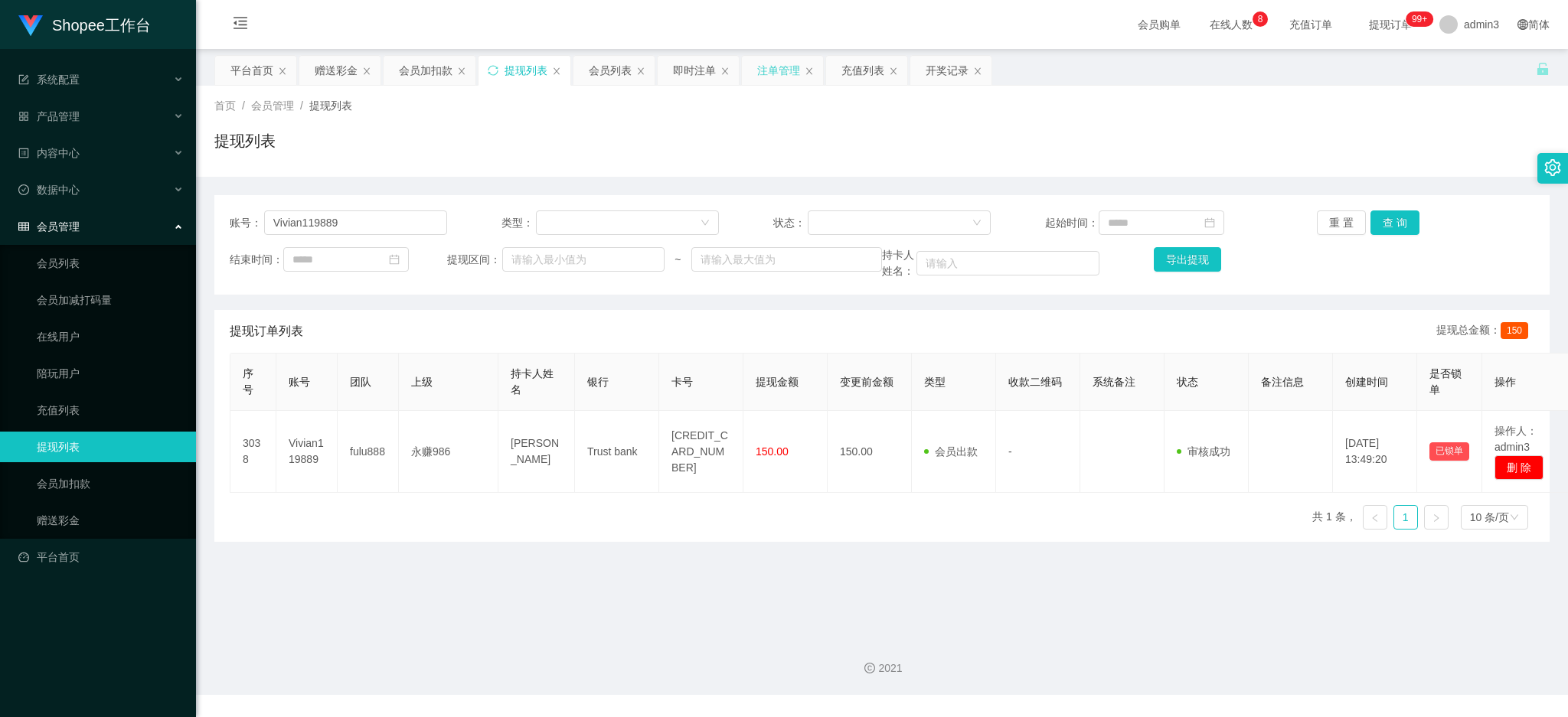
click at [770, 71] on div "注单管理" at bounding box center [779, 70] width 43 height 29
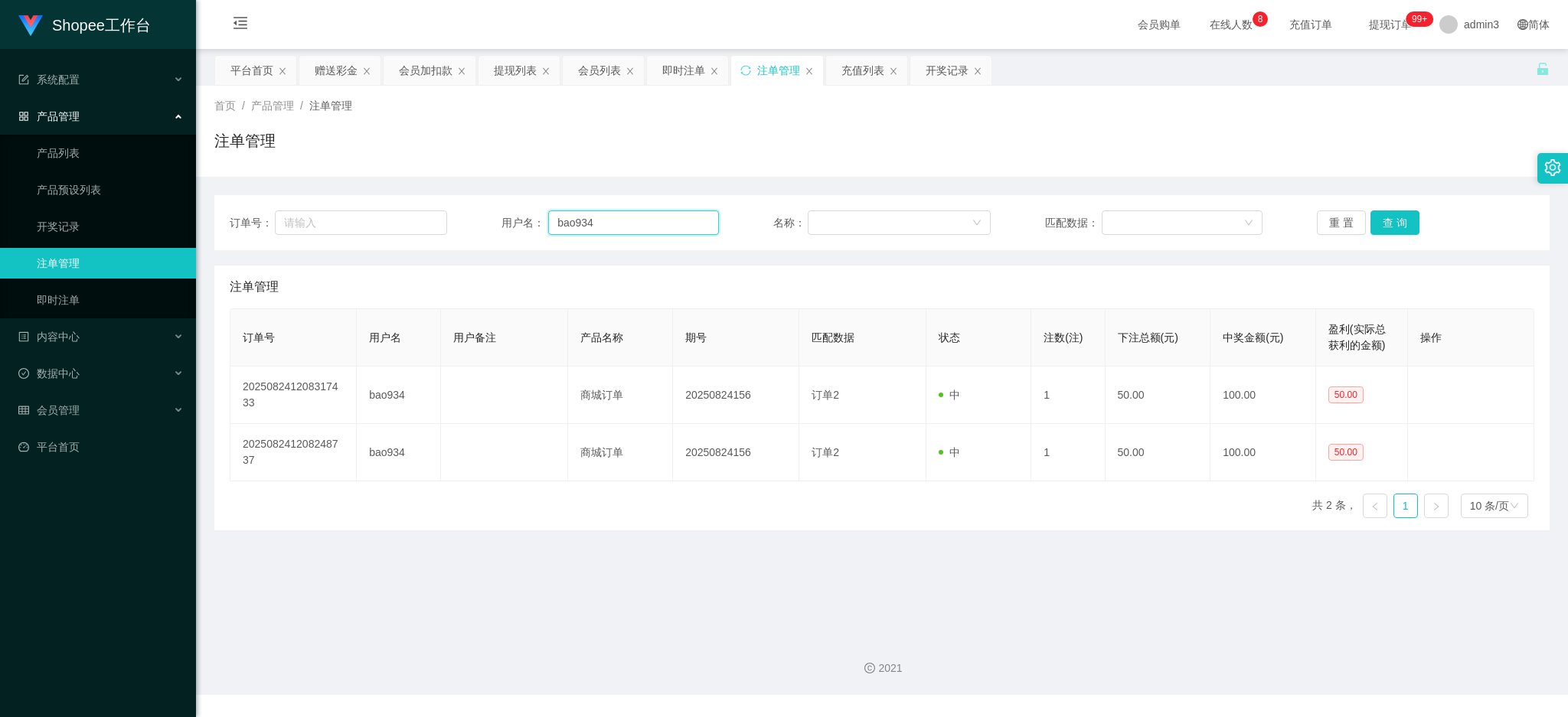
click at [564, 225] on input "bao934" at bounding box center [633, 222] width 171 height 24
click at [674, 73] on div "即时注单" at bounding box center [684, 70] width 43 height 29
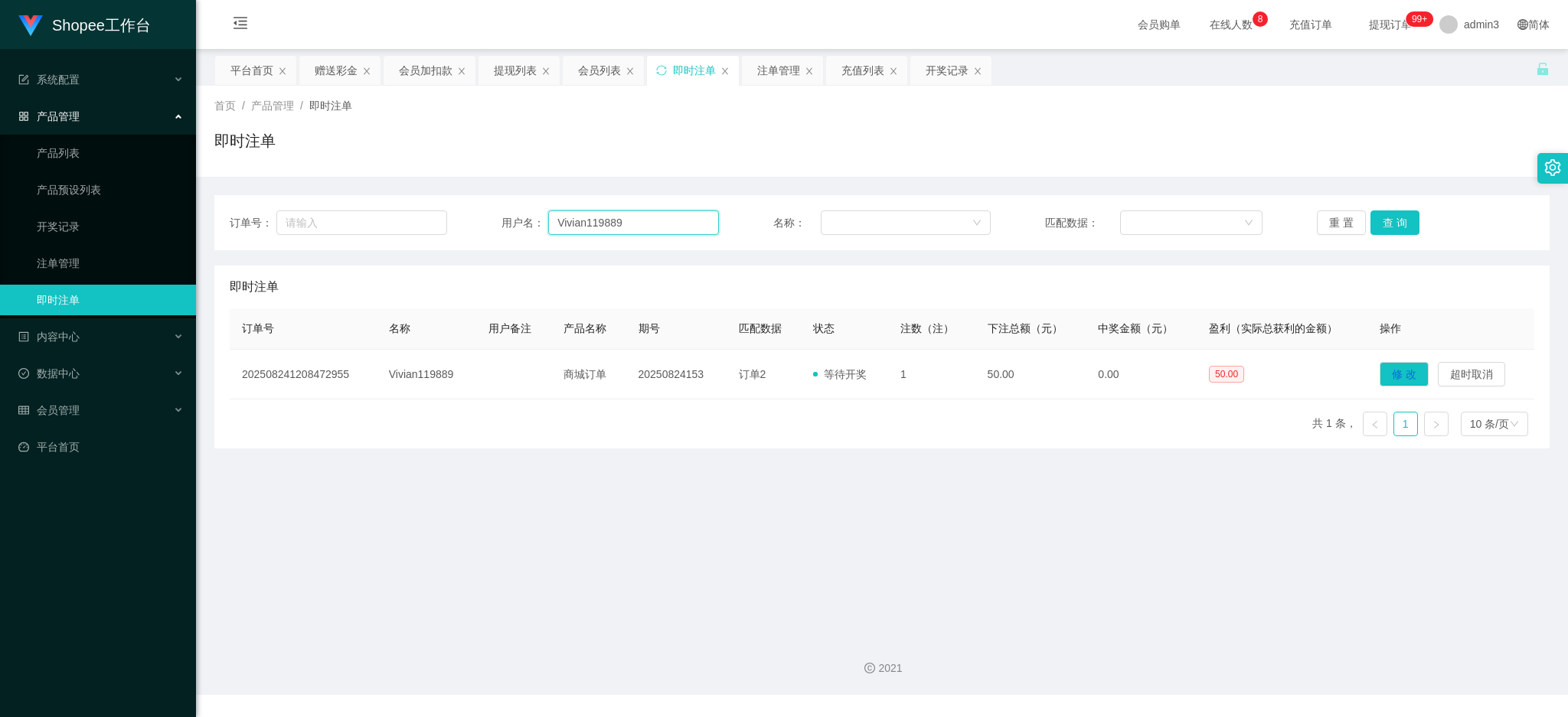
click at [589, 234] on input "Vivian119889" at bounding box center [633, 222] width 171 height 24
click at [588, 234] on input "Vivian119889" at bounding box center [633, 222] width 171 height 24
paste input "bao934"
type input "bao934"
click at [1399, 213] on button "查 询" at bounding box center [1394, 222] width 49 height 24
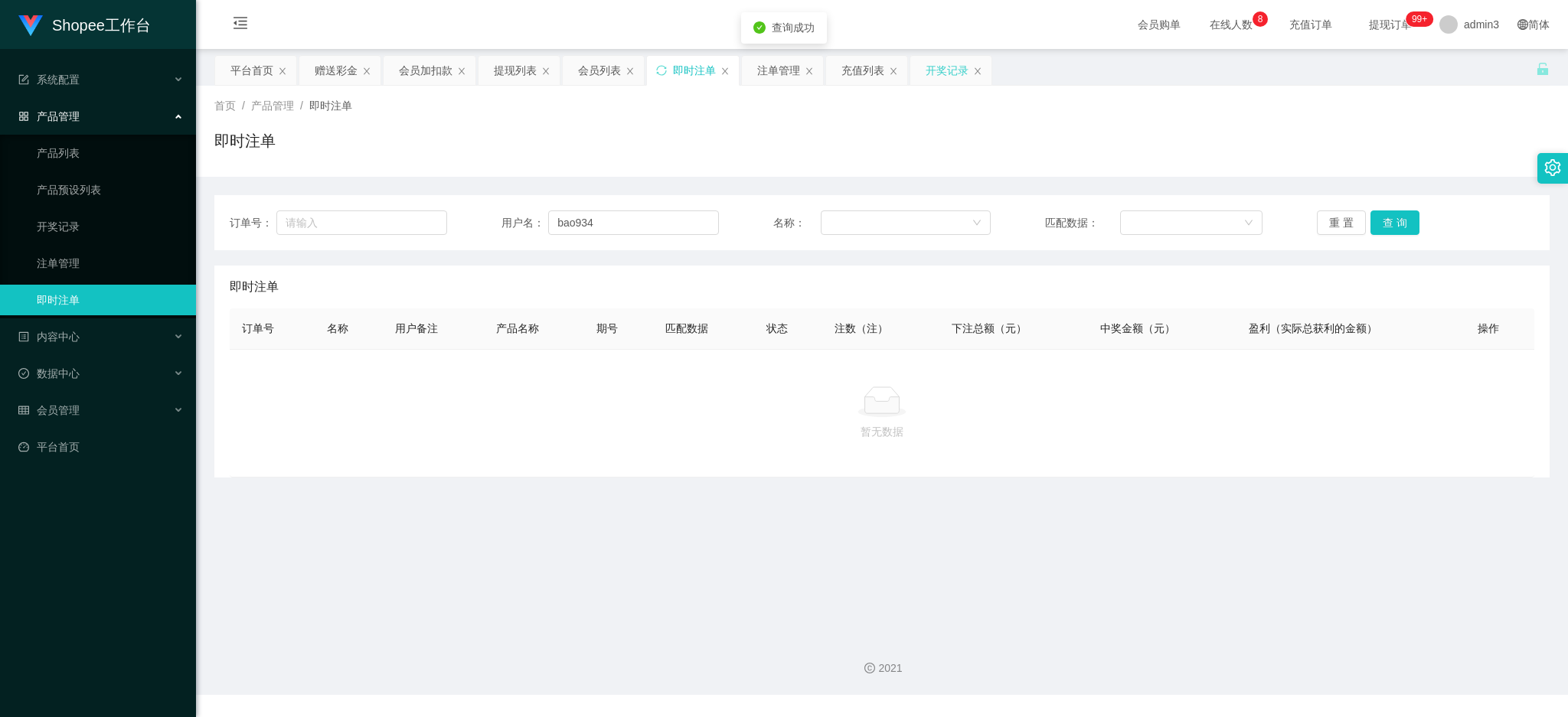
click at [939, 72] on div "开奖记录" at bounding box center [947, 70] width 43 height 29
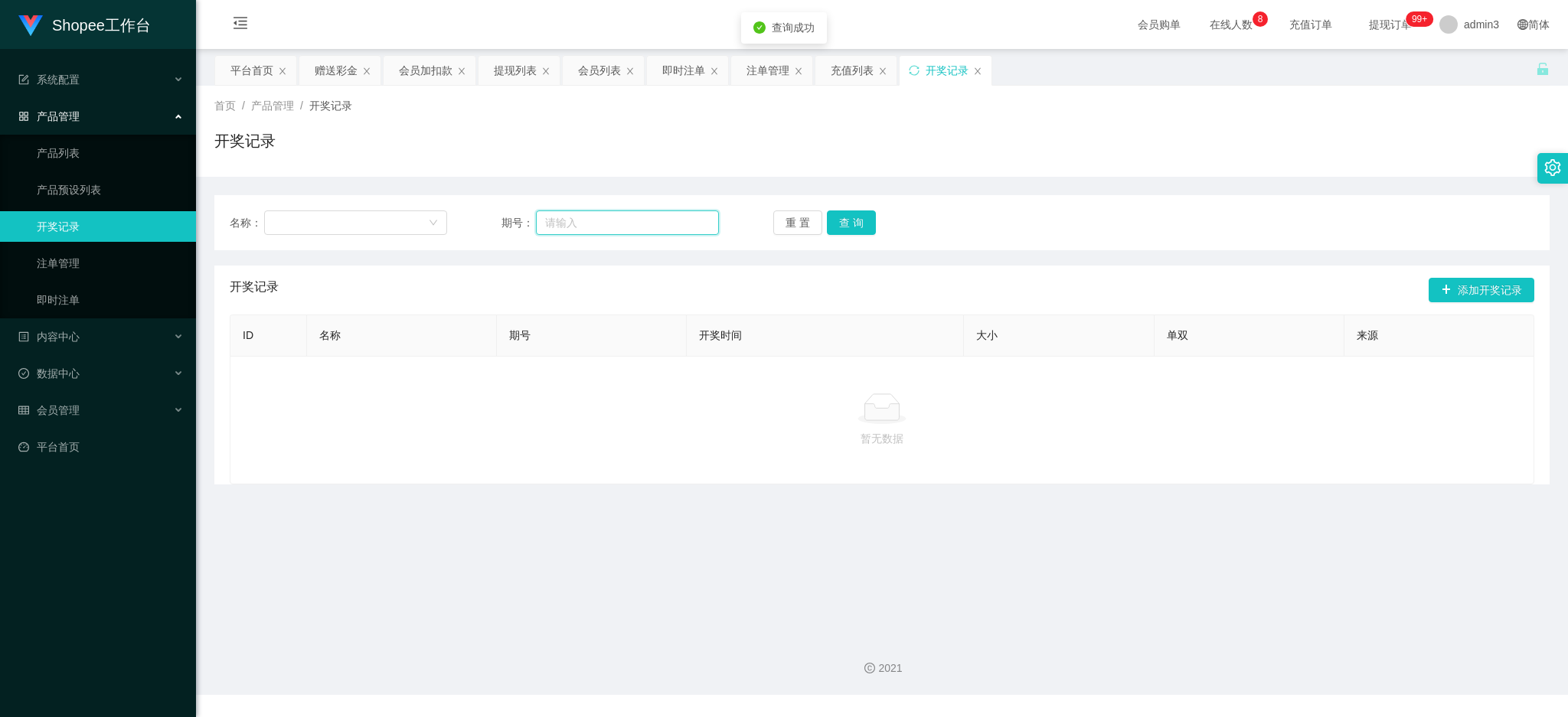
click at [548, 230] on input "text" at bounding box center [627, 222] width 183 height 24
click at [511, 71] on div "提现列表" at bounding box center [516, 70] width 43 height 29
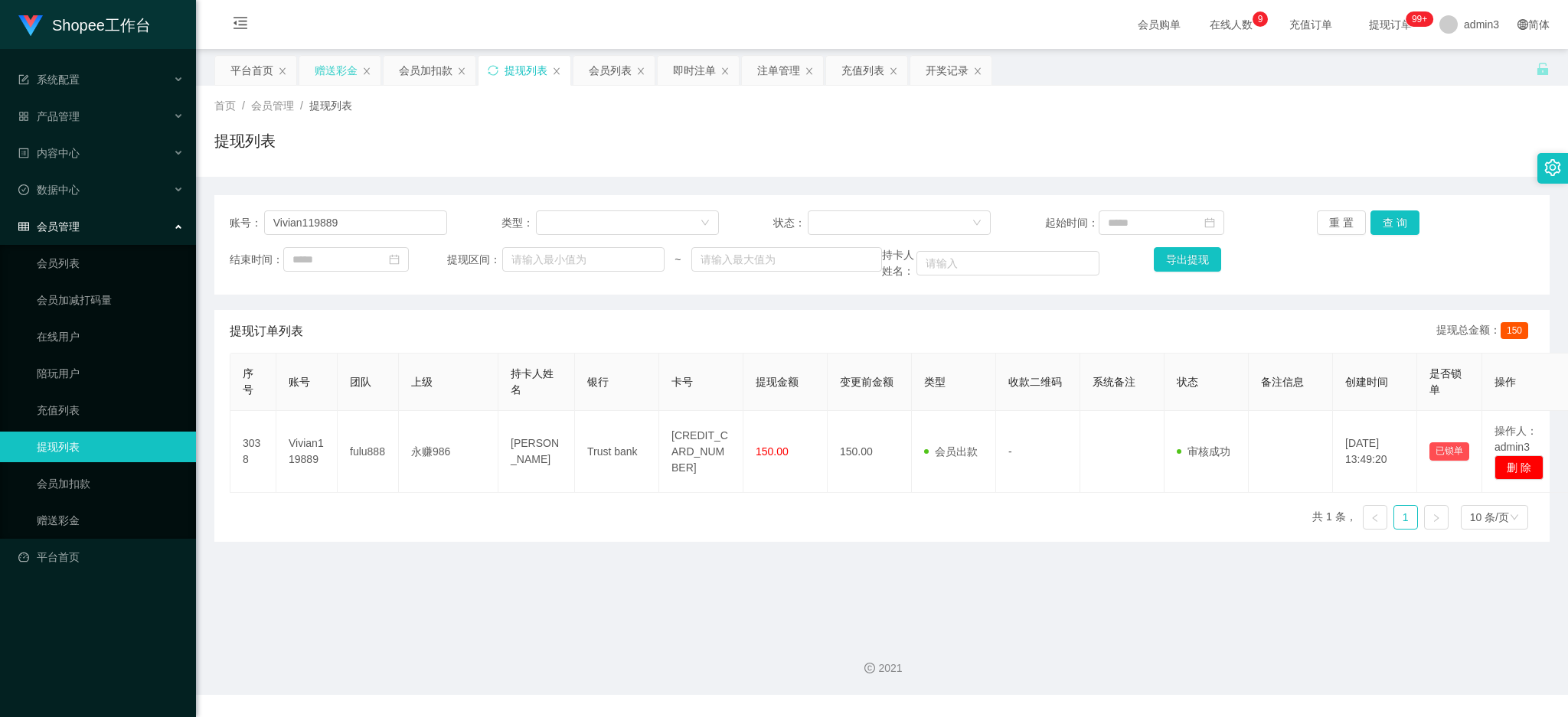
click at [322, 62] on div "赠送彩金" at bounding box center [336, 70] width 43 height 29
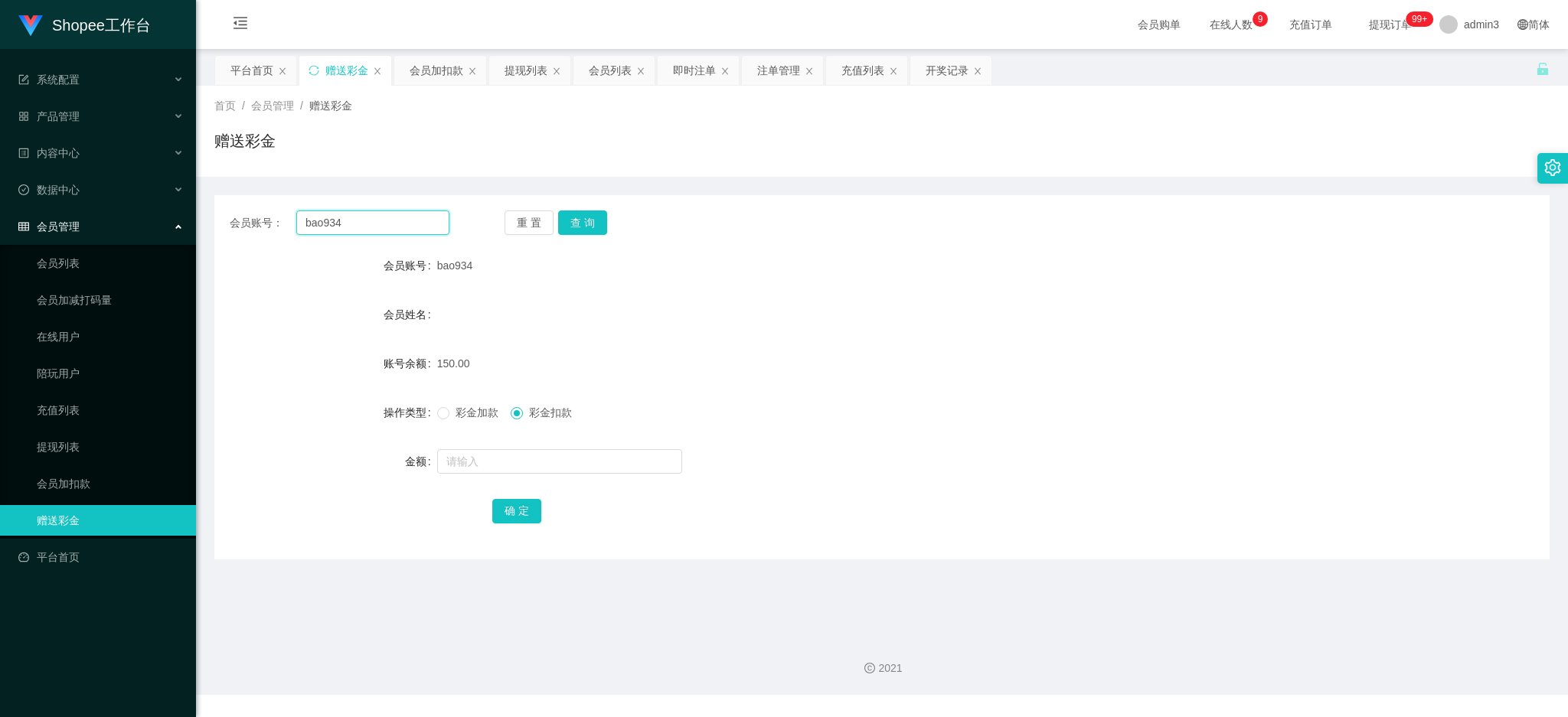
click at [298, 211] on input "bao934" at bounding box center [373, 222] width 153 height 24
click at [311, 224] on input "bao934" at bounding box center [373, 222] width 153 height 24
paste input "siqingy"
type input "siqingy"
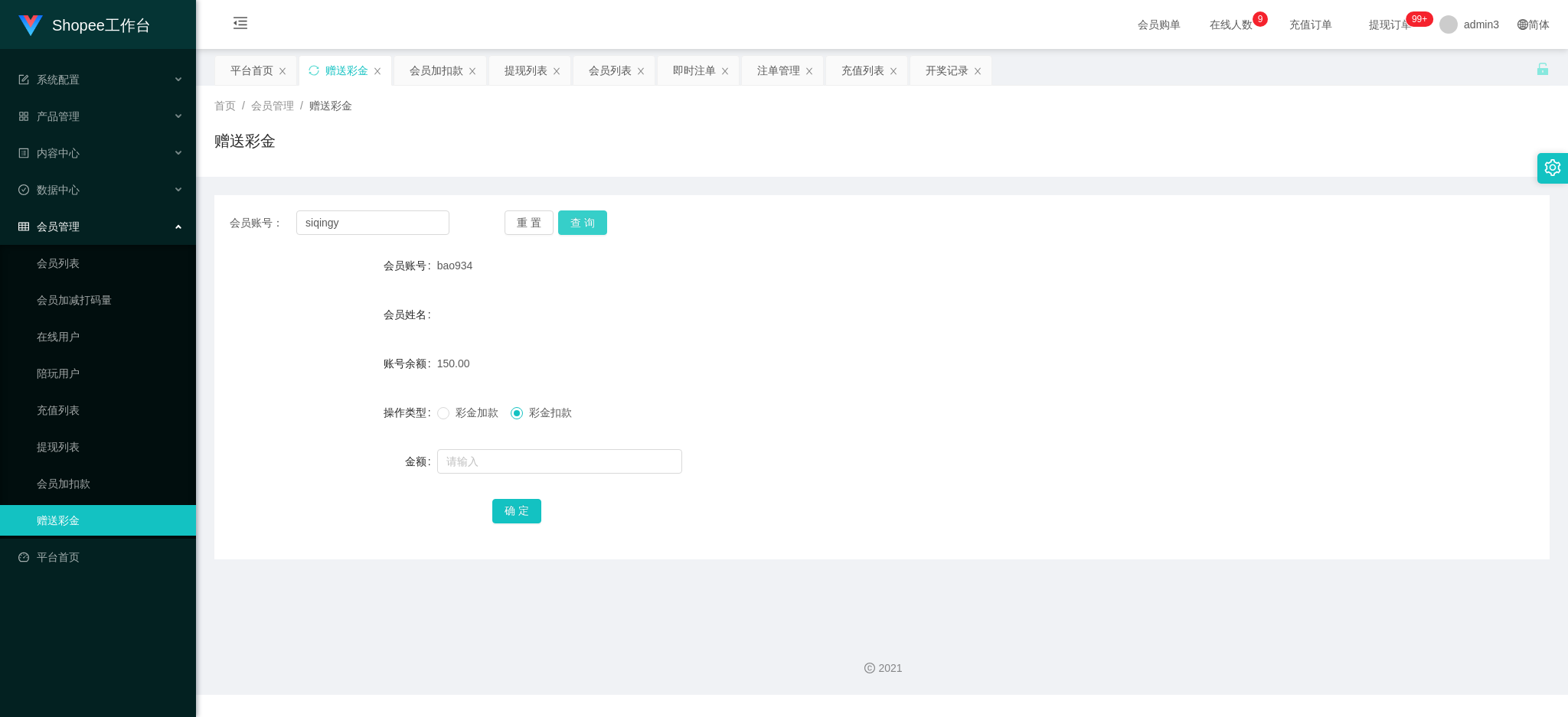
drag, startPoint x: 588, startPoint y: 220, endPoint x: 547, endPoint y: 255, distance: 53.9
click at [589, 220] on button "查 询" at bounding box center [582, 222] width 49 height 24
click at [466, 466] on input "text" at bounding box center [560, 461] width 245 height 24
type input "80"
click at [501, 511] on button "确 定" at bounding box center [517, 511] width 49 height 24
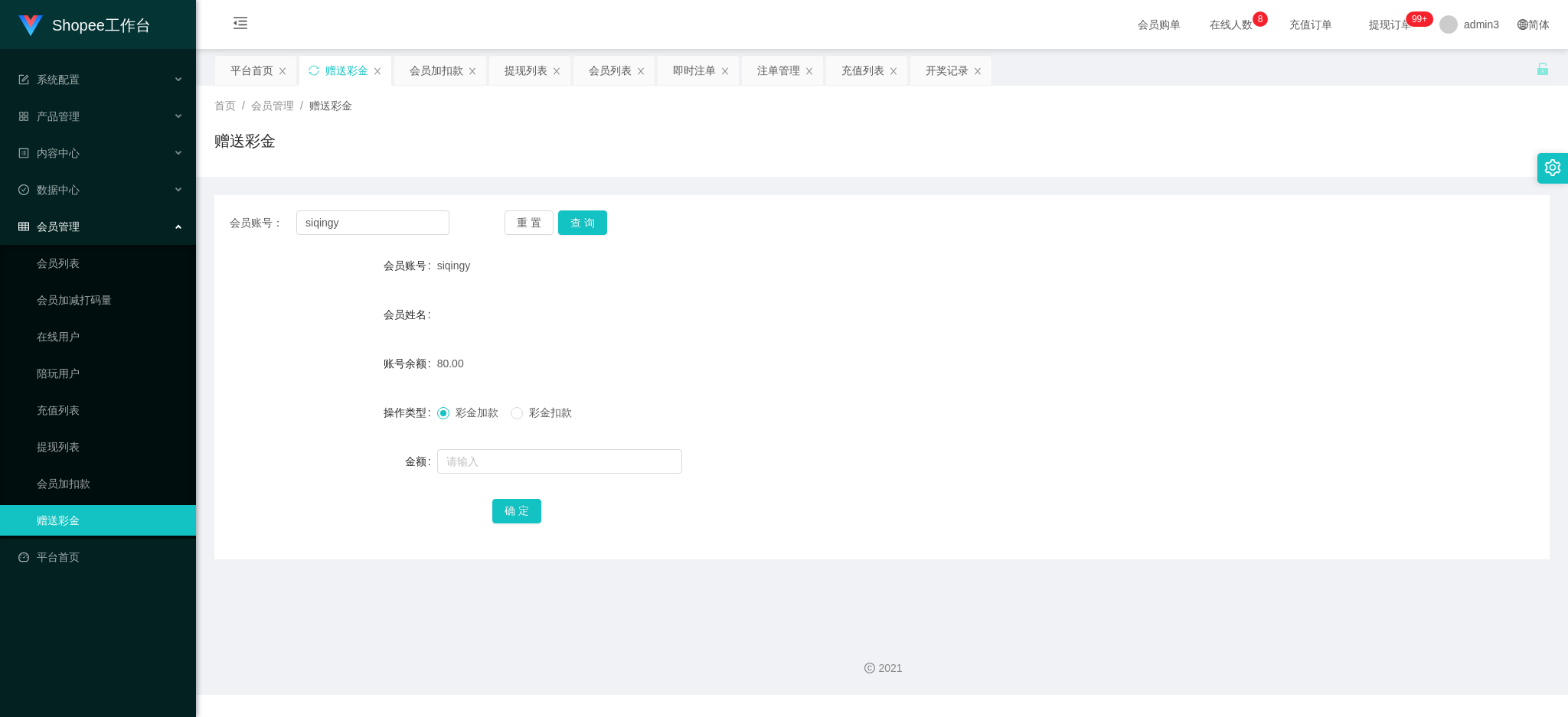
click at [359, 240] on div "会员账号： [PERSON_NAME] 重 置 查 询 会员账号 siqingy 会员姓名 账号余额 80.00 操作类型 彩金加款 彩金扣款 金额 确 定" at bounding box center [882, 378] width 1335 height 364
click at [360, 228] on input "siqingy" at bounding box center [373, 222] width 153 height 24
paste input "Vincent66"
type input "Vincent66"
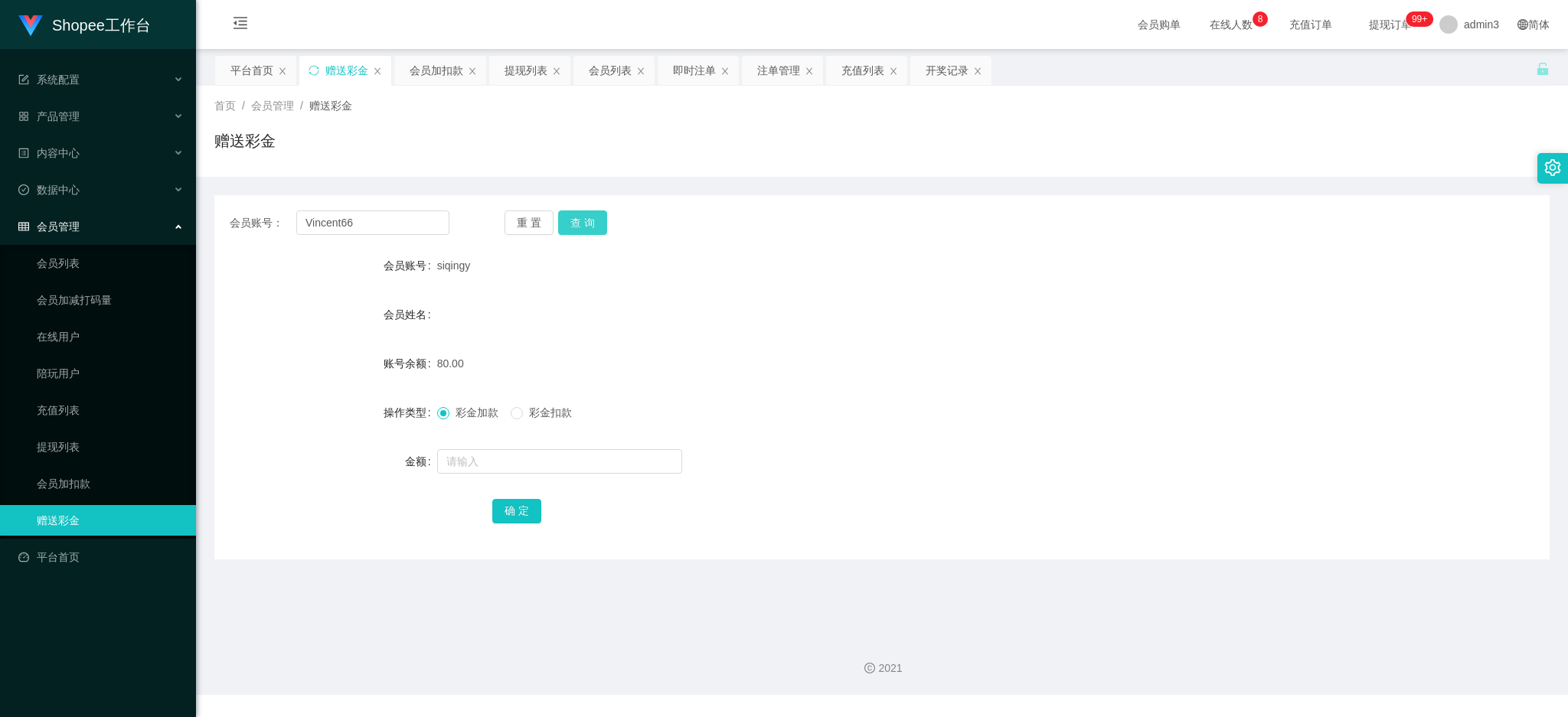
click at [599, 211] on button "查 询" at bounding box center [582, 222] width 49 height 24
click at [515, 466] on input "text" at bounding box center [560, 461] width 245 height 24
type input "100"
click at [514, 503] on button "确 定" at bounding box center [517, 511] width 49 height 24
click at [523, 62] on div "提现列表" at bounding box center [527, 70] width 43 height 29
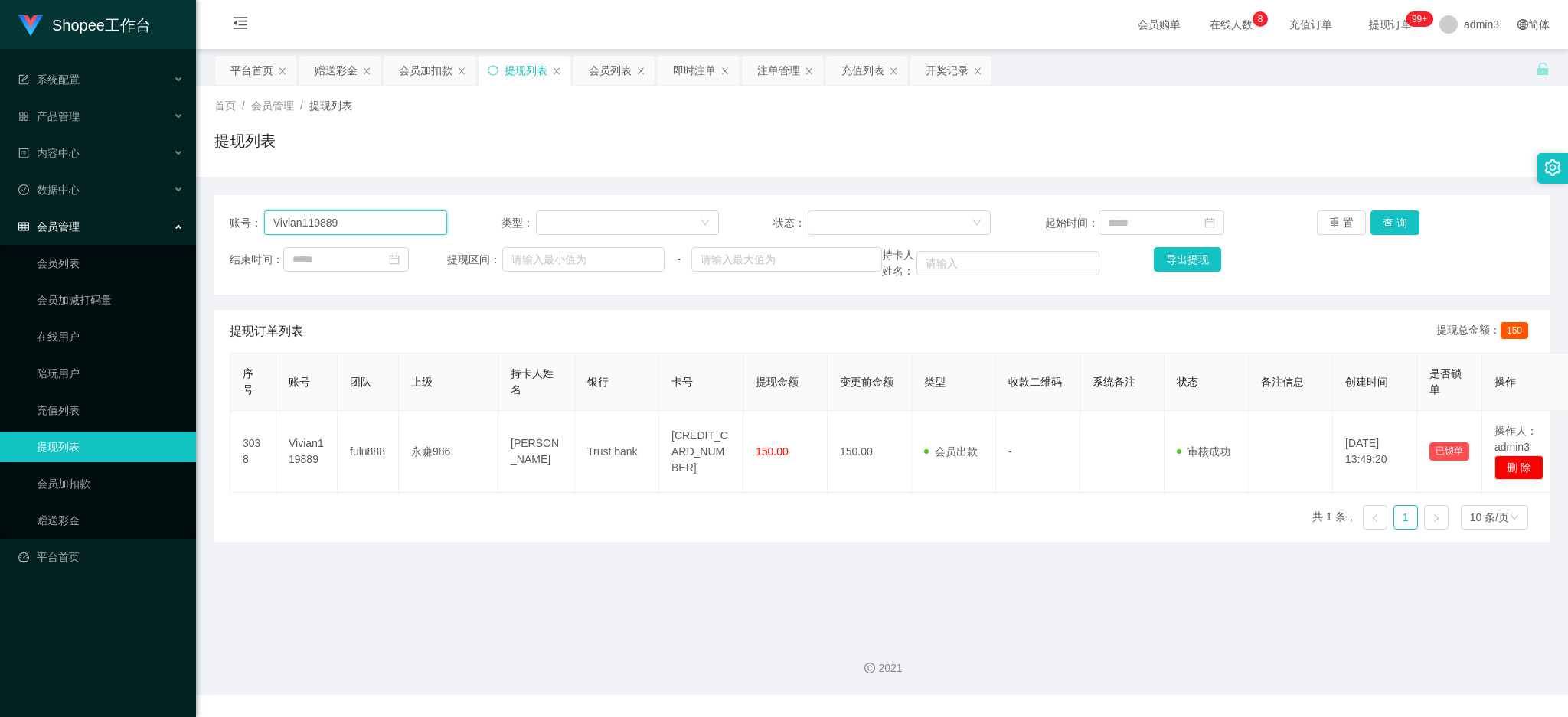
click at [370, 222] on input "Vivian119889" at bounding box center [356, 222] width 183 height 24
paste input "bao934"
type input "bao934"
click at [1384, 230] on button "查 询" at bounding box center [1394, 222] width 49 height 24
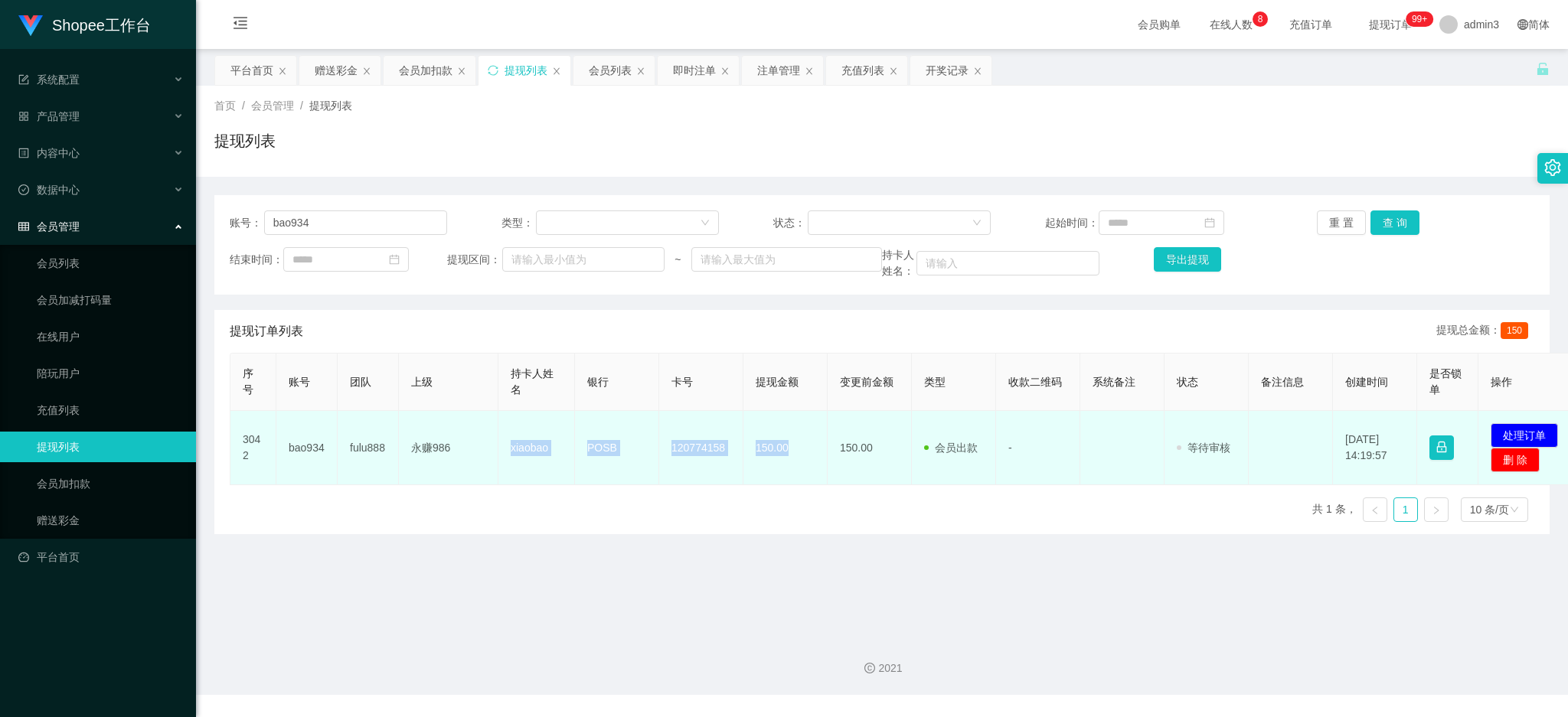
drag, startPoint x: 507, startPoint y: 454, endPoint x: 813, endPoint y: 453, distance: 306.0
click at [813, 453] on tr "3042 bao934 fulu888 永赚986 xiaobao POSB 120774158 150.00 150.00 会员出款 人工取款 - 审核驳回…" at bounding box center [905, 448] width 1350 height 74
click at [1545, 433] on button "处理订单" at bounding box center [1524, 435] width 67 height 24
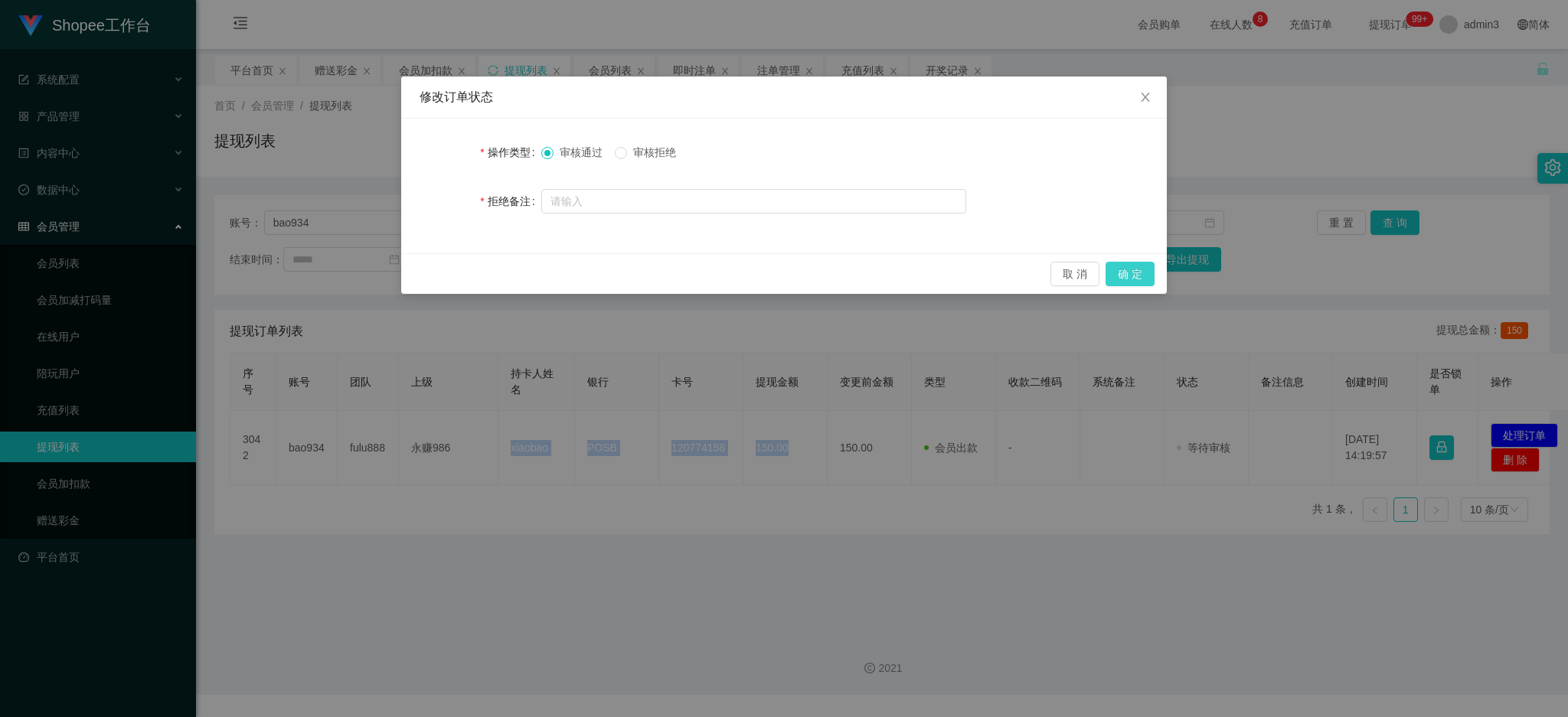
click at [1141, 277] on button "确 定" at bounding box center [1130, 274] width 49 height 24
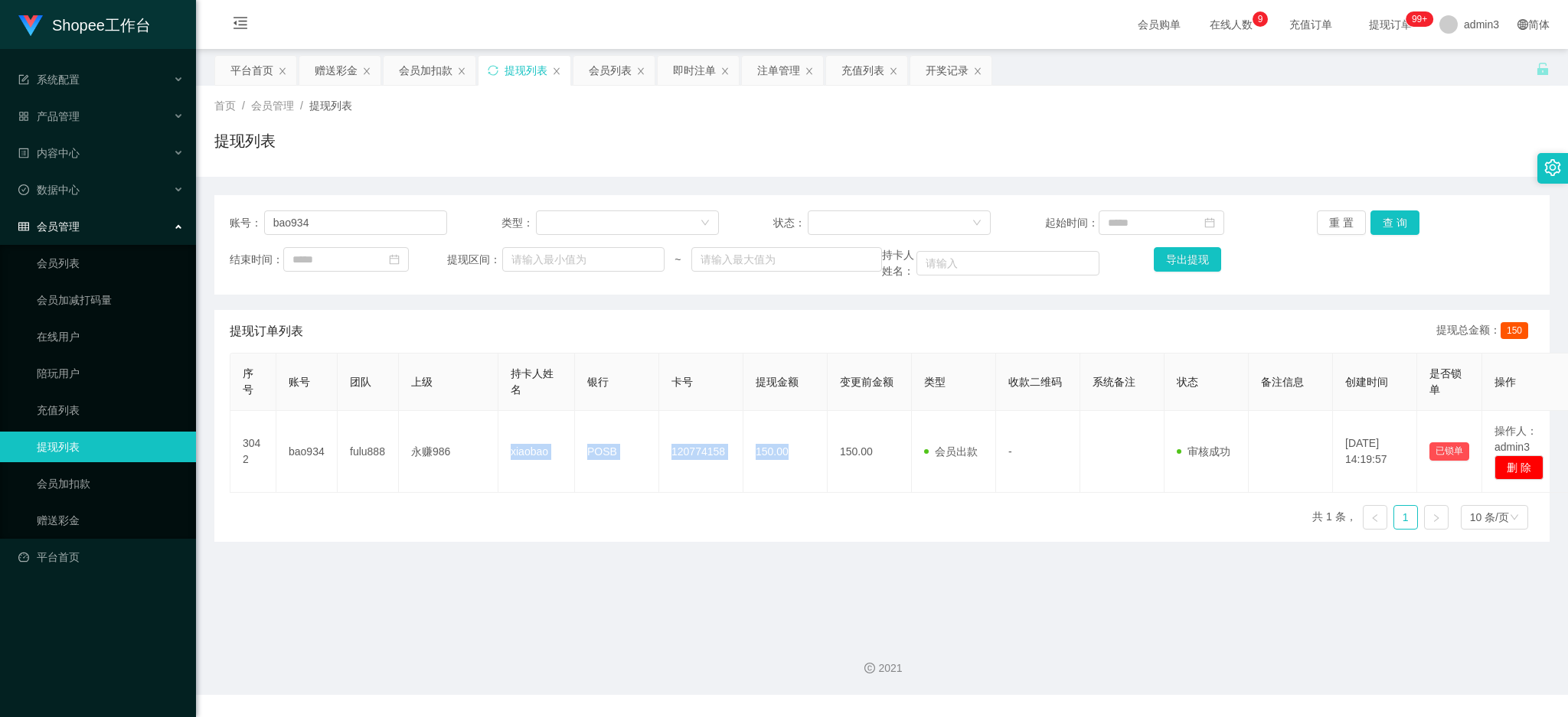
drag, startPoint x: 323, startPoint y: 59, endPoint x: 364, endPoint y: 164, distance: 112.7
click at [323, 59] on div "赠送彩金" at bounding box center [336, 70] width 43 height 29
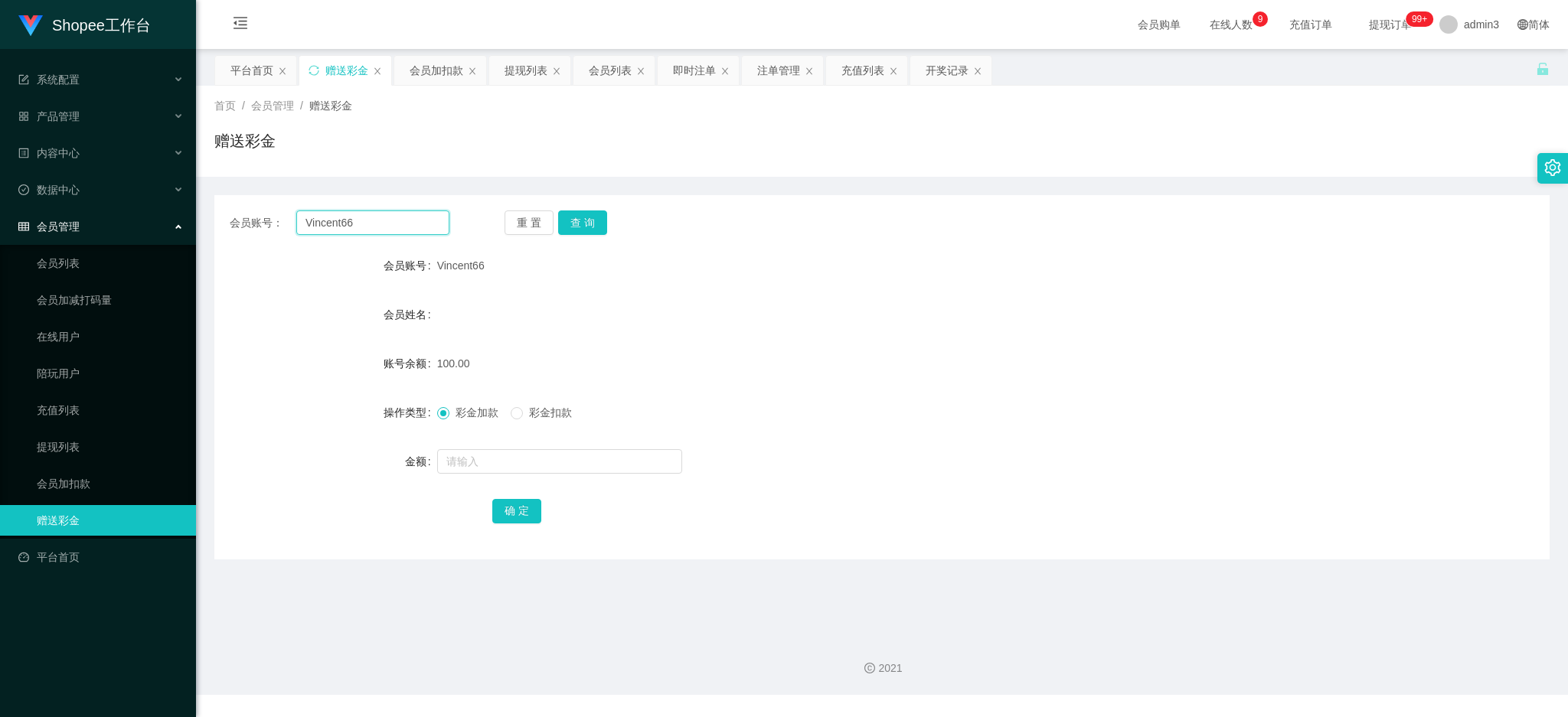
click at [334, 231] on input "Vincent66" at bounding box center [373, 222] width 153 height 24
paste input "Ken7600"
type input "Ken7600"
click at [581, 235] on button "查 询" at bounding box center [582, 222] width 49 height 24
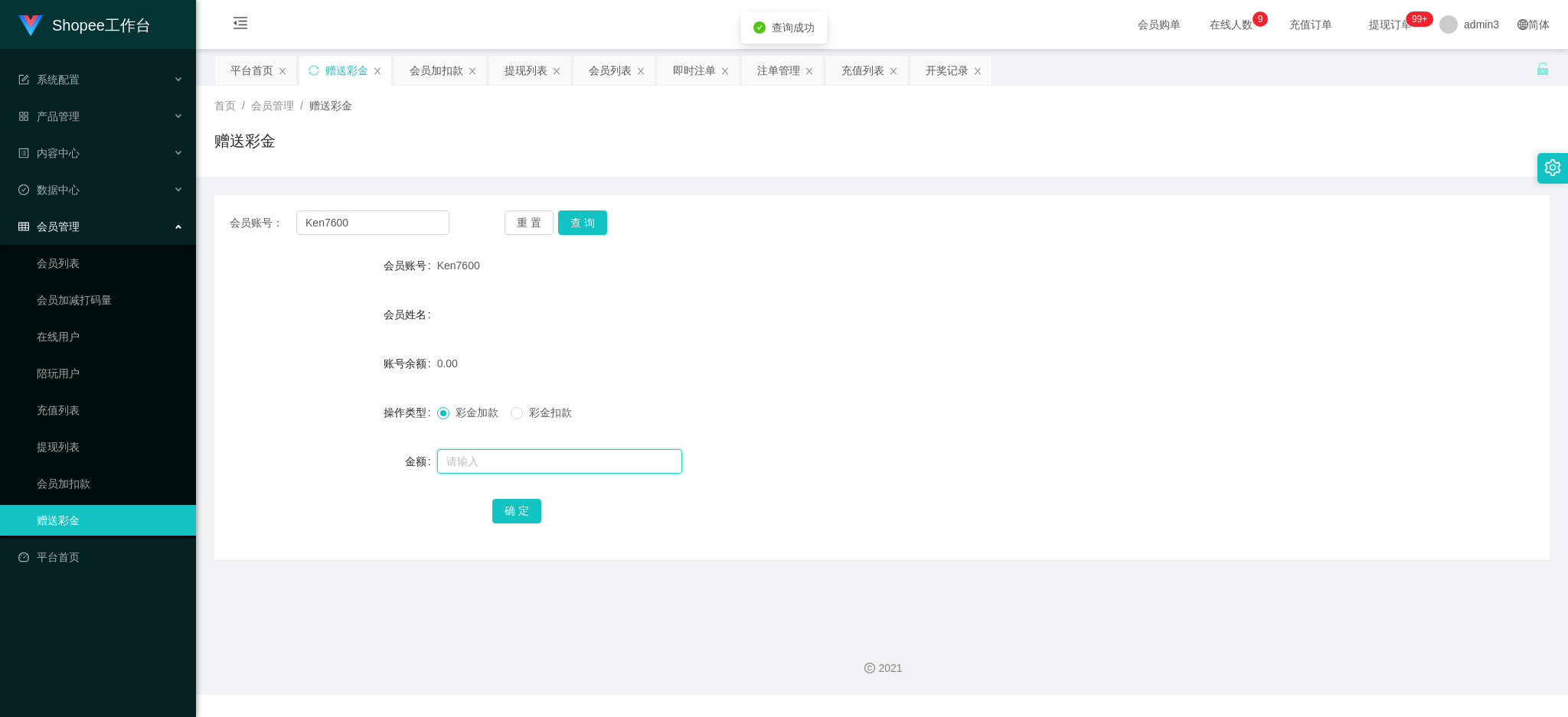
click at [512, 451] on input "text" at bounding box center [560, 461] width 245 height 24
type input "100"
click at [502, 512] on button "确 定" at bounding box center [517, 511] width 49 height 24
click at [339, 239] on div "会员账号： Ken7600 重 置 查 询 会员账号 Ken7600 会员姓名 账号余额 100.00 操作类型 彩金加款 彩金扣款 金额 确 定" at bounding box center [882, 378] width 1335 height 364
click at [339, 230] on input "Ken7600" at bounding box center [373, 222] width 153 height 24
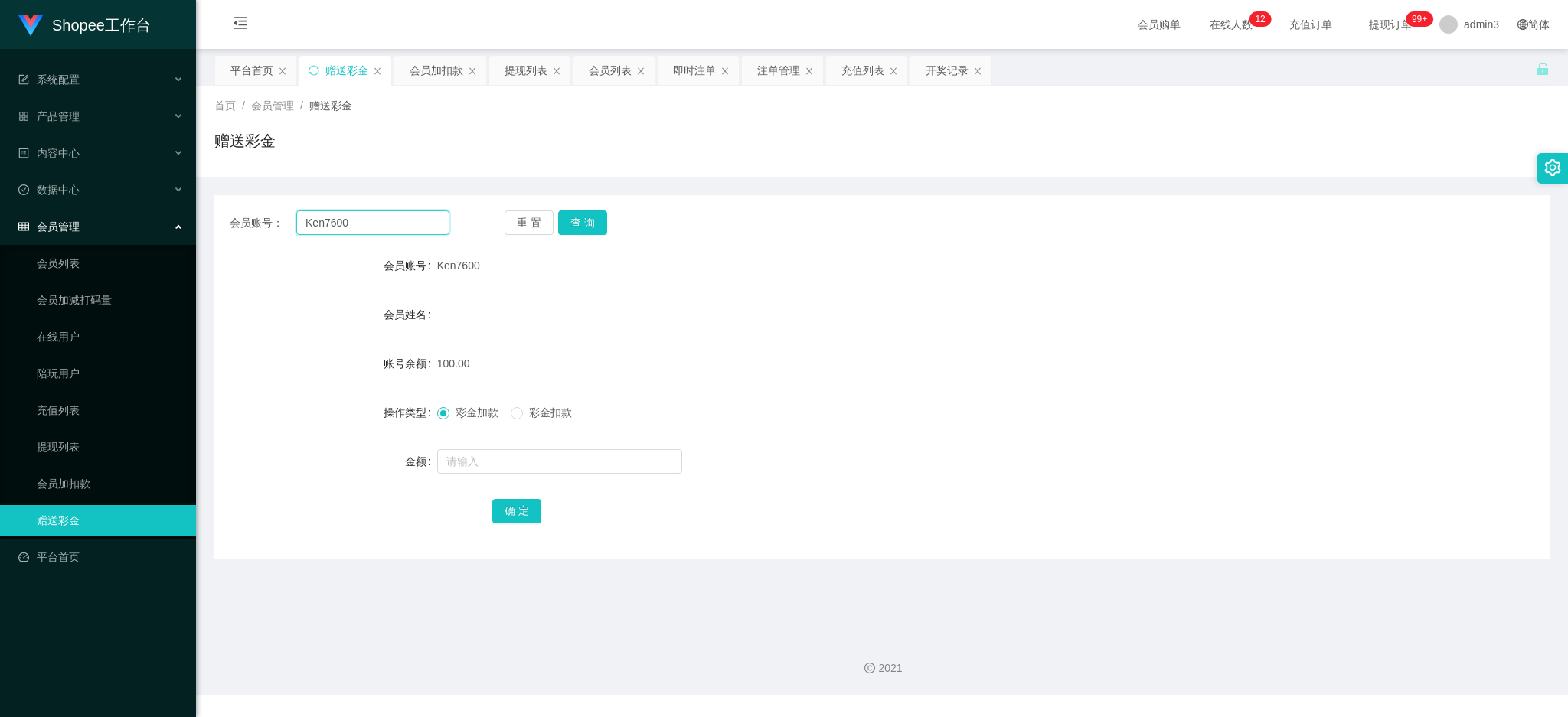
click at [339, 230] on input "Ken7600" at bounding box center [373, 222] width 153 height 24
paste input "san333"
type input "san333"
click at [566, 225] on button "查 询" at bounding box center [582, 222] width 49 height 24
click at [497, 459] on input "text" at bounding box center [560, 461] width 245 height 24
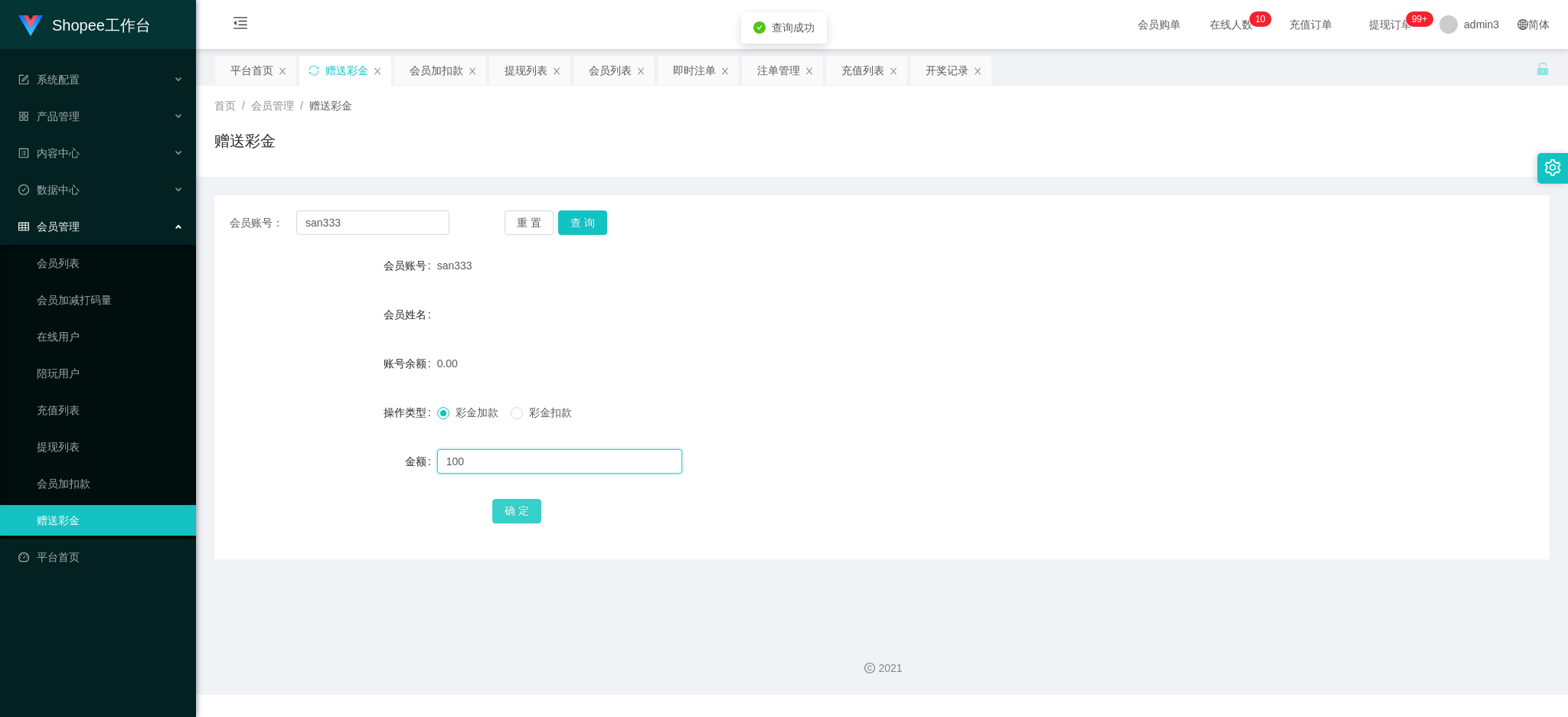
type input "100"
click at [508, 514] on button "确 定" at bounding box center [517, 511] width 49 height 24
click at [515, 72] on div "提现列表" at bounding box center [527, 70] width 43 height 29
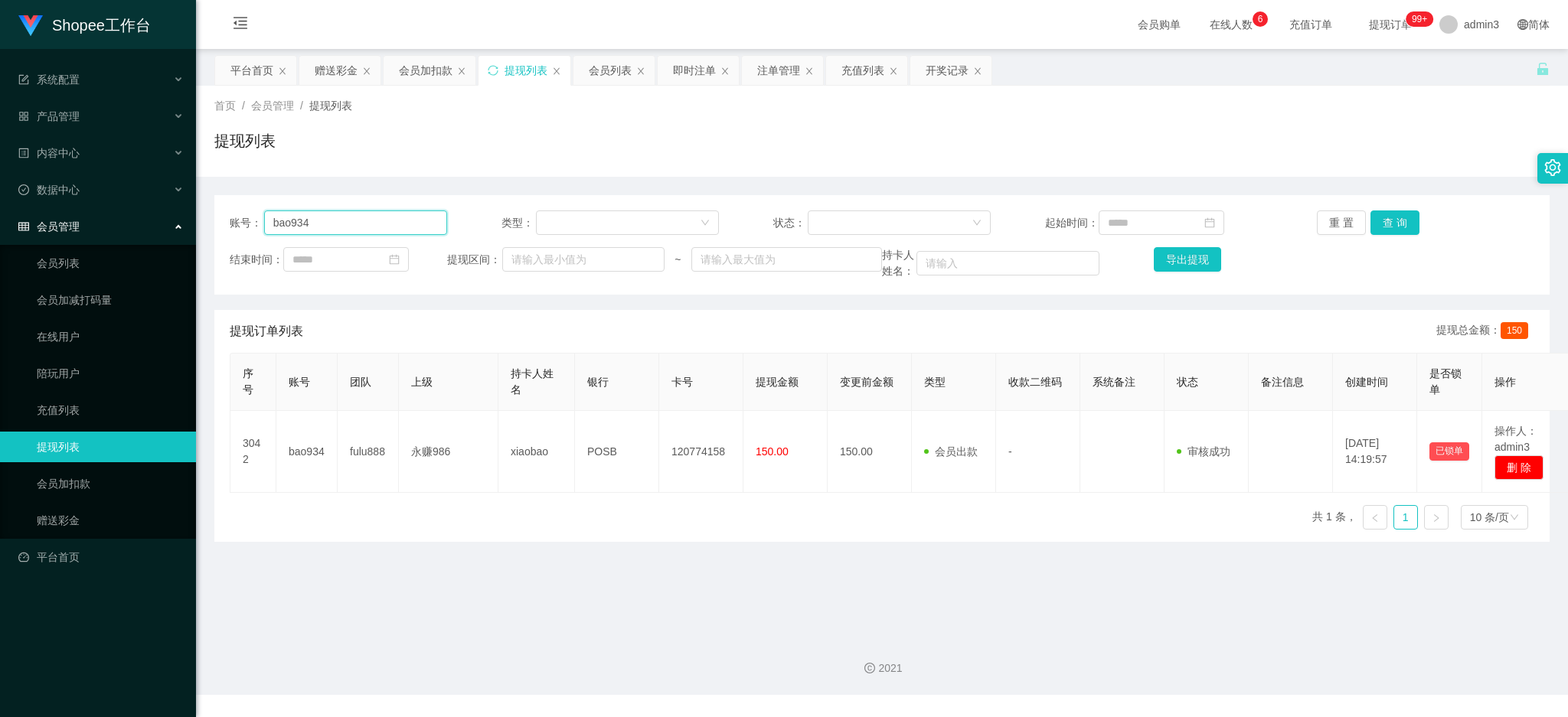
click at [373, 230] on input "bao934" at bounding box center [356, 222] width 183 height 24
paste input "san333"
click at [1388, 222] on button "查 询" at bounding box center [1394, 222] width 49 height 24
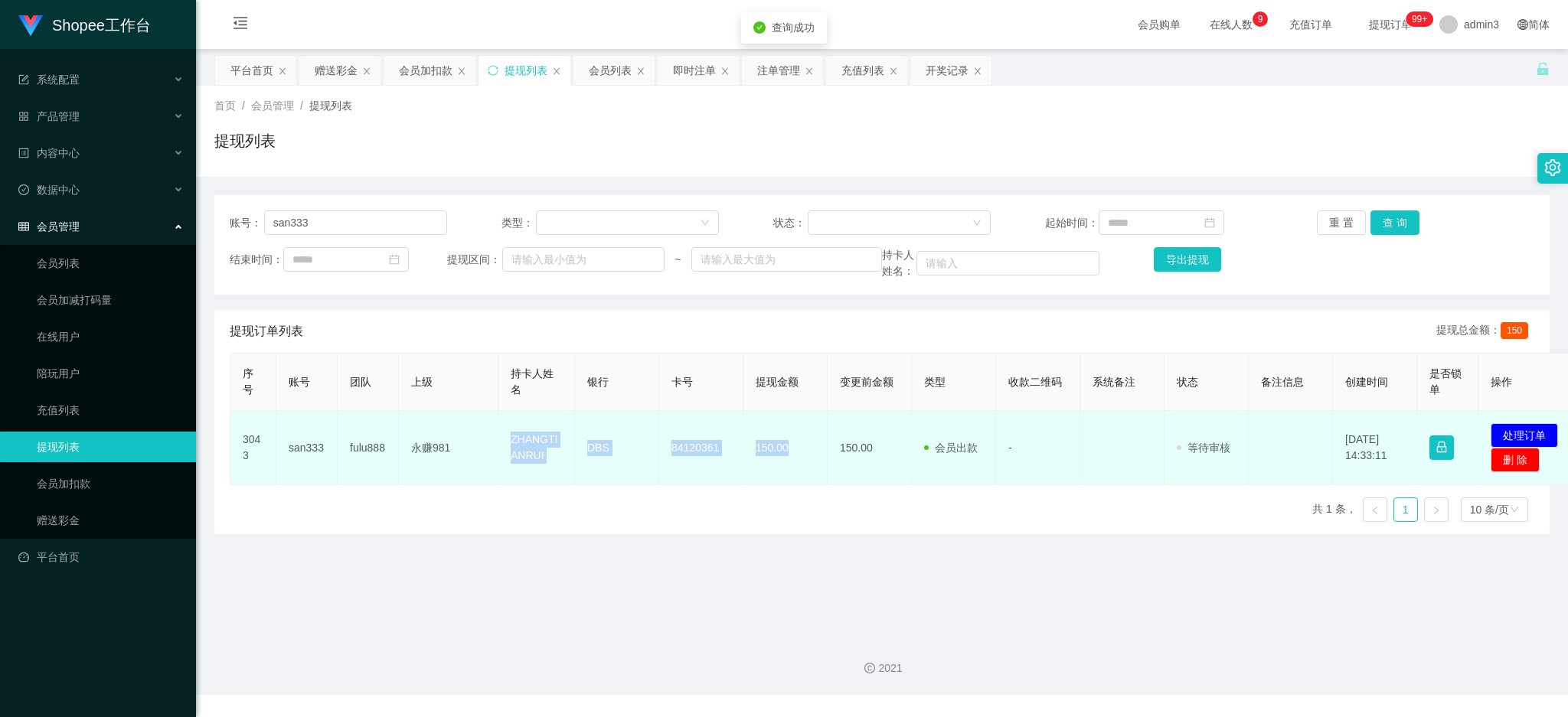
drag, startPoint x: 504, startPoint y: 446, endPoint x: 799, endPoint y: 469, distance: 295.9
click at [799, 469] on tr "3043 san333 fulu888 永赚981 ZHANGTIANRUI DBS 84120361 150.00 150.00 会员出款 人工取款 - 审…" at bounding box center [905, 448] width 1350 height 74
click at [1525, 438] on button "处理订单" at bounding box center [1524, 435] width 67 height 24
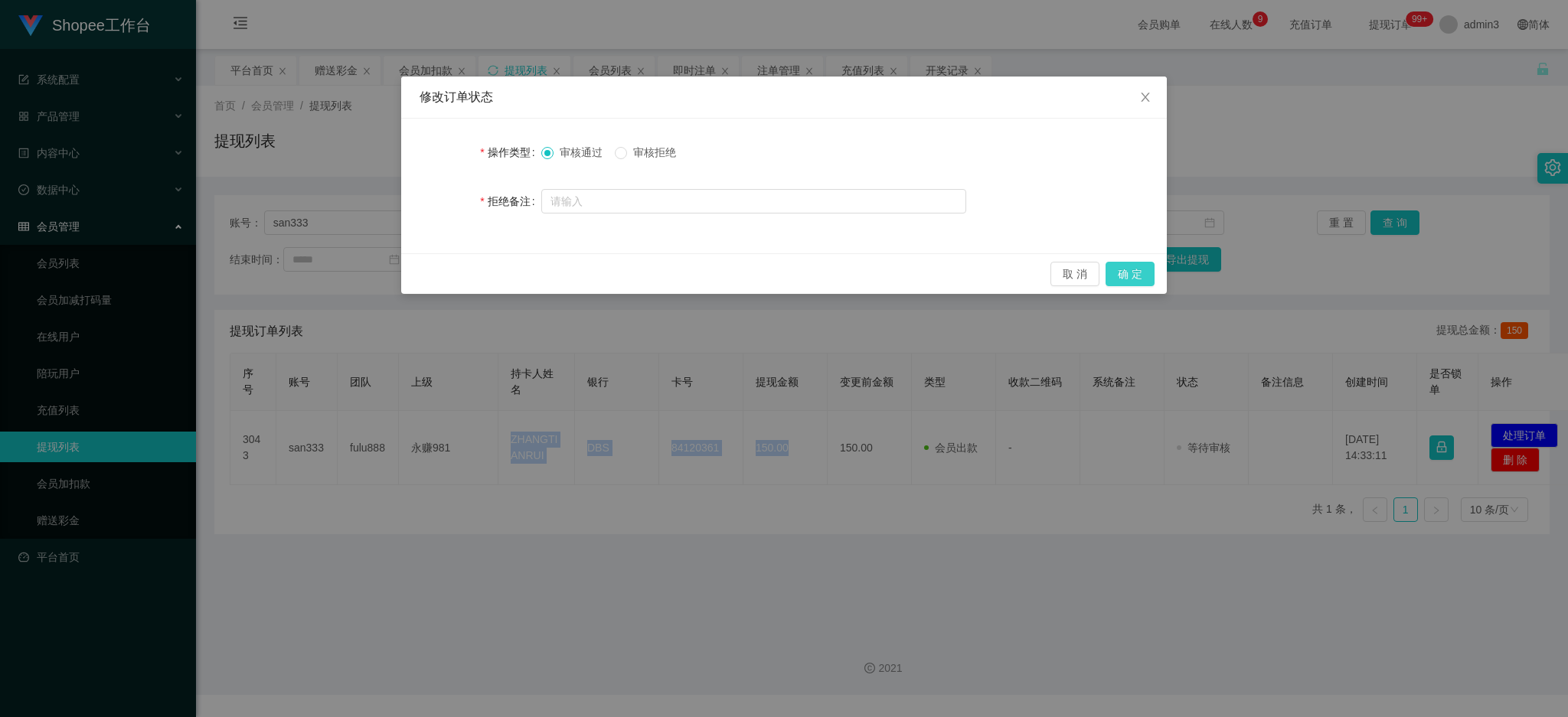
click at [1135, 270] on button "确 定" at bounding box center [1130, 274] width 49 height 24
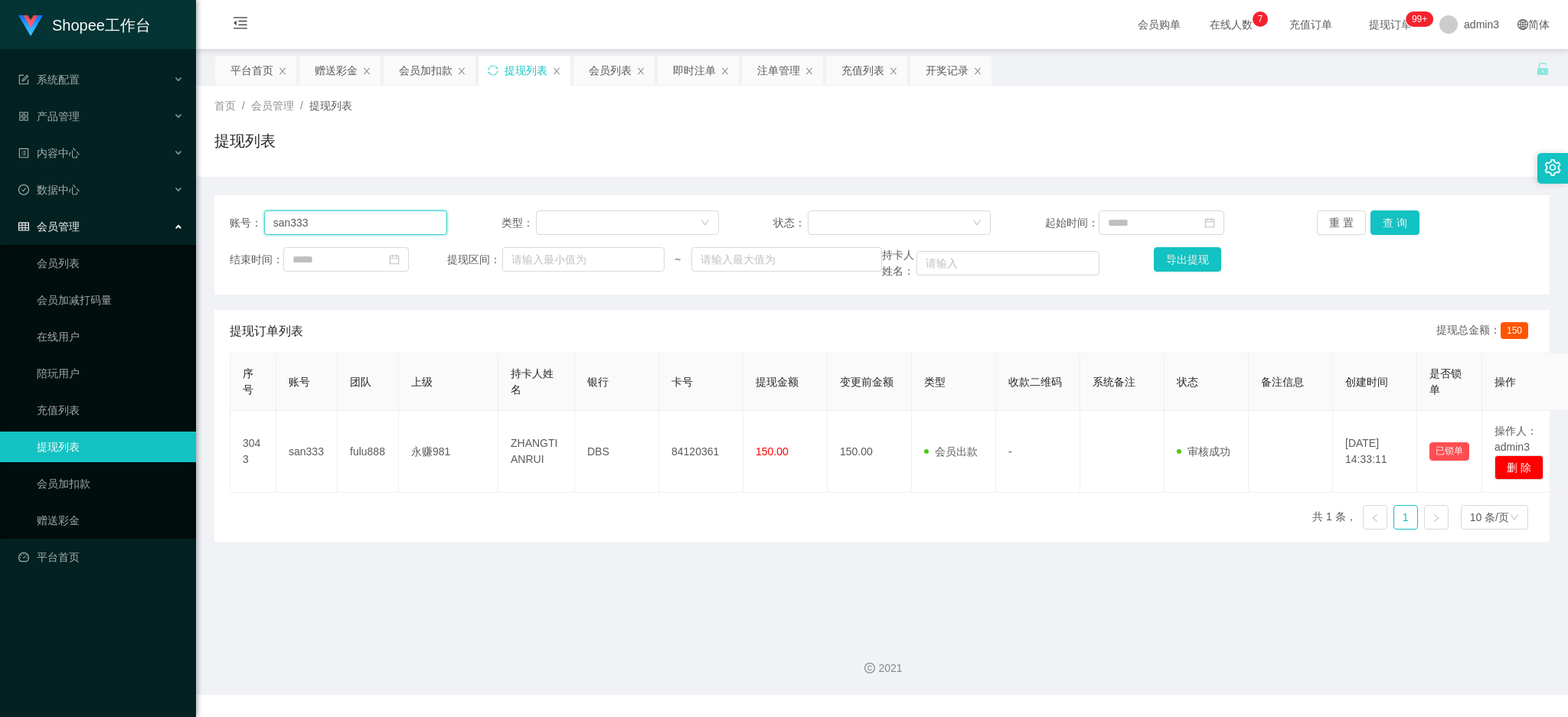
click at [295, 221] on input "san333" at bounding box center [356, 222] width 183 height 24
paste input "[PERSON_NAME]"
type input "[PERSON_NAME]"
drag, startPoint x: 1380, startPoint y: 206, endPoint x: 1379, endPoint y: 220, distance: 14.0
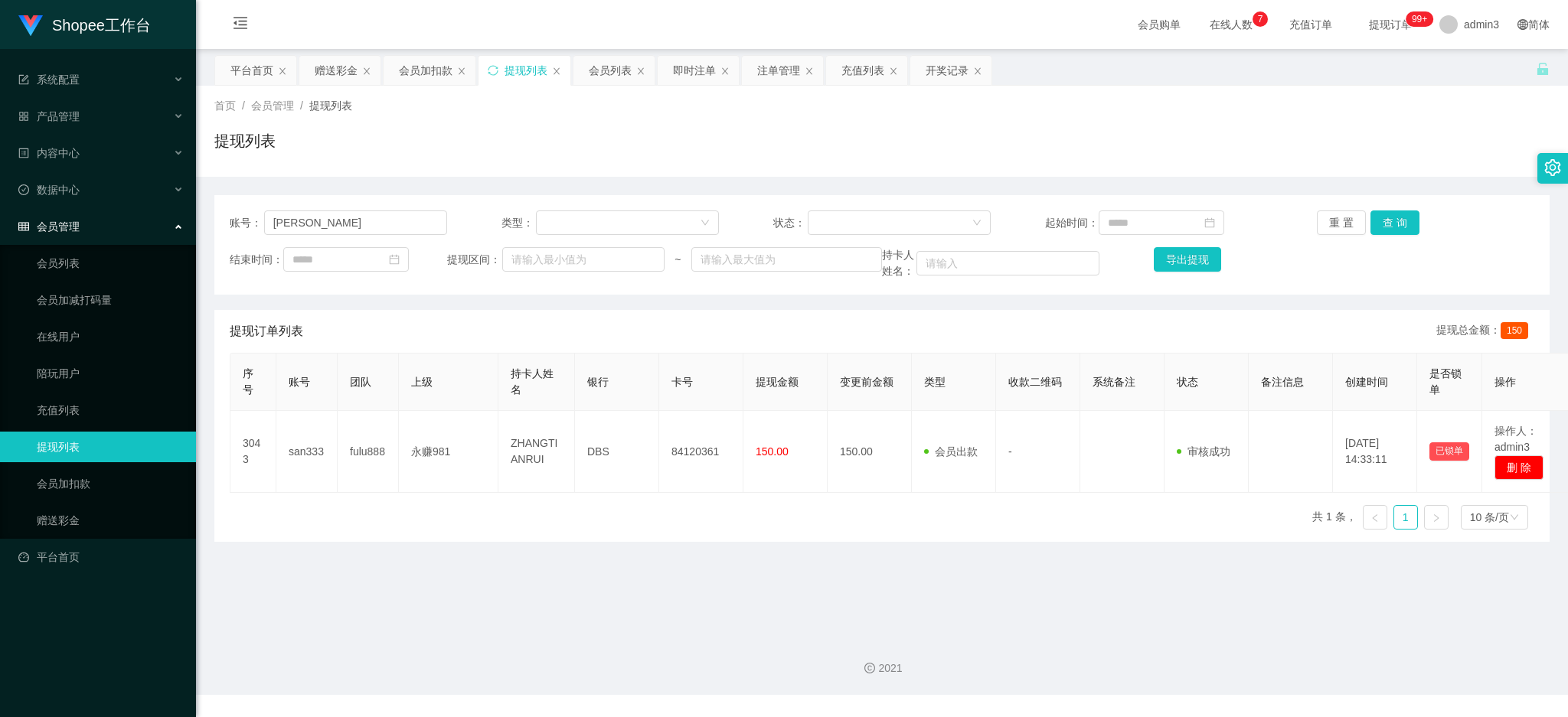
click at [1379, 208] on div "账号： Bryan 类型： 状态： 起始时间： 重 置 查 询 结束时间： 提现区间： ~ 持卡人姓名： 导出提现" at bounding box center [882, 245] width 1335 height 100
click at [1382, 221] on button "查 询" at bounding box center [1394, 222] width 49 height 24
click at [1388, 220] on button "查 询" at bounding box center [1394, 222] width 49 height 24
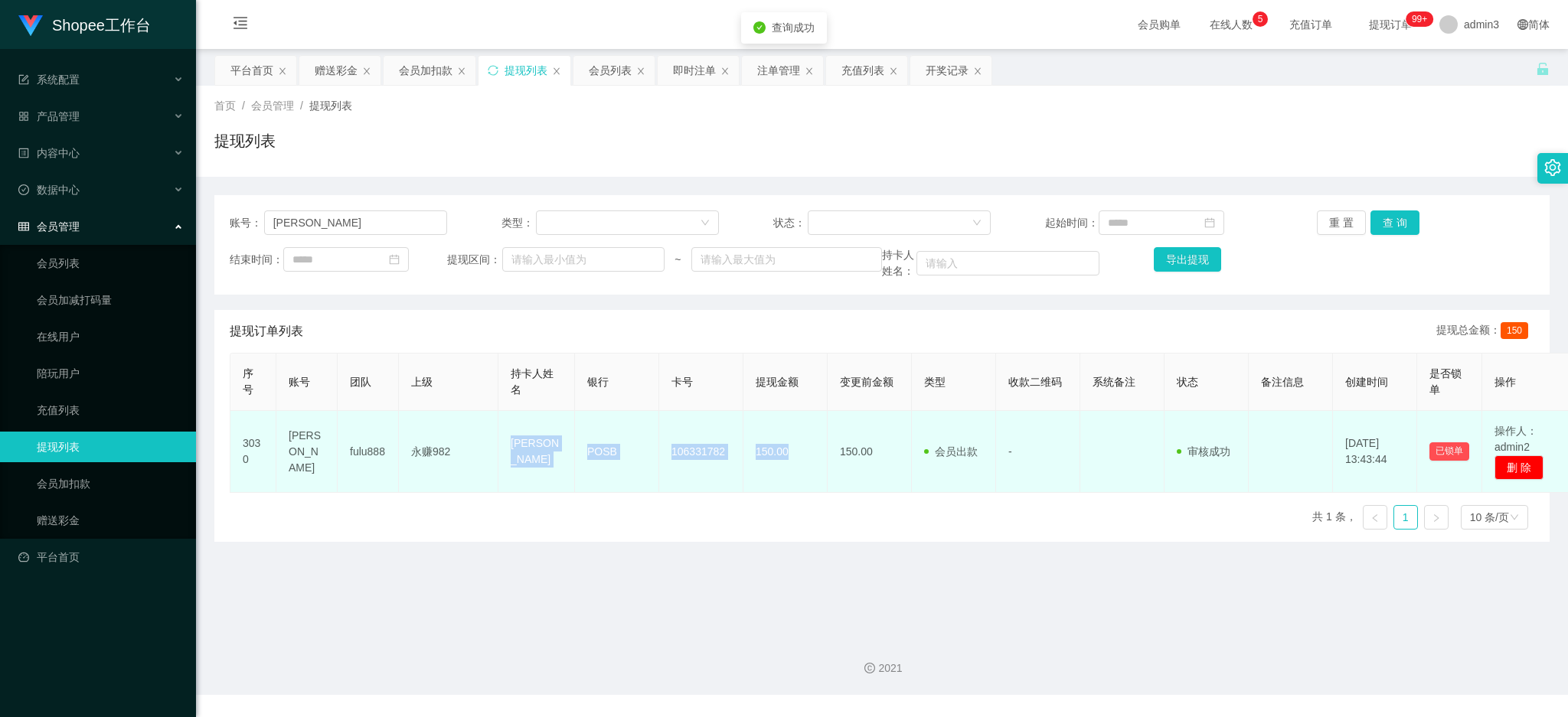
drag, startPoint x: 507, startPoint y: 441, endPoint x: 800, endPoint y: 459, distance: 293.6
click at [800, 459] on tr "3030 [PERSON_NAME] fulu888 永赚982 Subhransu Das POSB 106331782 150.00 150.00 会员出…" at bounding box center [902, 452] width 1343 height 82
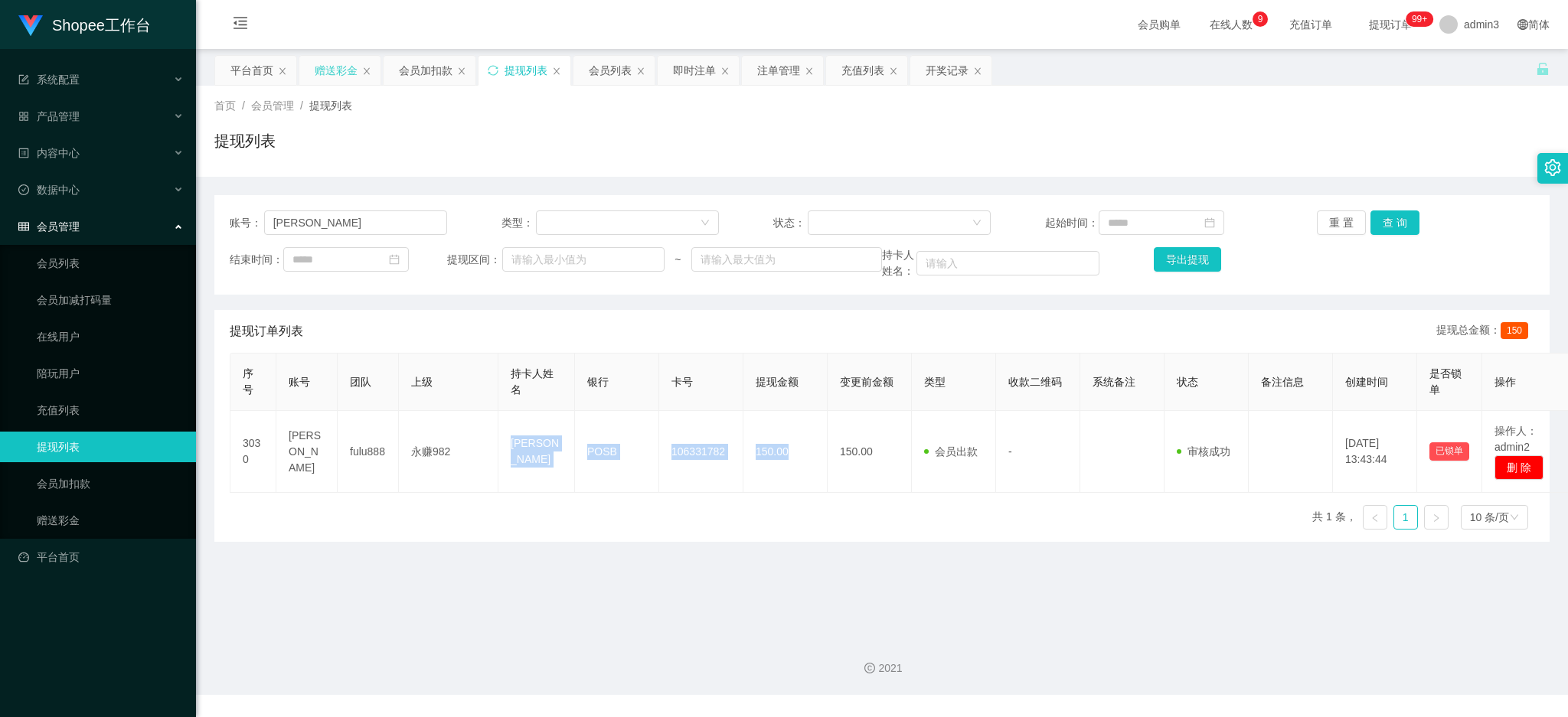
click at [325, 71] on div "赠送彩金" at bounding box center [336, 70] width 43 height 29
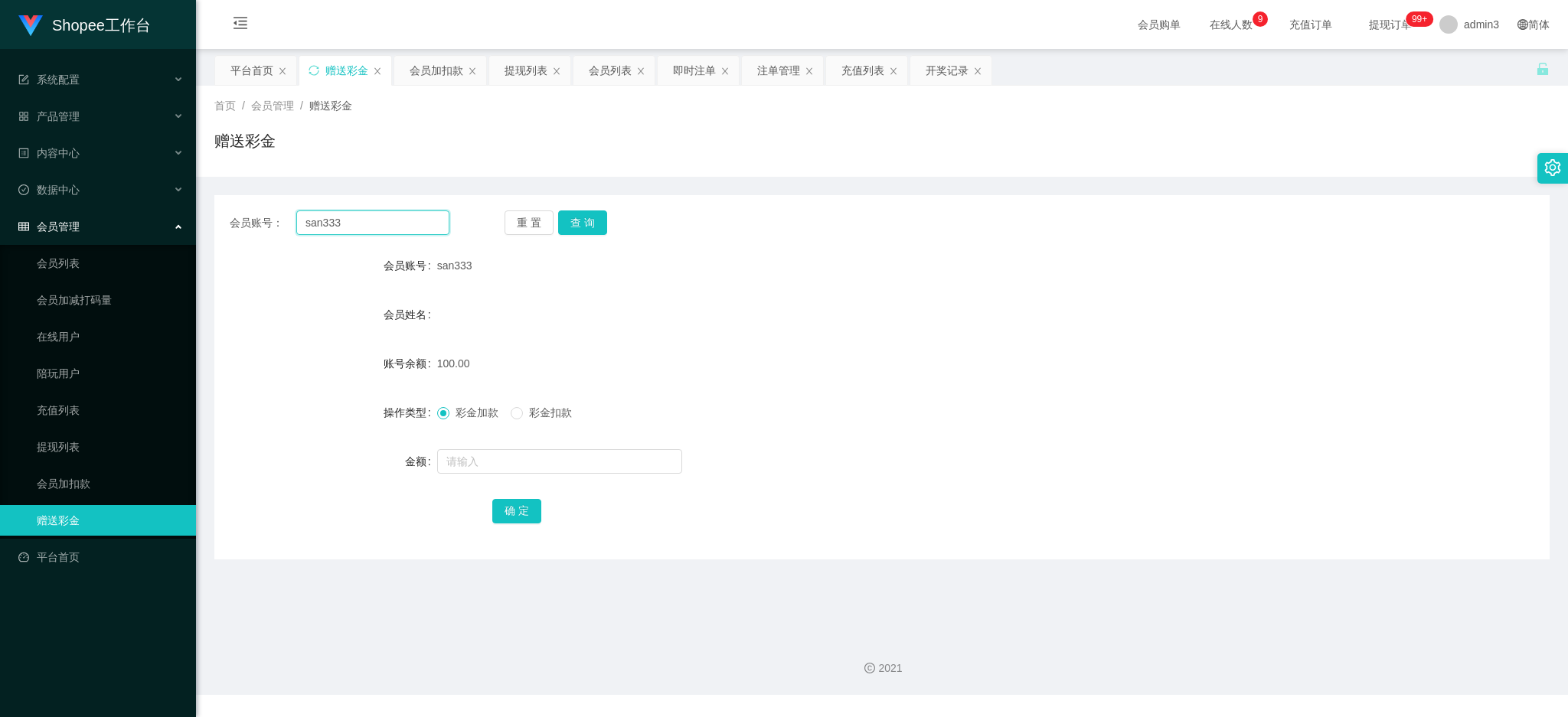
click at [334, 225] on input "san333" at bounding box center [373, 222] width 153 height 24
paste input "87776464"
type input "87776464"
click at [563, 230] on button "查 询" at bounding box center [582, 222] width 49 height 24
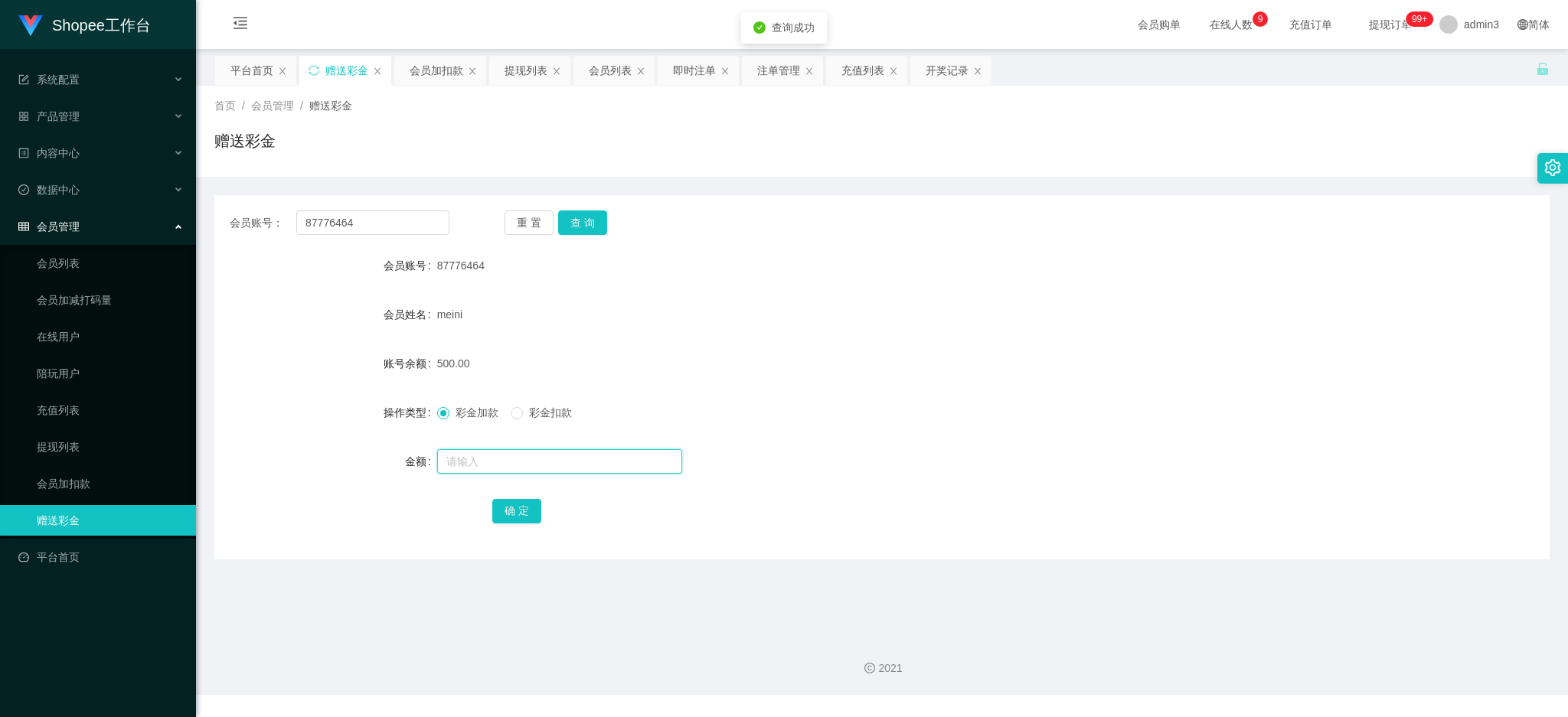
click at [532, 466] on input "text" at bounding box center [560, 461] width 245 height 24
paste input "1300"
type input "1300"
click at [512, 520] on button "确 定" at bounding box center [517, 511] width 49 height 24
click at [364, 228] on input "87776464" at bounding box center [373, 222] width 153 height 24
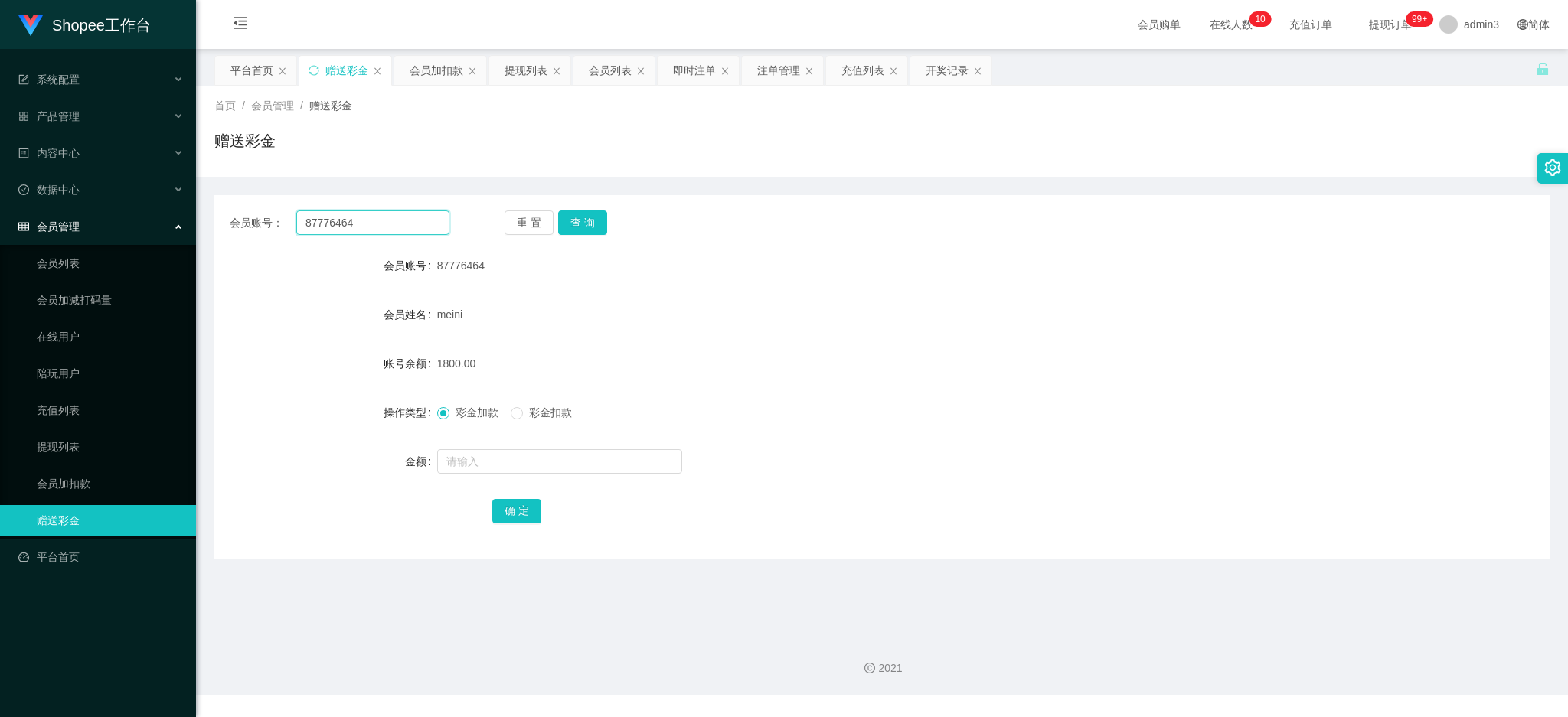
click at [364, 228] on input "87776464" at bounding box center [373, 222] width 153 height 24
paste input "5668"
type input "5668"
click at [576, 225] on button "查 询" at bounding box center [582, 222] width 49 height 24
click at [501, 467] on input "text" at bounding box center [560, 461] width 245 height 24
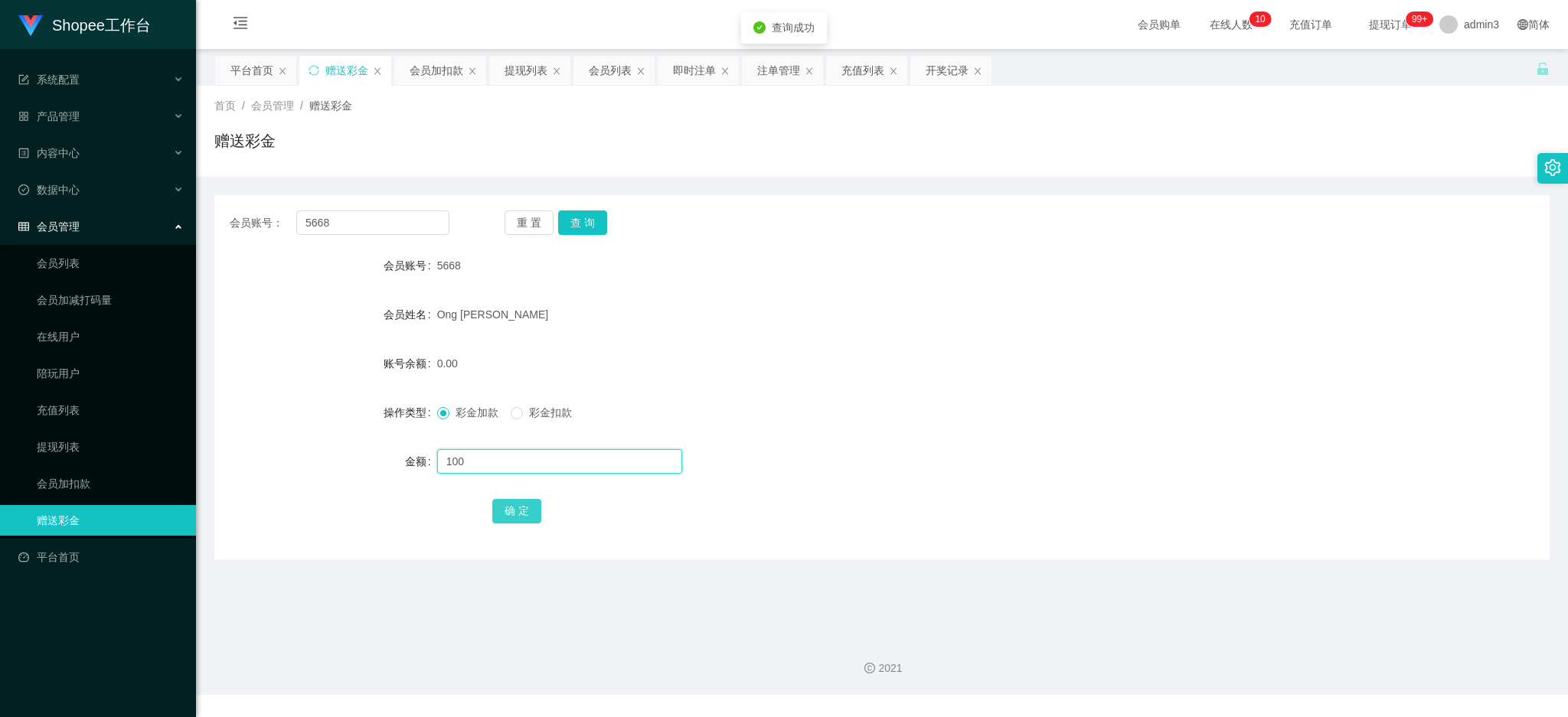
type input "100"
click at [492, 509] on button "确 定" at bounding box center [517, 511] width 49 height 24
click at [302, 206] on div "会员账号： 5668 重 置 查 询 会员账号 5668 会员姓名 Ong [PERSON_NAME] 账号余额 100.00 操作类型 彩金加款 彩金扣款 …" at bounding box center [882, 378] width 1335 height 364
click at [315, 216] on input "5668" at bounding box center [373, 222] width 153 height 24
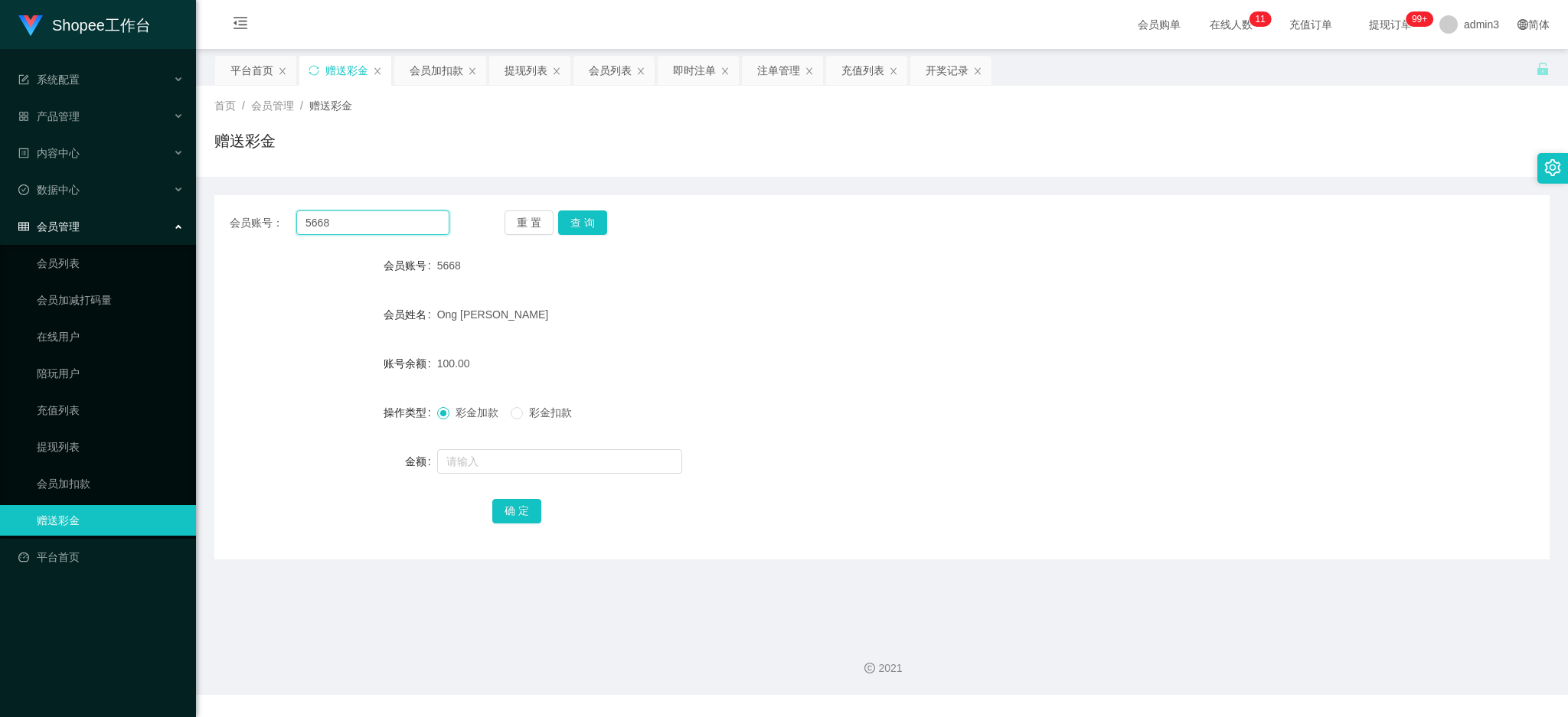
click at [319, 217] on input "5668" at bounding box center [373, 222] width 153 height 24
paste input "gshjjkkl"
click at [317, 226] on input "56gshjjkkl68" at bounding box center [373, 222] width 153 height 24
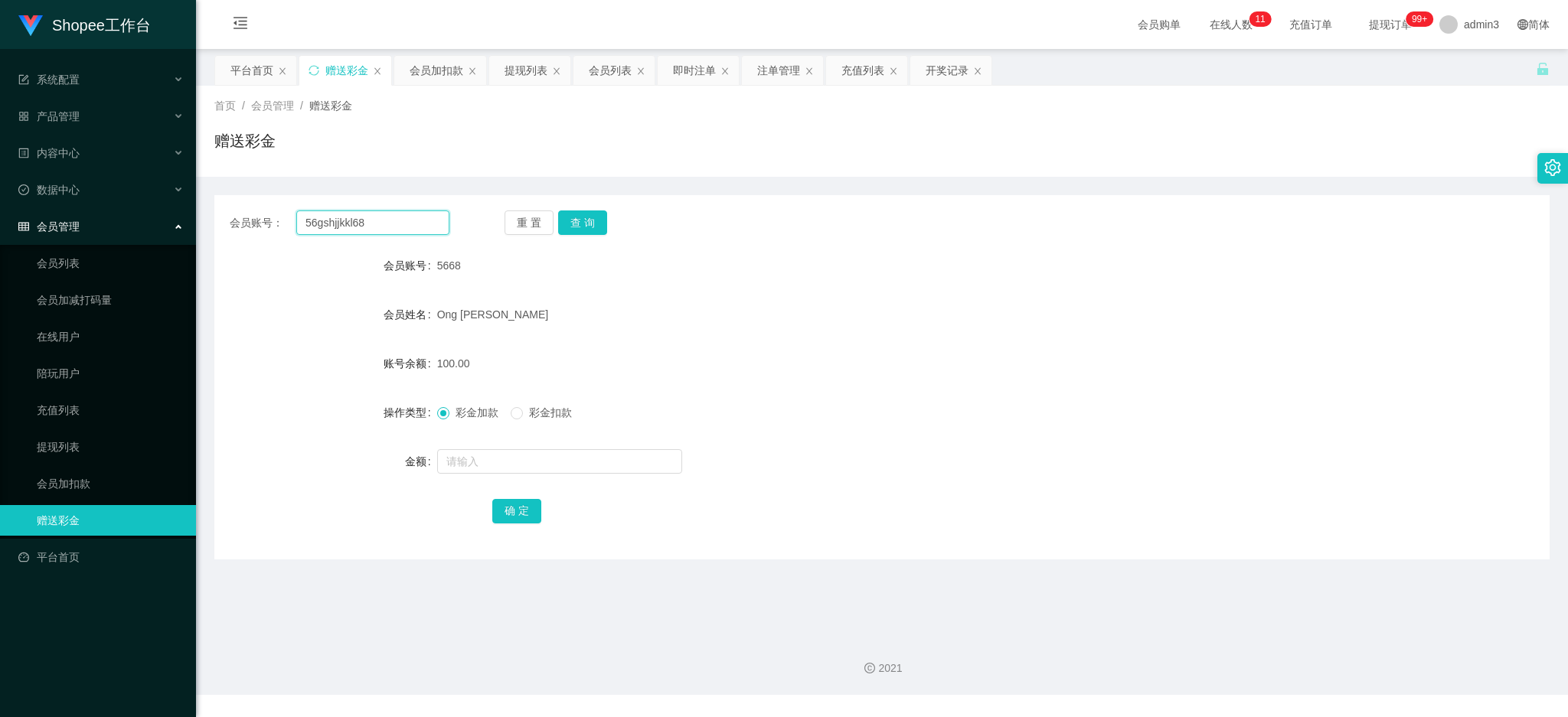
paste input "gshjjkkl"
type input "gshjjkkl"
click at [567, 218] on button "查 询" at bounding box center [582, 222] width 49 height 24
click at [502, 461] on input "text" at bounding box center [560, 461] width 245 height 24
type input "100"
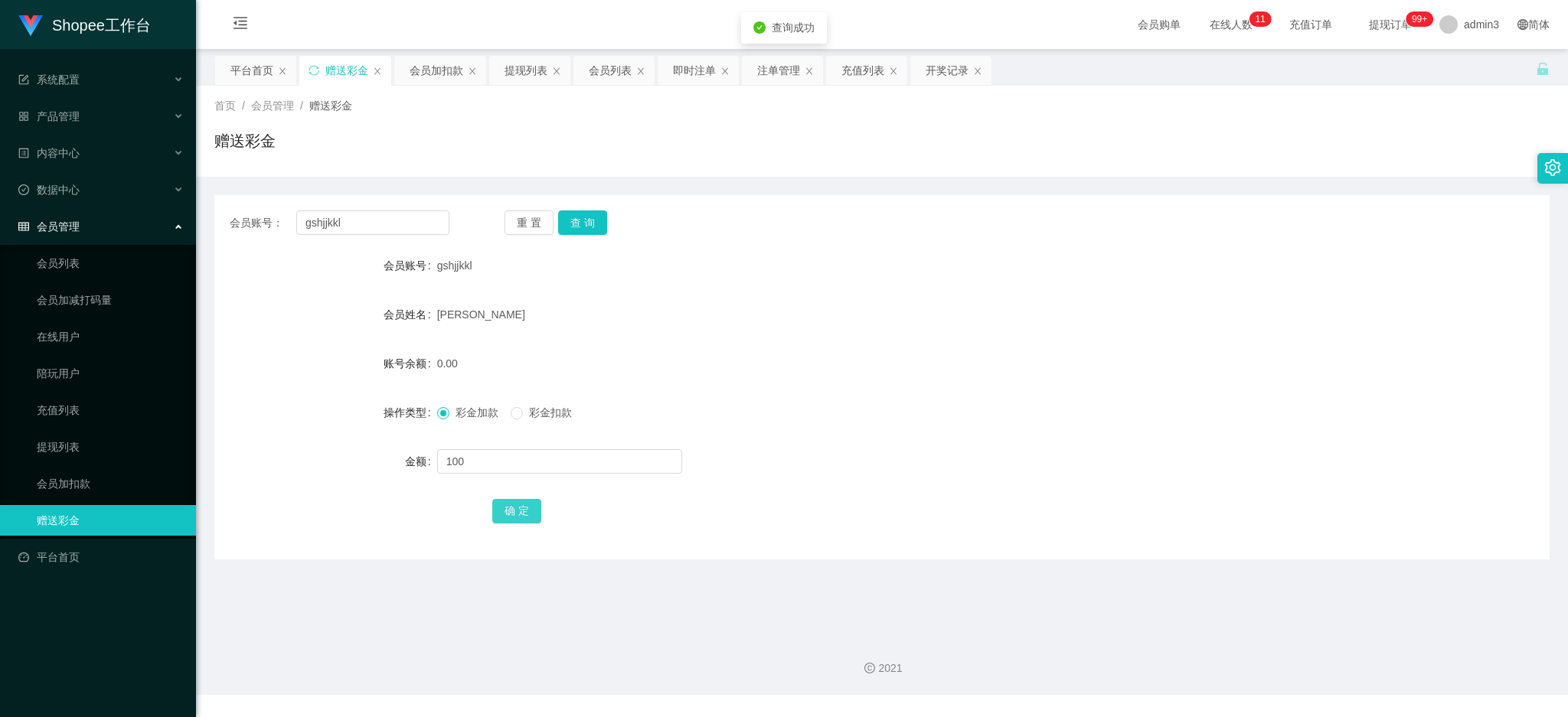
click at [506, 500] on button "确 定" at bounding box center [517, 511] width 49 height 24
click at [388, 231] on input "gshjjkkl" at bounding box center [373, 222] width 153 height 24
paste input "jiemjli"
type input "jiemjli"
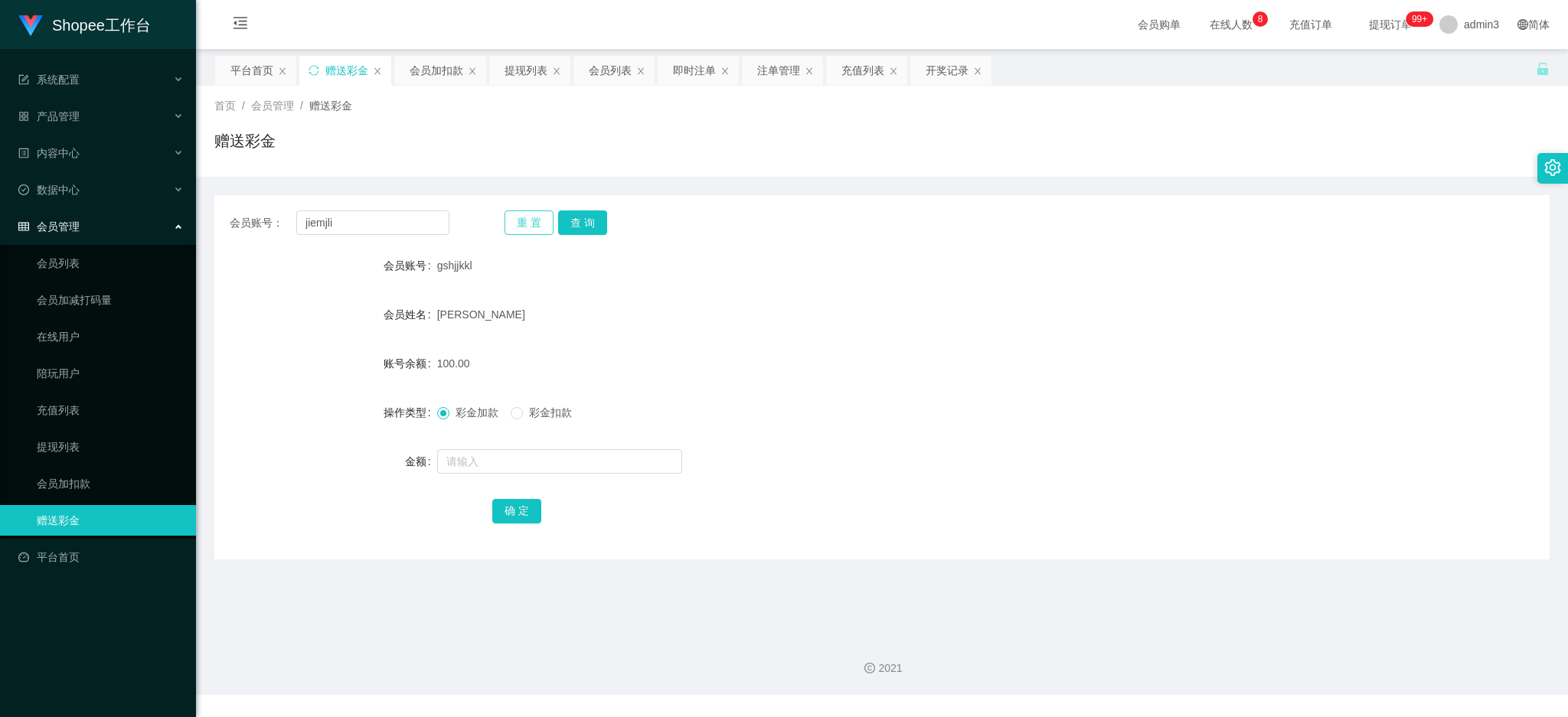
click at [547, 218] on button "重 置" at bounding box center [529, 222] width 49 height 24
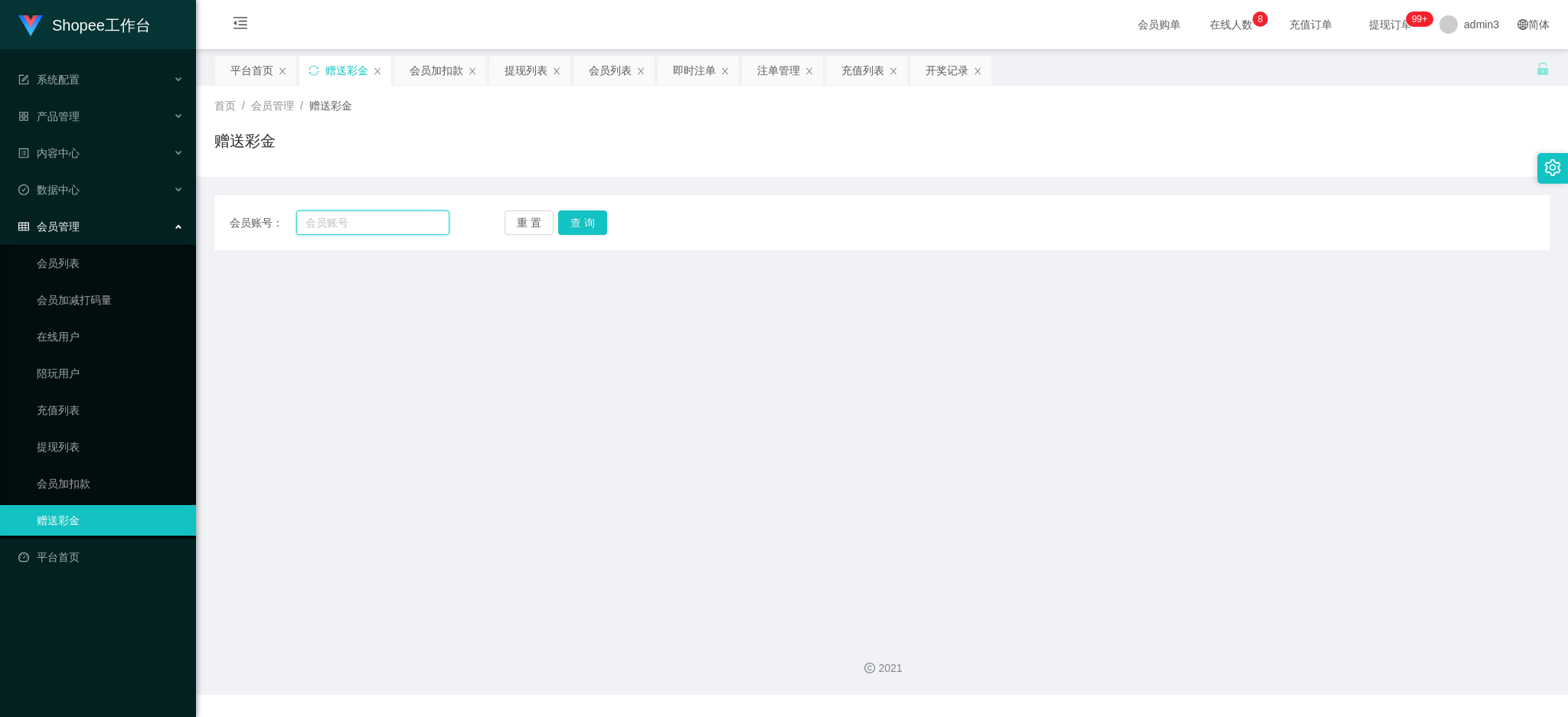
click at [390, 220] on input "text" at bounding box center [373, 222] width 153 height 24
paste input "jiemjli"
type input "jiemjli"
click at [568, 227] on button "查 询" at bounding box center [582, 222] width 49 height 24
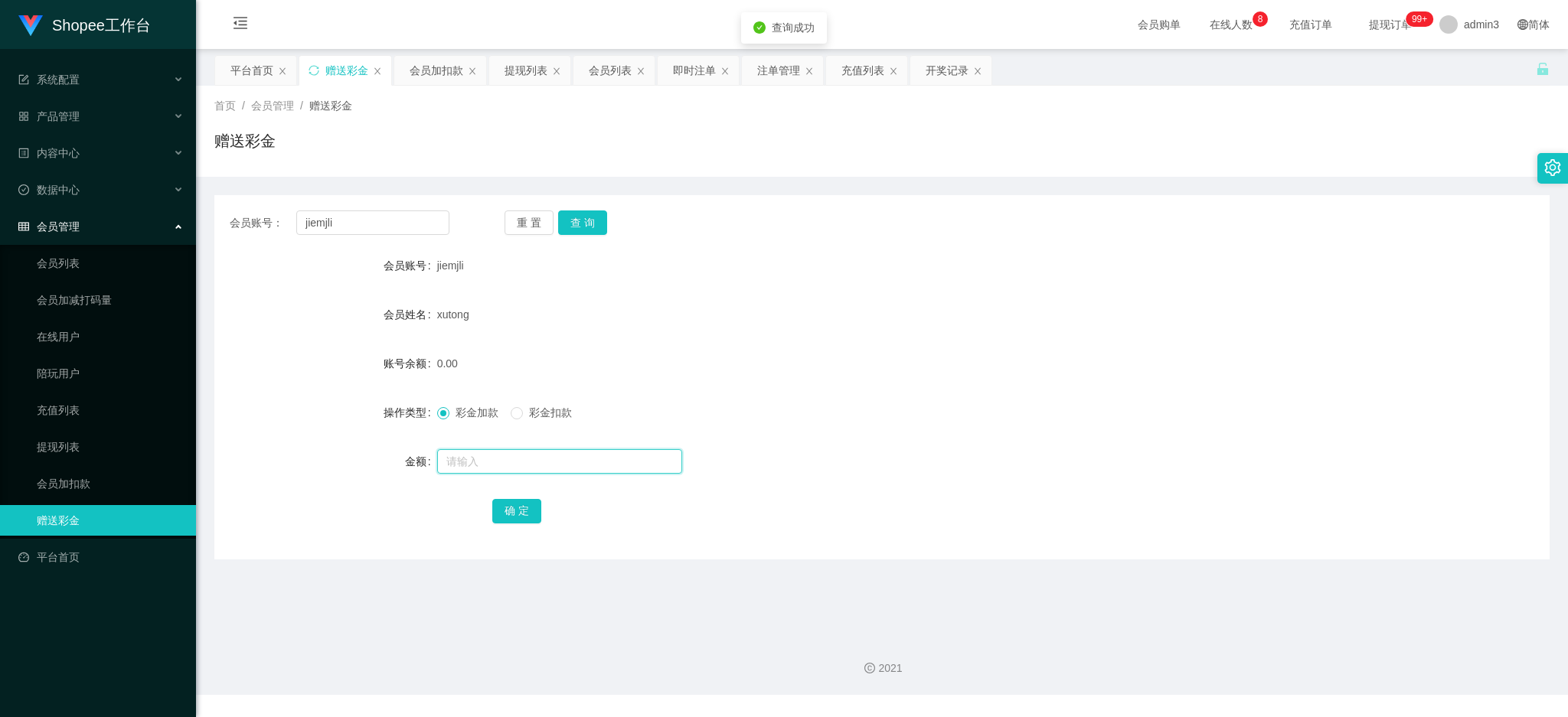
click at [508, 462] on input "text" at bounding box center [560, 461] width 245 height 24
type input "100"
click at [512, 503] on button "确 定" at bounding box center [517, 511] width 49 height 24
click at [348, 230] on input "jiemjli" at bounding box center [373, 222] width 153 height 24
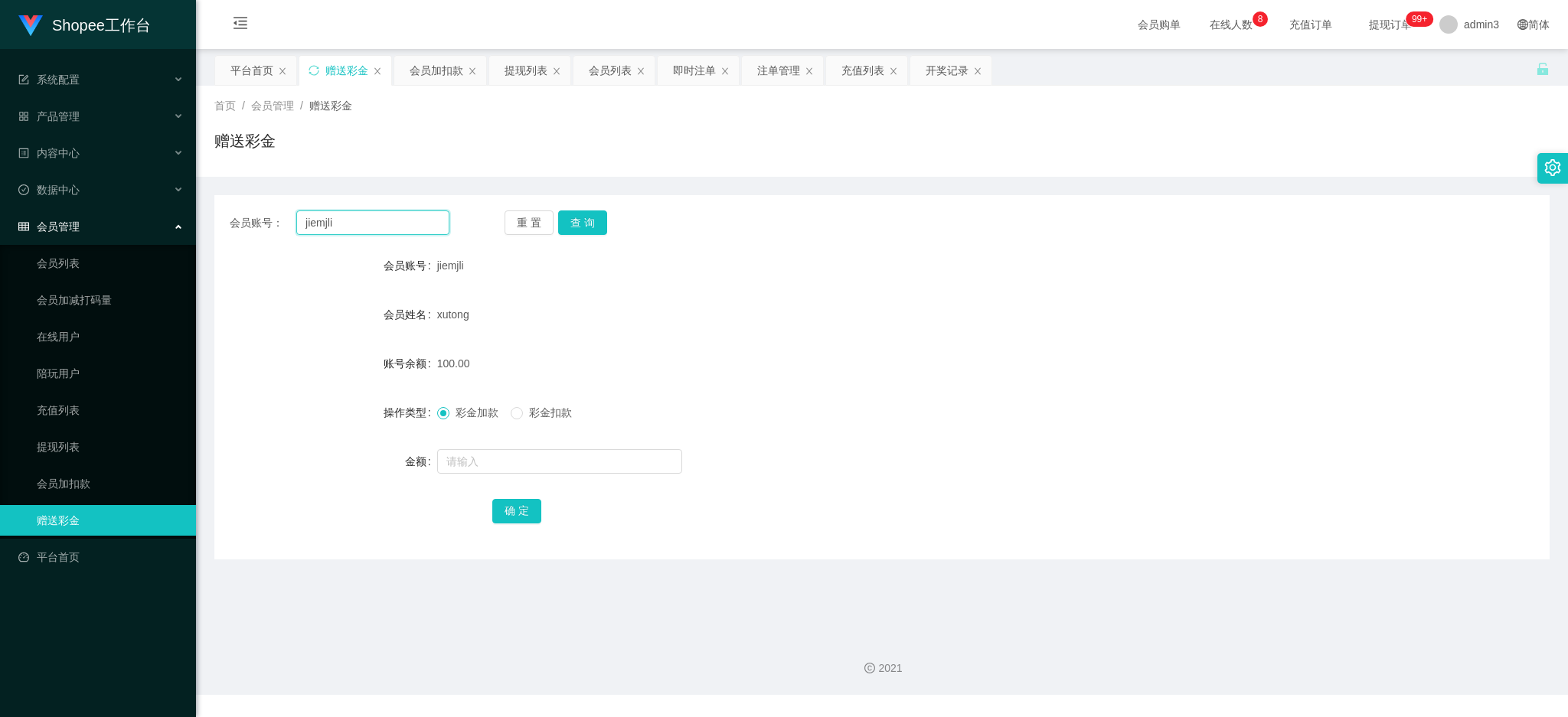
paste input "candy605"
type input "candy605"
click at [578, 216] on button "查 询" at bounding box center [582, 222] width 49 height 24
click at [497, 449] on input "text" at bounding box center [560, 461] width 245 height 24
type input "100"
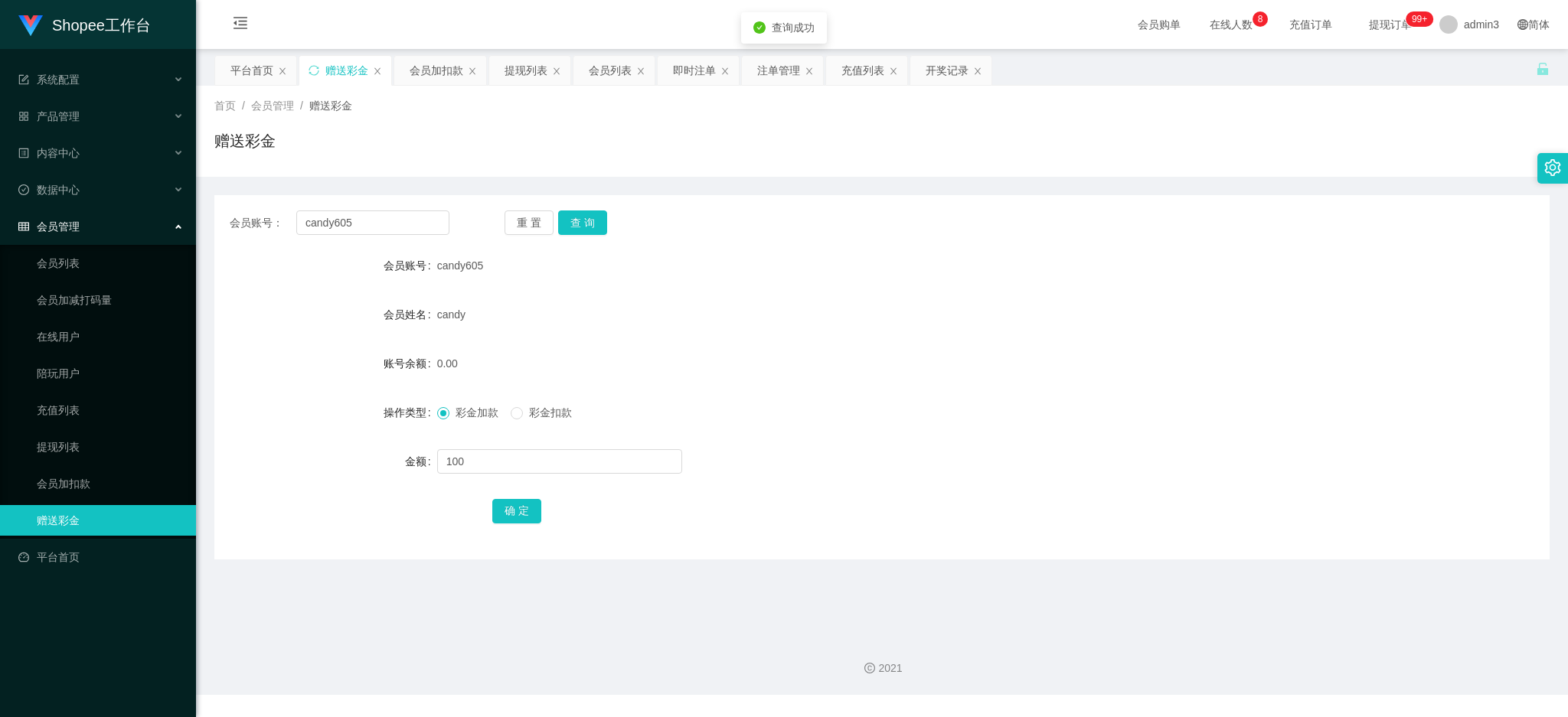
click at [499, 524] on div "确 定" at bounding box center [882, 510] width 779 height 31
click at [506, 509] on button "确 定" at bounding box center [517, 511] width 49 height 24
click at [338, 220] on input "candy605" at bounding box center [373, 222] width 153 height 24
paste input "ANNIE1216"
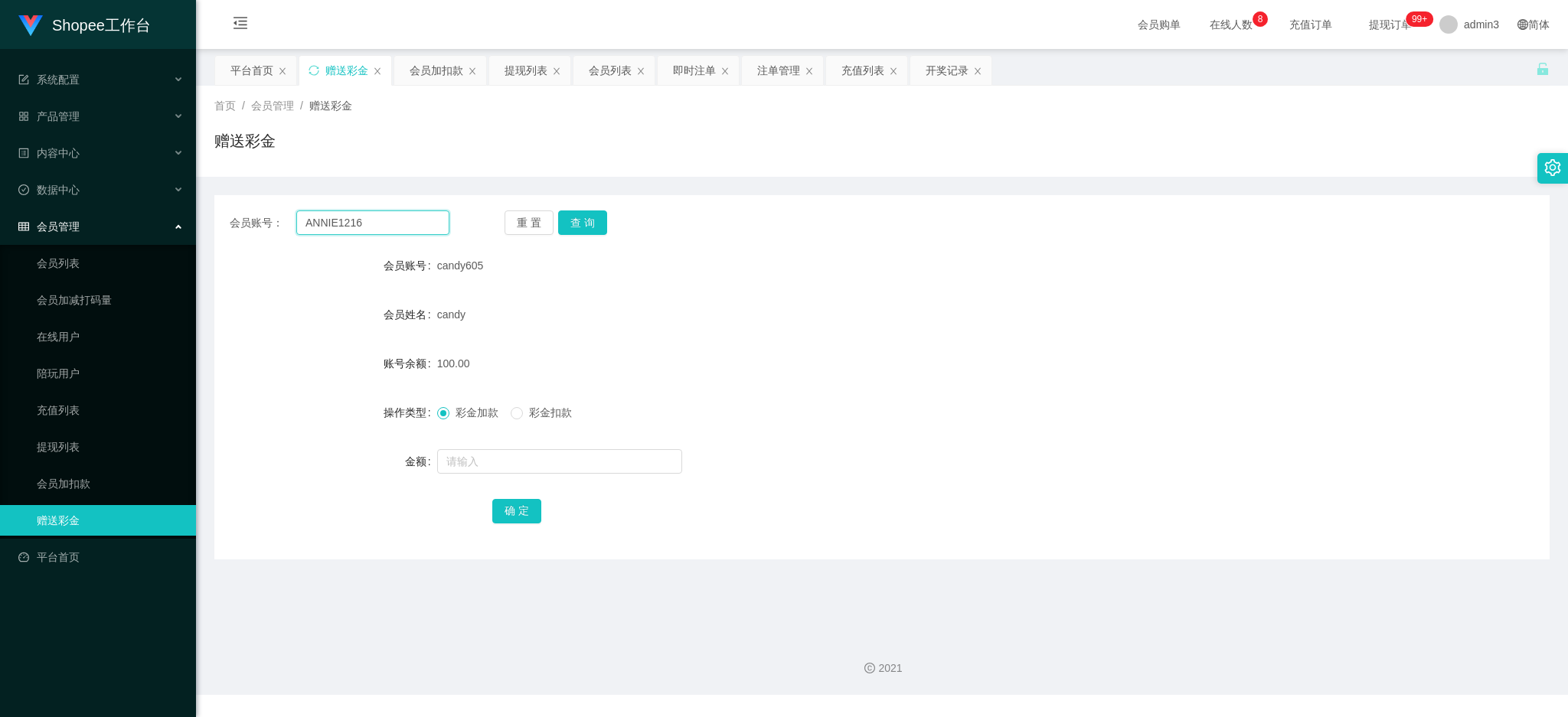
type input "ANNIE1216"
click at [584, 226] on button "查 询" at bounding box center [582, 222] width 49 height 24
click at [532, 458] on input "text" at bounding box center [560, 461] width 245 height 24
type input "500"
click at [530, 501] on button "确 定" at bounding box center [517, 511] width 49 height 24
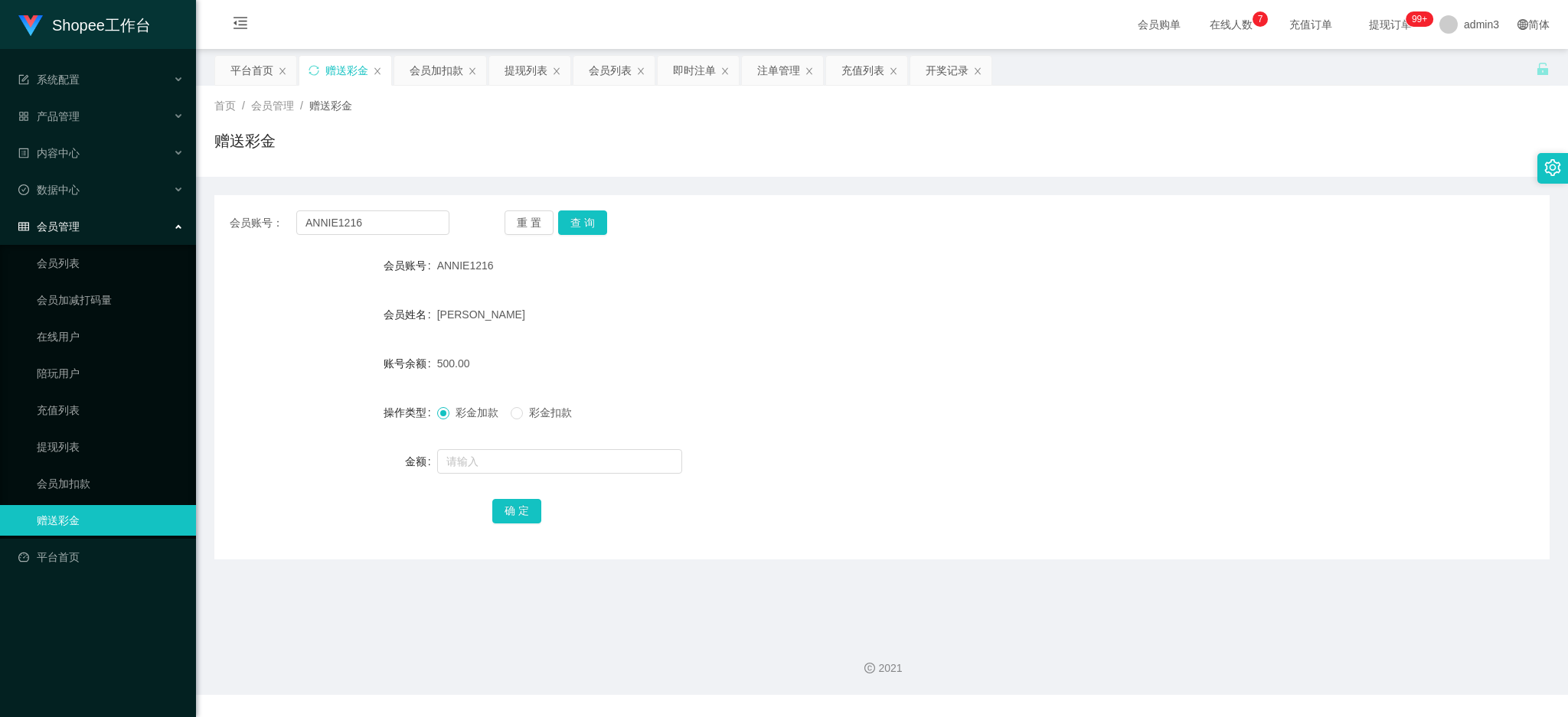
click at [614, 297] on form "会员账号 ANNIE1216 会员姓名 [PERSON_NAME] ni 账号余额 500.00 操作类型 彩金加款 彩金扣款 金额 确 定" at bounding box center [882, 388] width 1335 height 275
drag, startPoint x: 499, startPoint y: 82, endPoint x: 506, endPoint y: 77, distance: 8.6
click at [500, 82] on div "提现列表" at bounding box center [530, 70] width 82 height 29
click at [512, 72] on div "提现列表" at bounding box center [527, 70] width 43 height 29
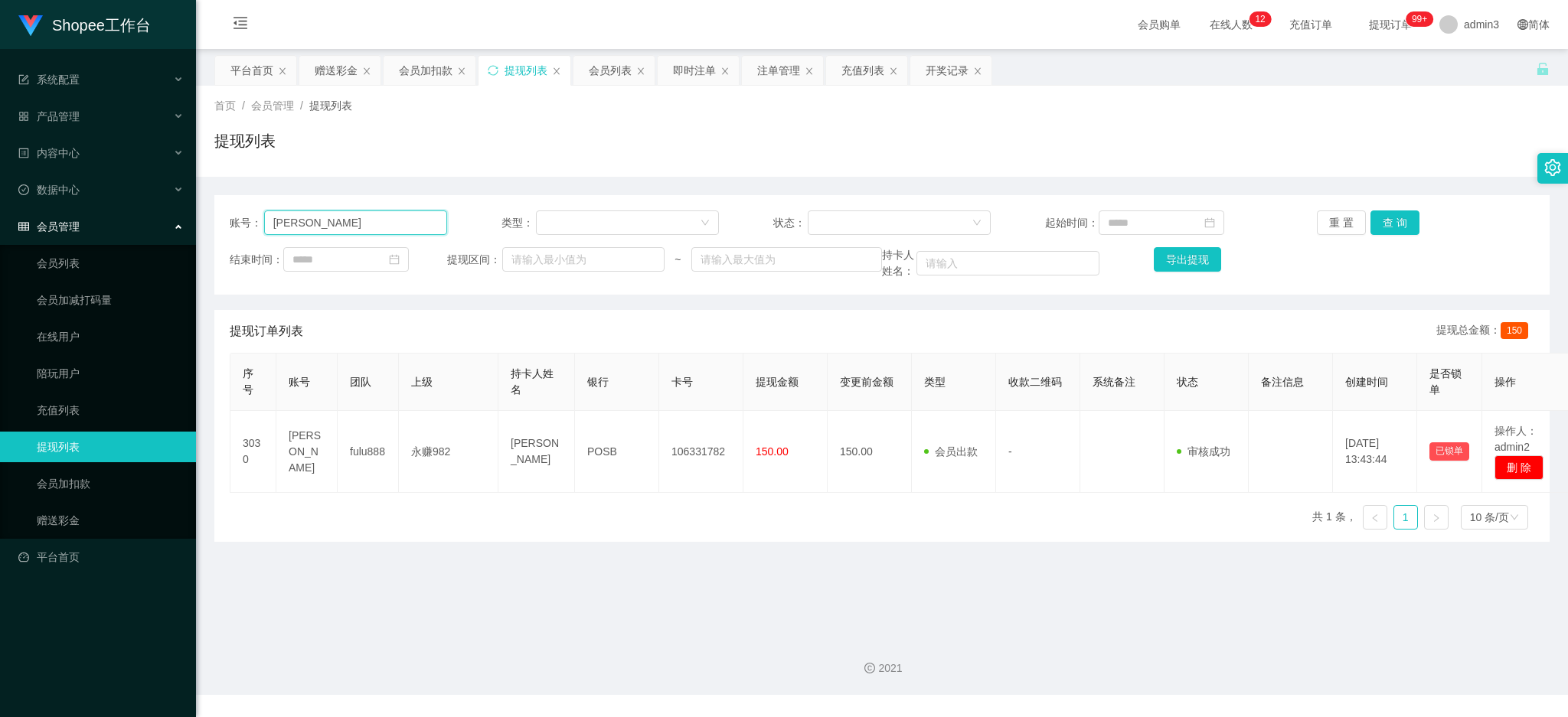
click at [319, 235] on input "[PERSON_NAME]" at bounding box center [356, 222] width 183 height 24
click at [322, 233] on input "[PERSON_NAME]" at bounding box center [356, 222] width 183 height 24
paste input "dpotianid"
click at [1385, 226] on button "查 询" at bounding box center [1394, 222] width 49 height 24
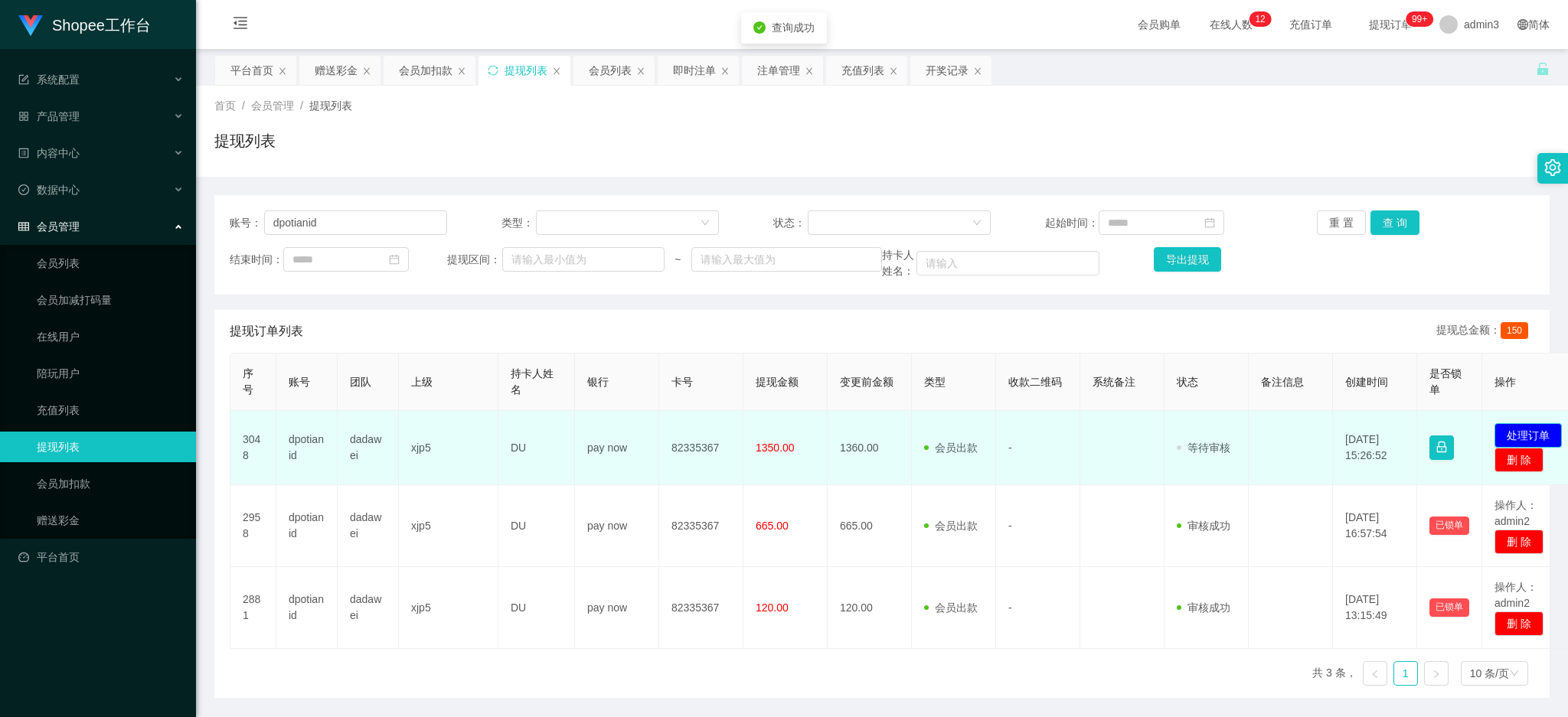
click at [1527, 436] on button "处理订单" at bounding box center [1528, 435] width 67 height 24
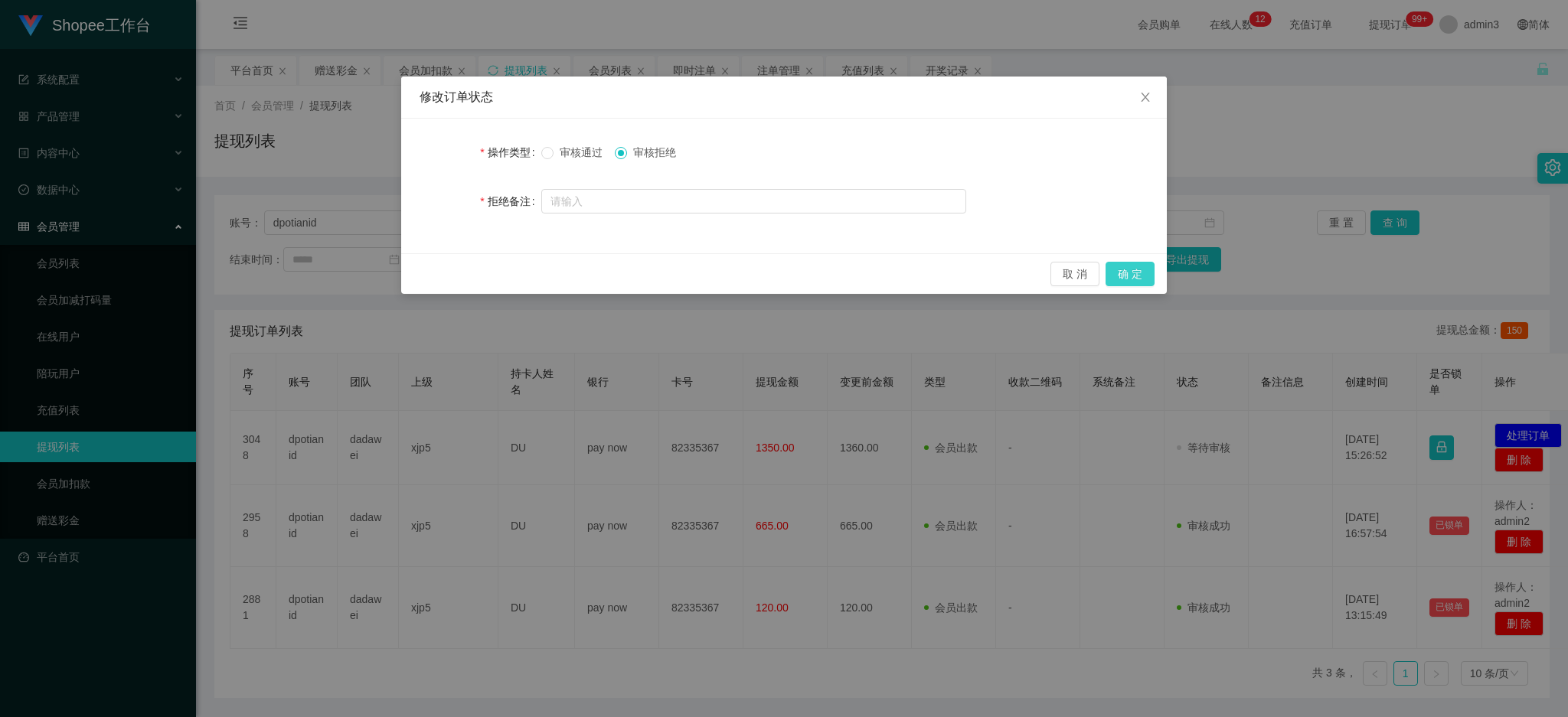
click at [1129, 274] on button "确 定" at bounding box center [1130, 274] width 49 height 24
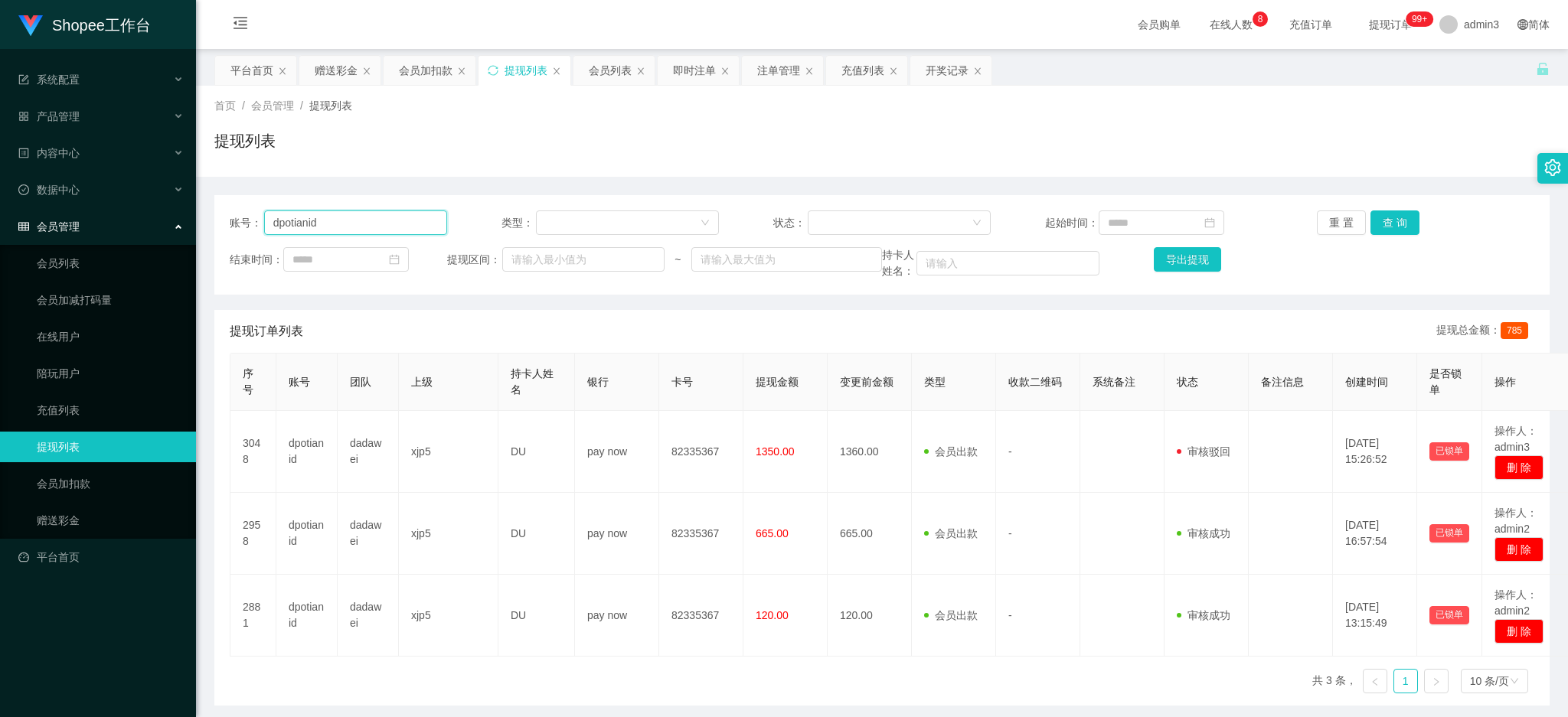
click at [359, 225] on input "dpotianid" at bounding box center [356, 222] width 183 height 24
click at [359, 224] on input "dpotianid" at bounding box center [356, 222] width 183 height 24
paste input "ANNIE1216"
type input "ANNIE1216"
click at [1376, 220] on button "查 询" at bounding box center [1394, 222] width 49 height 24
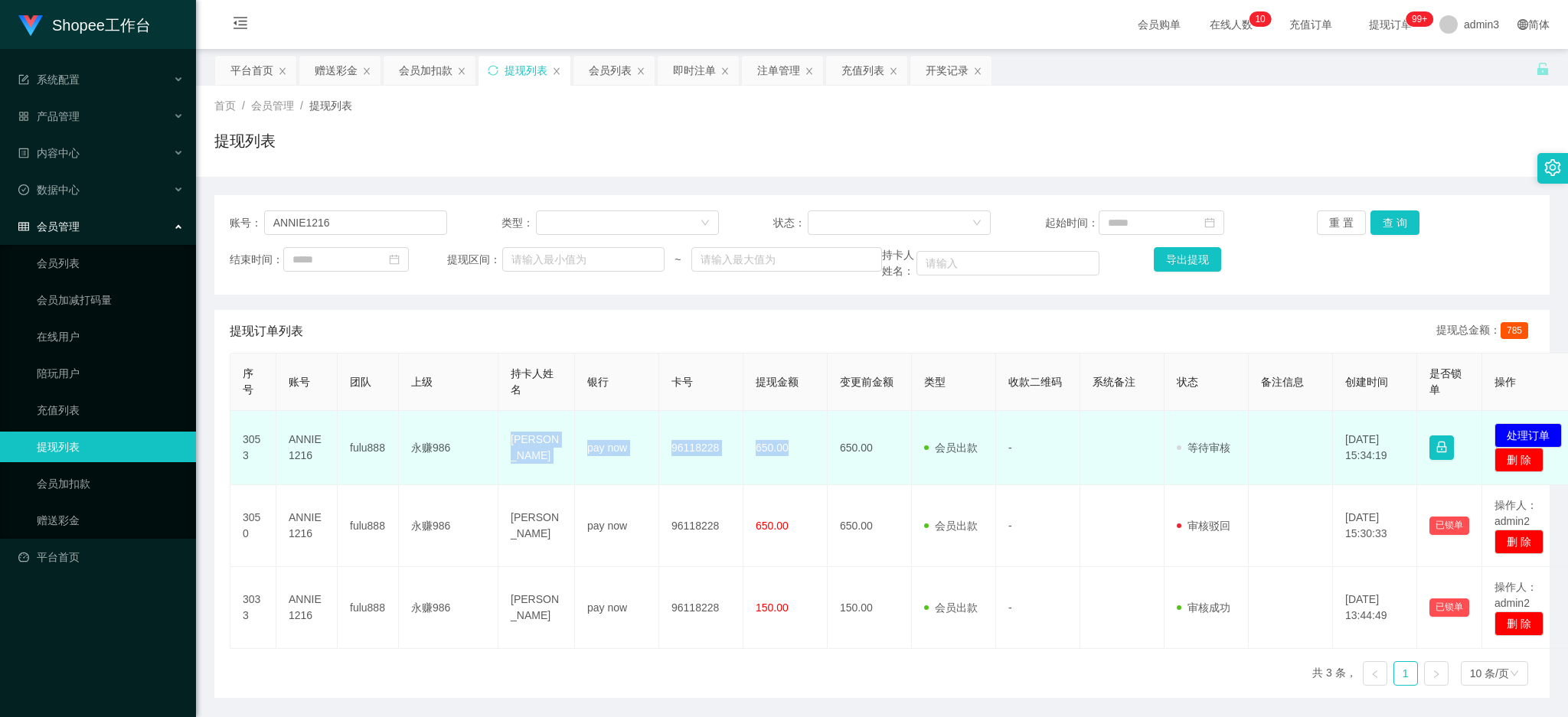
drag, startPoint x: 502, startPoint y: 439, endPoint x: 796, endPoint y: 466, distance: 295.2
click at [796, 466] on tr "3053 ANNIE1216 fulu888 永赚986 [PERSON_NAME] ni pay now 96118228 650.00 650.00 会员…" at bounding box center [907, 448] width 1353 height 74
click at [1534, 427] on button "处理订单" at bounding box center [1528, 435] width 67 height 24
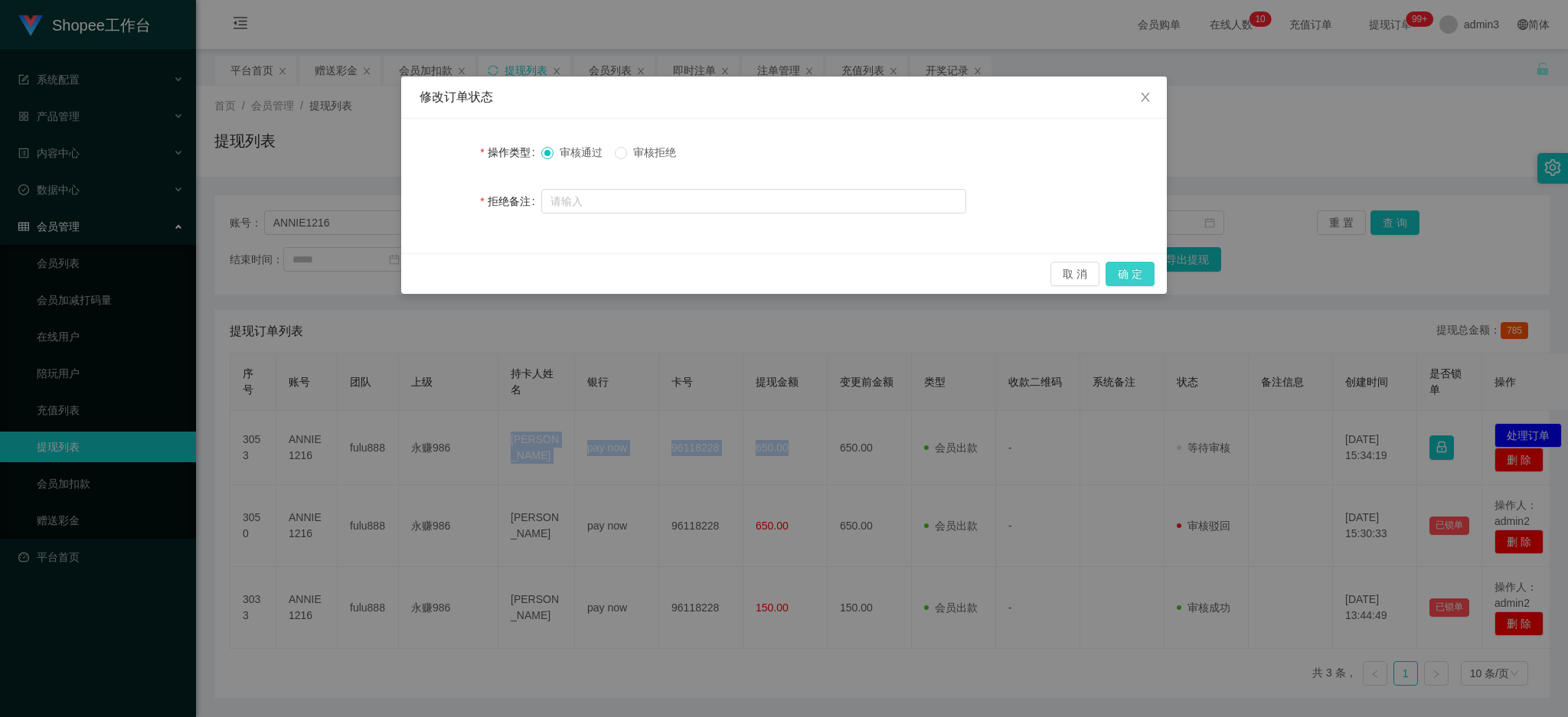
click at [1140, 279] on button "确 定" at bounding box center [1130, 274] width 49 height 24
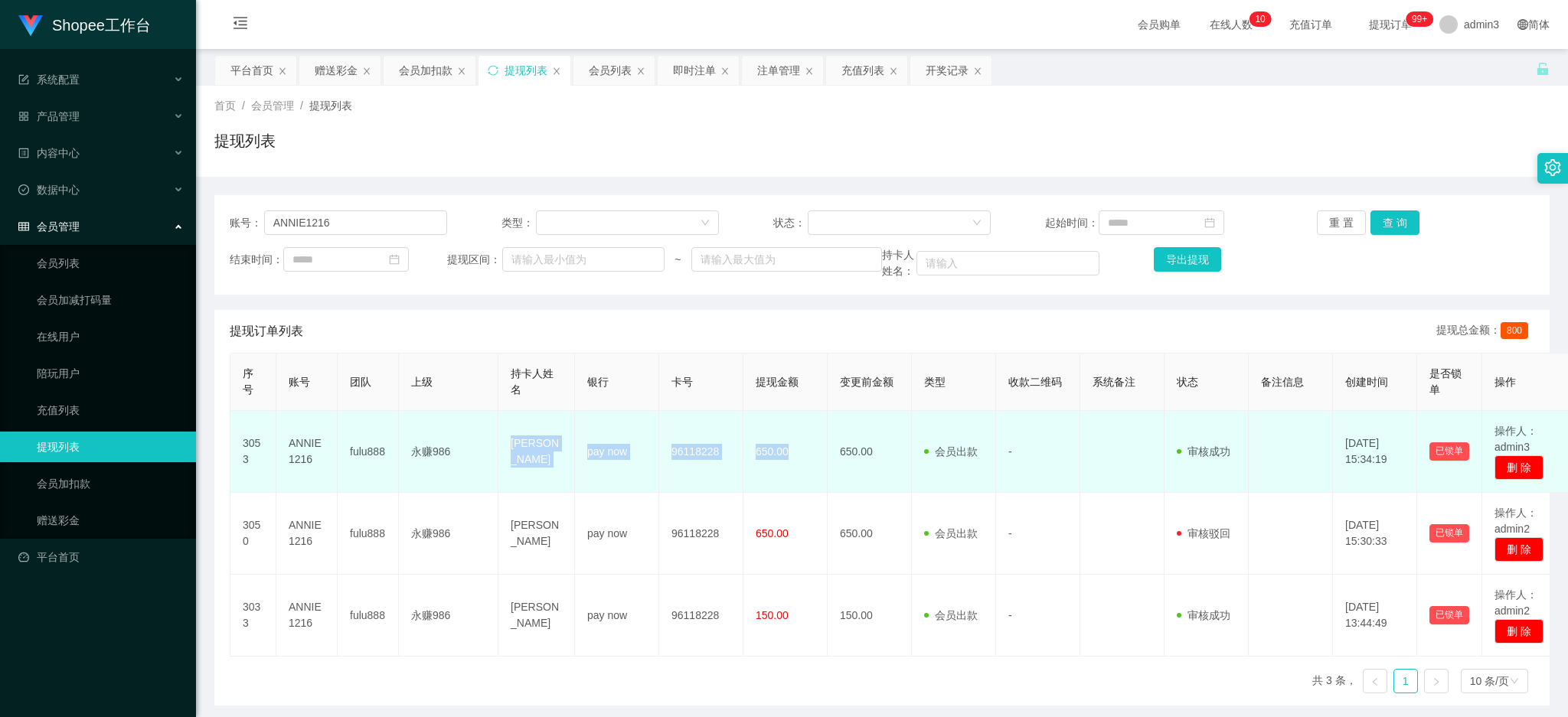
click at [700, 485] on td "96118228" at bounding box center [700, 452] width 84 height 82
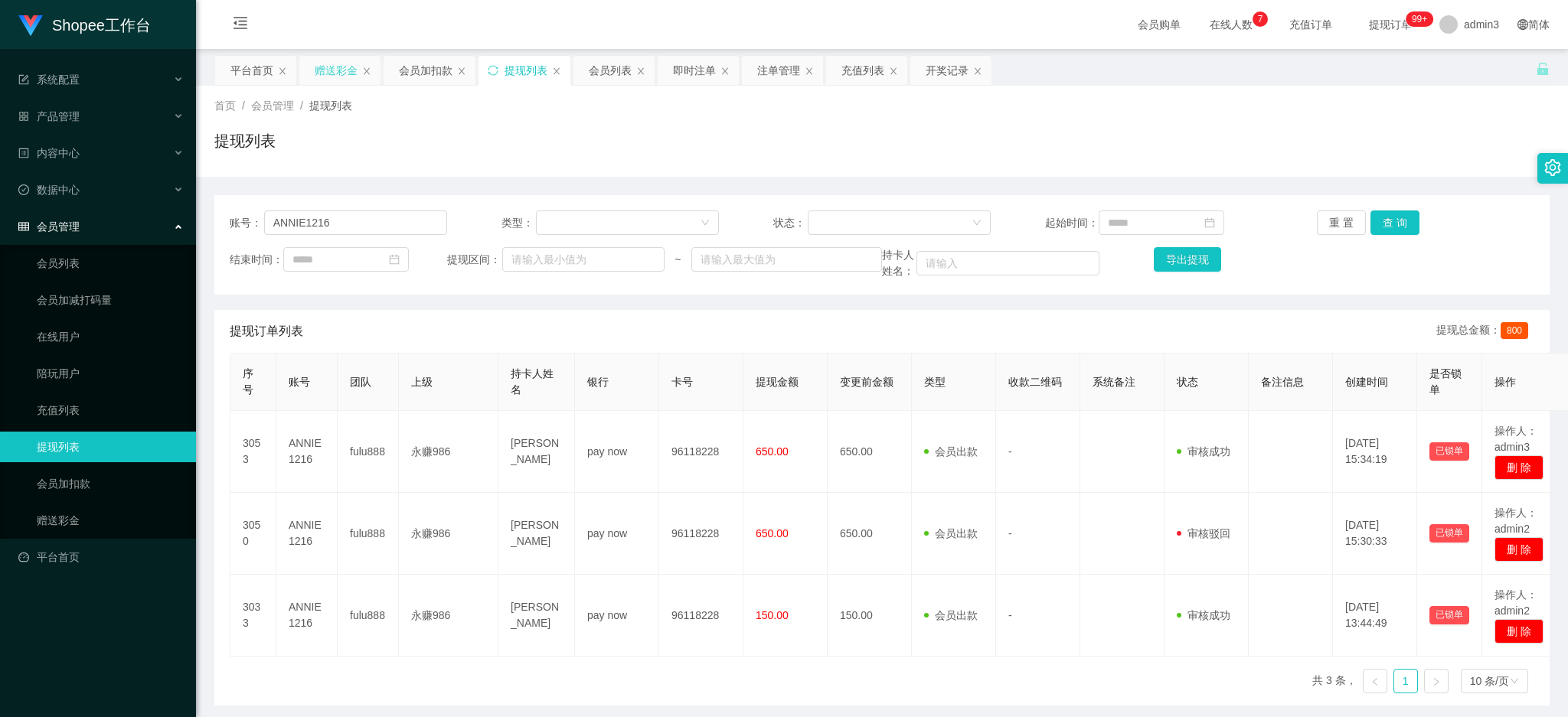
click at [323, 67] on div "赠送彩金" at bounding box center [336, 70] width 43 height 29
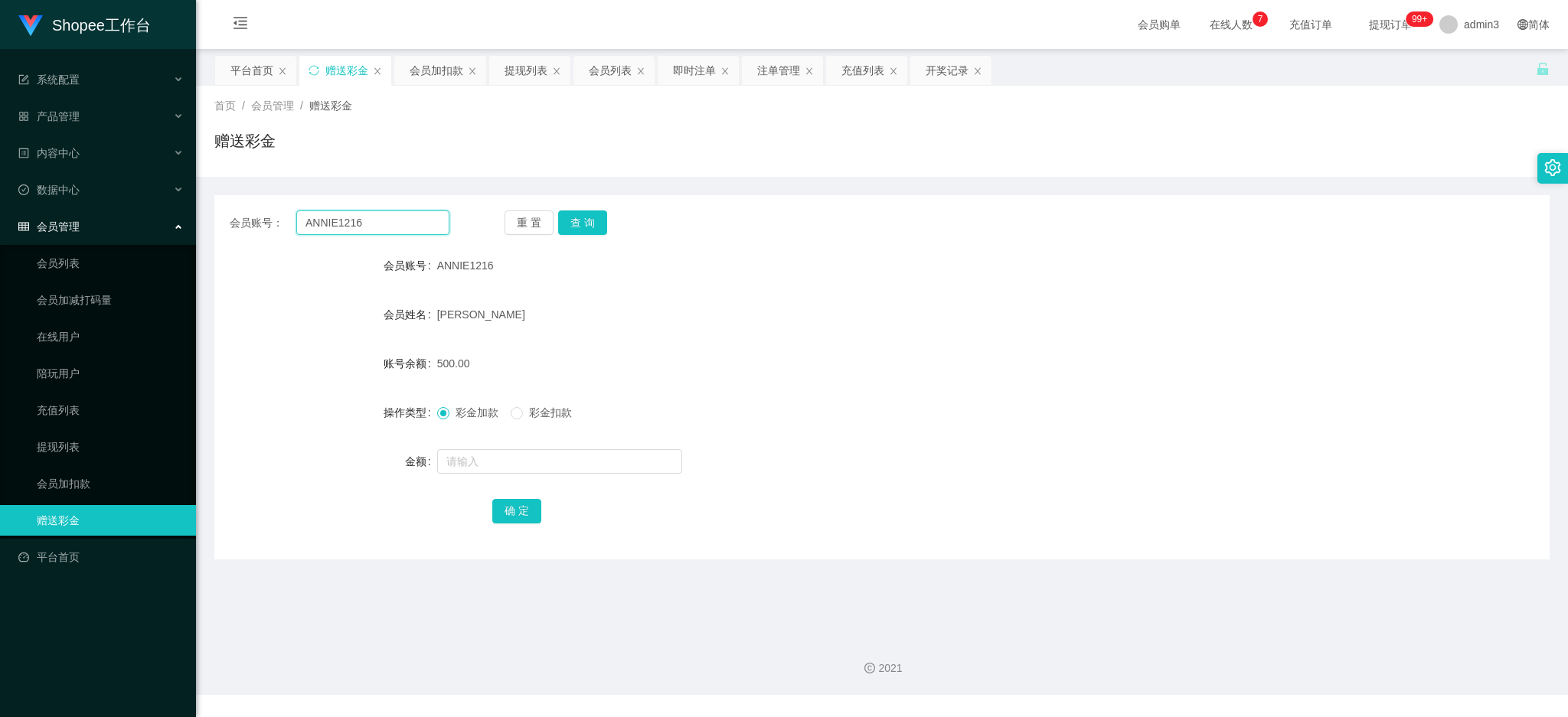
click at [363, 219] on input "ANNIE1216" at bounding box center [373, 222] width 153 height 24
paste input "san333"
type input "san333"
click at [592, 219] on button "查 询" at bounding box center [582, 222] width 49 height 24
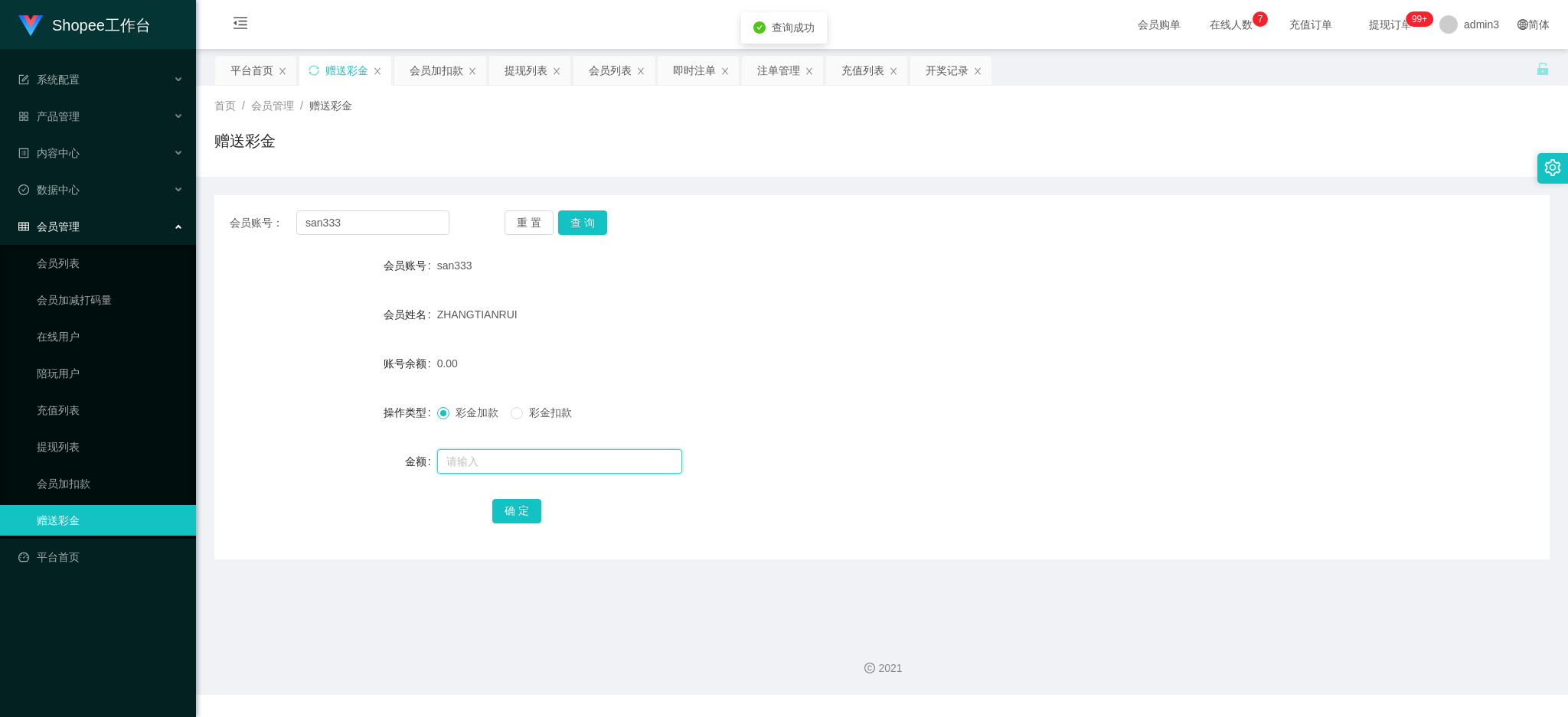
click at [519, 469] on input "text" at bounding box center [560, 461] width 245 height 24
type input "100"
click at [517, 511] on button "确 定" at bounding box center [517, 511] width 49 height 24
click at [350, 234] on input "san333" at bounding box center [373, 222] width 153 height 24
click at [349, 234] on input "san333" at bounding box center [373, 222] width 153 height 24
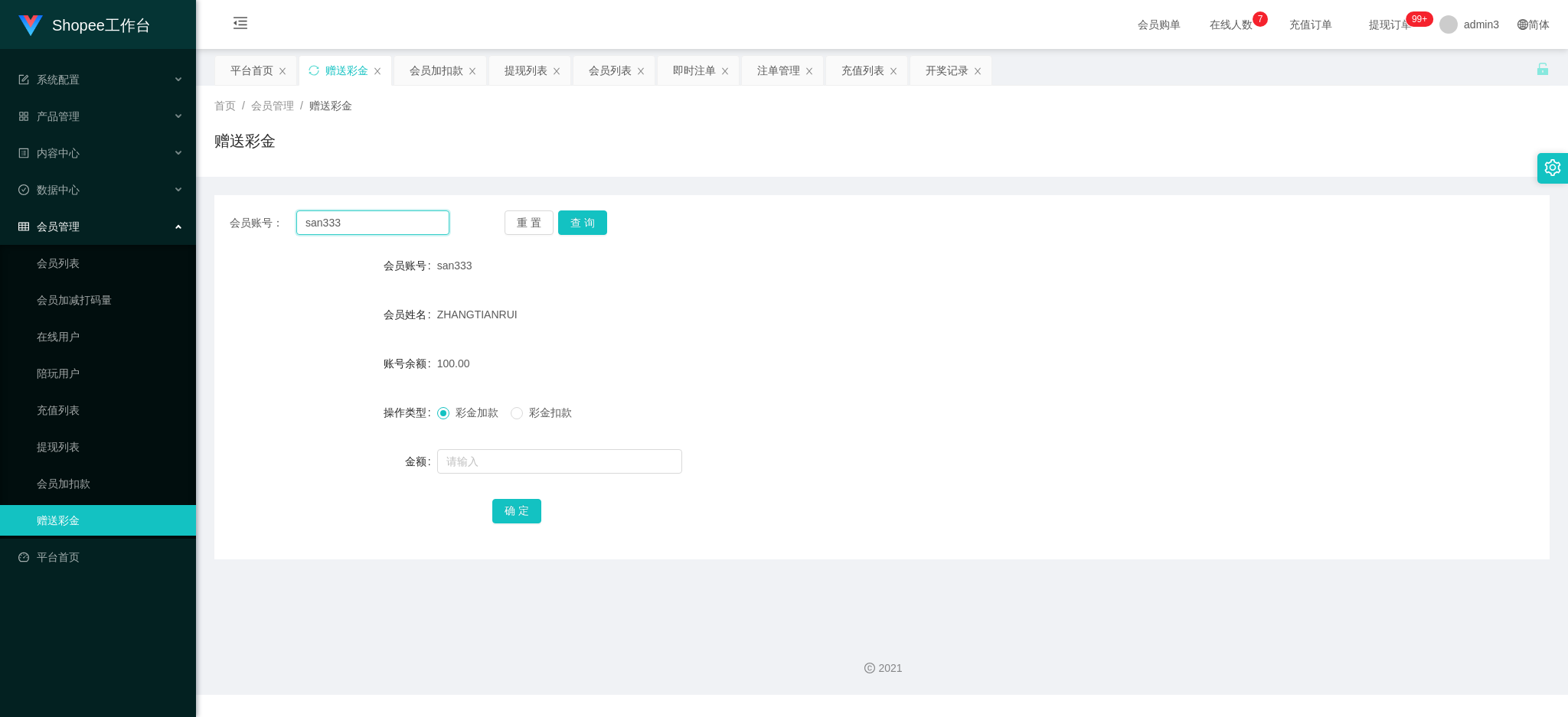
click at [349, 234] on input "san333" at bounding box center [373, 222] width 153 height 24
paste input "lingjunhua1994"
type input "lingjunhua1994"
click at [571, 227] on button "查 询" at bounding box center [582, 222] width 49 height 24
click at [460, 439] on form "会员账号 lingjunhua1994 会员姓名 lingjunhua 账号余额 0.00 操作类型 彩金加款 彩金扣款 金额 确 定" at bounding box center [882, 388] width 1335 height 275
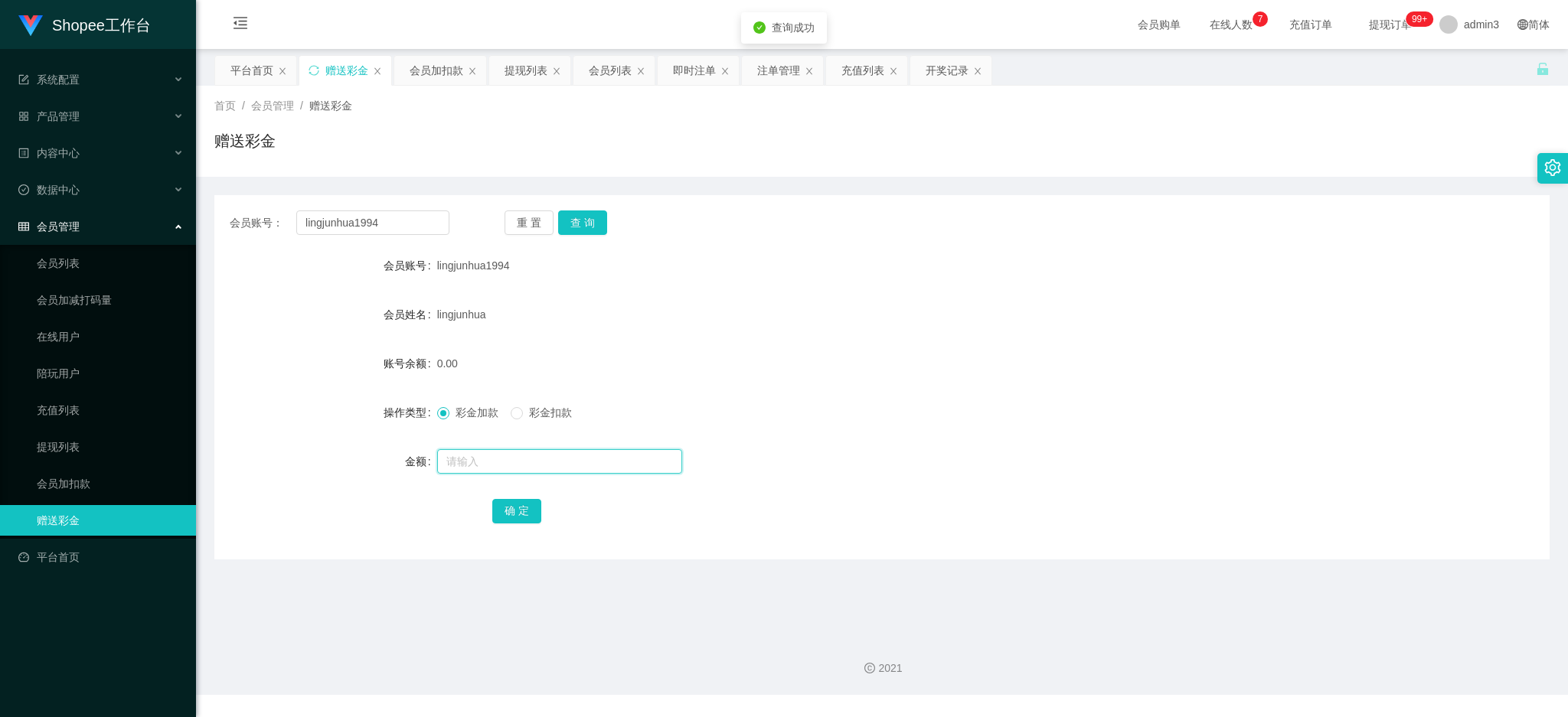
click at [460, 462] on input "text" at bounding box center [560, 461] width 245 height 24
click at [462, 461] on input "text" at bounding box center [560, 461] width 245 height 24
type input "300"
click at [509, 505] on button "确 定" at bounding box center [517, 511] width 49 height 24
click at [372, 230] on input "lingjunhua1994" at bounding box center [373, 222] width 153 height 24
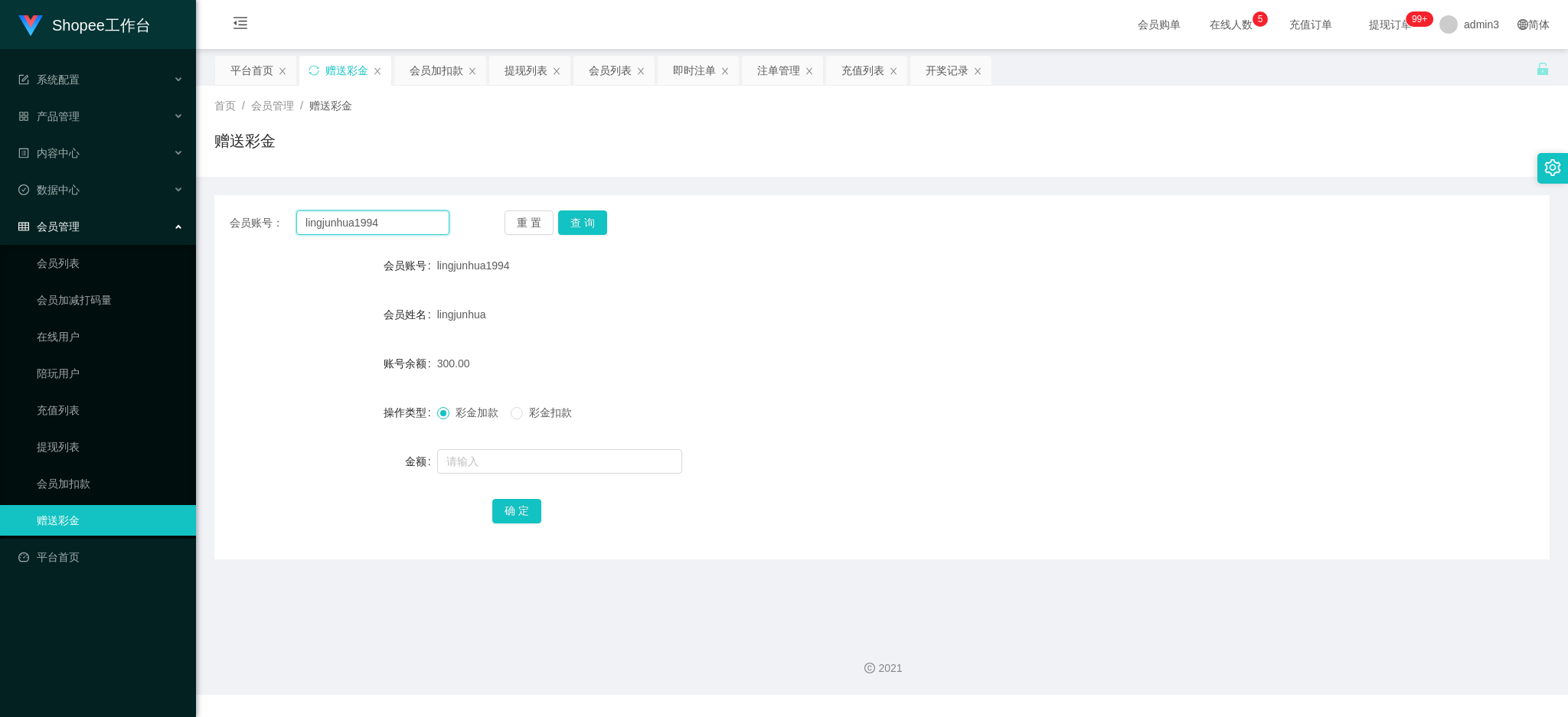
click at [372, 230] on input "lingjunhua1994" at bounding box center [373, 222] width 153 height 24
paste input "Vivian119889"
type input "Vivian119889"
click at [589, 226] on button "查 询" at bounding box center [582, 222] width 49 height 24
click at [533, 462] on input "text" at bounding box center [560, 461] width 245 height 24
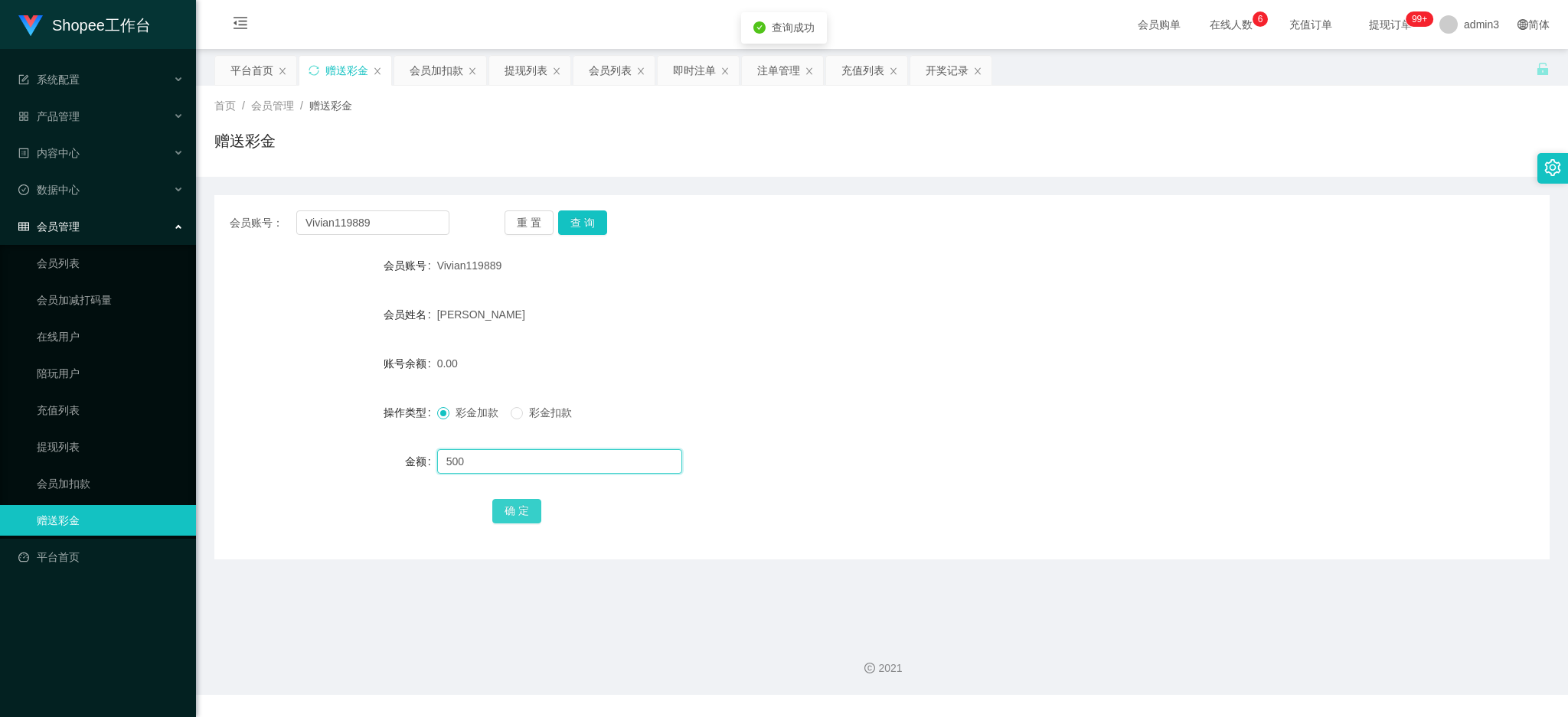
type input "500"
click at [511, 505] on button "确 定" at bounding box center [517, 511] width 49 height 24
click at [323, 226] on input "Vivian119889" at bounding box center [373, 222] width 153 height 24
paste input "bao934"
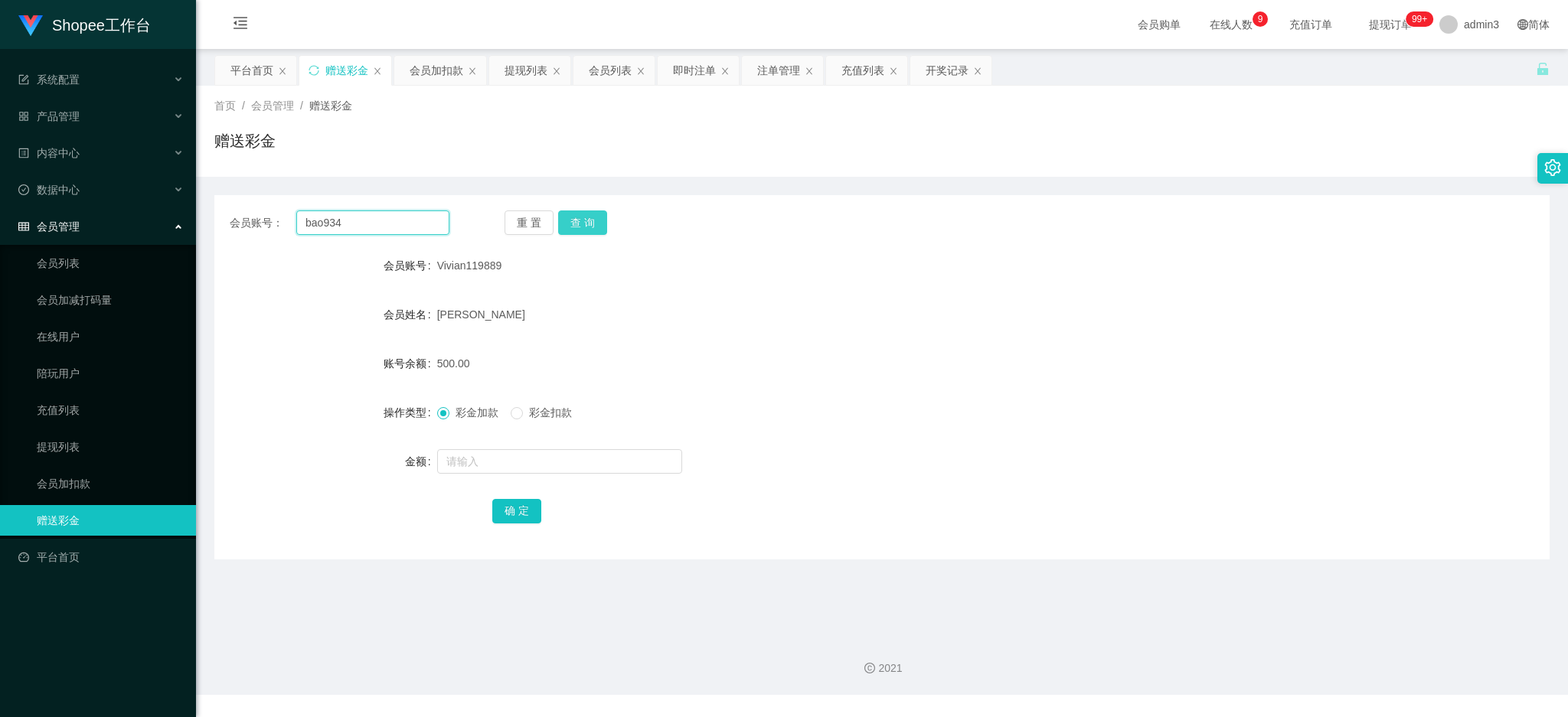
type input "bao934"
click at [586, 229] on button "查 询" at bounding box center [582, 222] width 49 height 24
click at [523, 466] on input "text" at bounding box center [560, 461] width 245 height 24
type input "500"
click at [529, 512] on button "确 定" at bounding box center [517, 511] width 49 height 24
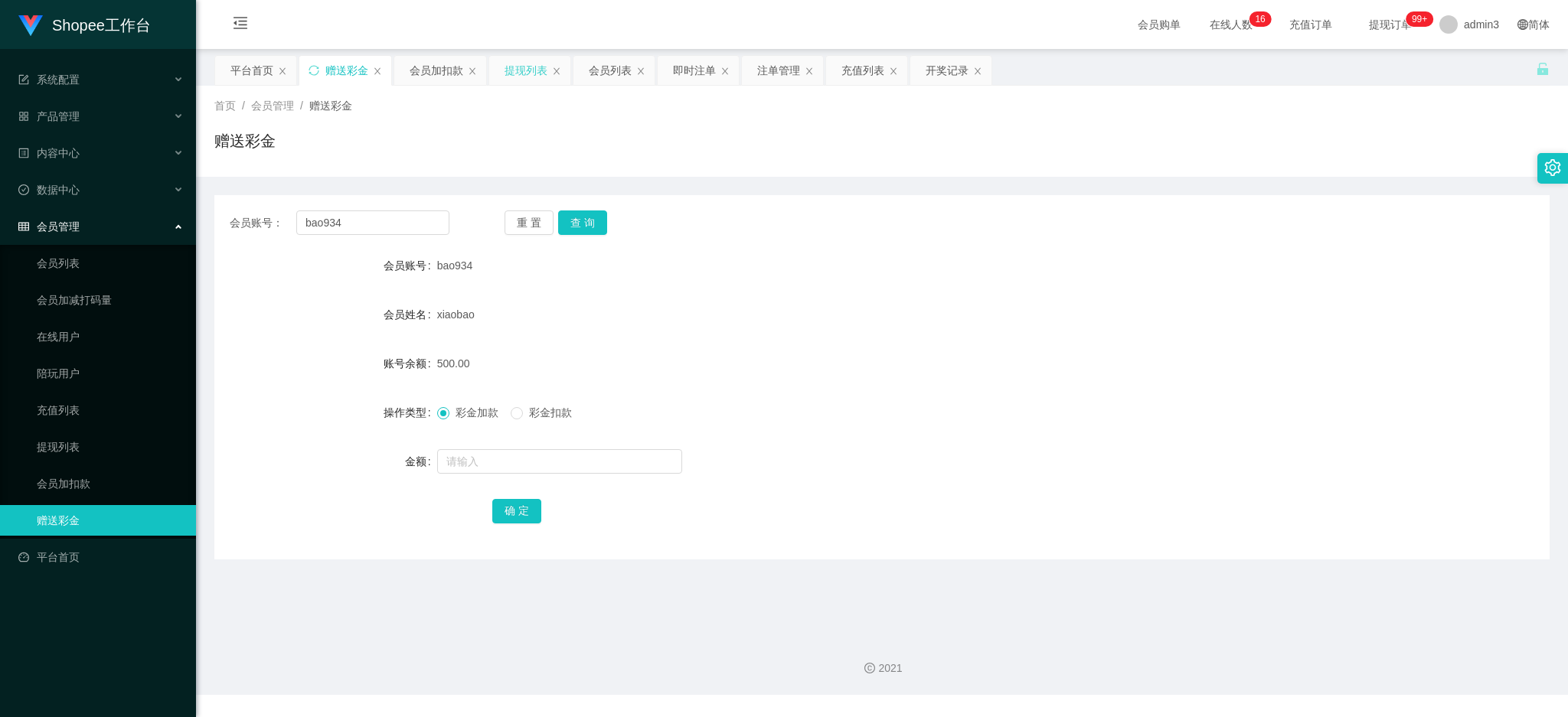
click at [532, 73] on div "提现列表" at bounding box center [527, 70] width 43 height 29
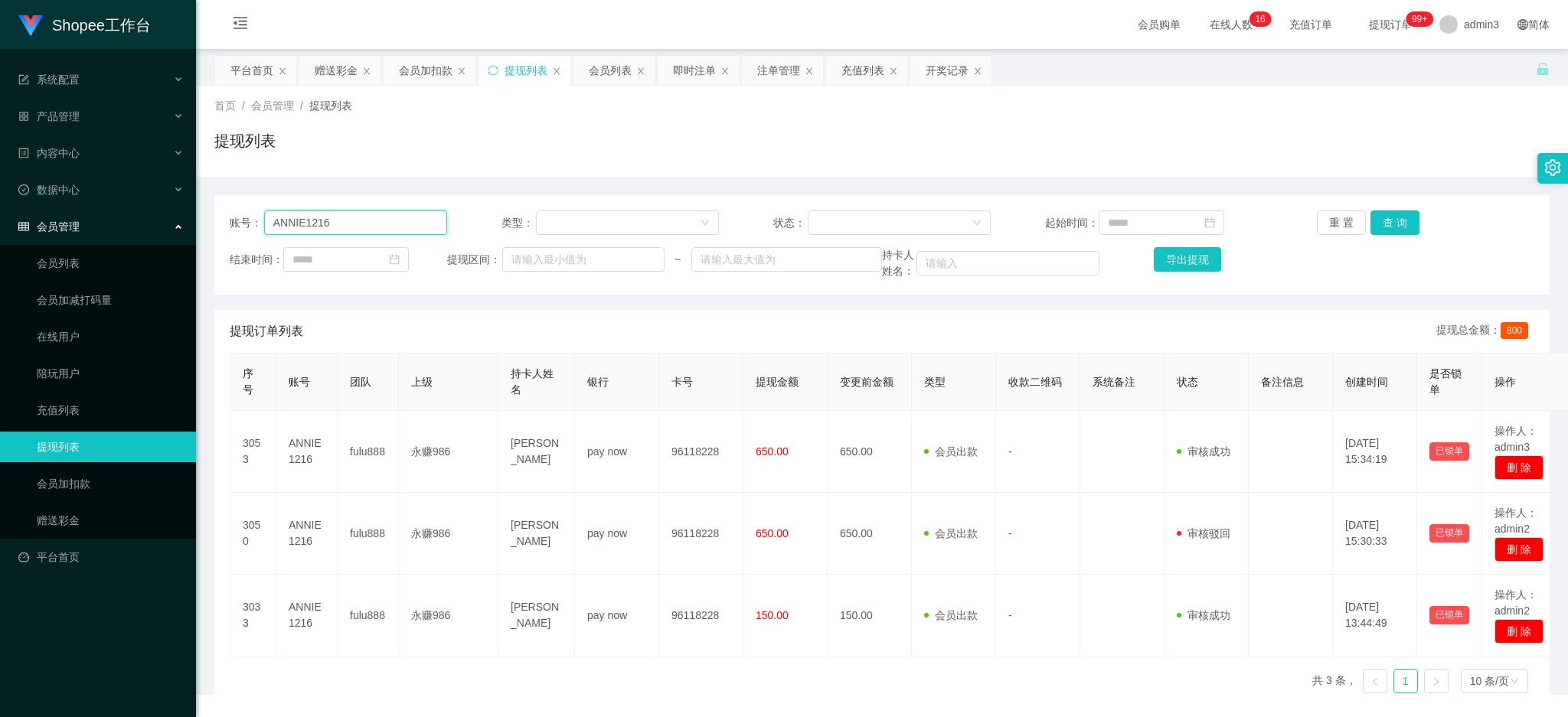
click at [339, 230] on input "ANNIE1216" at bounding box center [356, 222] width 183 height 24
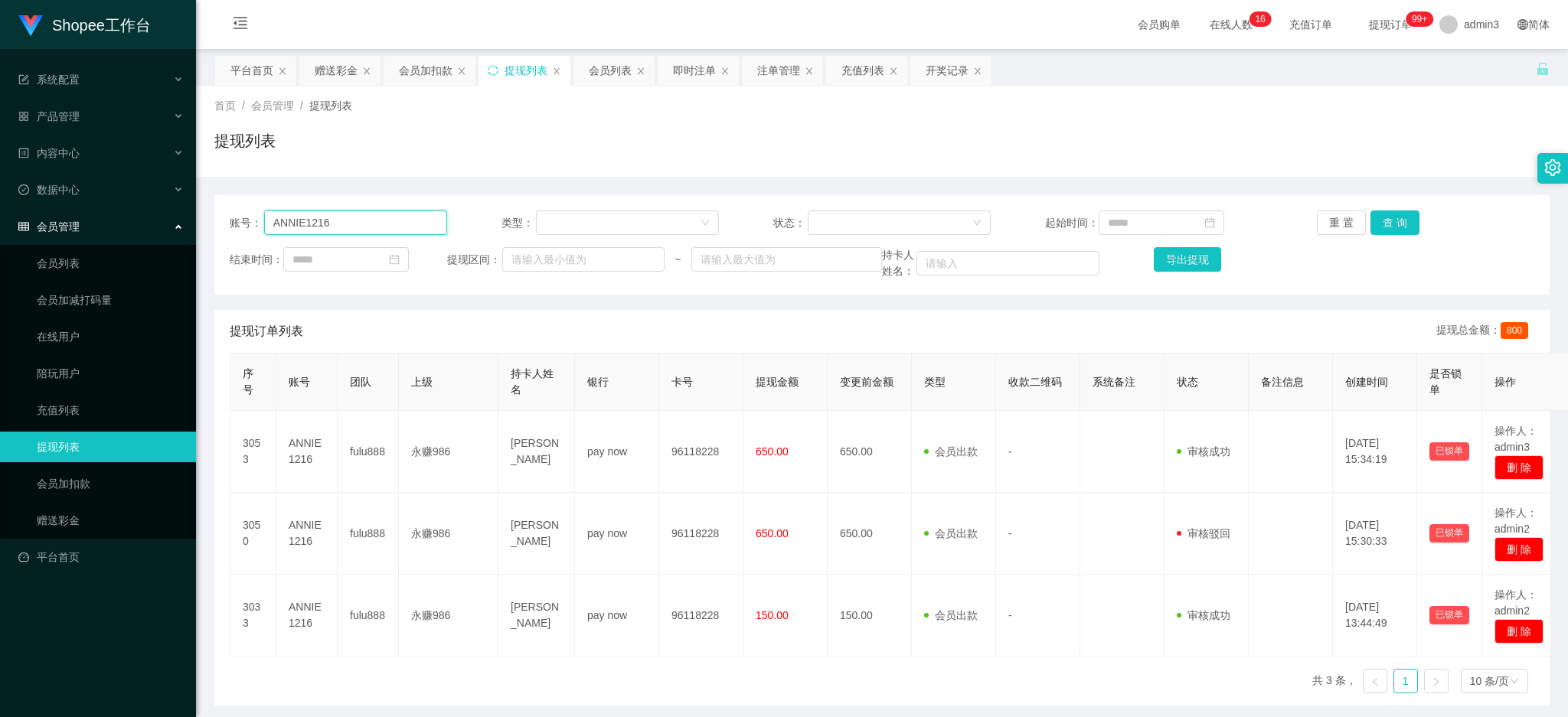
click at [339, 230] on input "ANNIE1216" at bounding box center [356, 222] width 183 height 24
paste input "timi6111"
type input "timi6111"
click at [1390, 225] on button "查 询" at bounding box center [1394, 222] width 49 height 24
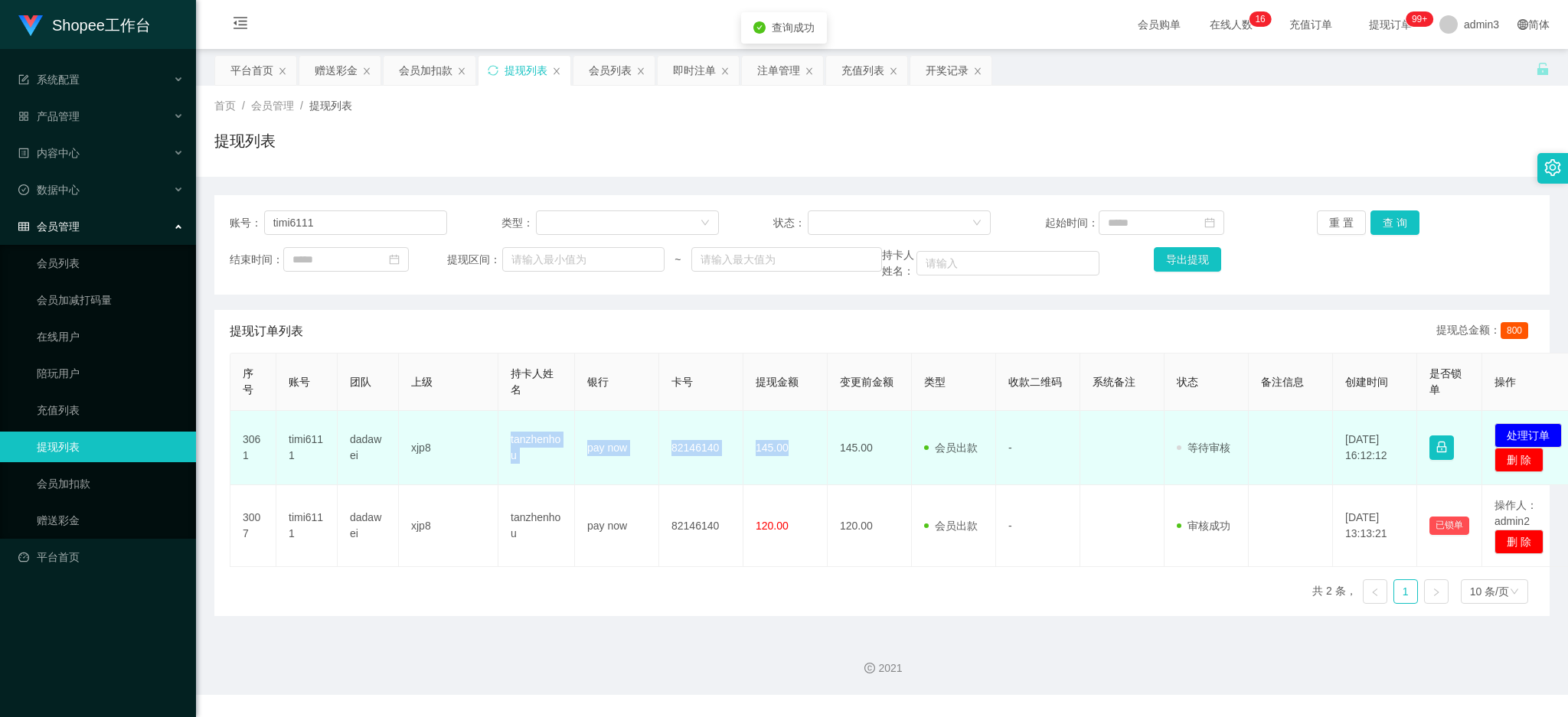
drag, startPoint x: 497, startPoint y: 437, endPoint x: 793, endPoint y: 461, distance: 297.0
click at [793, 461] on tr "3061 timi6111 dadawei xjp8 tanzhenhou pay now 82146140 145.00 145.00 会员出款 人工取款 …" at bounding box center [907, 448] width 1353 height 74
click at [1533, 436] on button "处理订单" at bounding box center [1528, 435] width 67 height 24
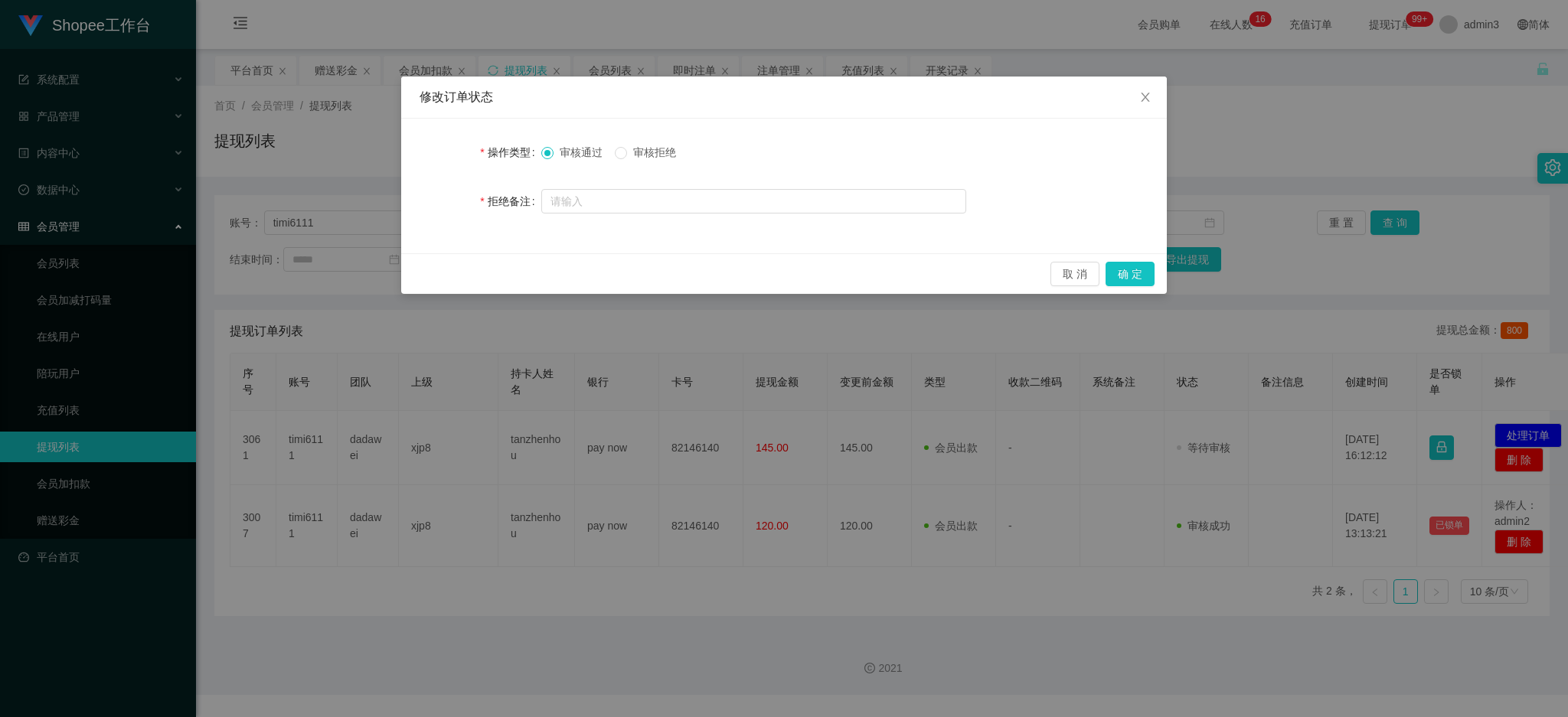
click at [1130, 286] on div "取 消 确 定" at bounding box center [784, 274] width 765 height 41
click at [1130, 278] on button "确 定" at bounding box center [1130, 274] width 49 height 24
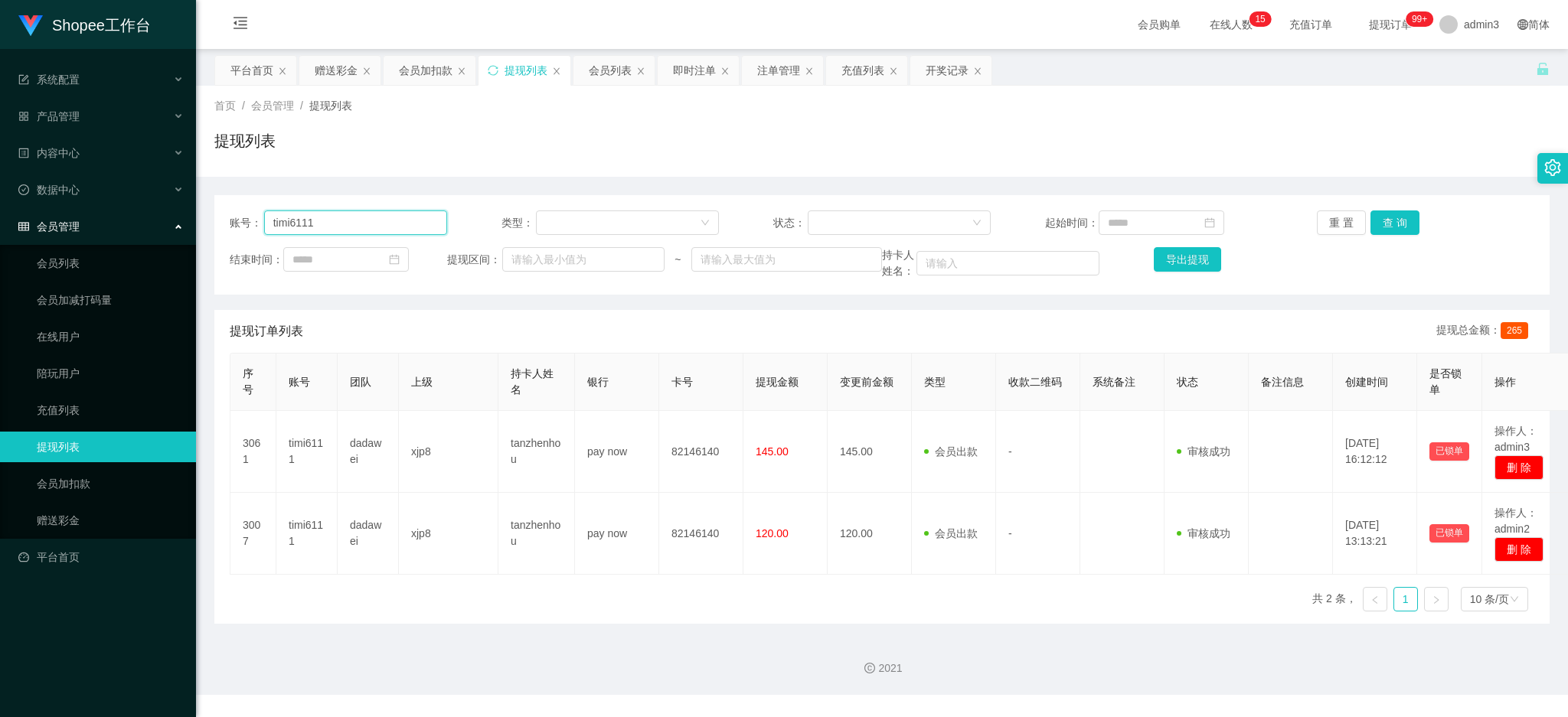
click at [299, 220] on input "timi6111" at bounding box center [356, 222] width 183 height 24
paste input "win6369"
type input "win6369"
click at [1395, 226] on button "查 询" at bounding box center [1394, 222] width 49 height 24
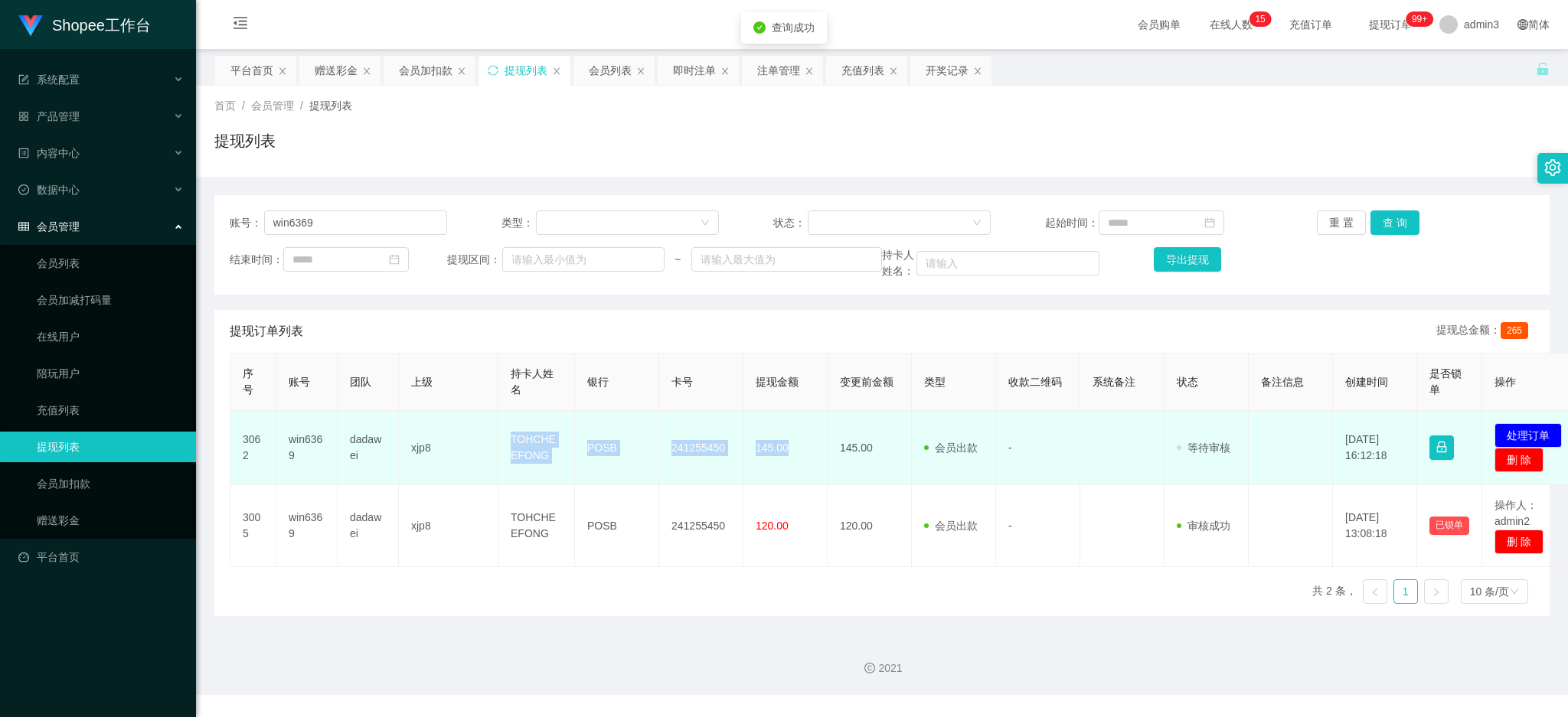
drag, startPoint x: 507, startPoint y: 438, endPoint x: 788, endPoint y: 472, distance: 283.0
click at [788, 472] on tr "3062 win6369 dadawei xjp8 TOHCHEEFONG POSB 241255450 145.00 145.00 会员出款 人工取款 - …" at bounding box center [907, 448] width 1353 height 74
drag, startPoint x: 1511, startPoint y: 433, endPoint x: 1430, endPoint y: 409, distance: 84.5
click at [1512, 433] on button "处理订单" at bounding box center [1528, 435] width 67 height 24
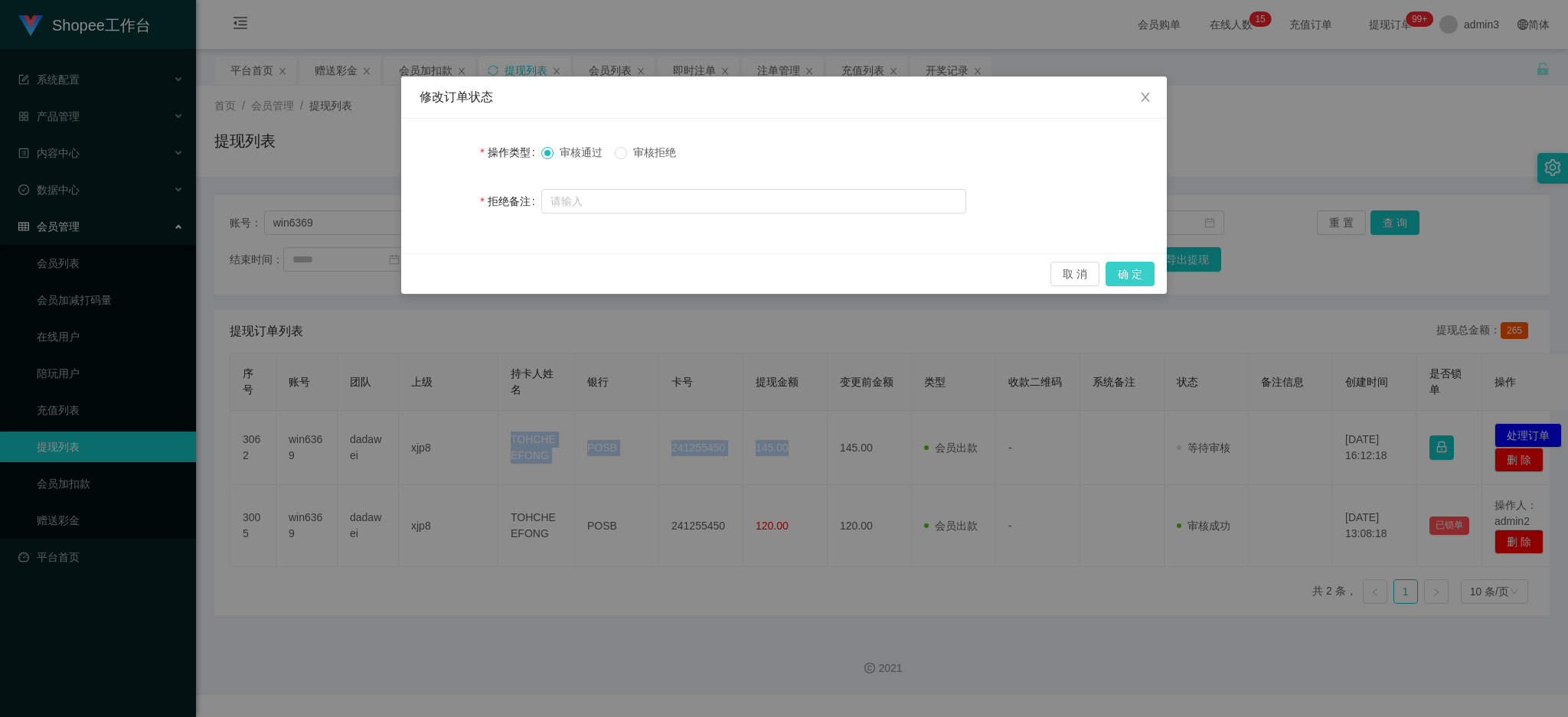
click at [1152, 274] on button "确 定" at bounding box center [1130, 274] width 49 height 24
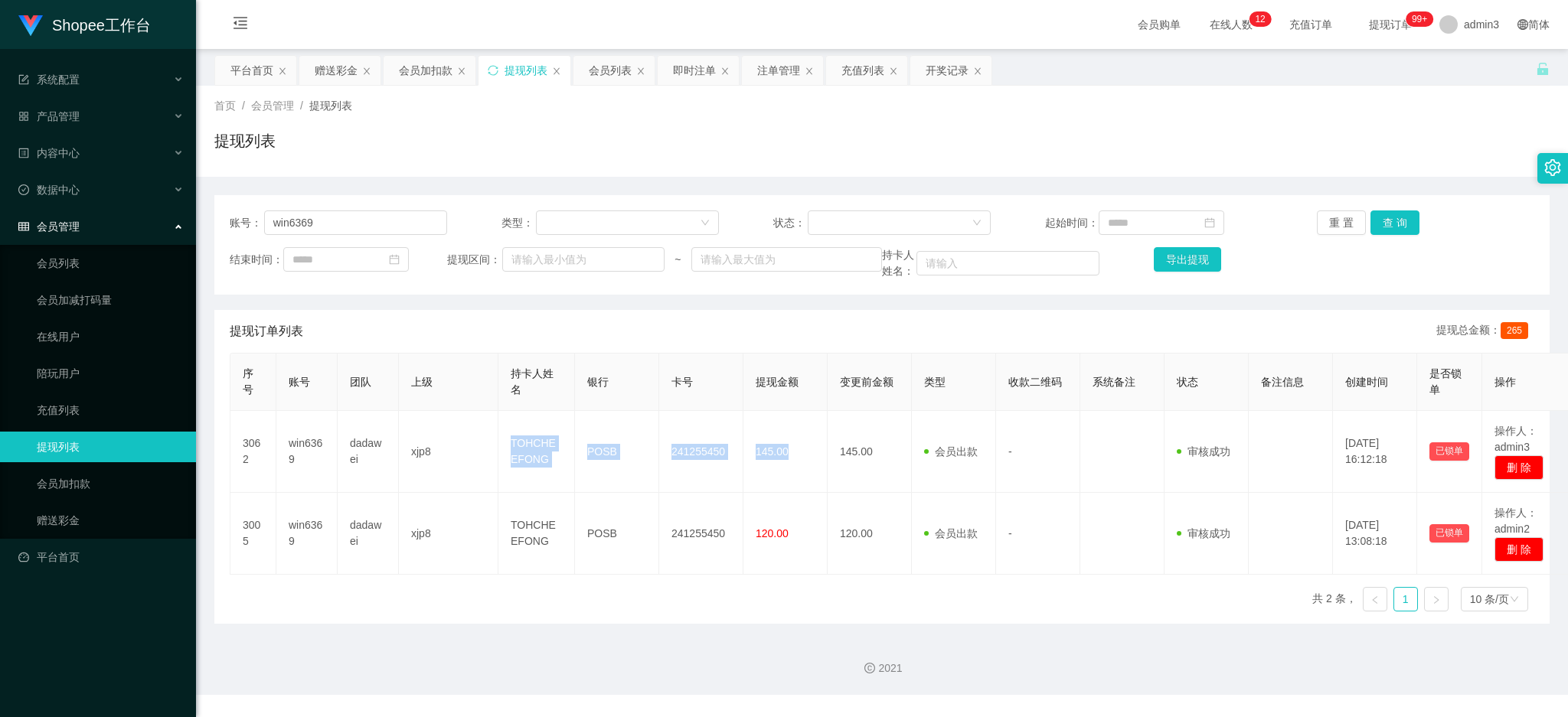
drag, startPoint x: 683, startPoint y: 68, endPoint x: 621, endPoint y: 146, distance: 99.6
click at [682, 68] on div "即时注单" at bounding box center [695, 70] width 43 height 29
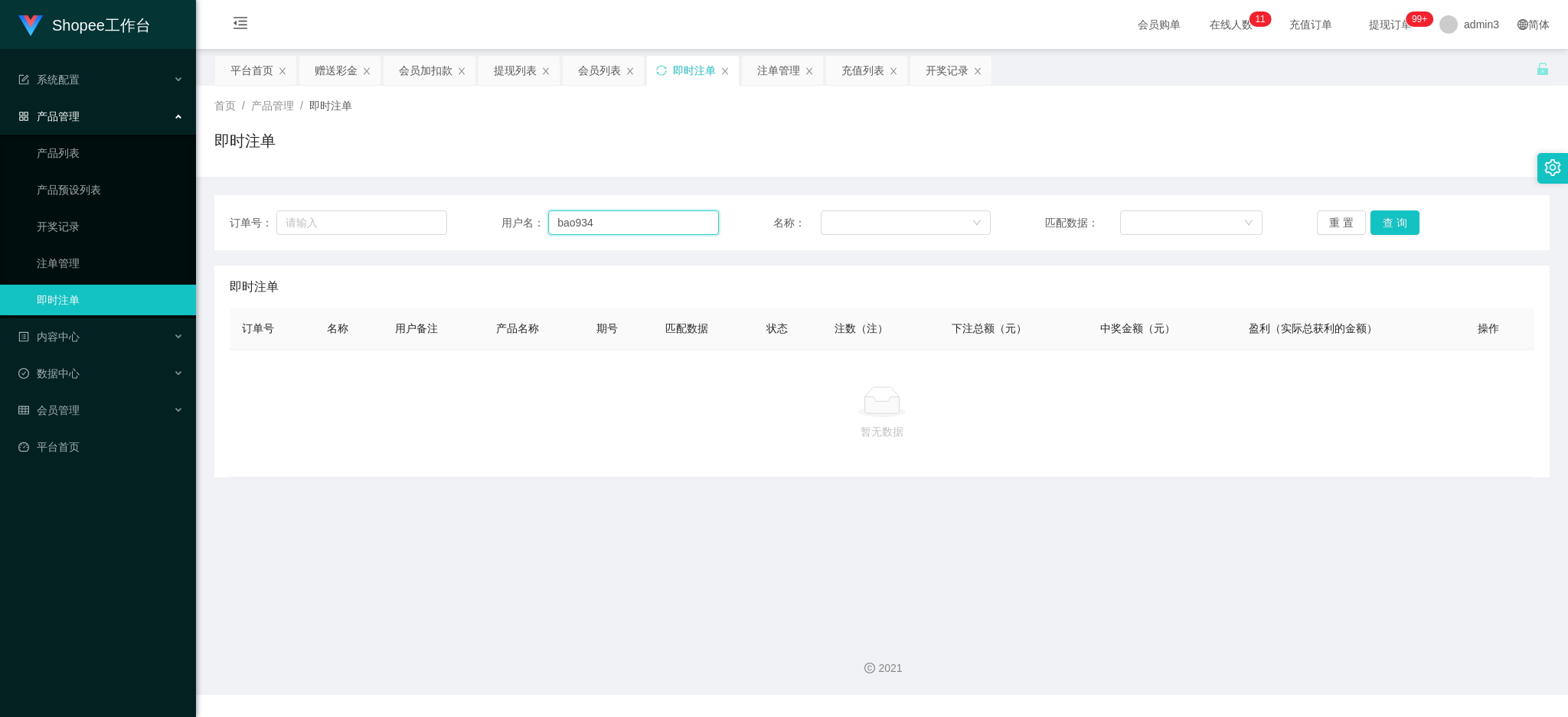
click at [581, 225] on input "bao934" at bounding box center [633, 222] width 171 height 24
paste input "Vivian119889"
type input "Vivian119889"
click at [1407, 216] on button "查 询" at bounding box center [1394, 222] width 49 height 24
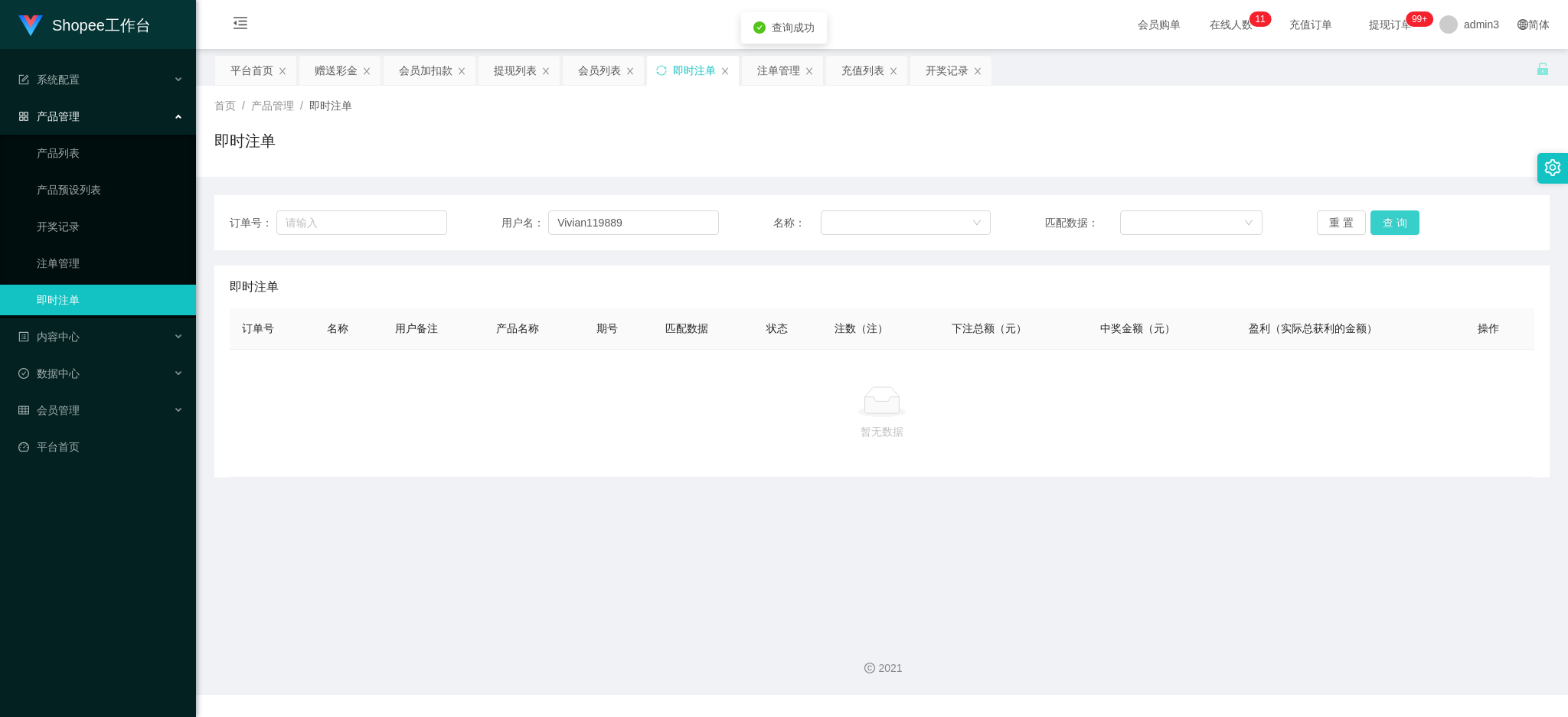
click at [1376, 224] on button "查 询" at bounding box center [1394, 222] width 49 height 24
click at [313, 67] on div "赠送彩金" at bounding box center [340, 70] width 82 height 29
click at [333, 77] on div "赠送彩金" at bounding box center [336, 70] width 43 height 29
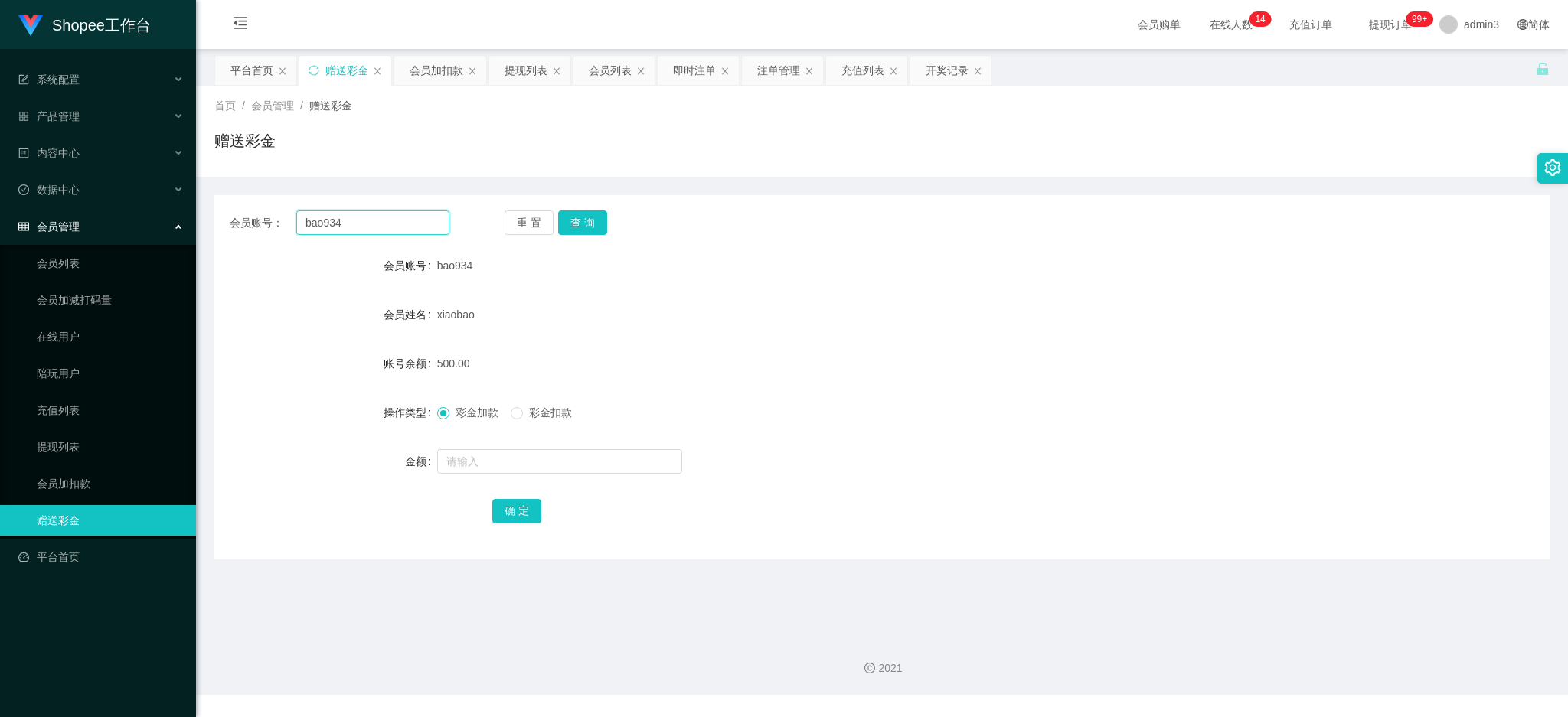
click at [344, 228] on input "bao934" at bounding box center [373, 222] width 153 height 24
paste input "Vivian119889"
type input "Vivian119889"
drag, startPoint x: 582, startPoint y: 221, endPoint x: 574, endPoint y: 252, distance: 32.0
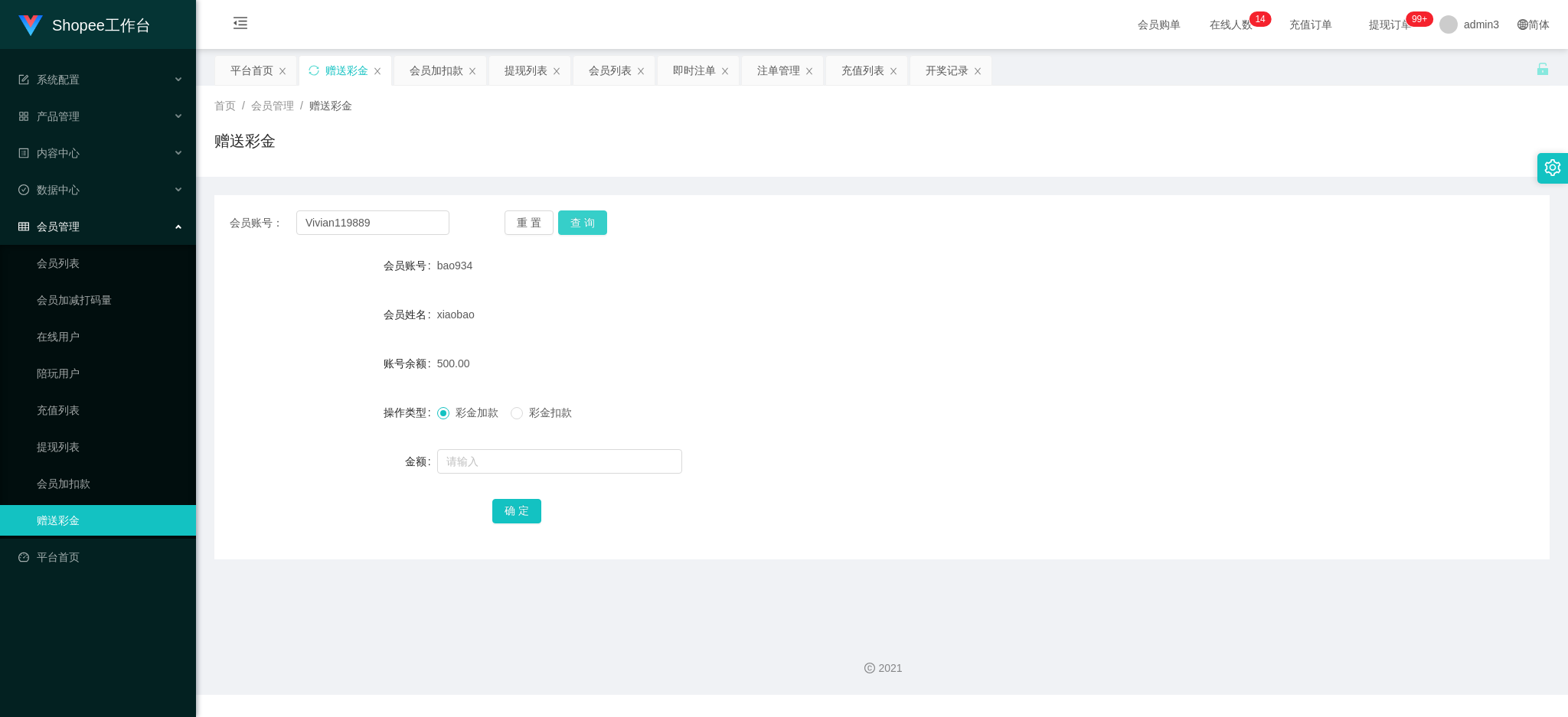
click at [582, 222] on button "查 询" at bounding box center [582, 222] width 49 height 24
click at [491, 463] on input "text" at bounding box center [560, 461] width 245 height 24
type input "450"
click at [506, 507] on button "确 定" at bounding box center [517, 511] width 49 height 24
click at [370, 244] on div "会员账号： Vivian119889 重 置 查 询 会员账号 Vivian119889 会员姓名 [PERSON_NAME] 账号余额 650.00 操作类…" at bounding box center [882, 378] width 1335 height 364
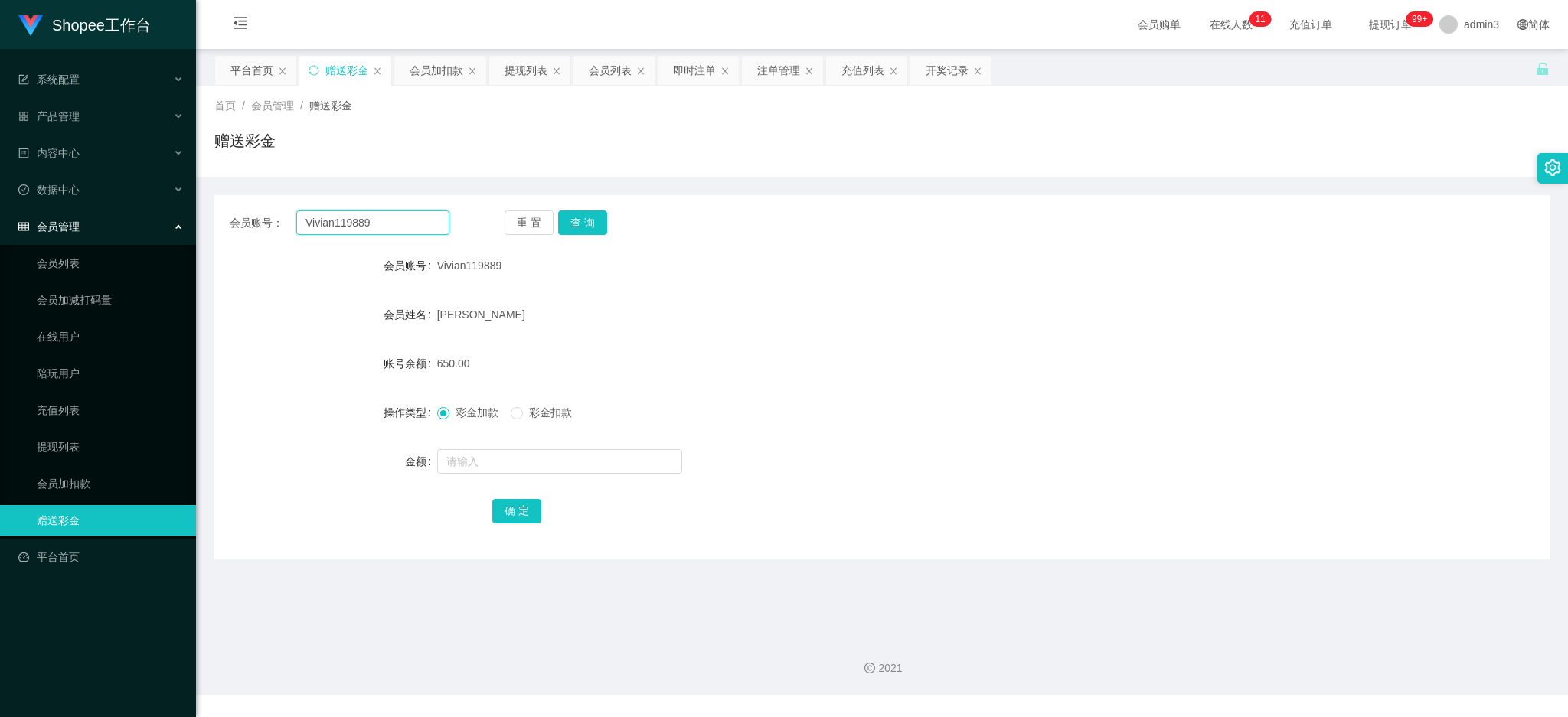
click at [370, 220] on input "Vivian119889" at bounding box center [373, 222] width 153 height 24
paste input "[PERSON_NAME]"
type input "[PERSON_NAME]"
click at [574, 227] on button "查 询" at bounding box center [582, 222] width 49 height 24
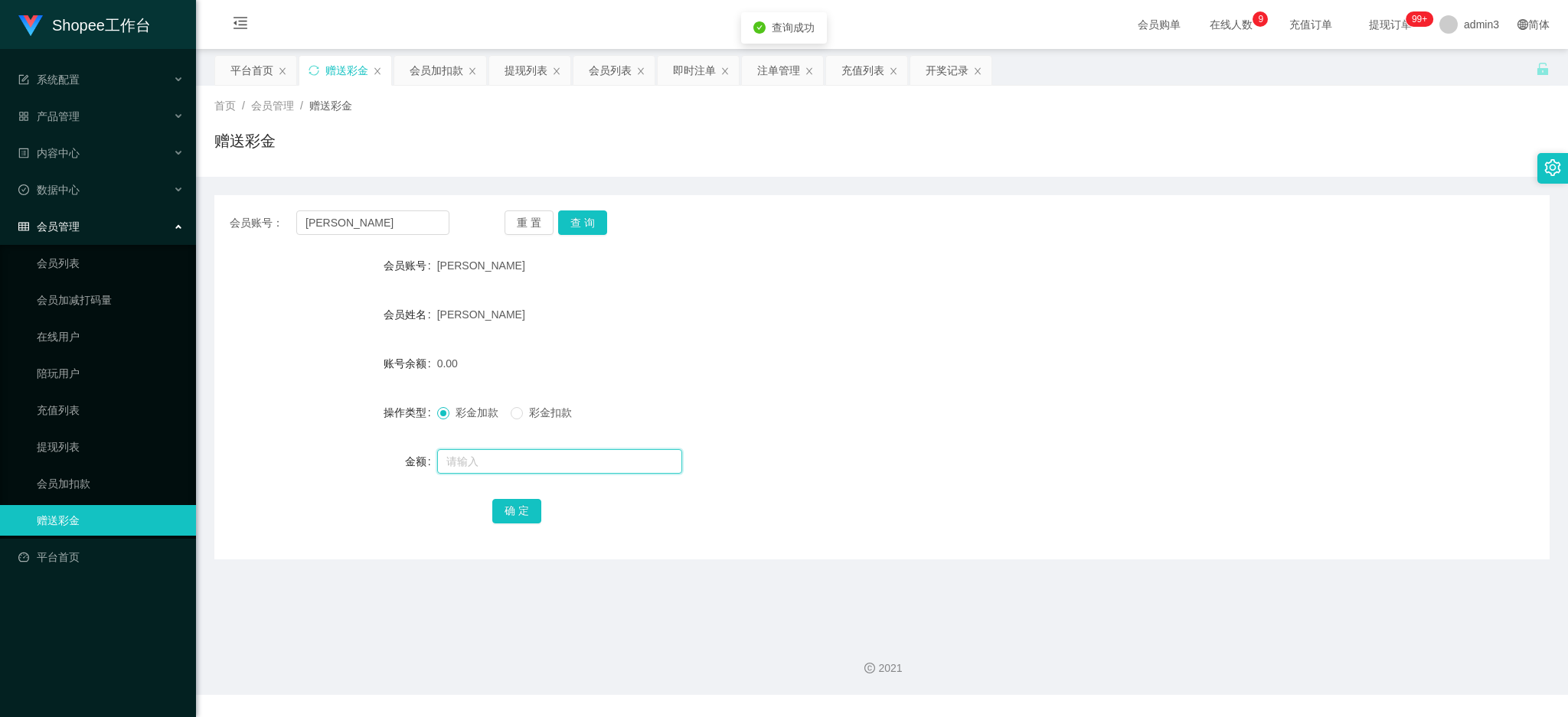
click at [533, 464] on input "text" at bounding box center [560, 461] width 245 height 24
type input "100"
click at [494, 509] on button "确 定" at bounding box center [517, 511] width 49 height 24
click at [540, 57] on div "提现列表" at bounding box center [527, 70] width 43 height 29
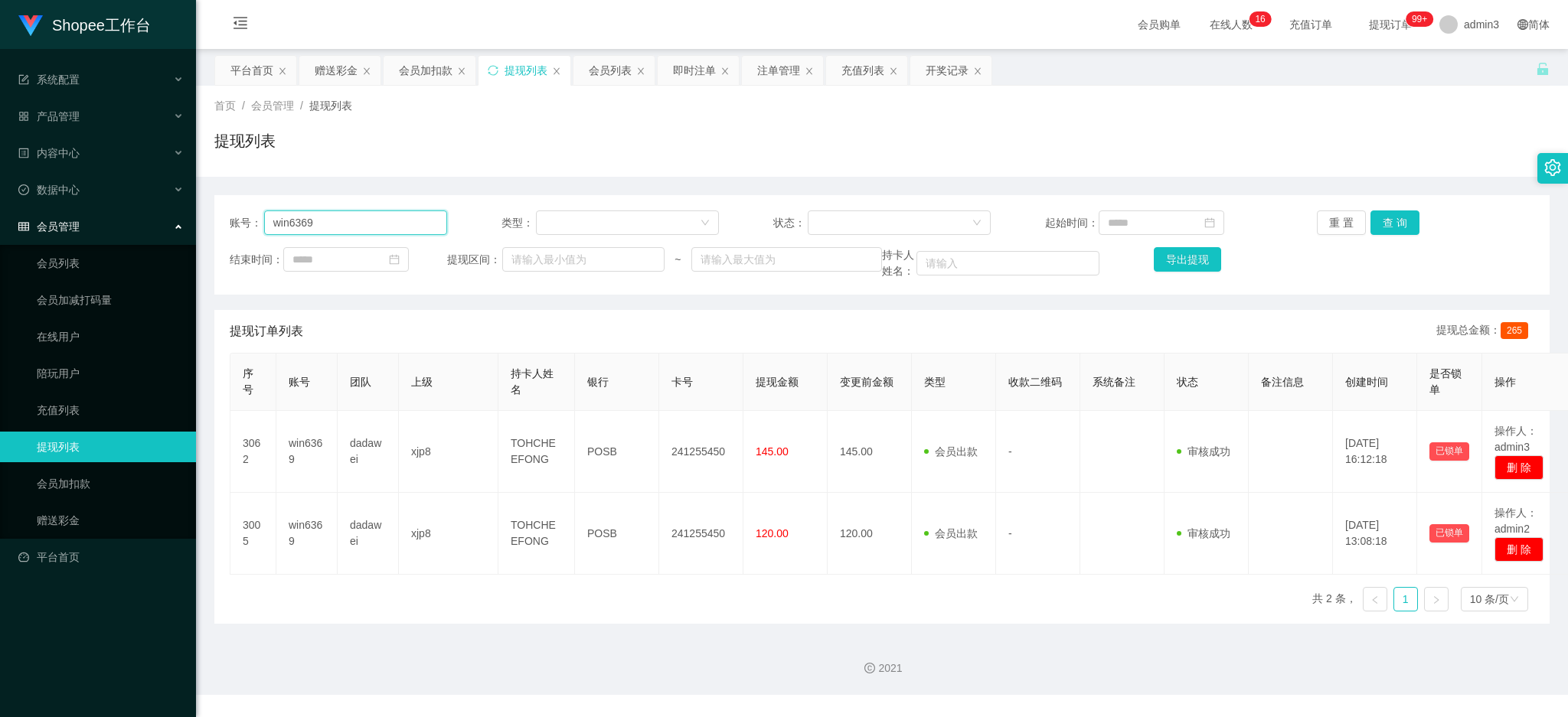
click at [346, 226] on input "win6369" at bounding box center [356, 222] width 183 height 24
click at [347, 225] on input "win6369" at bounding box center [356, 222] width 183 height 24
paste input "lingjunhua1994"
click at [1370, 222] on button "查 询" at bounding box center [1394, 222] width 49 height 24
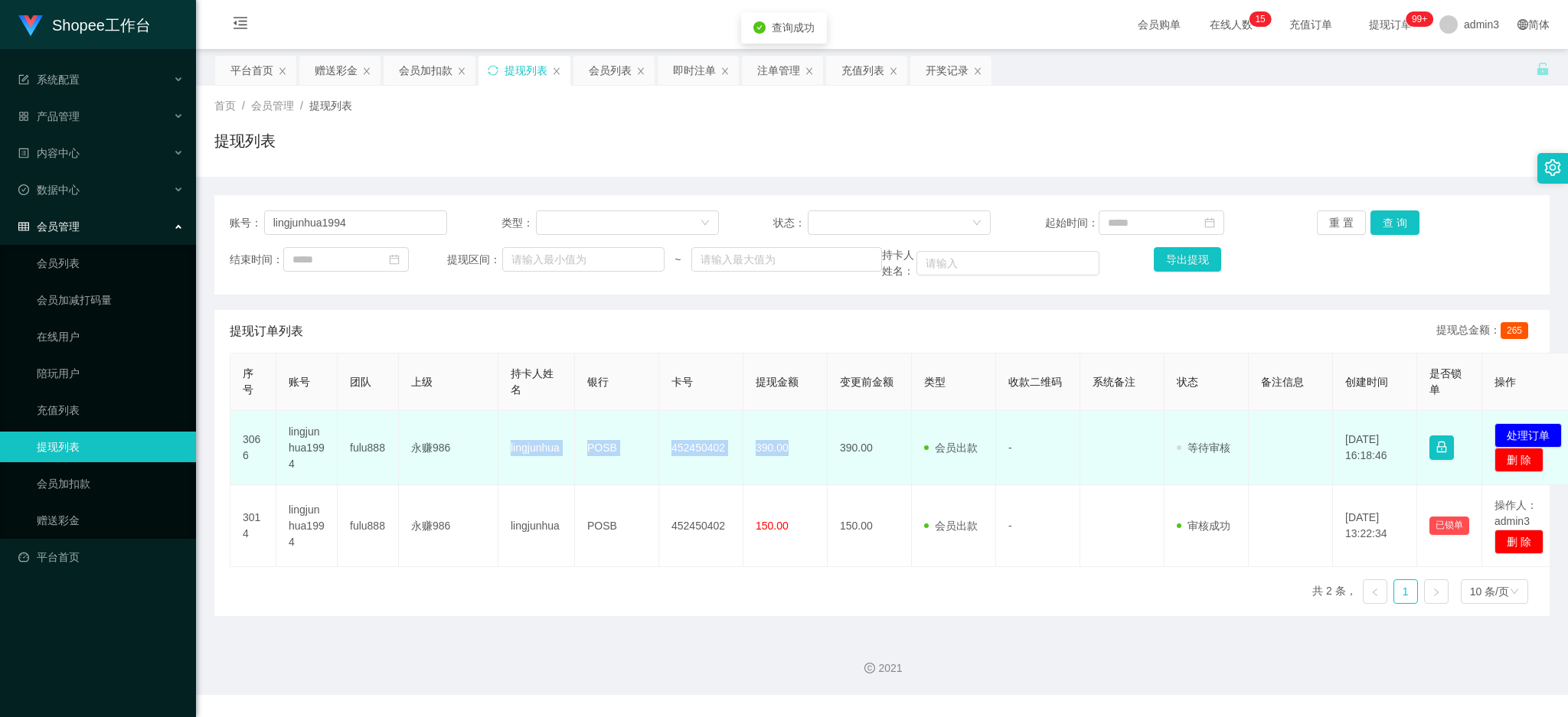
drag, startPoint x: 503, startPoint y: 449, endPoint x: 800, endPoint y: 462, distance: 297.3
click at [800, 462] on tr "3066 lingjunhua1994 fulu888 永赚986 lingjunhua POSB 452450402 390.00 390.00 会员出款 …" at bounding box center [907, 448] width 1353 height 74
click at [1545, 429] on button "处理订单" at bounding box center [1528, 435] width 67 height 24
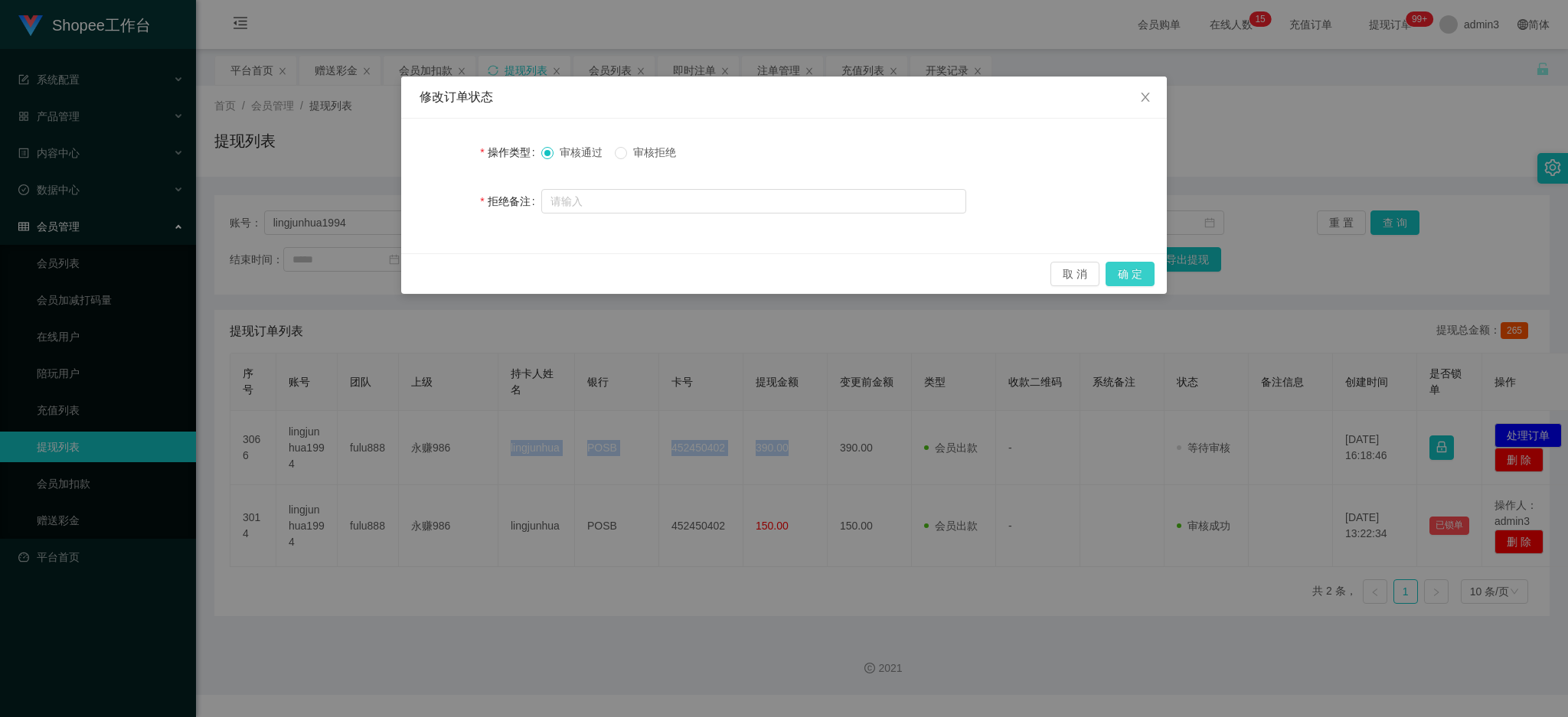
click at [1122, 279] on button "确 定" at bounding box center [1130, 274] width 49 height 24
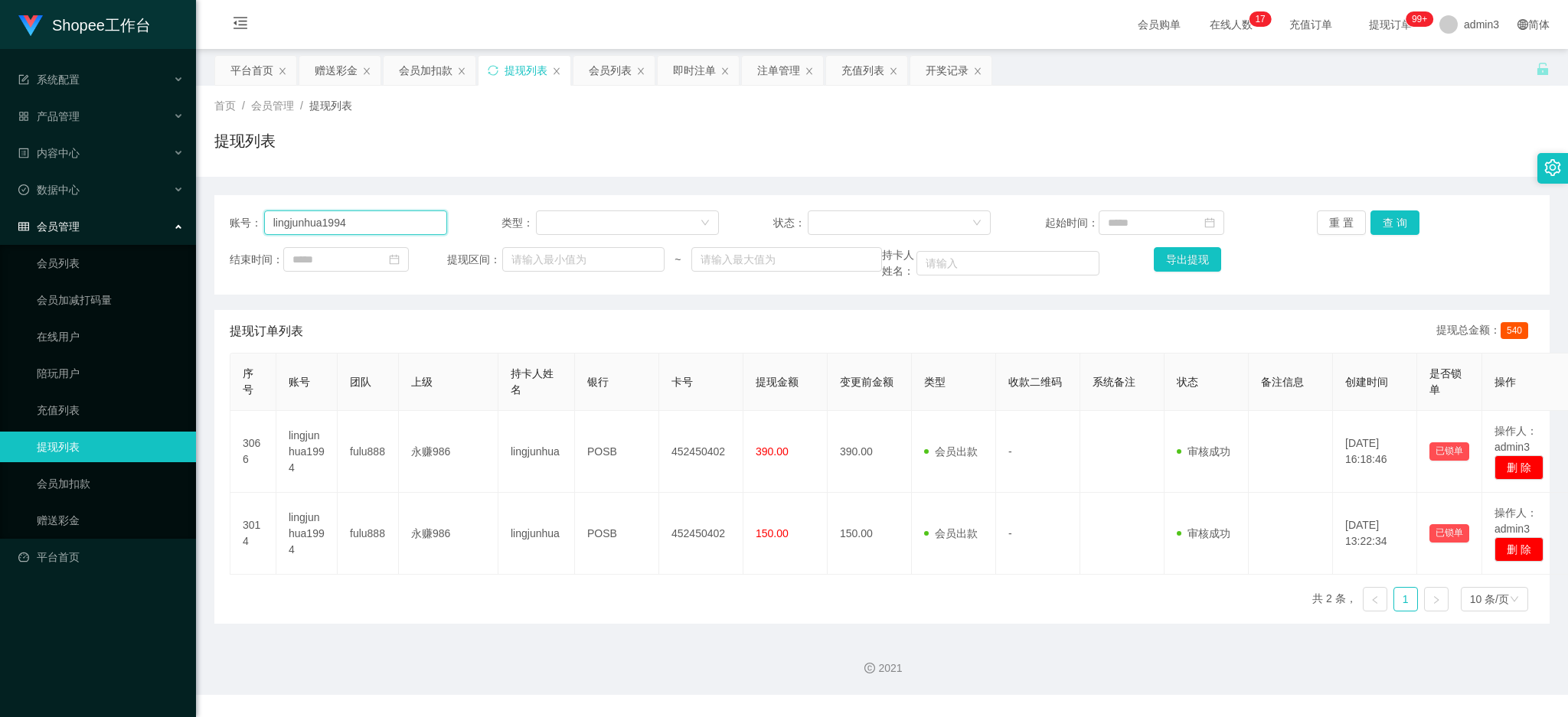
click at [347, 225] on input "lingjunhua1994" at bounding box center [356, 222] width 183 height 24
paste input "Vivian119889"
click at [1386, 225] on button "查 询" at bounding box center [1394, 222] width 49 height 24
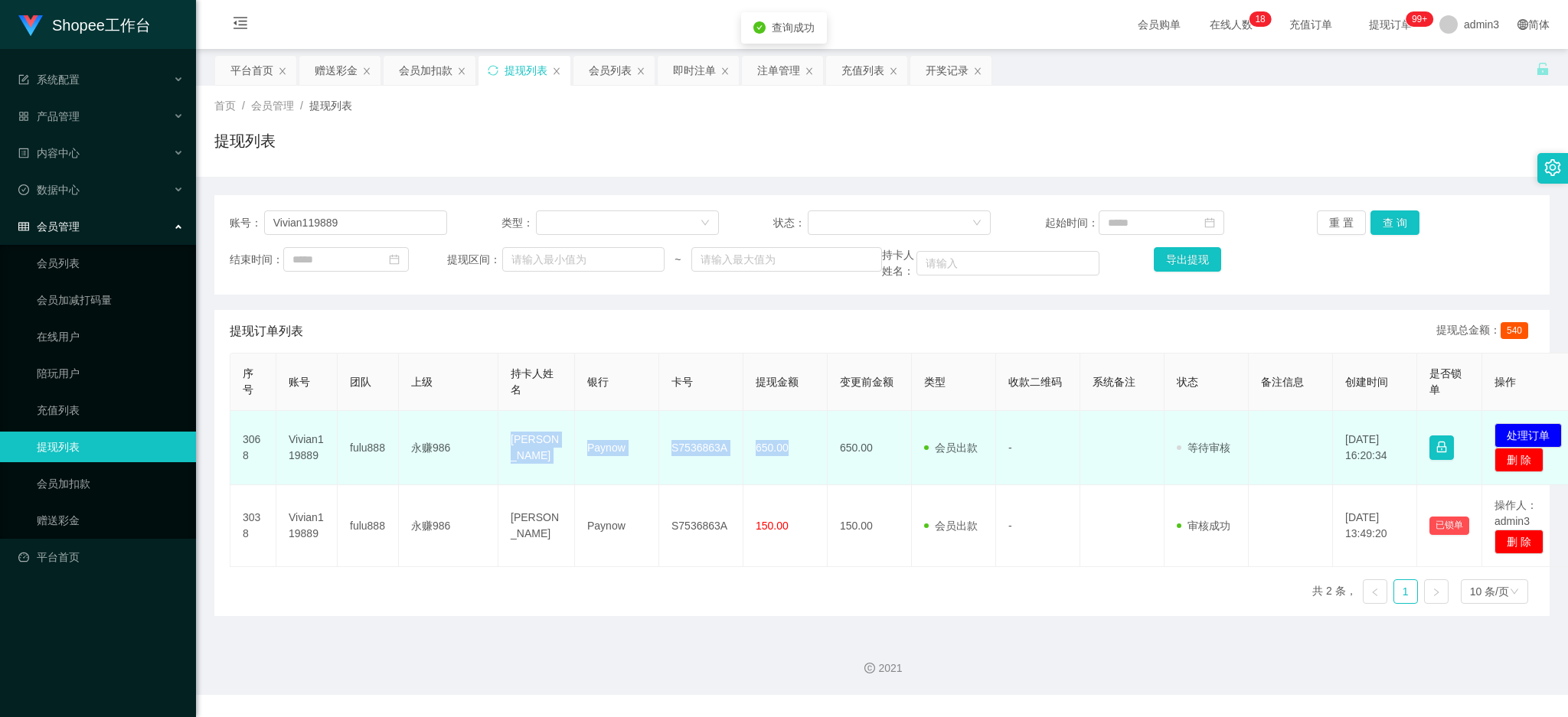
drag, startPoint x: 498, startPoint y: 438, endPoint x: 809, endPoint y: 457, distance: 311.6
click at [809, 457] on tr "3068 Vivian119889 fulu888 永赚986 [PERSON_NAME] S7536863A 650.00 650.00 会员出款 人工取款…" at bounding box center [907, 448] width 1353 height 74
drag, startPoint x: 1532, startPoint y: 429, endPoint x: 1461, endPoint y: 434, distance: 71.2
click at [1530, 429] on button "处理订单" at bounding box center [1528, 435] width 67 height 24
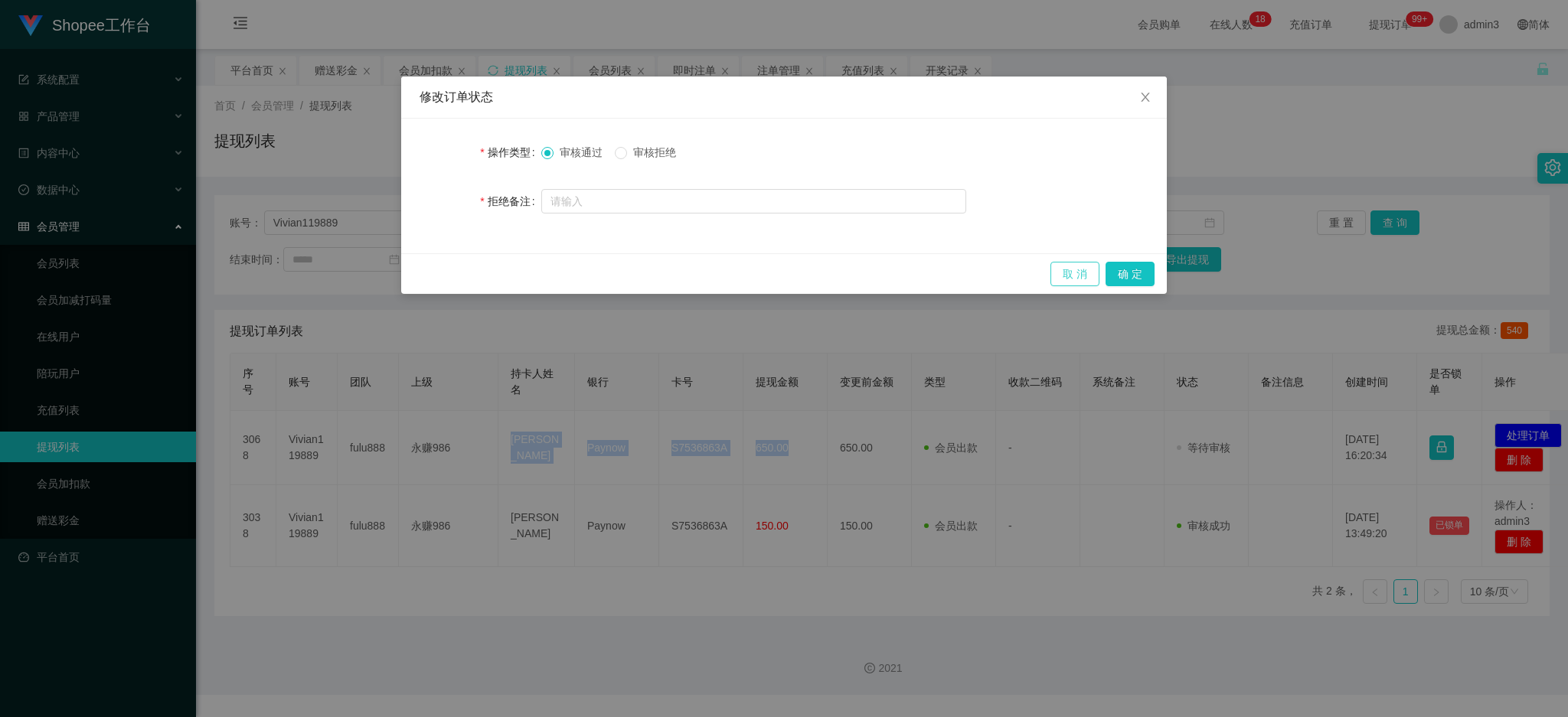
drag, startPoint x: 1060, startPoint y: 278, endPoint x: 976, endPoint y: 425, distance: 169.3
click at [1060, 279] on button "取 消" at bounding box center [1075, 274] width 49 height 24
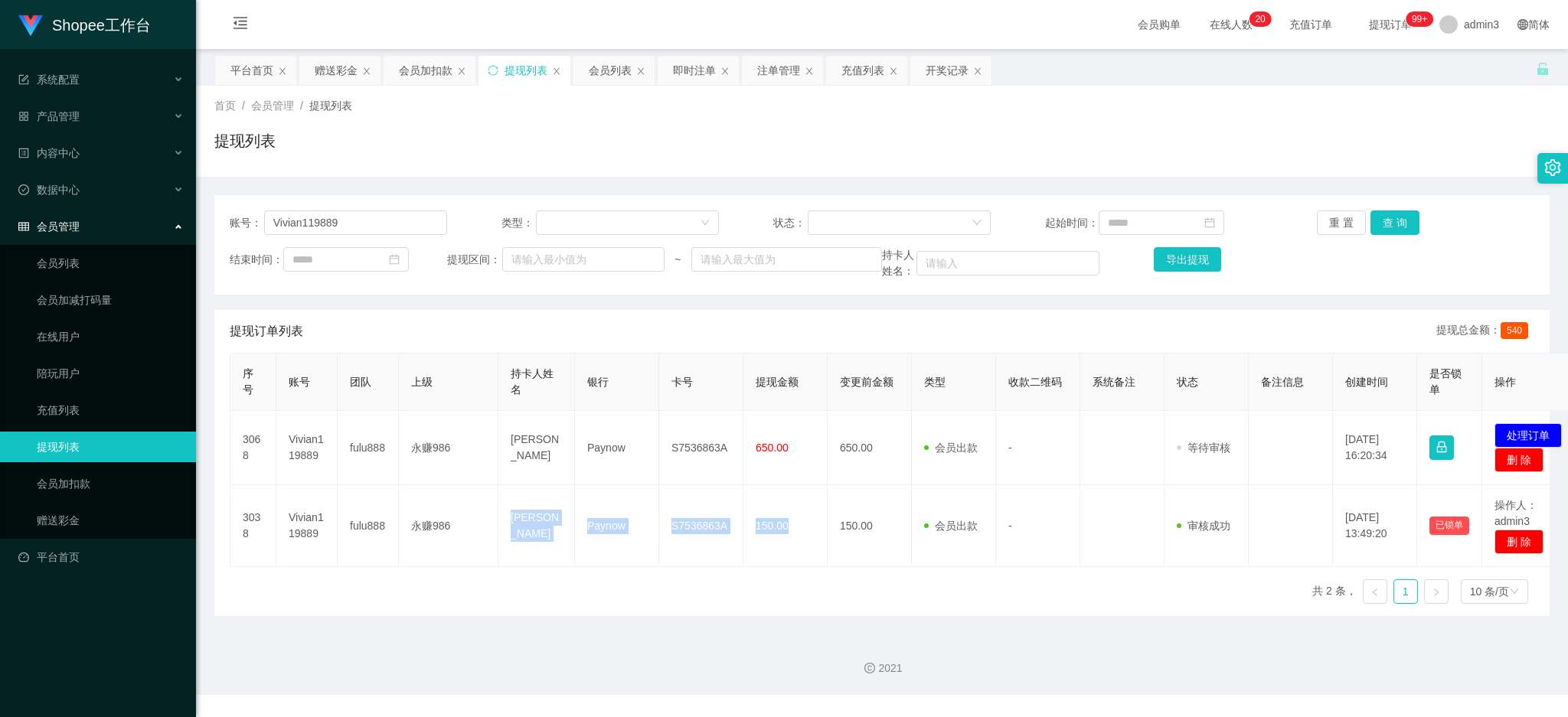
drag, startPoint x: 505, startPoint y: 514, endPoint x: 739, endPoint y: 601, distance: 249.6
click at [794, 547] on tr "3038 Vivian119889 fulu888 永赚986 [PERSON_NAME] S7536863A 150.00 150.00 会员出款 人工取款…" at bounding box center [907, 526] width 1353 height 82
drag, startPoint x: 607, startPoint y: 596, endPoint x: 589, endPoint y: 591, distance: 18.7
click at [607, 596] on div "序号 账号 团队 上级 持卡人姓名 银行 卡号 提现金额 变更前金额 类型 收款二维码 系统备注 状态 备注信息 创建时间 是否锁单 操作 3068 Vivi…" at bounding box center [882, 484] width 1304 height 264
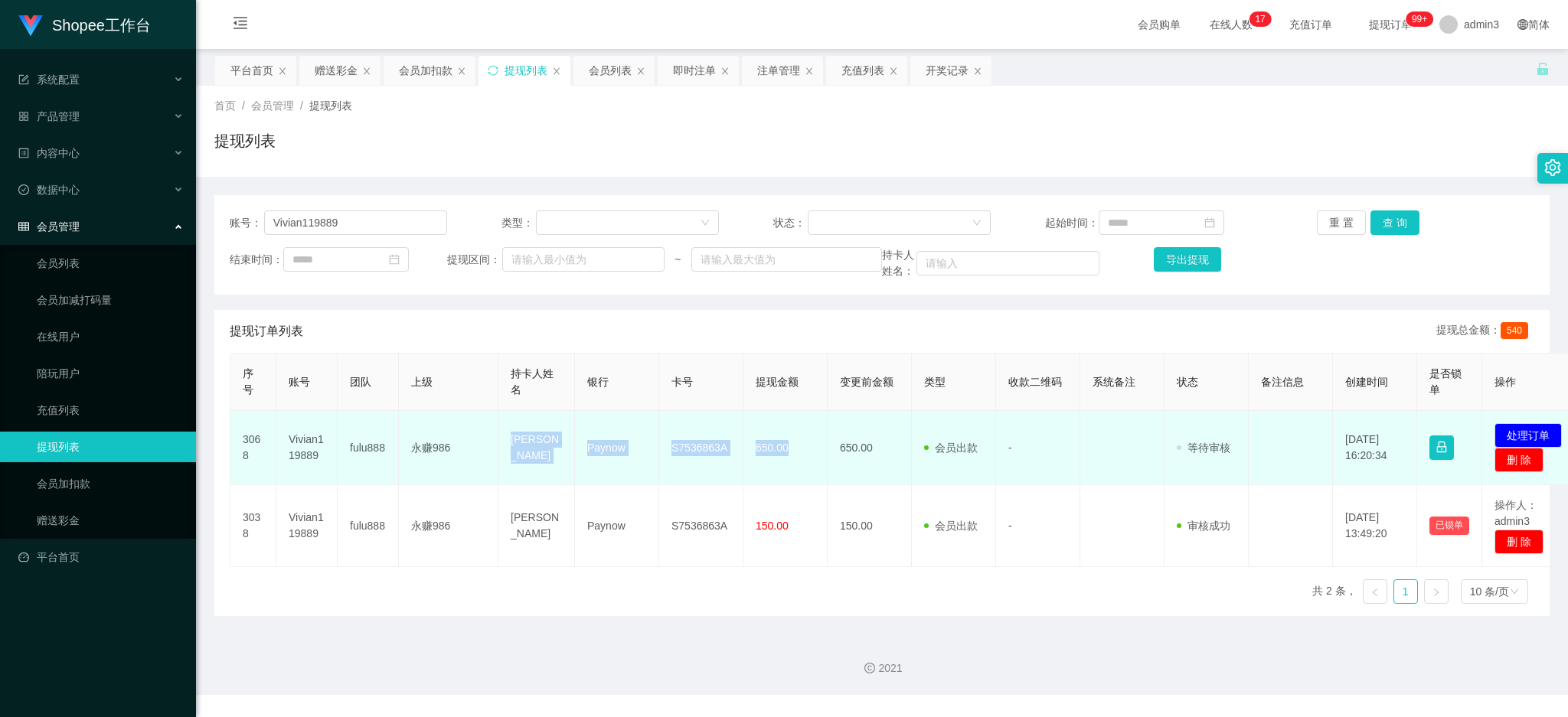
drag, startPoint x: 498, startPoint y: 428, endPoint x: 789, endPoint y: 462, distance: 293.0
click at [789, 462] on tr "3068 Vivian119889 fulu888 永赚986 [PERSON_NAME] S7536863A 650.00 650.00 会员出款 人工取款…" at bounding box center [907, 448] width 1353 height 74
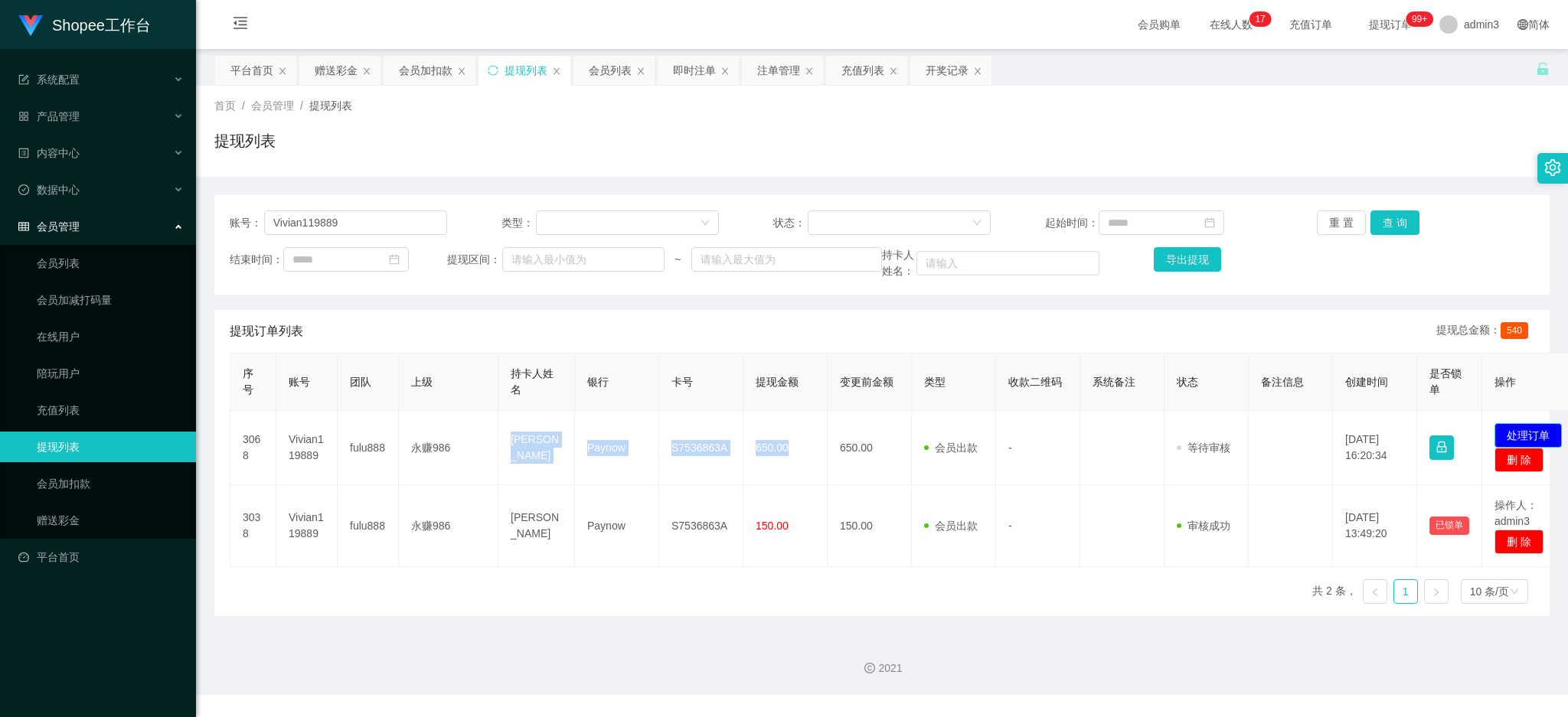
drag, startPoint x: 1529, startPoint y: 435, endPoint x: 1437, endPoint y: 437, distance: 92.0
click at [1528, 434] on button "处理订单" at bounding box center [1528, 435] width 67 height 24
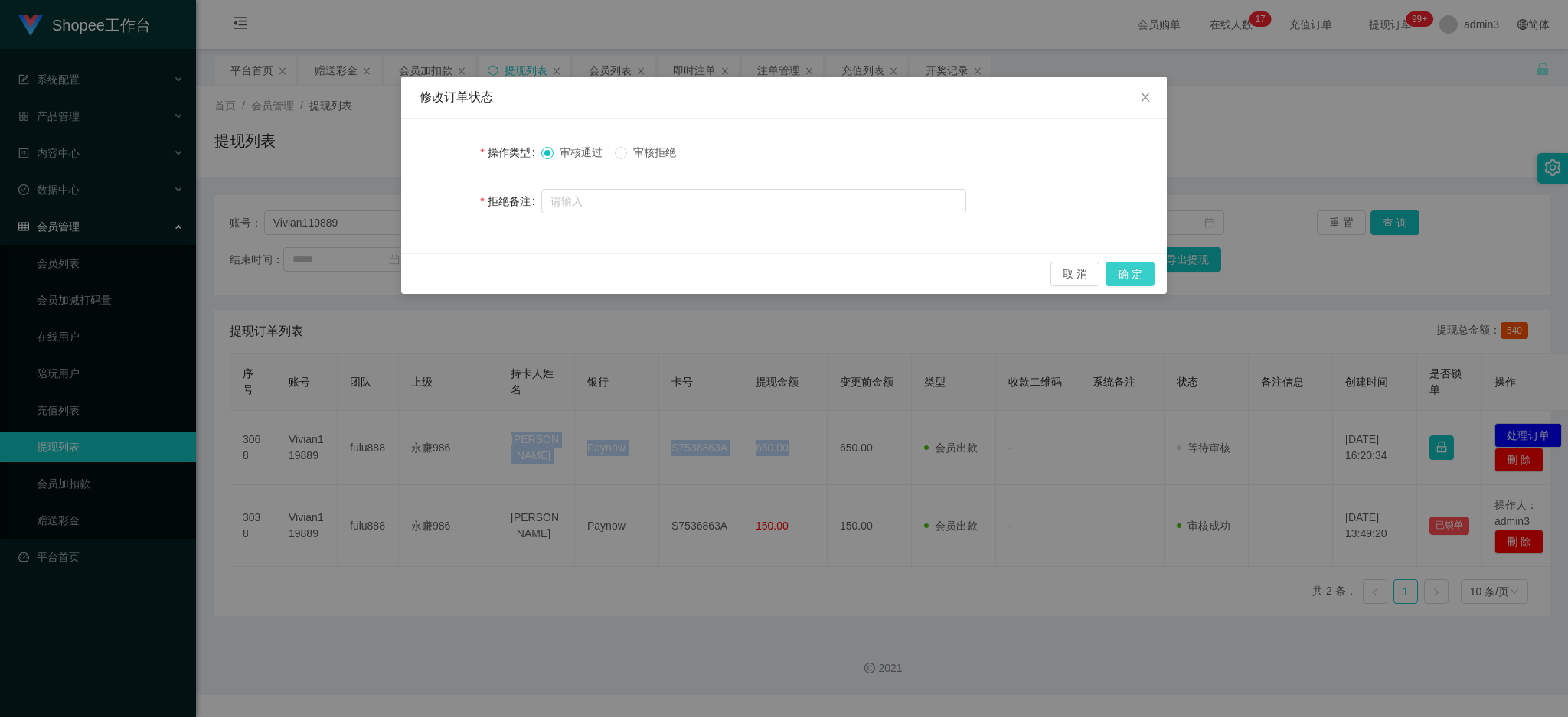
click at [1106, 265] on button "确 定" at bounding box center [1130, 274] width 49 height 24
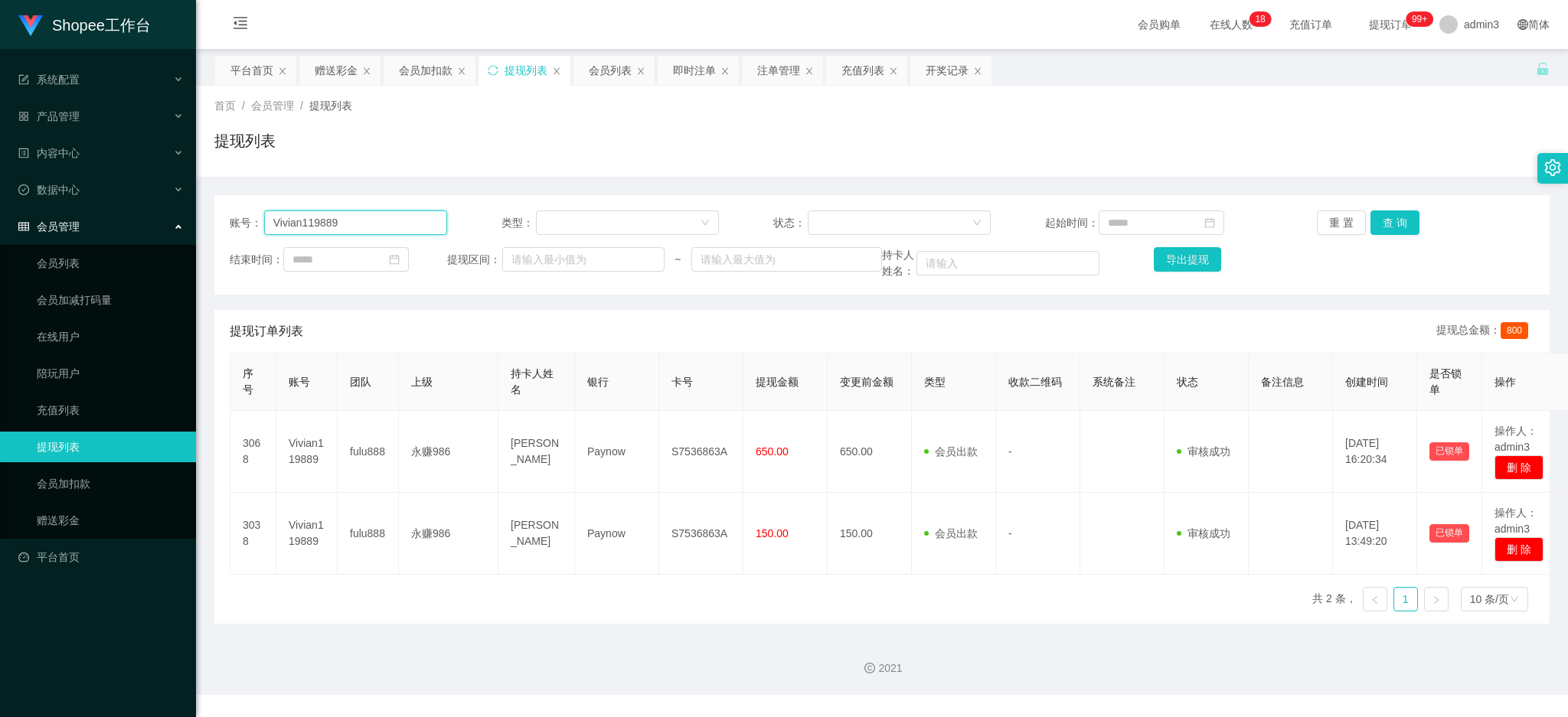
click at [344, 216] on input "Vivian119889" at bounding box center [356, 222] width 183 height 24
paste input "Bonghee"
click at [1378, 218] on button "查 询" at bounding box center [1394, 222] width 49 height 24
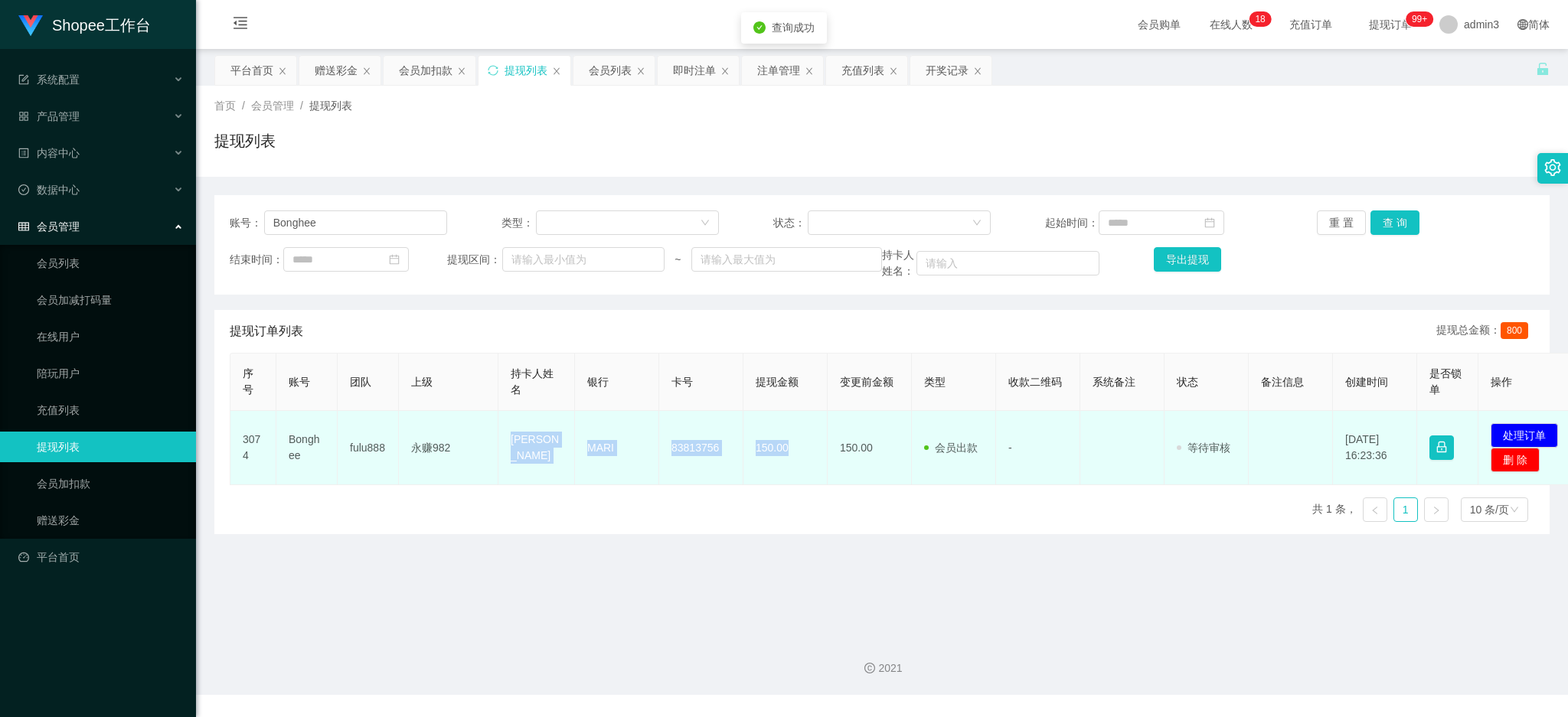
drag, startPoint x: 505, startPoint y: 433, endPoint x: 814, endPoint y: 473, distance: 311.6
click at [814, 473] on tr "3074 Bonghee fulu888 永赚982 Wah bong hee MARI 83813756 150.00 150.00 会员出款 人工取款 -…" at bounding box center [905, 448] width 1350 height 74
click at [1541, 426] on button "处理订单" at bounding box center [1524, 435] width 67 height 24
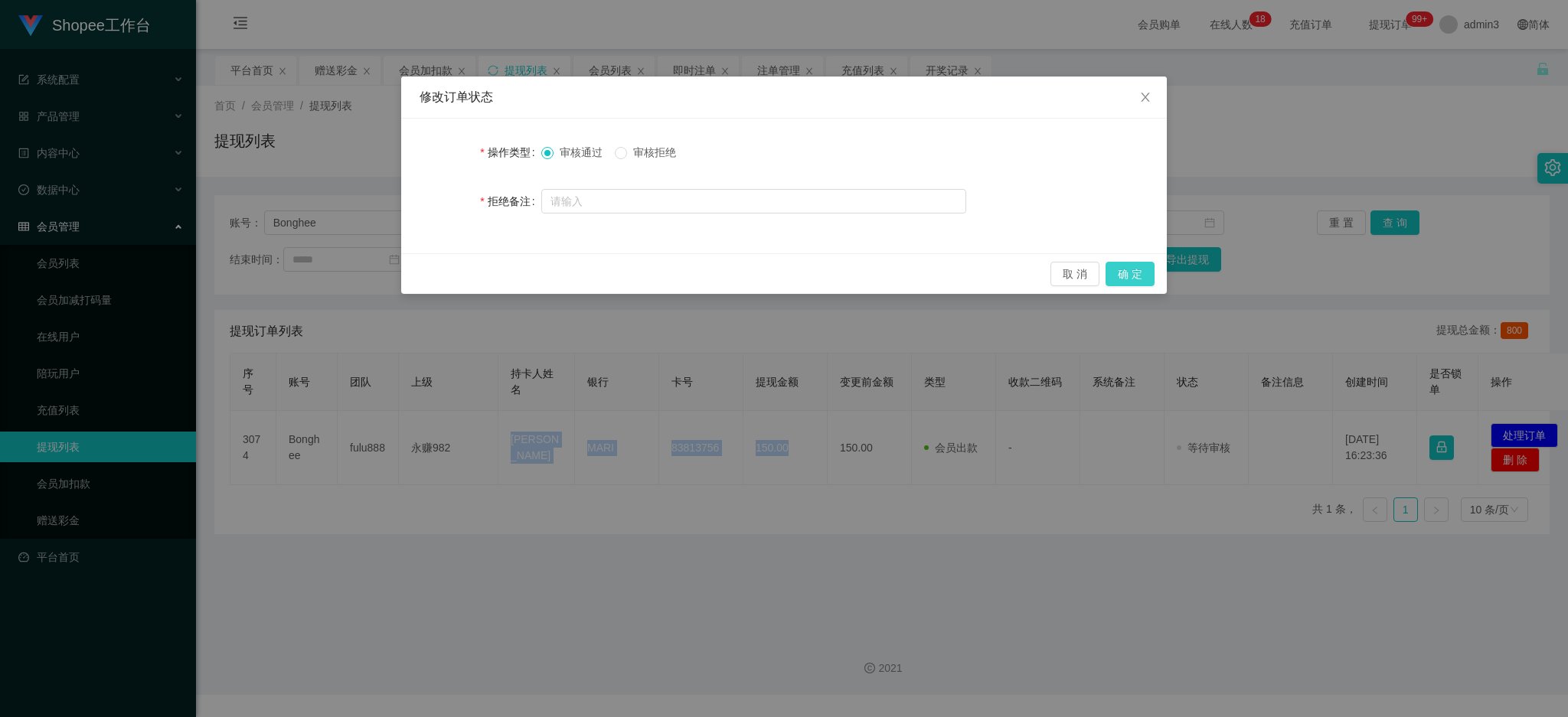
click at [1135, 275] on button "确 定" at bounding box center [1130, 274] width 49 height 24
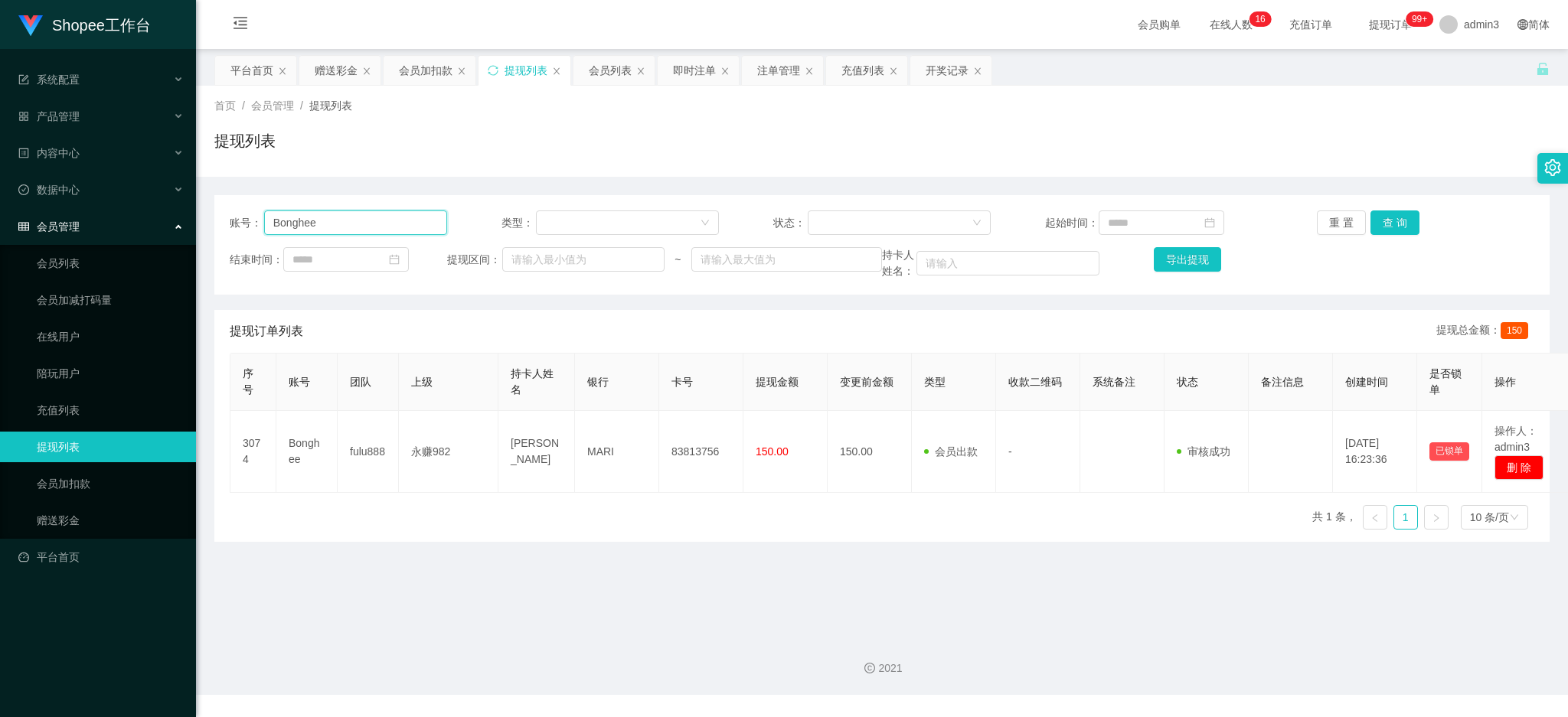
click at [351, 225] on input "Bonghee" at bounding box center [356, 222] width 183 height 24
paste input "bao934"
type input "bao934"
drag, startPoint x: 1381, startPoint y: 222, endPoint x: 1357, endPoint y: 234, distance: 26.8
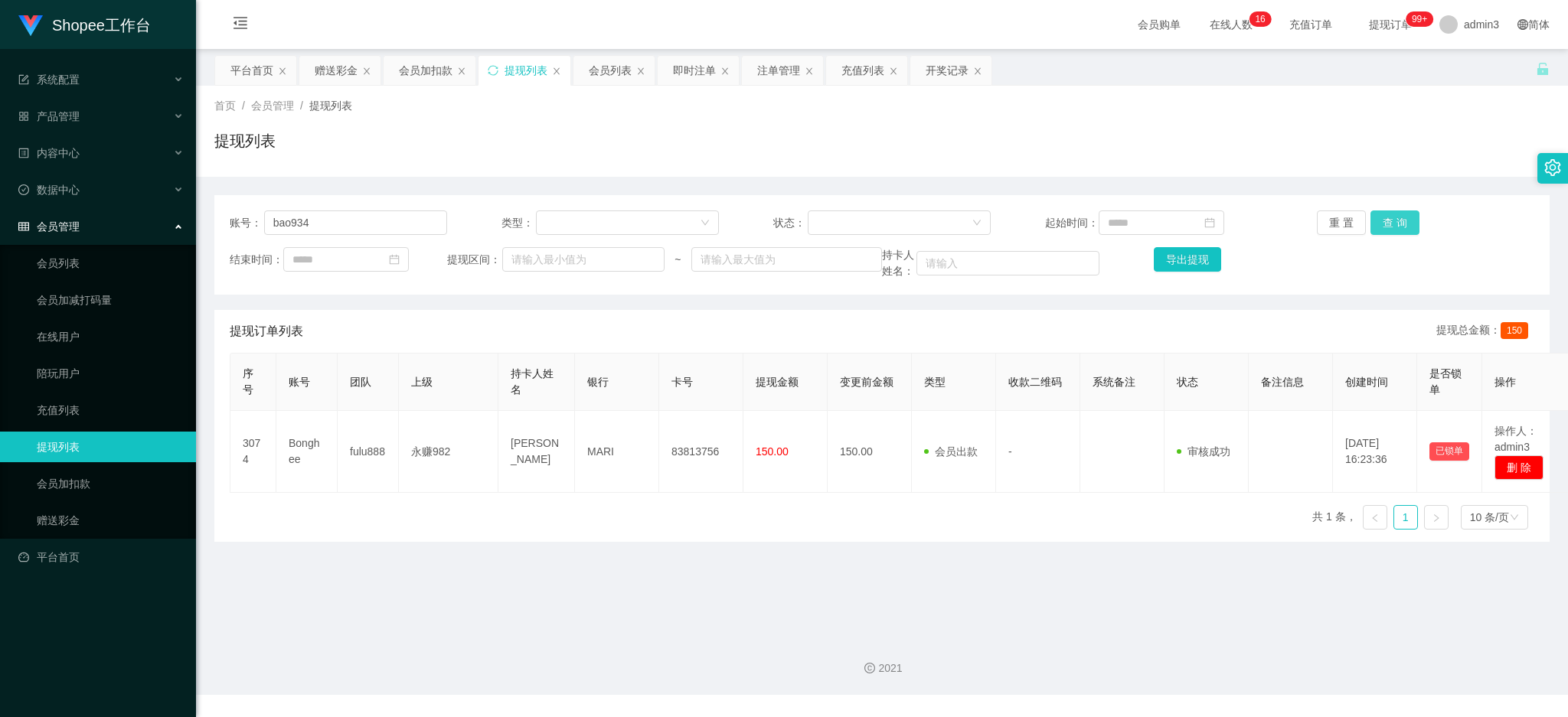
click at [1383, 221] on button "查 询" at bounding box center [1394, 222] width 49 height 24
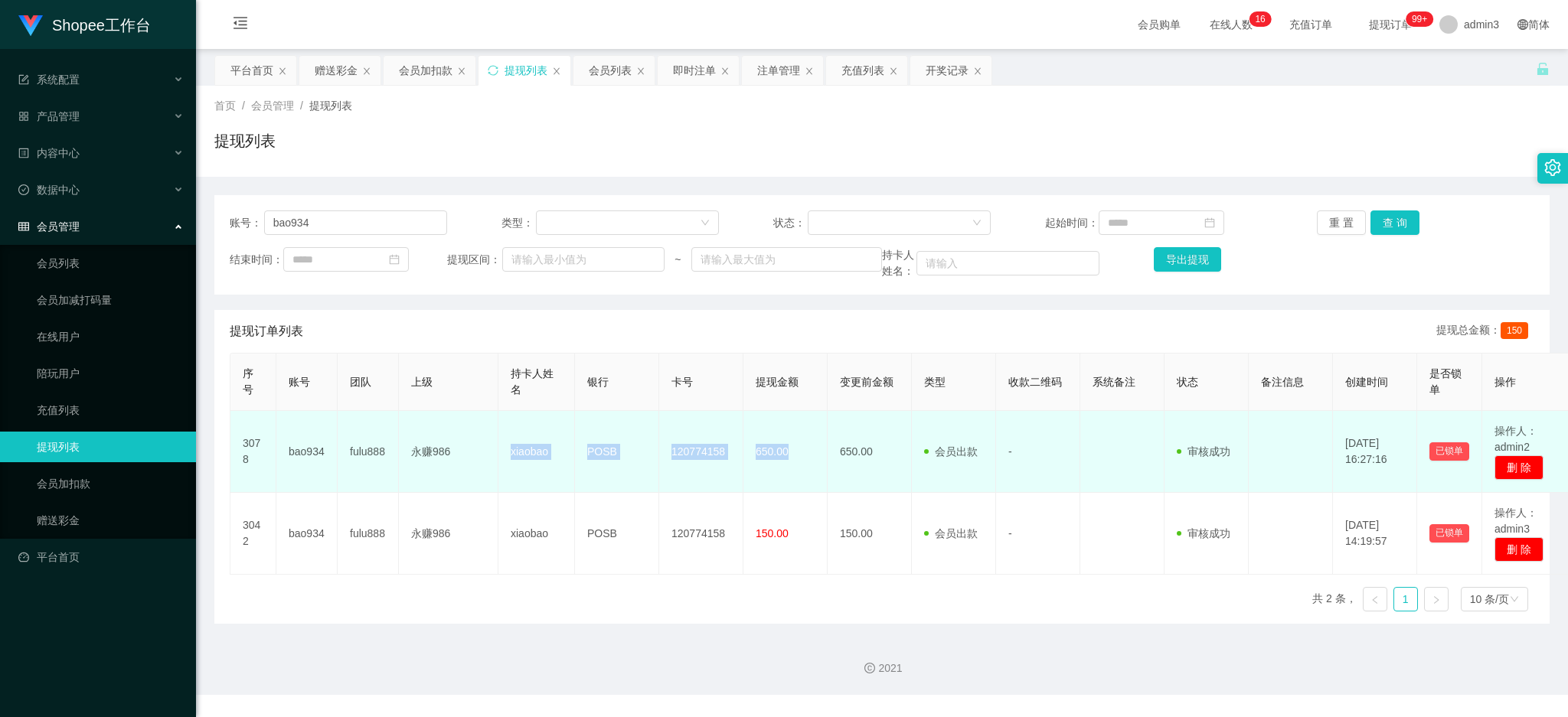
drag, startPoint x: 501, startPoint y: 449, endPoint x: 789, endPoint y: 472, distance: 288.9
click at [789, 472] on tr "3078 bao934 fulu888 永赚986 xiaobao POSB 120774158 650.00 650.00 会员出款 人工取款 - 审核驳回…" at bounding box center [902, 452] width 1343 height 82
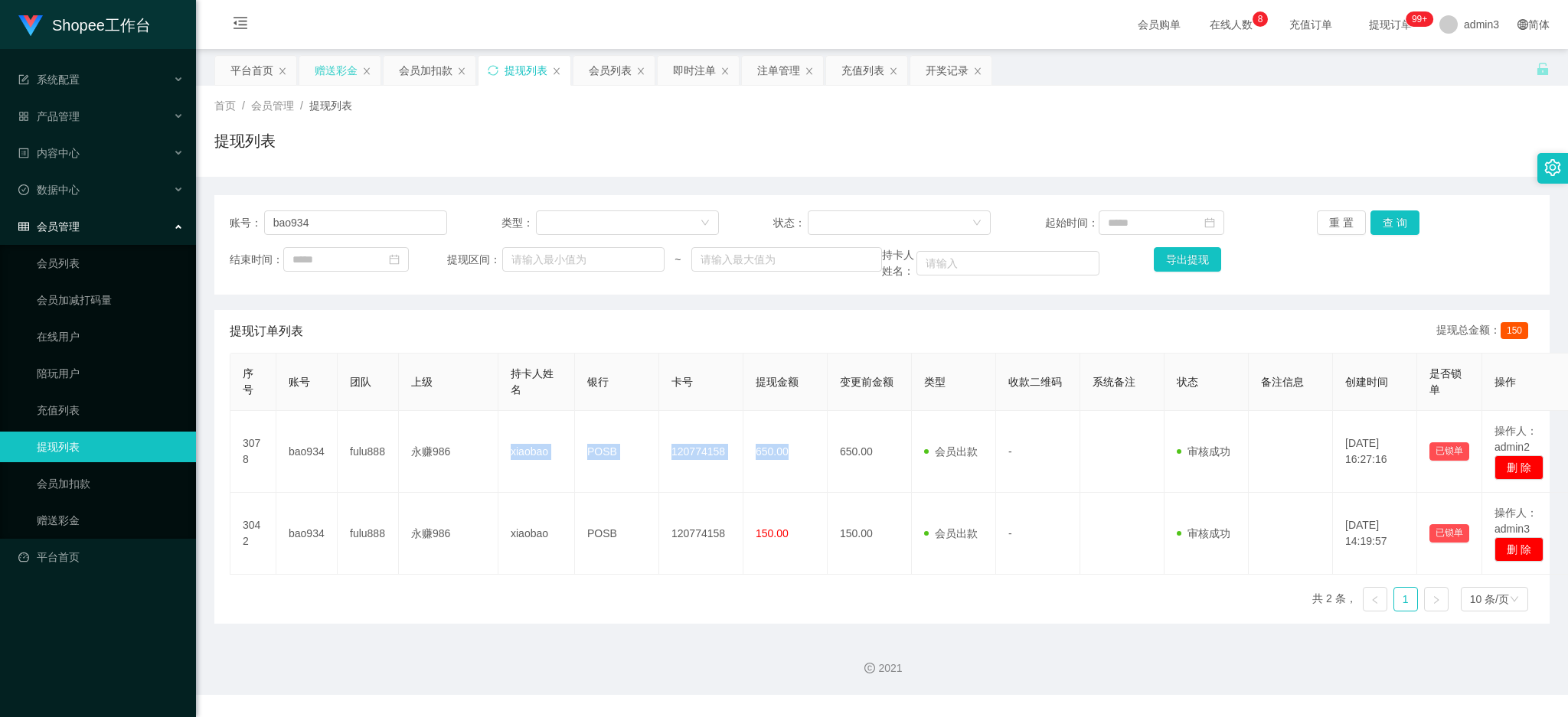
click at [338, 64] on div "赠送彩金" at bounding box center [336, 70] width 43 height 29
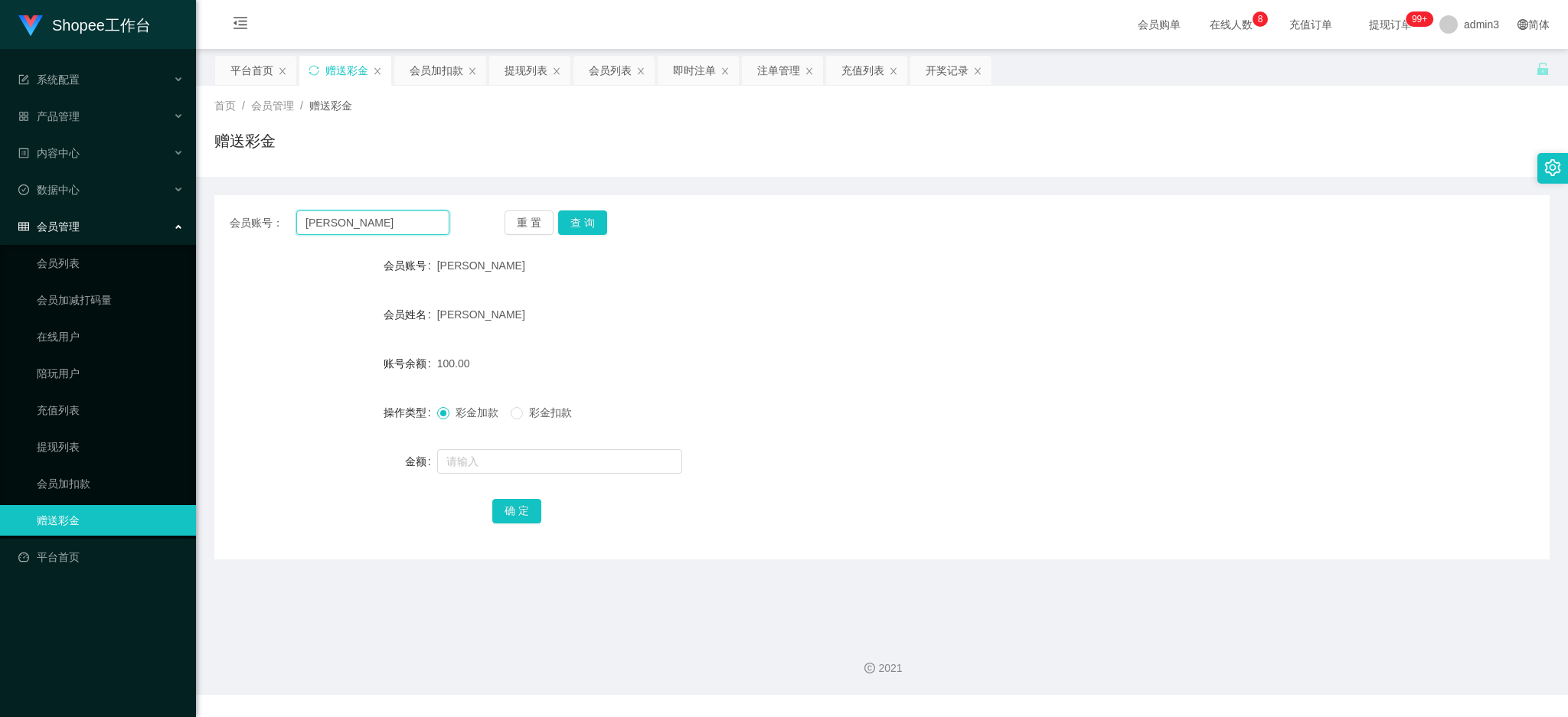
click at [319, 216] on input "[PERSON_NAME]" at bounding box center [373, 222] width 153 height 24
paste input "Shacles"
type input "Shacles"
click at [567, 220] on button "查 询" at bounding box center [582, 222] width 49 height 24
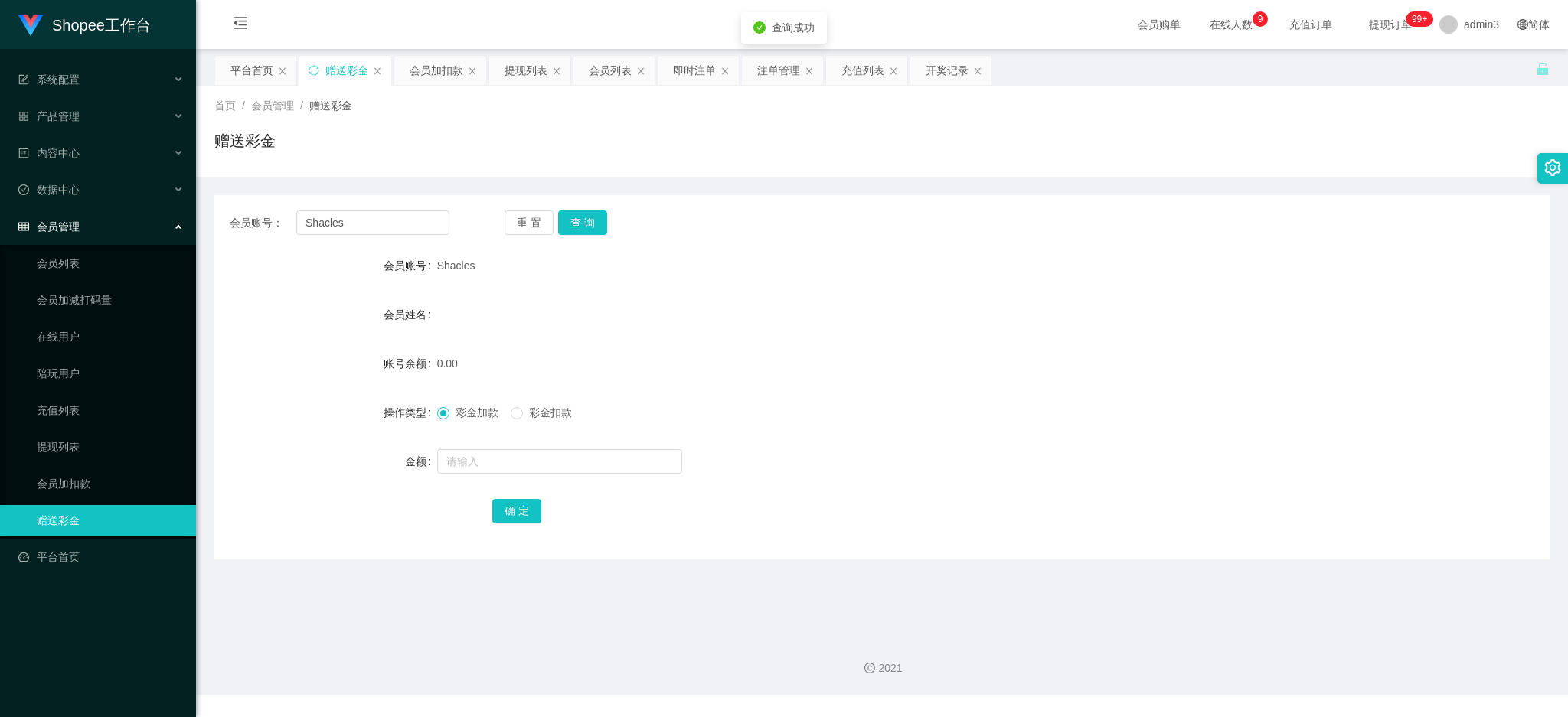
click at [507, 482] on form "会员账号 Shacles 会员姓名 账号余额 0.00 操作类型 彩金加款 彩金扣款 金额 确 定" at bounding box center [882, 388] width 1335 height 275
click at [505, 468] on input "text" at bounding box center [560, 461] width 245 height 24
type input "100"
click at [508, 500] on button "确 定" at bounding box center [517, 511] width 49 height 24
click at [524, 74] on div "提现列表" at bounding box center [527, 70] width 43 height 29
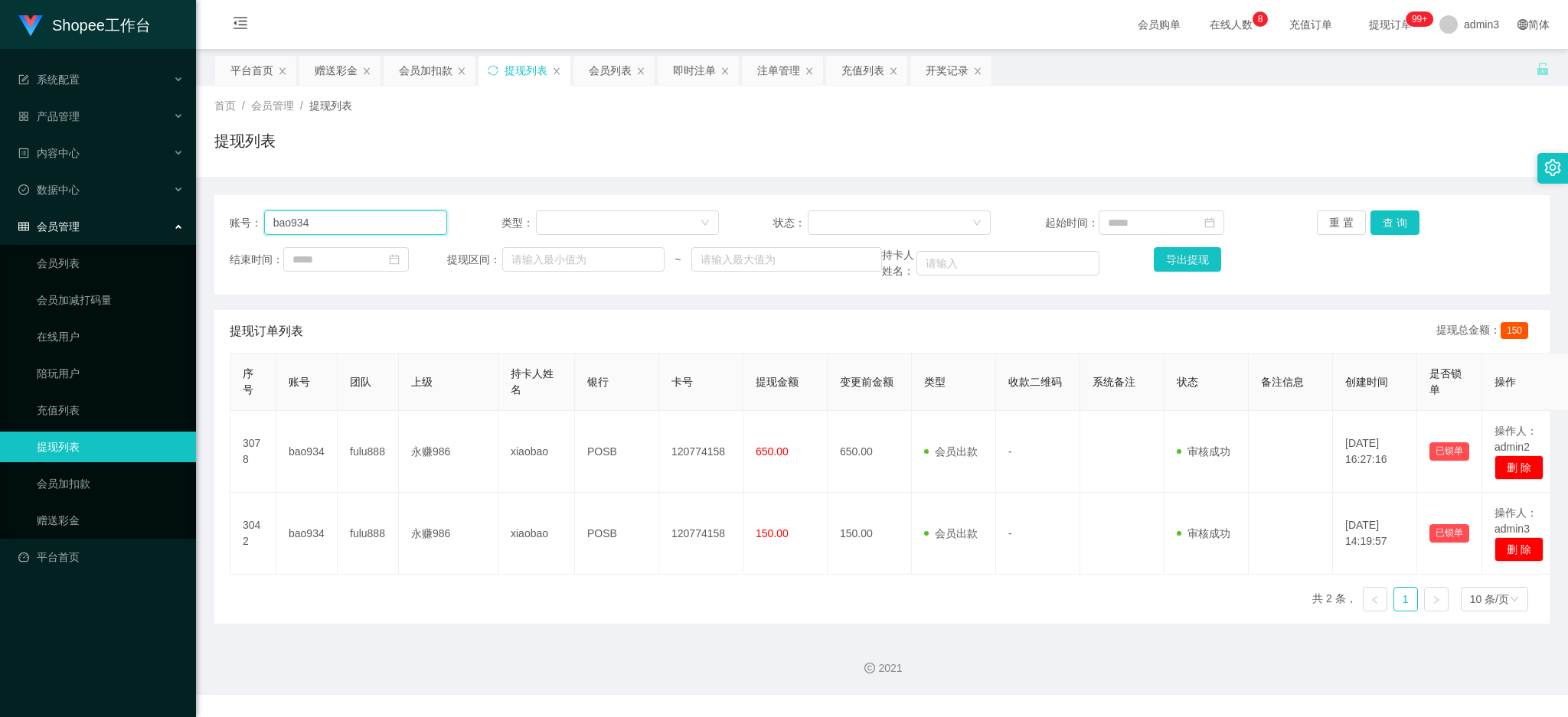
click at [339, 222] on input "bao934" at bounding box center [356, 222] width 183 height 24
click at [340, 221] on input "bao934" at bounding box center [356, 222] width 183 height 24
click at [1382, 225] on button "查 询" at bounding box center [1394, 222] width 49 height 24
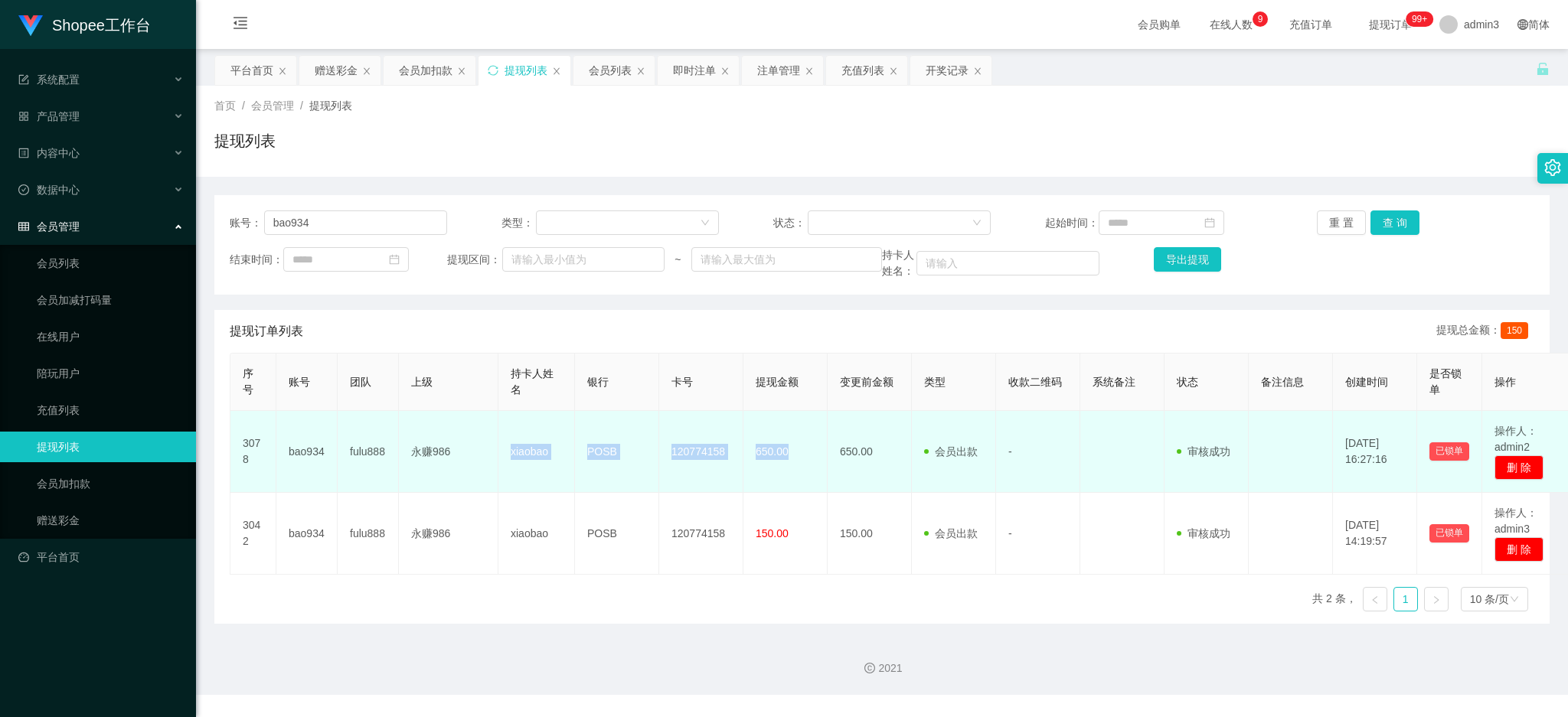
drag, startPoint x: 501, startPoint y: 450, endPoint x: 789, endPoint y: 457, distance: 288.1
click at [789, 457] on tr "3078 bao934 fulu888 永赚986 xiaobao POSB 120774158 650.00 650.00 会员出款 人工取款 - 审核驳回…" at bounding box center [902, 452] width 1343 height 82
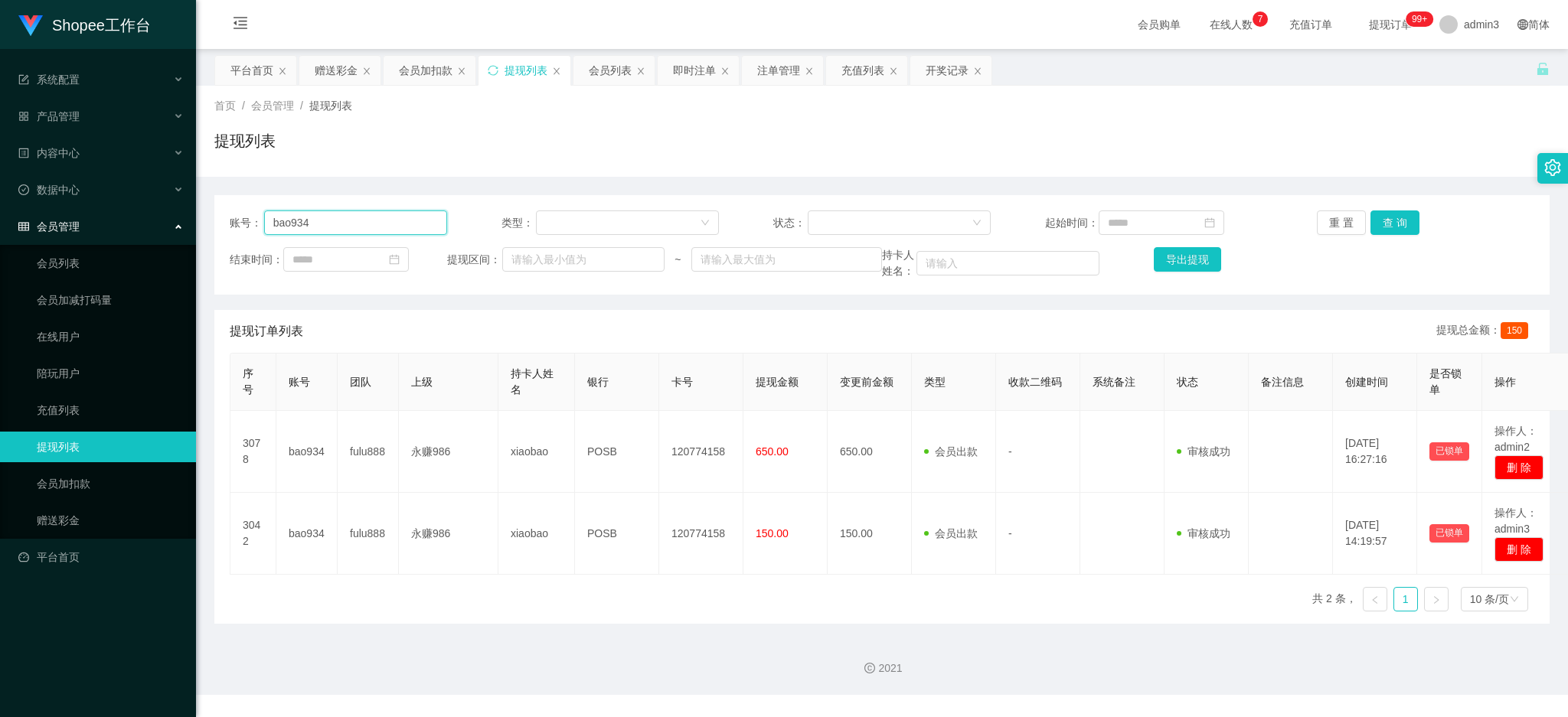
click at [328, 216] on input "bao934" at bounding box center [356, 222] width 183 height 24
paste input "sindy"
type input "sindy"
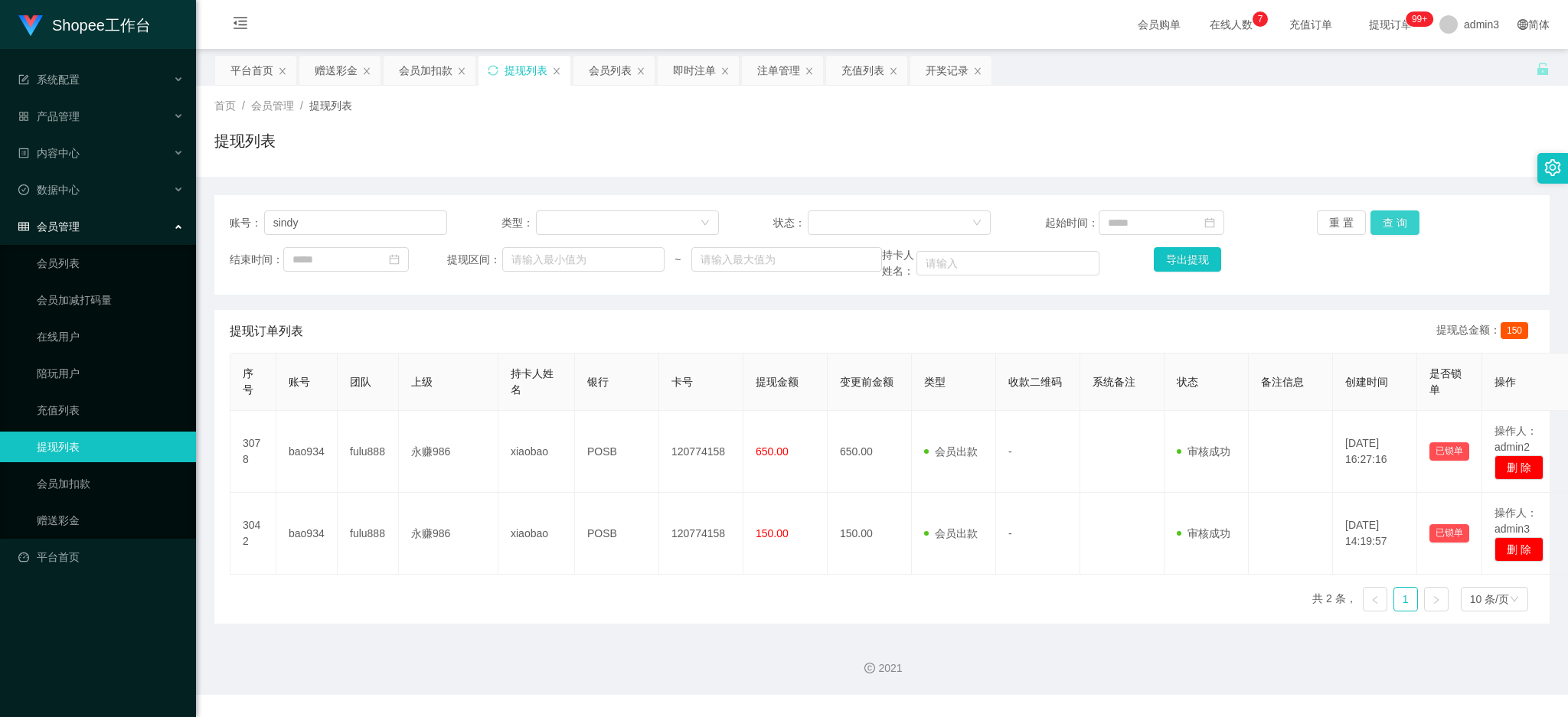
click at [1392, 226] on button "查 询" at bounding box center [1394, 222] width 49 height 24
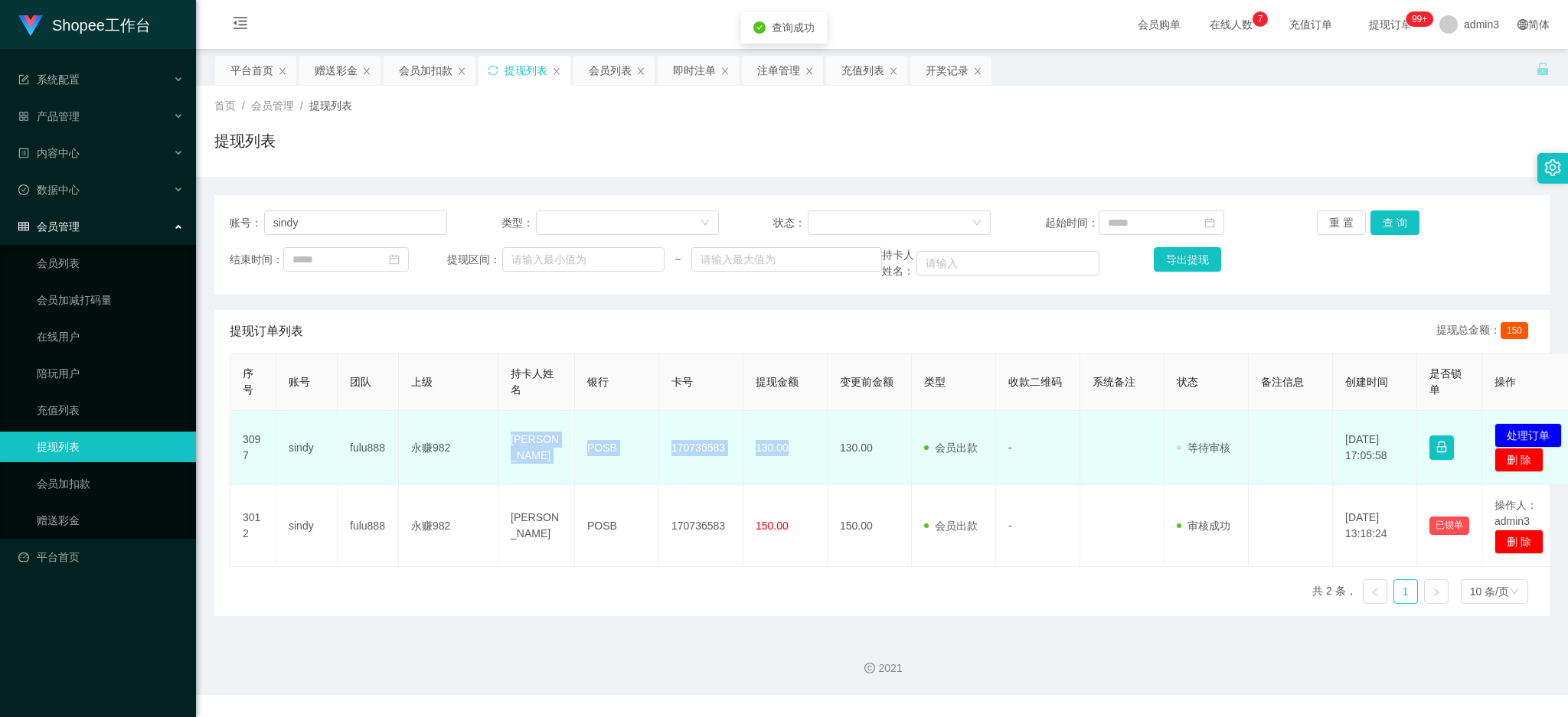
drag, startPoint x: 505, startPoint y: 450, endPoint x: 811, endPoint y: 462, distance: 306.2
click at [811, 462] on tr "3097 sindy fulu888 永赚982 [PERSON_NAME] POSB 170736583 130.00 130.00 会员出款 人工取款 -…" at bounding box center [907, 448] width 1353 height 74
click at [1529, 433] on button "处理订单" at bounding box center [1528, 435] width 67 height 24
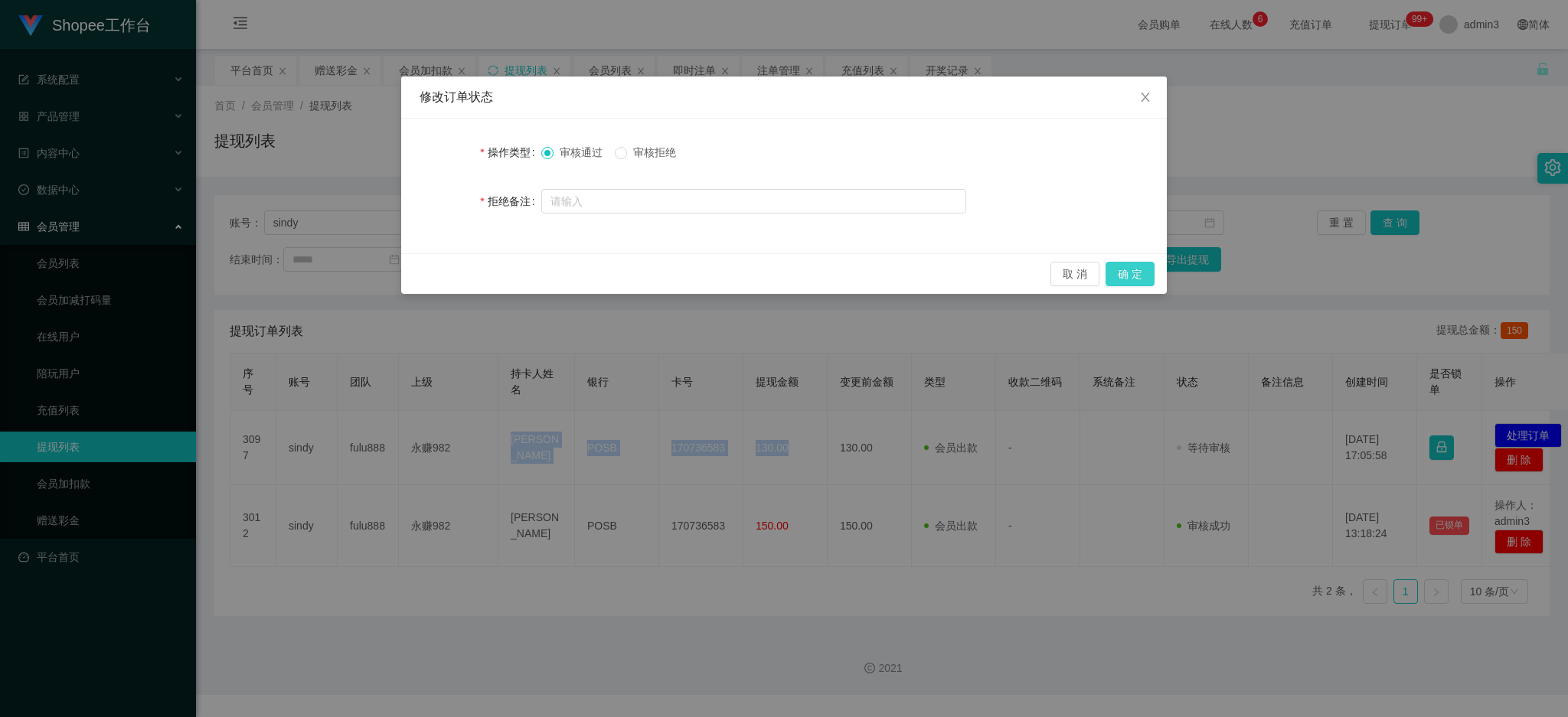
click at [1129, 276] on button "确 定" at bounding box center [1130, 274] width 49 height 24
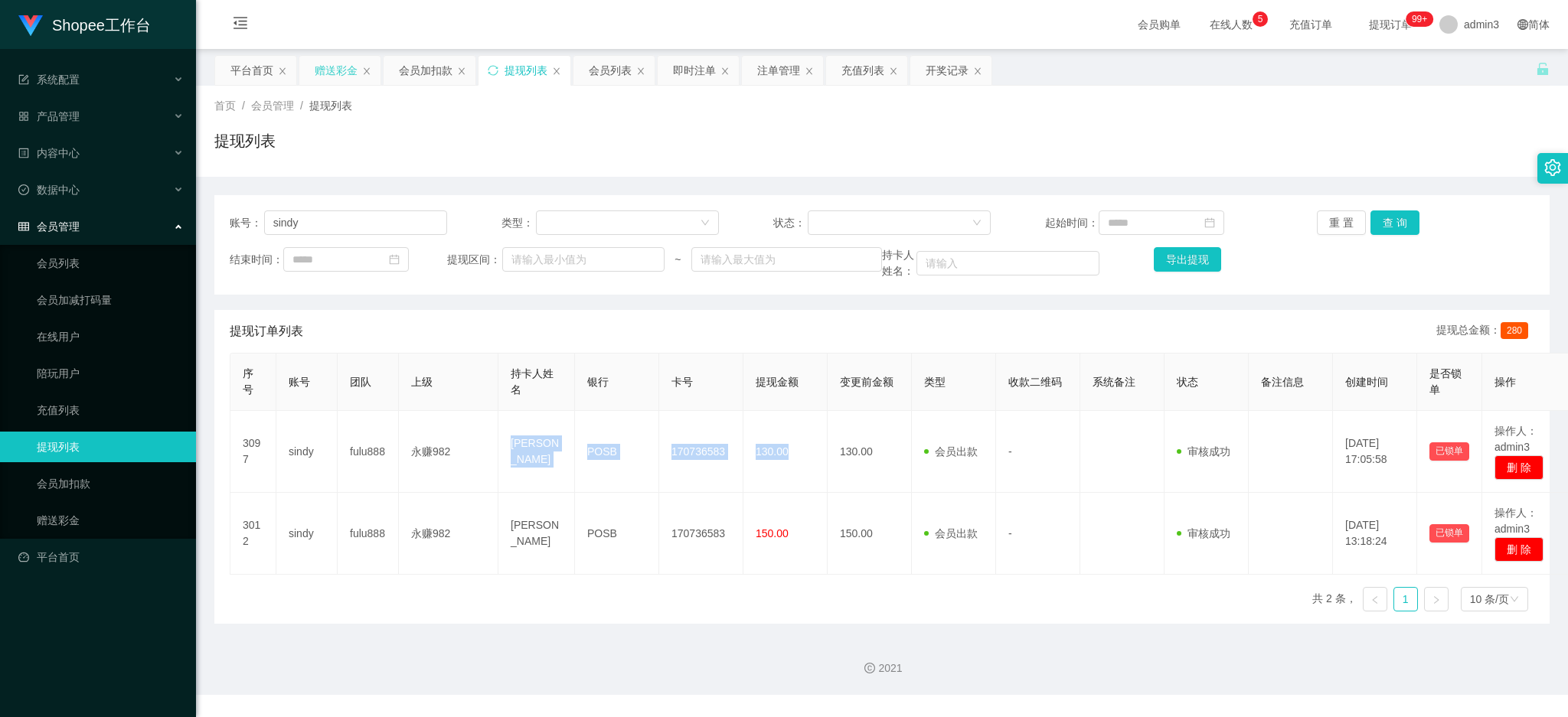
click at [344, 72] on div "赠送彩金" at bounding box center [336, 70] width 43 height 29
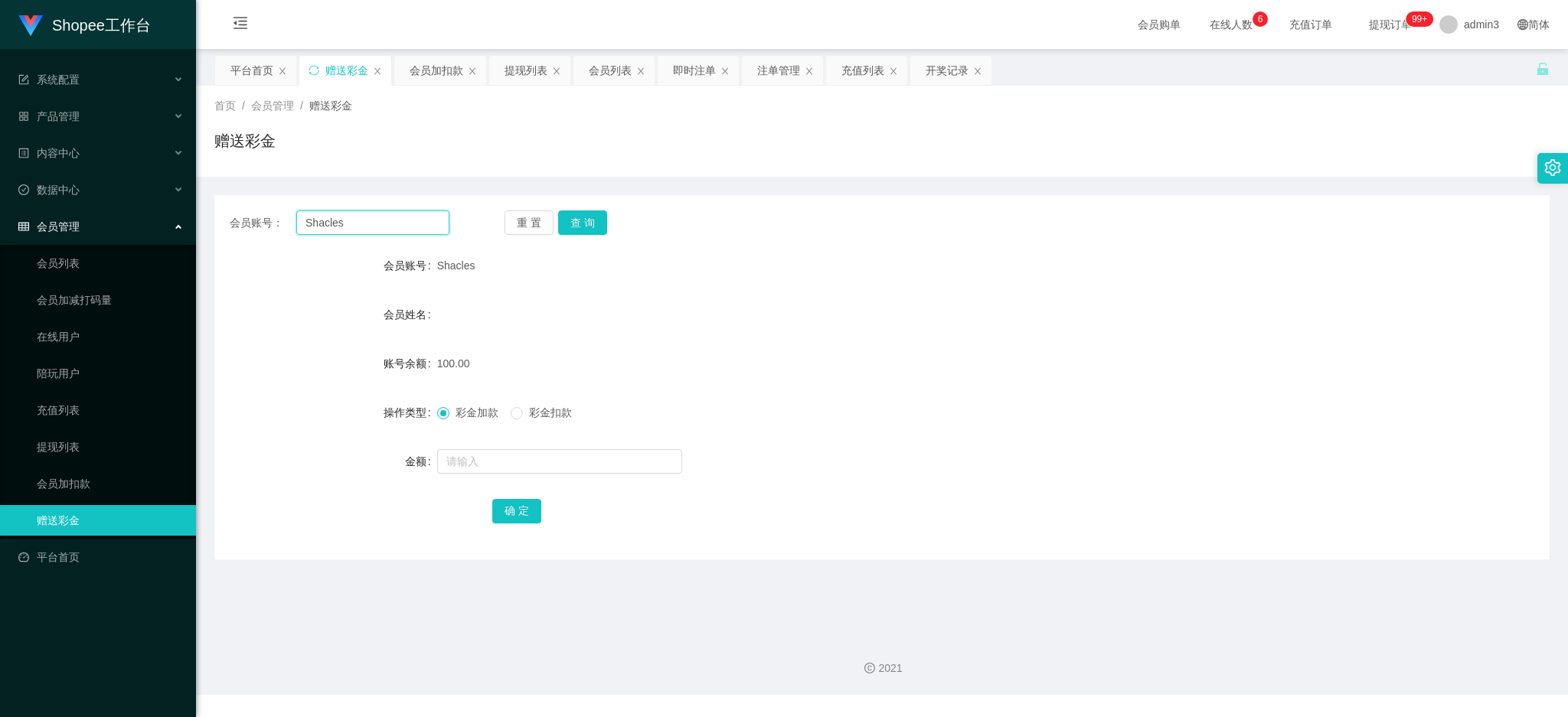
click at [397, 220] on input "Shacles" at bounding box center [373, 222] width 153 height 24
paste input "limtzehwa"
type input "limtzehwa"
click at [571, 225] on button "查 询" at bounding box center [582, 222] width 49 height 24
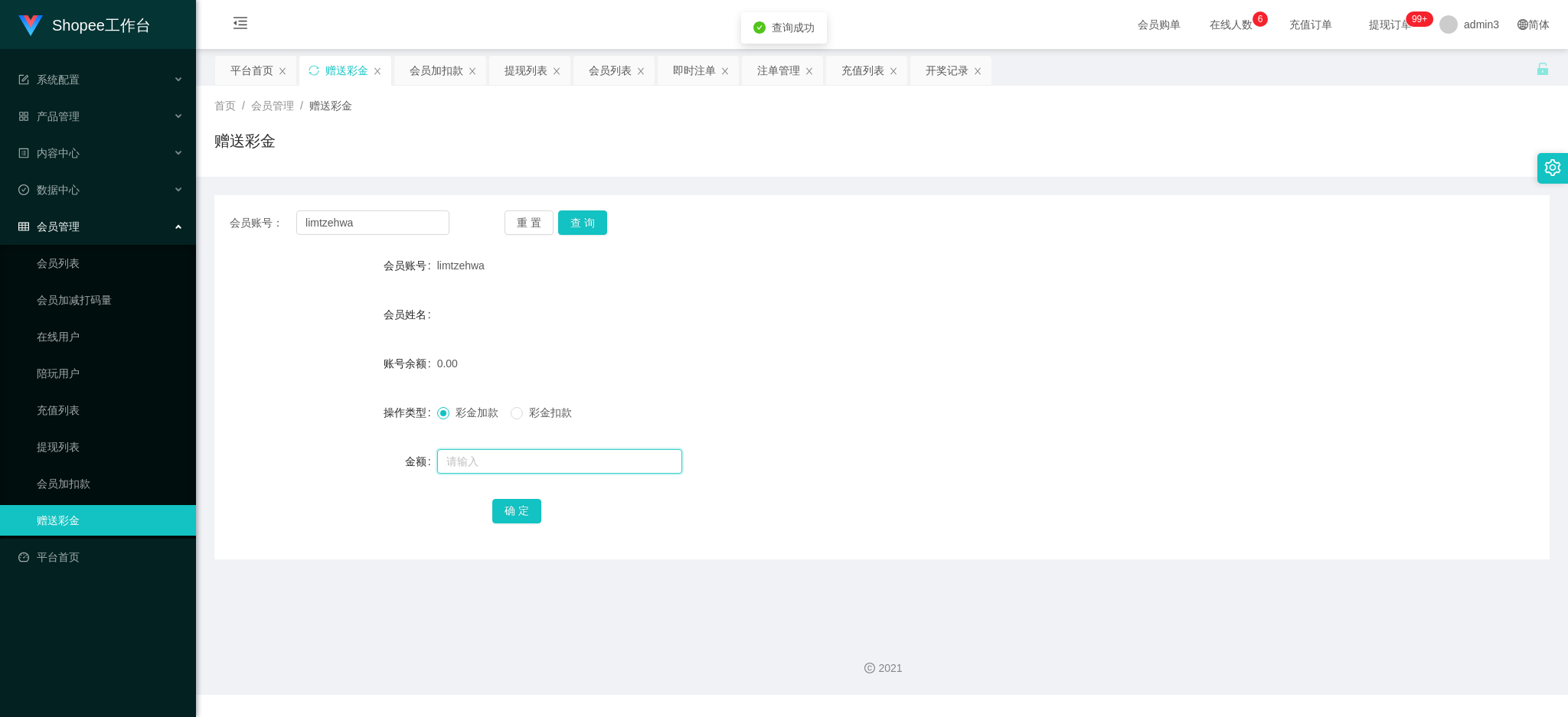
click at [552, 457] on input "text" at bounding box center [560, 461] width 245 height 24
type input "100"
click at [512, 507] on button "确 定" at bounding box center [517, 511] width 49 height 24
